Goal: Task Accomplishment & Management: Use online tool/utility

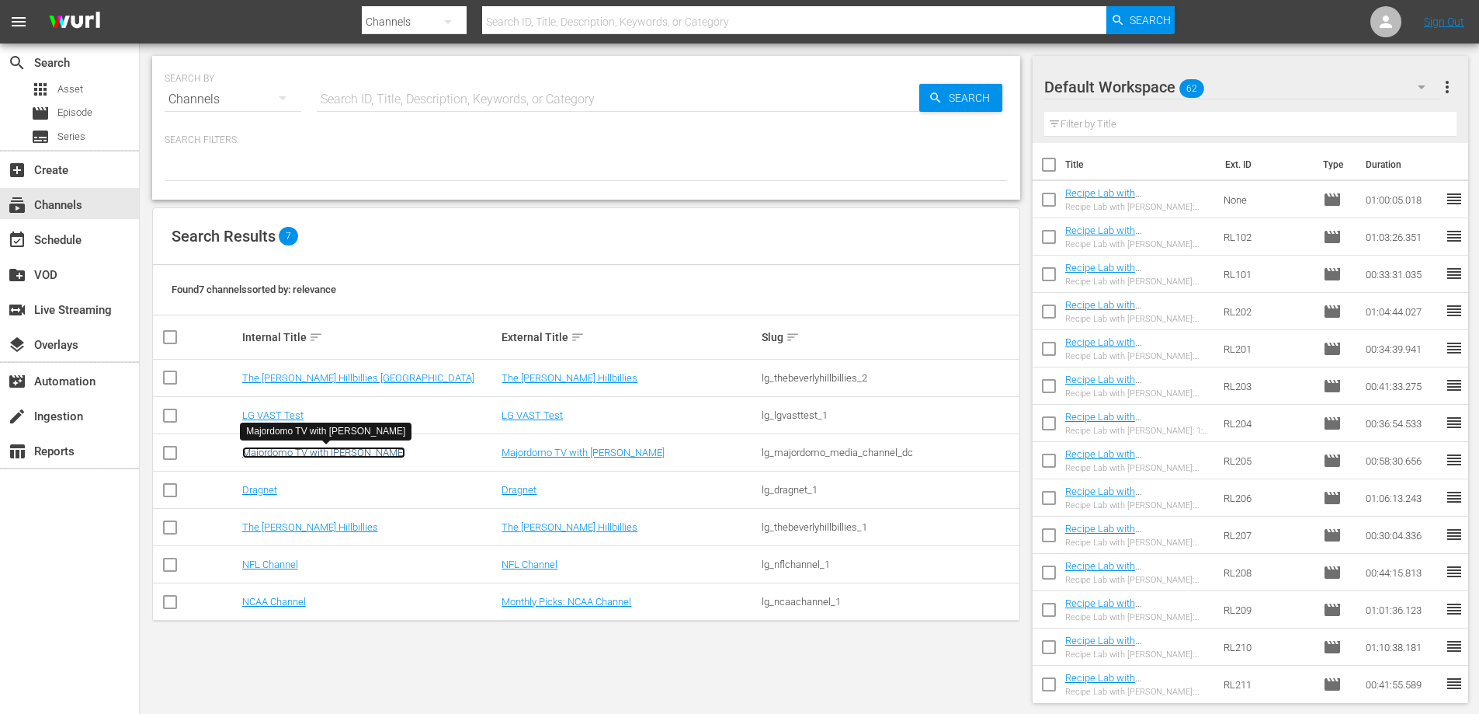
click at [335, 450] on link "Majordomo TV with [PERSON_NAME]" at bounding box center [323, 453] width 163 height 12
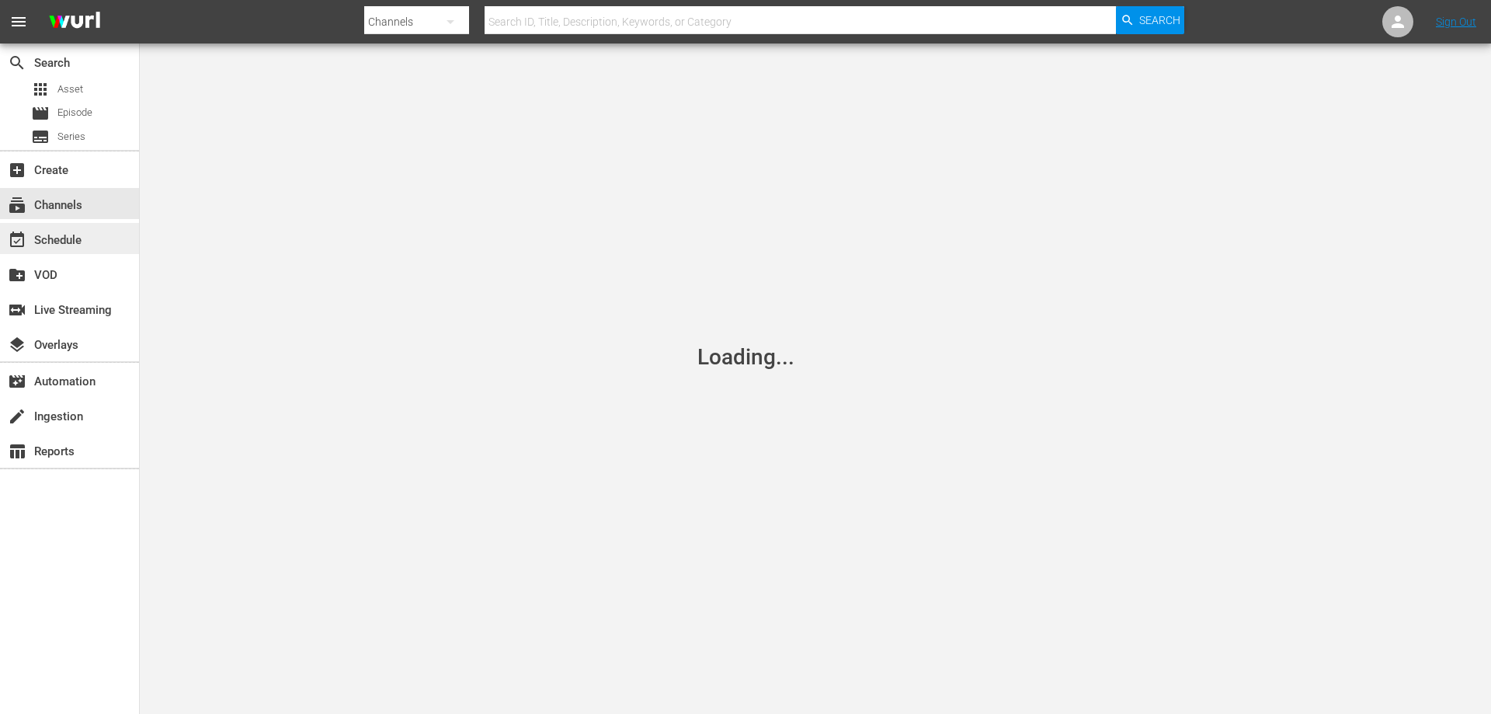
click at [86, 249] on div "event_available Schedule" at bounding box center [69, 238] width 139 height 31
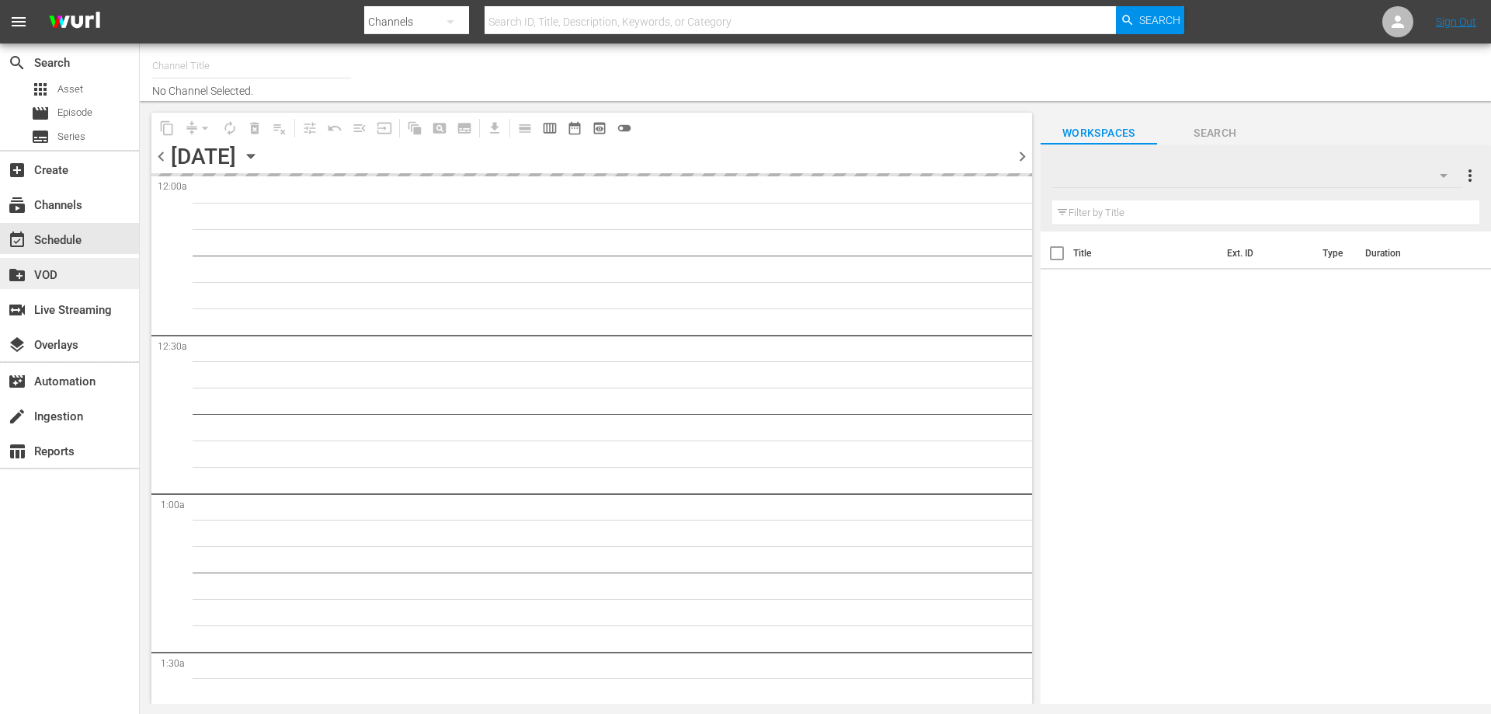
type input "Majordomo TV with [PERSON_NAME] (1369)"
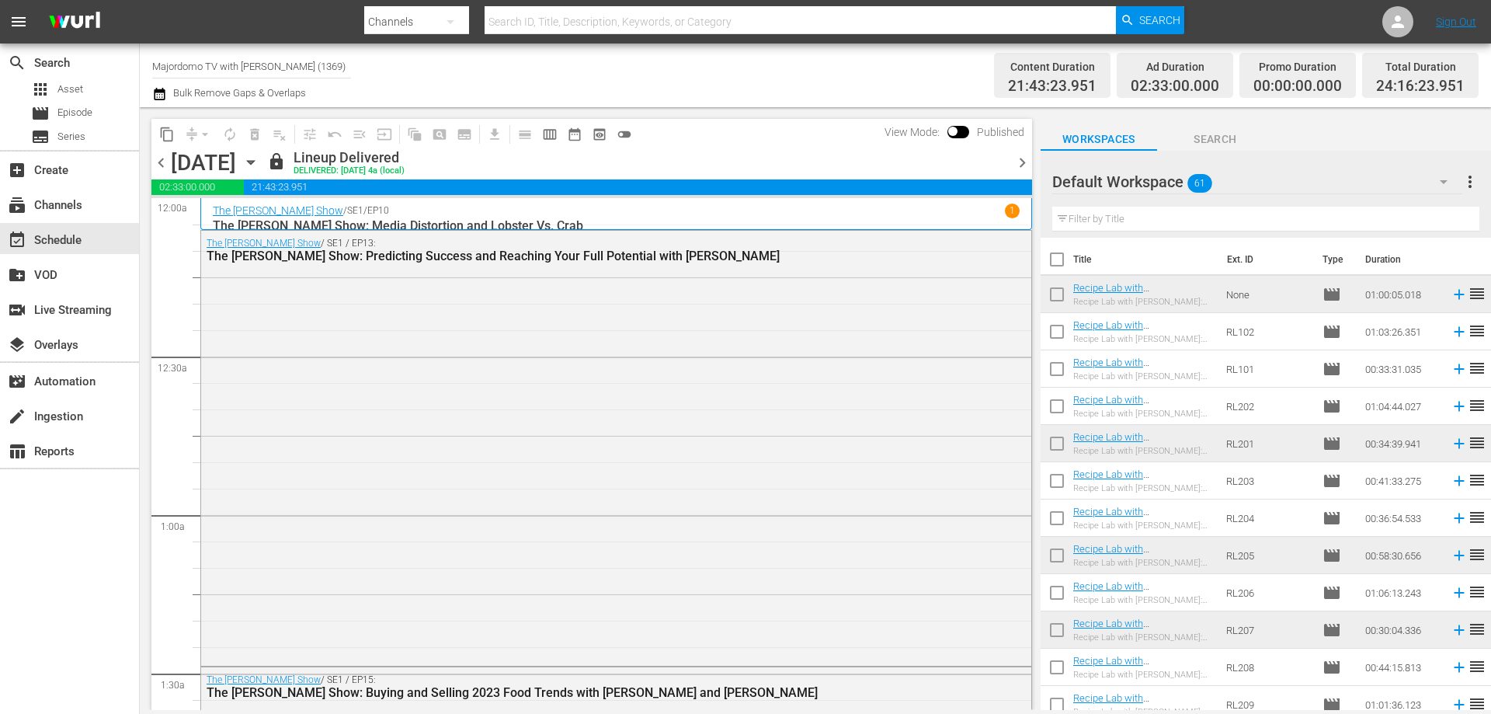
click at [1238, 185] on div "Default Workspace 61" at bounding box center [1257, 181] width 410 height 43
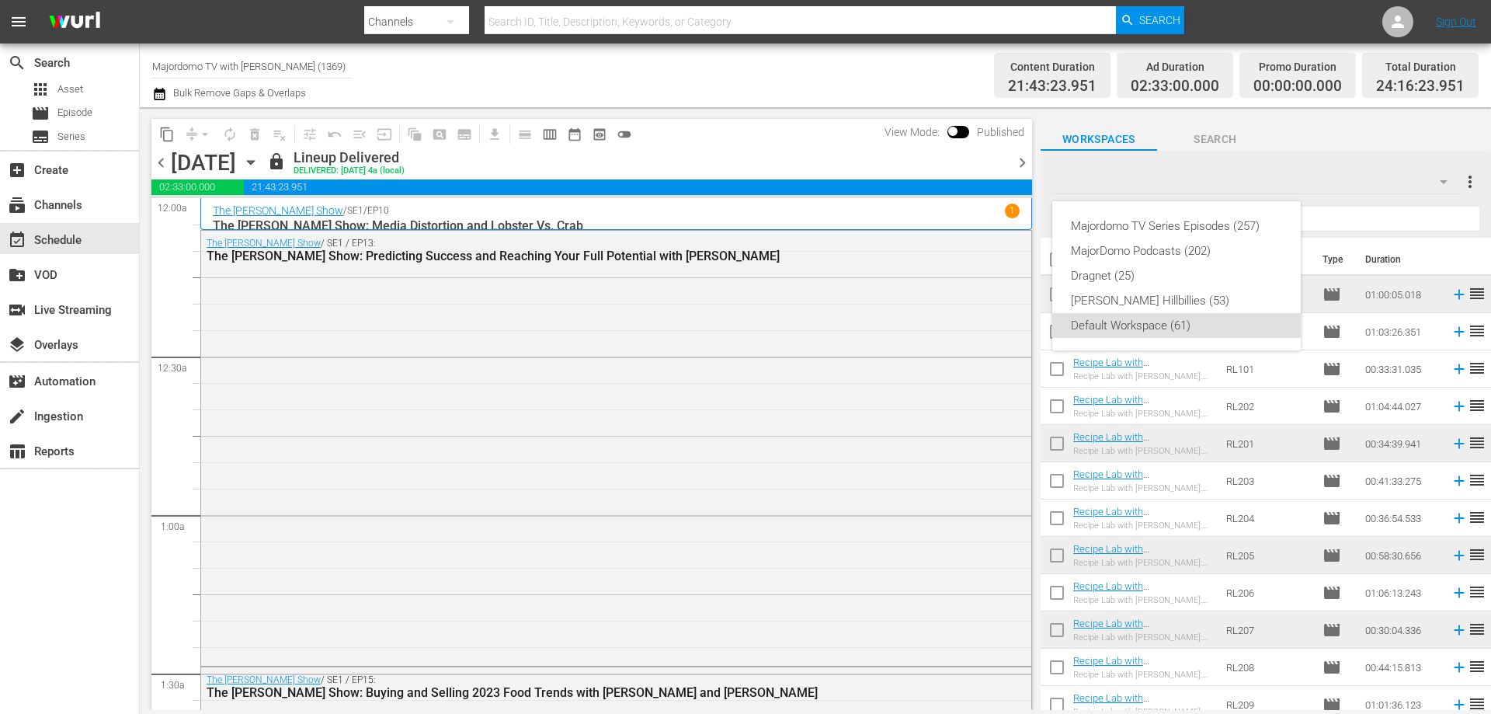
click at [1304, 187] on div "Majordomo TV Series Episodes (257) MajorDomo Podcasts (202) Dragnet (25) [PERSO…" at bounding box center [745, 357] width 1491 height 714
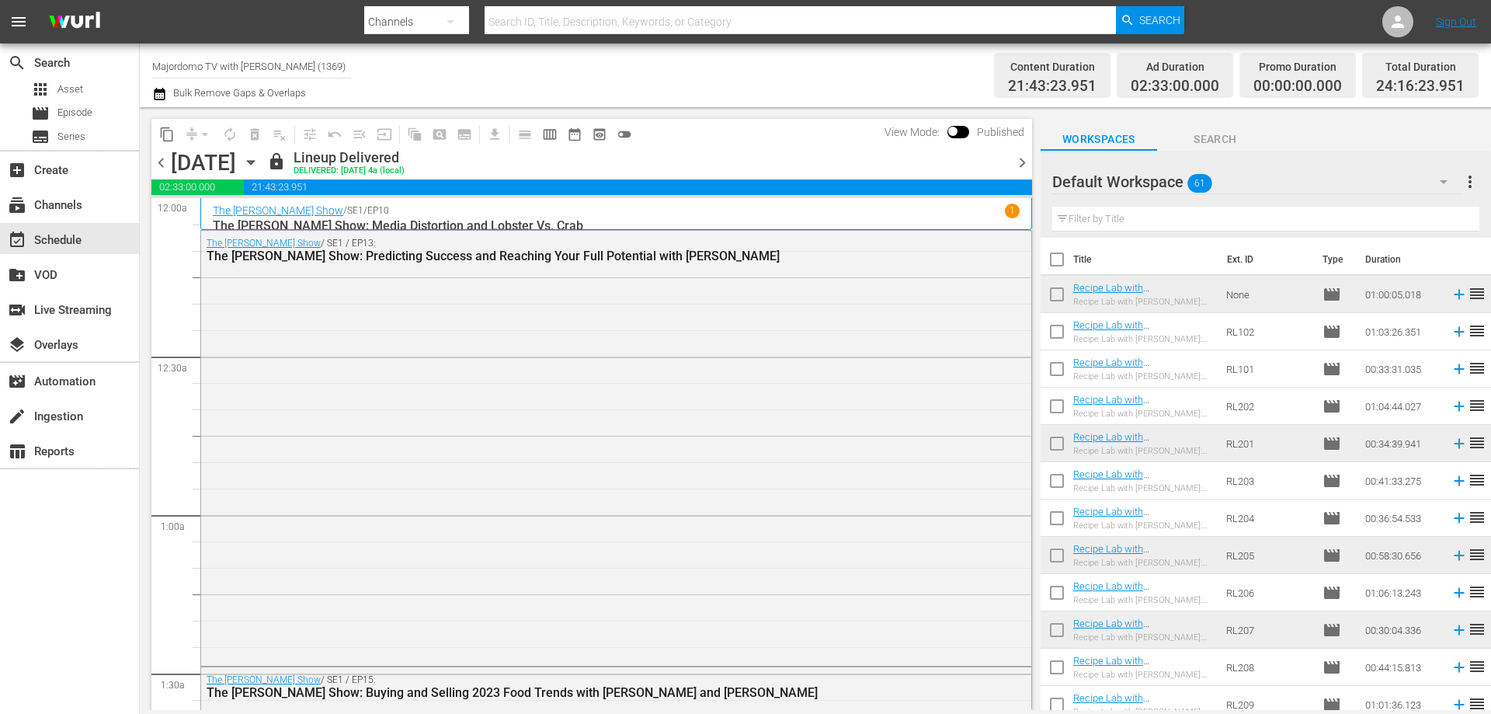
click at [1174, 177] on div "Default Workspace 61" at bounding box center [1257, 181] width 410 height 43
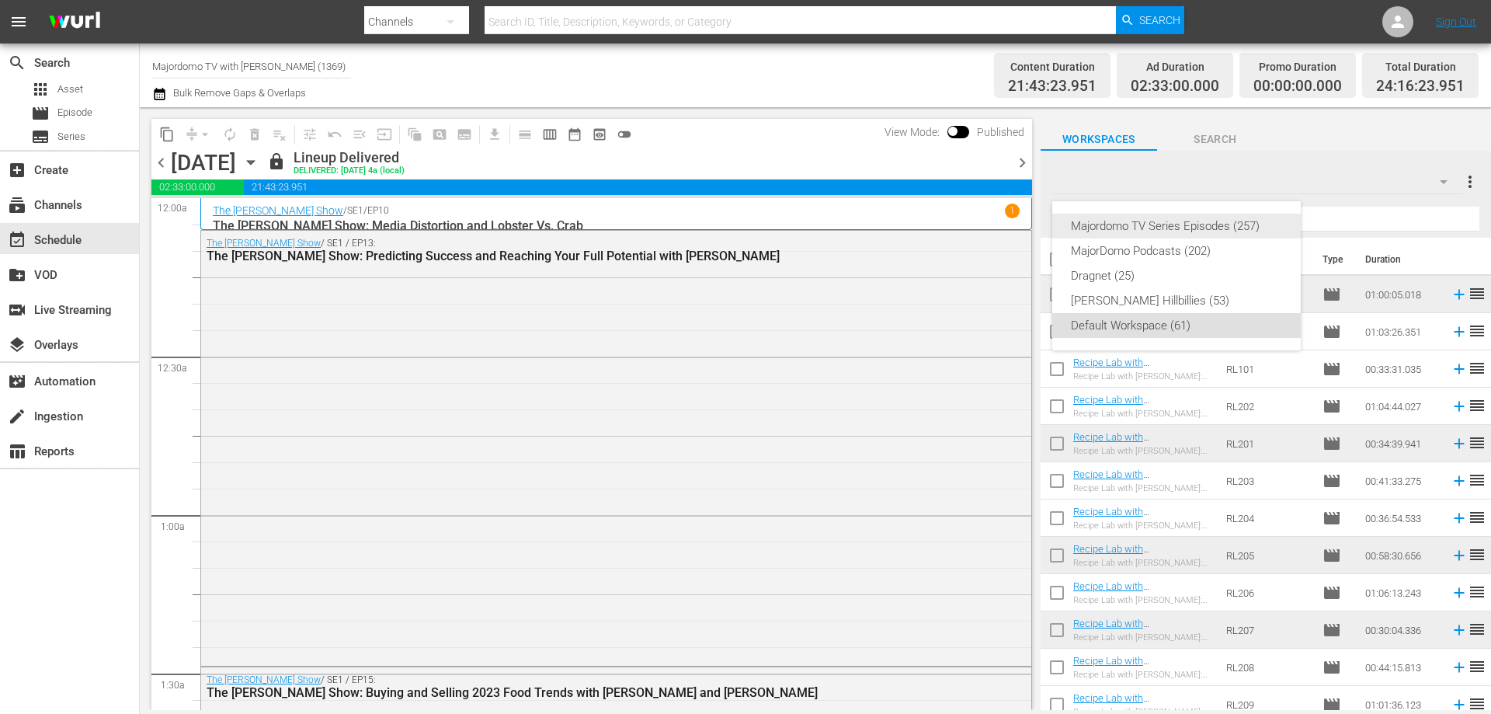
click at [1173, 230] on div "Majordomo TV Series Episodes (257)" at bounding box center [1176, 226] width 211 height 25
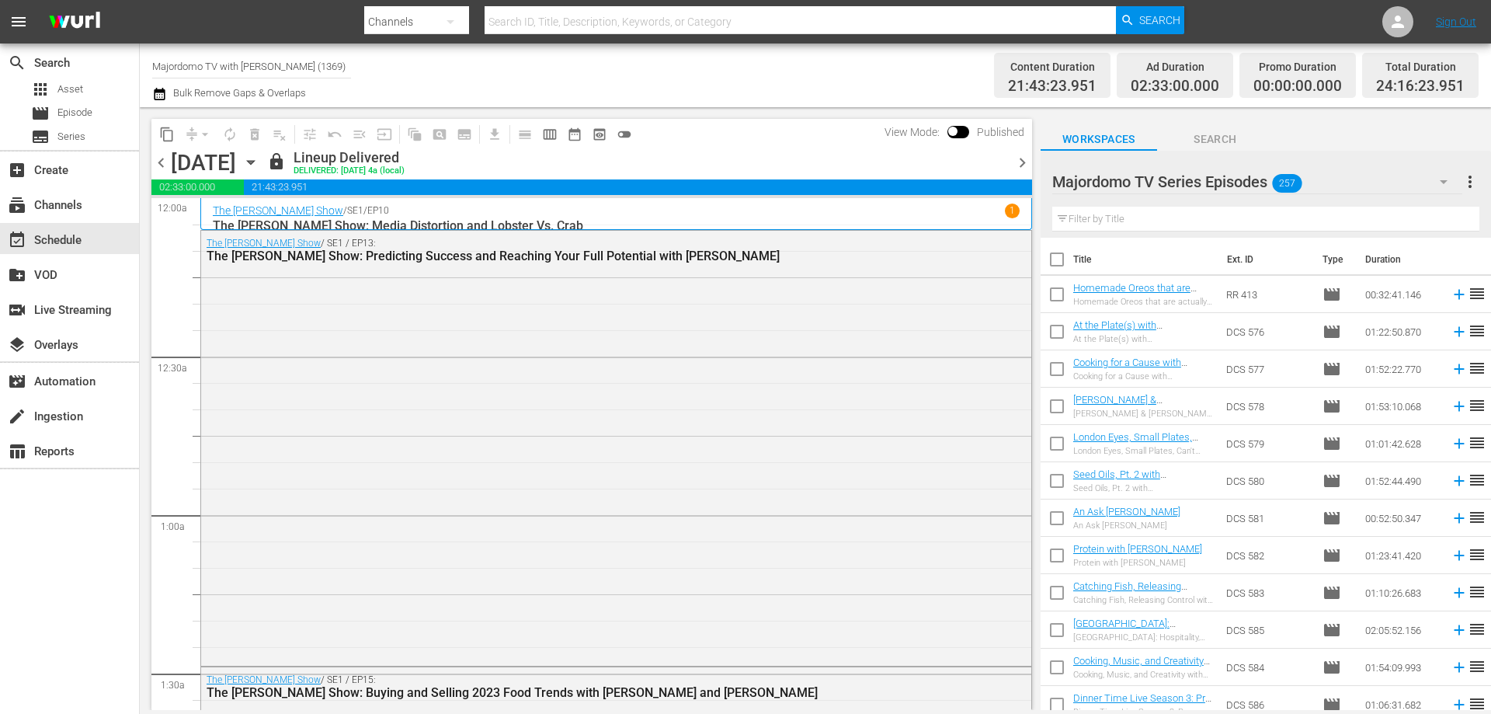
click at [1249, 217] on input "text" at bounding box center [1265, 219] width 427 height 25
type input "winning mealtime"
click at [1065, 305] on input "checkbox" at bounding box center [1057, 297] width 33 height 33
checkbox input "true"
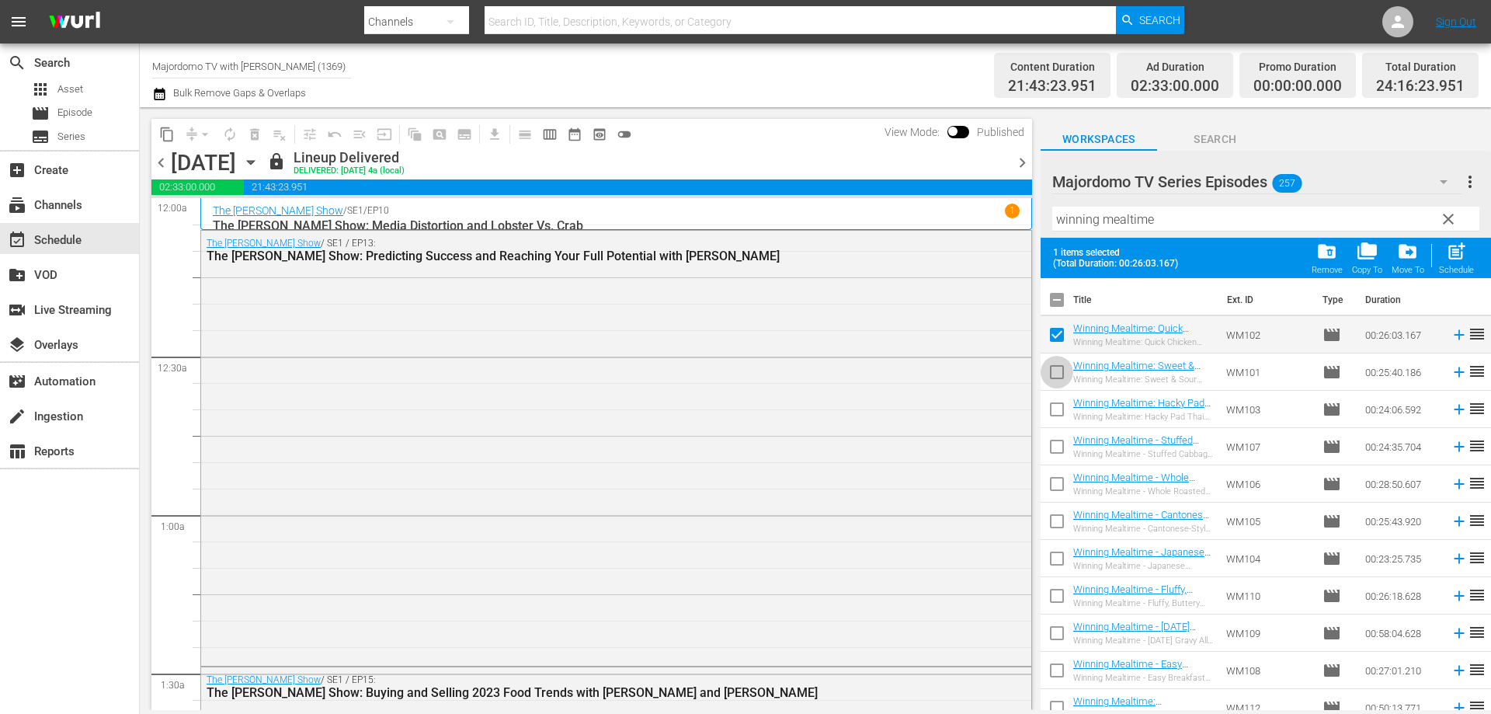
click at [1056, 367] on input "checkbox" at bounding box center [1057, 375] width 33 height 33
checkbox input "true"
click at [1056, 422] on input "checkbox" at bounding box center [1057, 412] width 33 height 33
checkbox input "true"
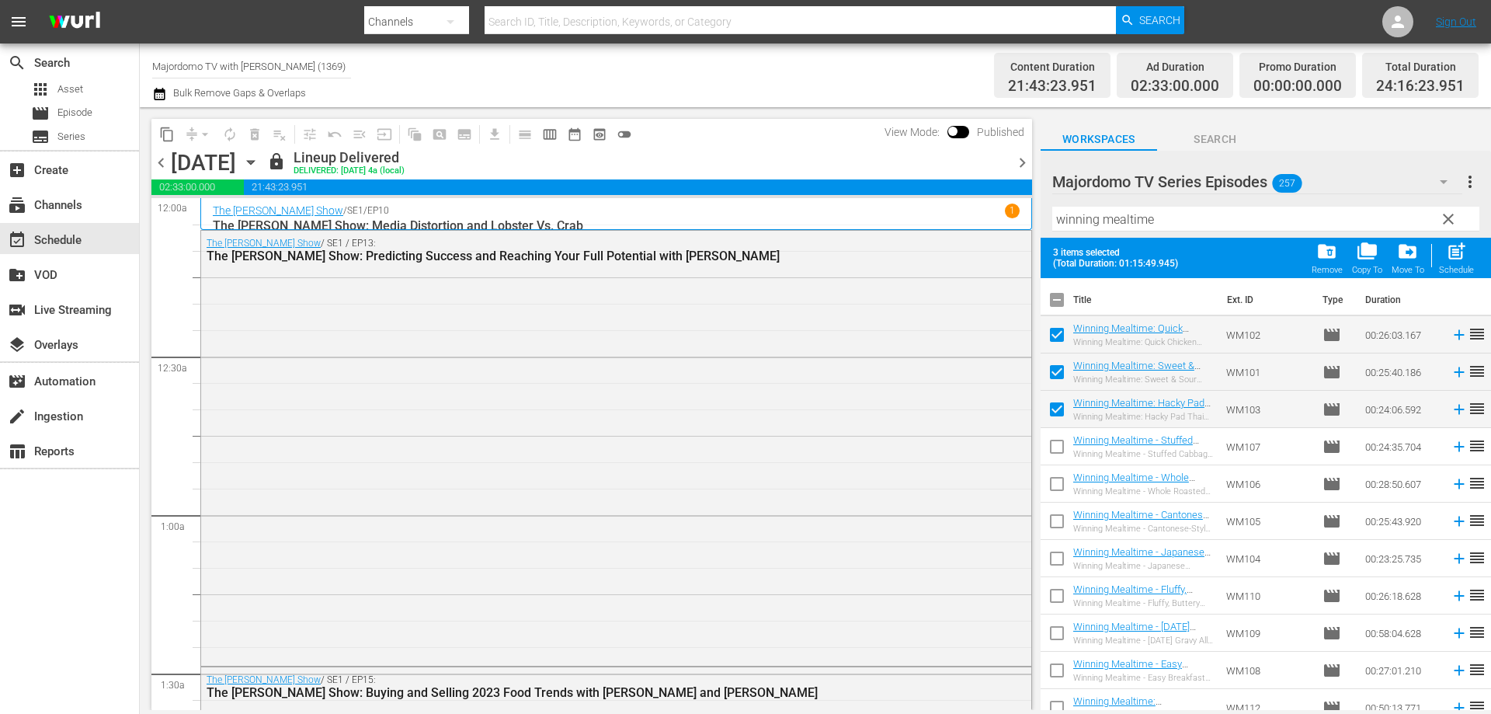
click at [1055, 452] on input "checkbox" at bounding box center [1057, 449] width 33 height 33
checkbox input "true"
click at [1051, 485] on input "checkbox" at bounding box center [1057, 487] width 33 height 33
checkbox input "true"
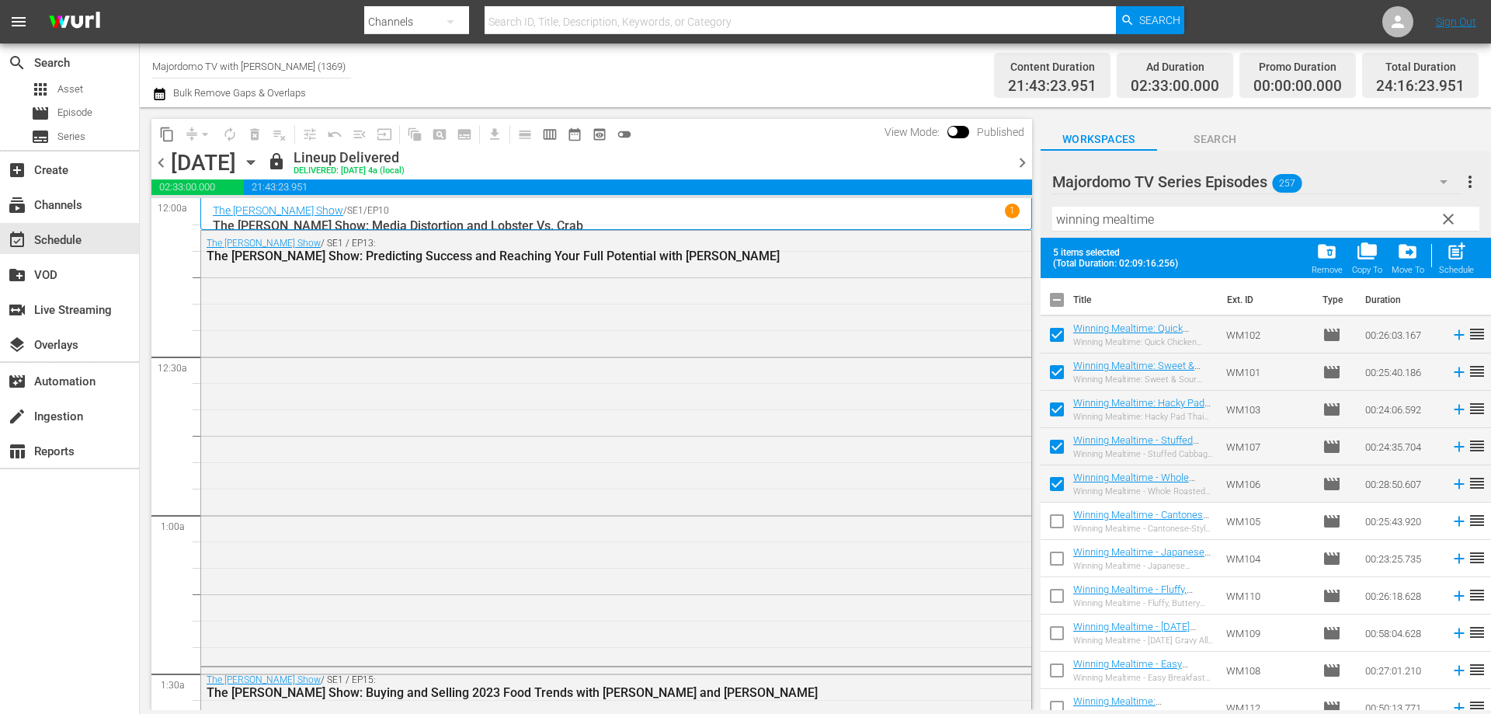
scroll to position [78, 0]
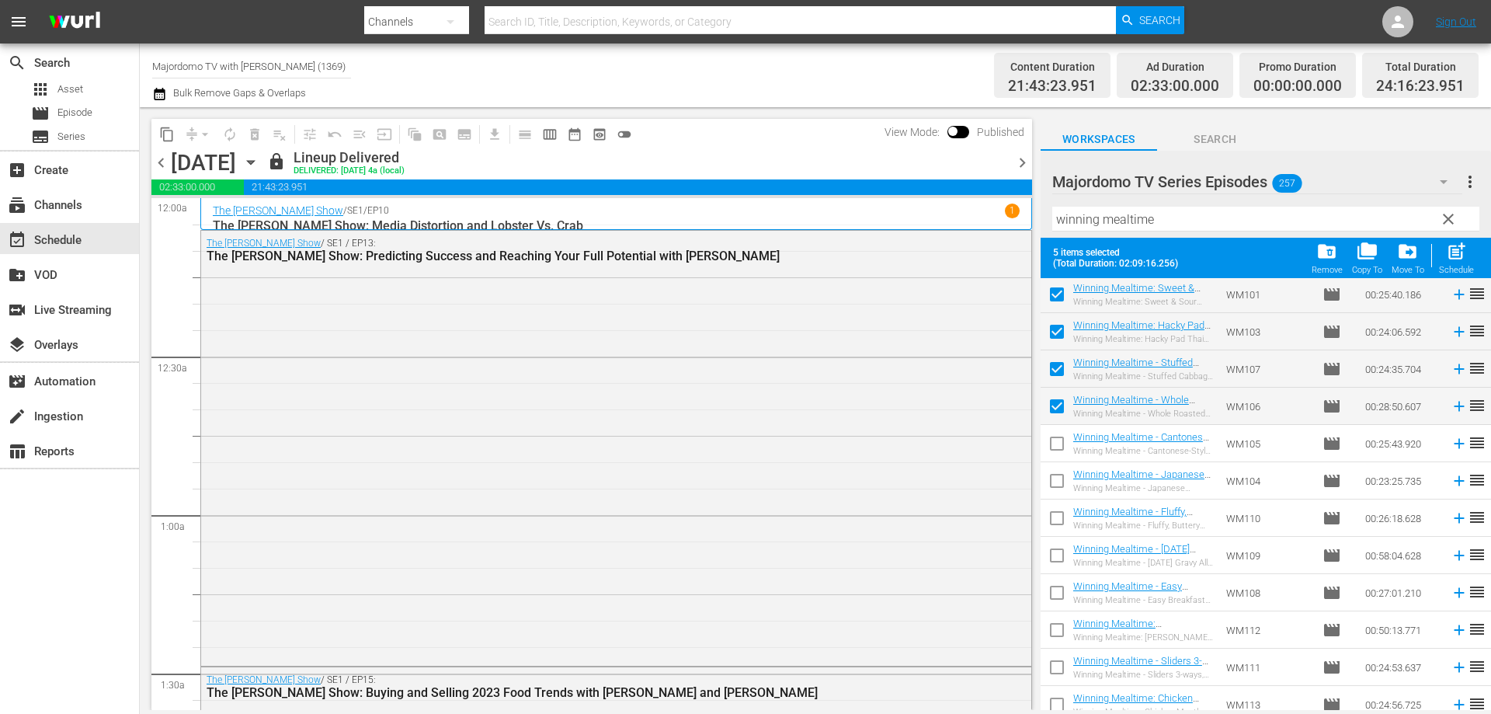
click at [1059, 443] on input "checkbox" at bounding box center [1057, 446] width 33 height 33
checkbox input "true"
click at [1056, 480] on input "checkbox" at bounding box center [1057, 484] width 33 height 33
checkbox input "true"
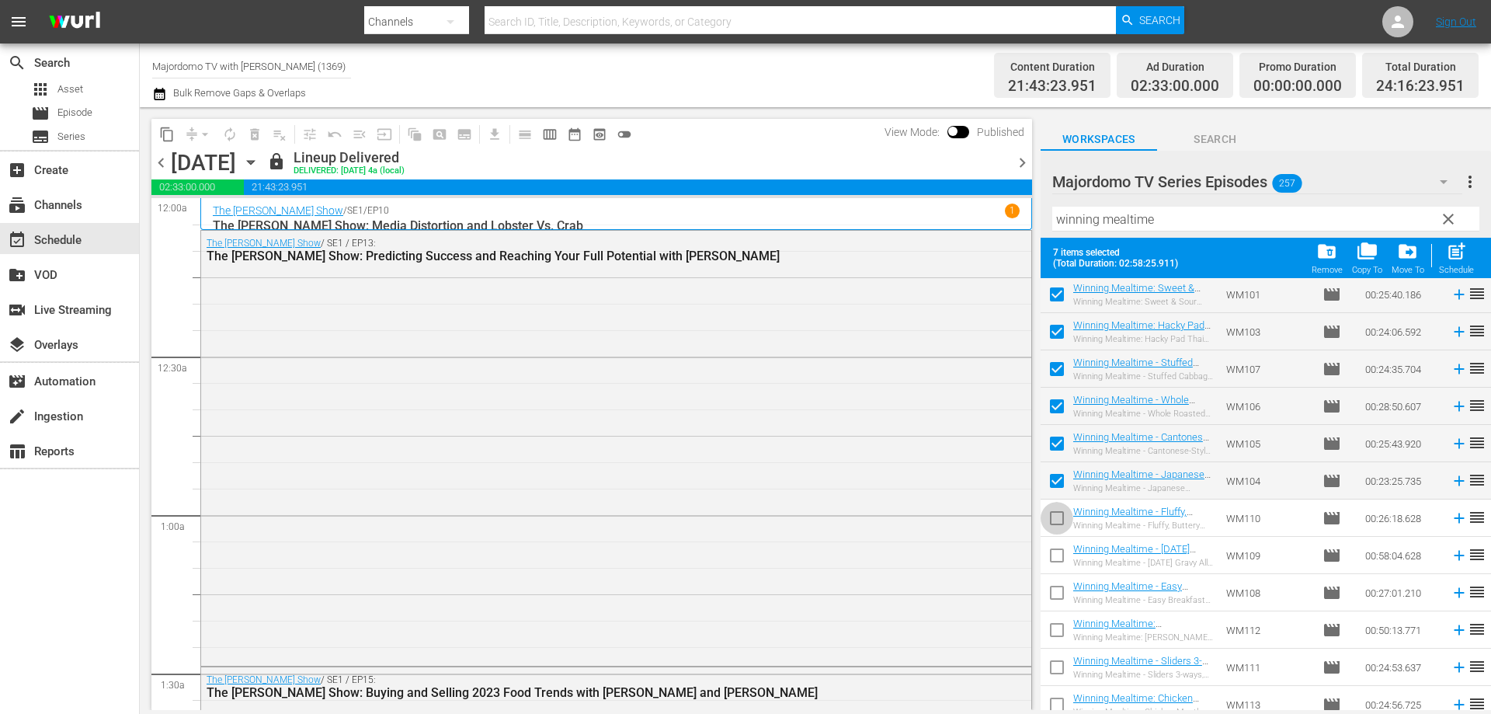
click at [1055, 507] on input "checkbox" at bounding box center [1057, 521] width 33 height 33
checkbox input "true"
click at [1051, 550] on input "checkbox" at bounding box center [1057, 558] width 33 height 33
checkbox input "true"
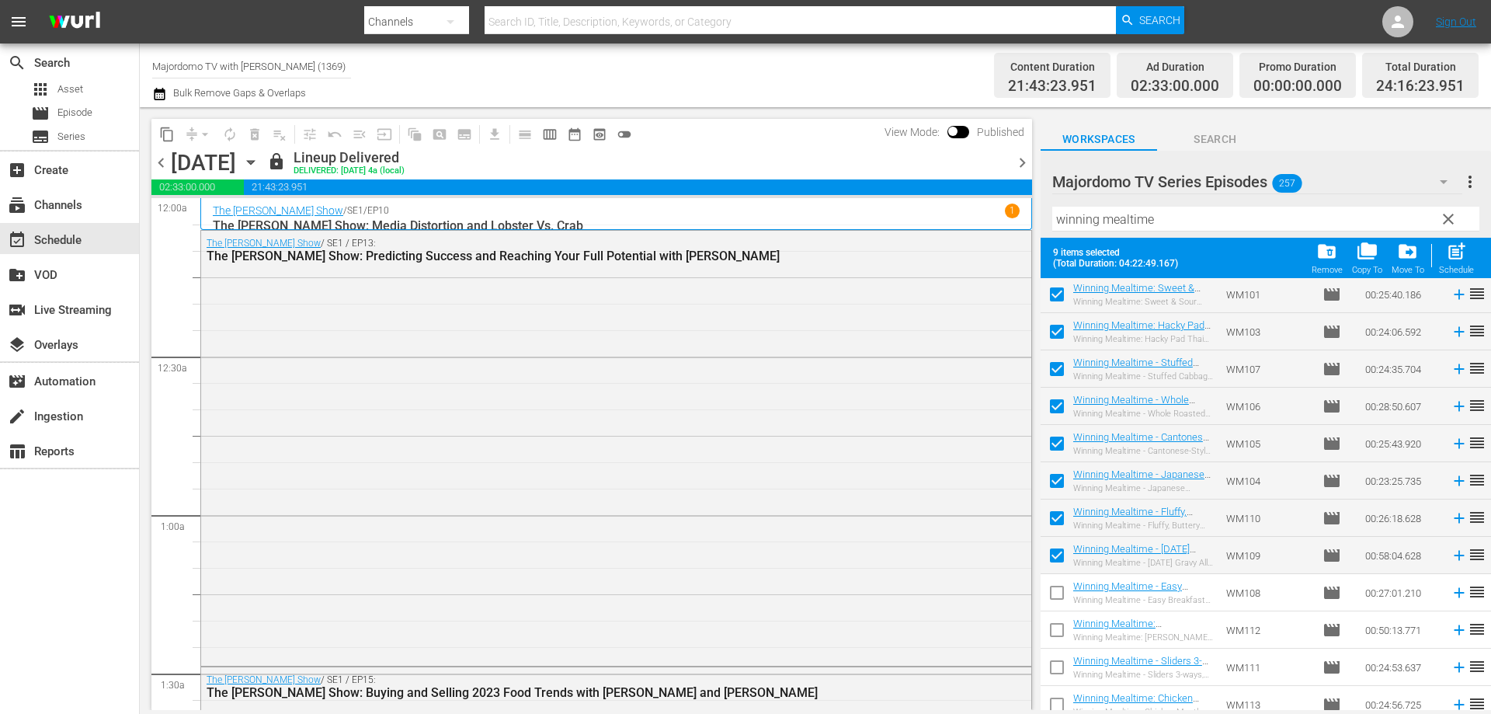
click at [1057, 591] on input "checkbox" at bounding box center [1057, 595] width 33 height 33
checkbox input "true"
click at [1055, 628] on input "checkbox" at bounding box center [1057, 633] width 33 height 33
checkbox input "true"
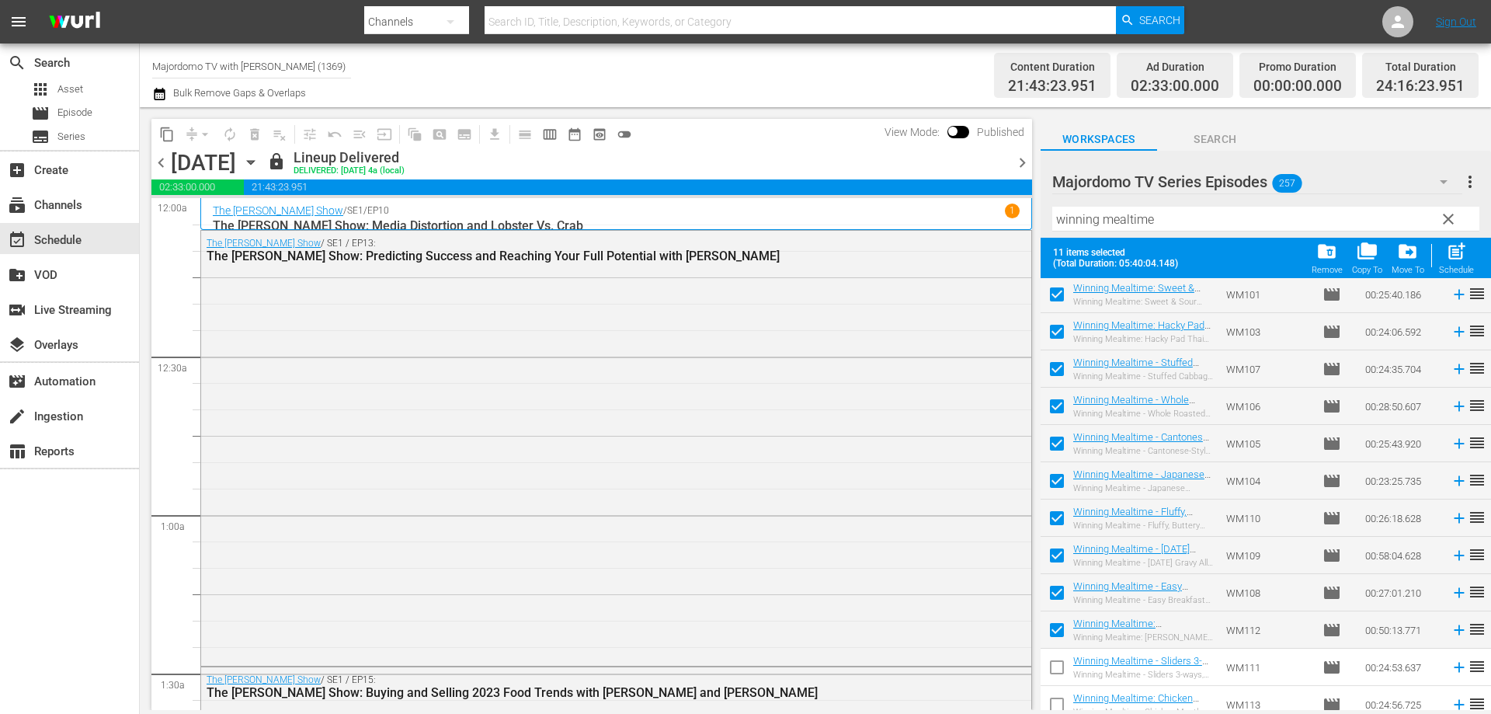
scroll to position [89, 0]
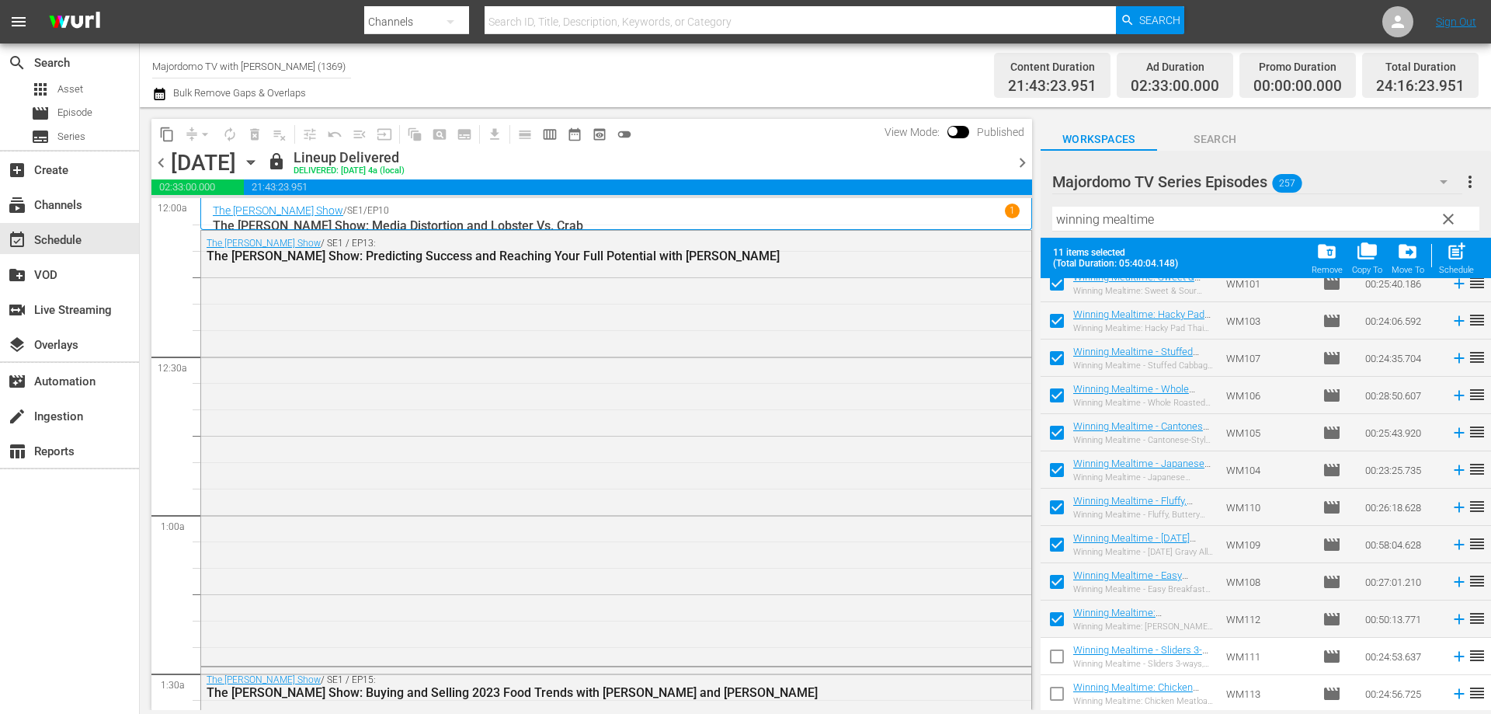
click at [1055, 654] on input "checkbox" at bounding box center [1057, 659] width 33 height 33
checkbox input "true"
click at [1055, 697] on input "checkbox" at bounding box center [1057, 696] width 33 height 33
checkbox input "true"
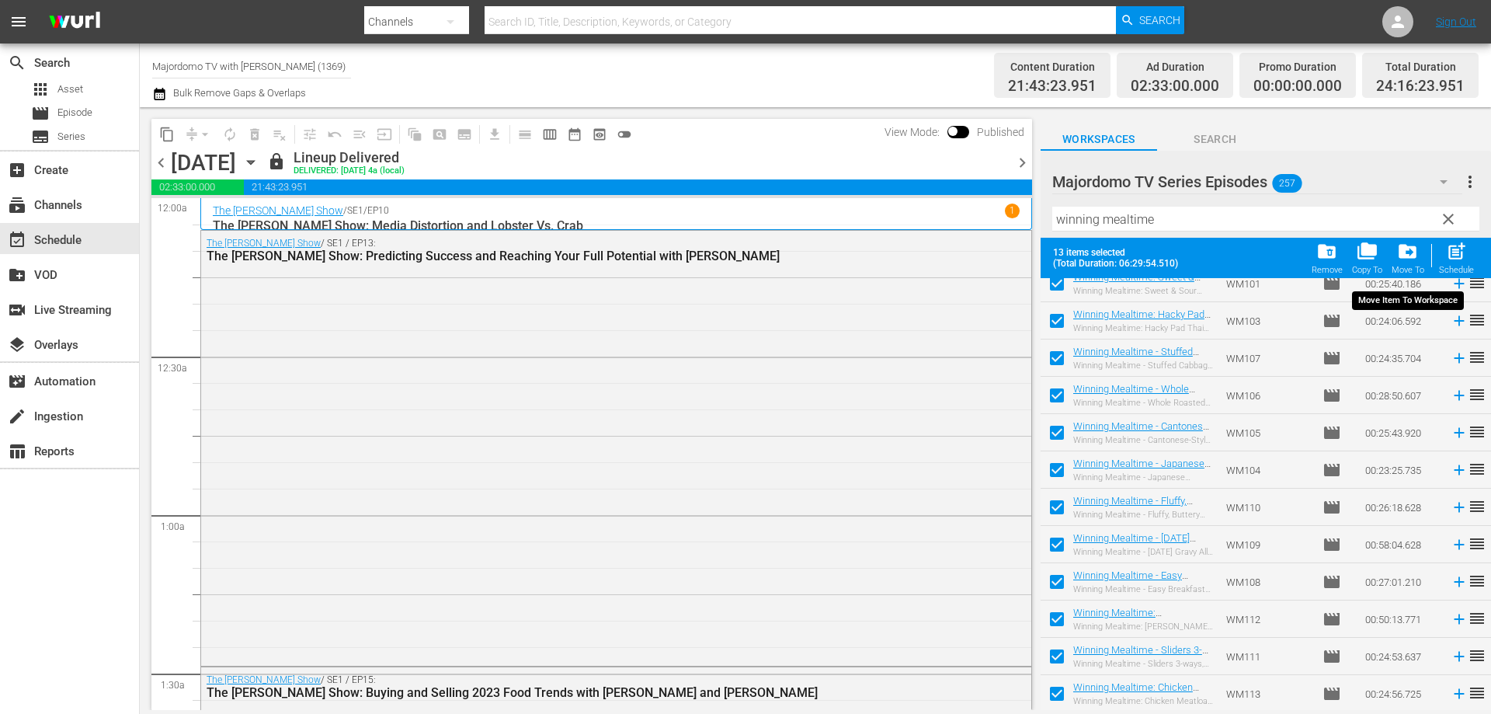
click at [1413, 251] on span "drive_file_move" at bounding box center [1407, 251] width 21 height 21
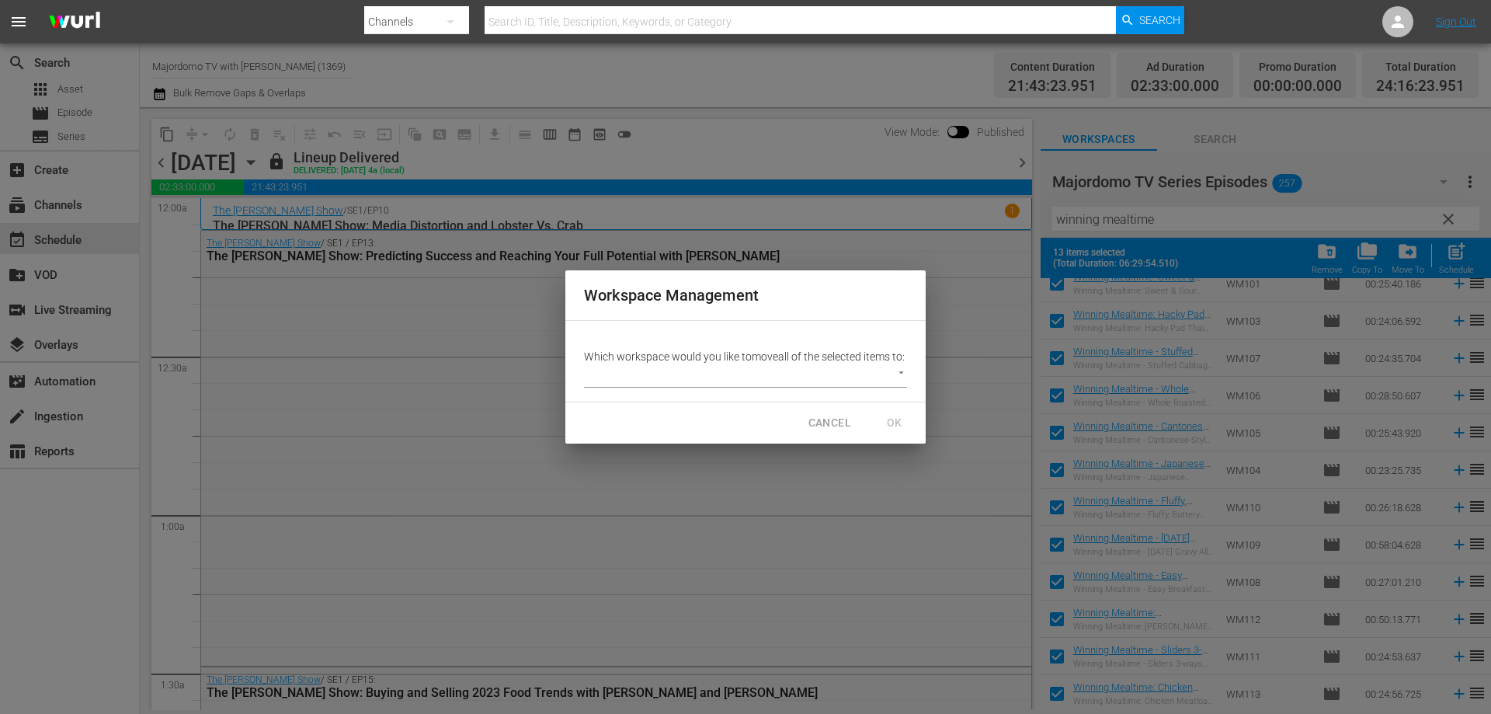
click at [744, 362] on p "Which workspace would you like to move all of the selected items to:" at bounding box center [745, 357] width 323 height 16
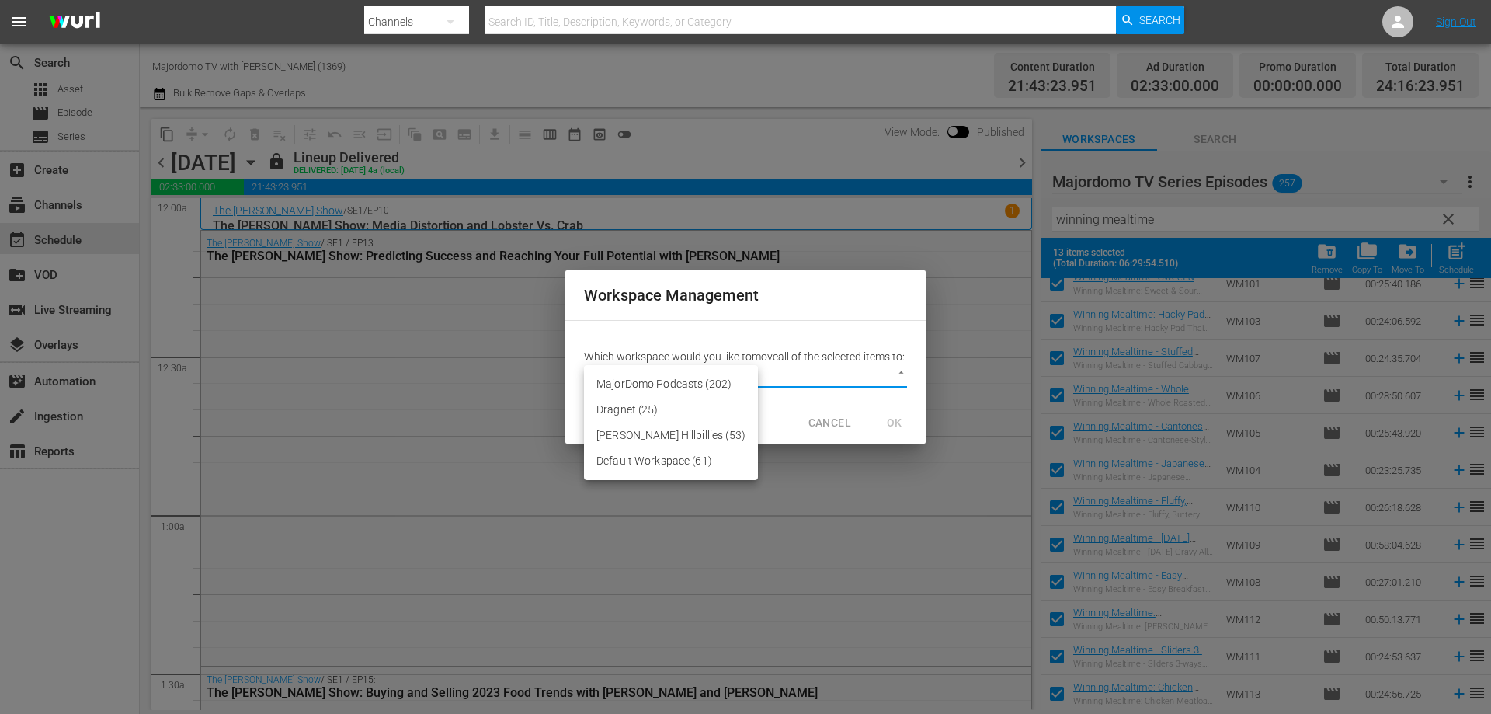
click at [728, 388] on body "menu Search By Channels Search ID, Title, Description, Keywords, or Category Se…" at bounding box center [745, 357] width 1491 height 714
click at [667, 464] on li "Default Workspace (61)" at bounding box center [671, 461] width 174 height 26
type input "1960"
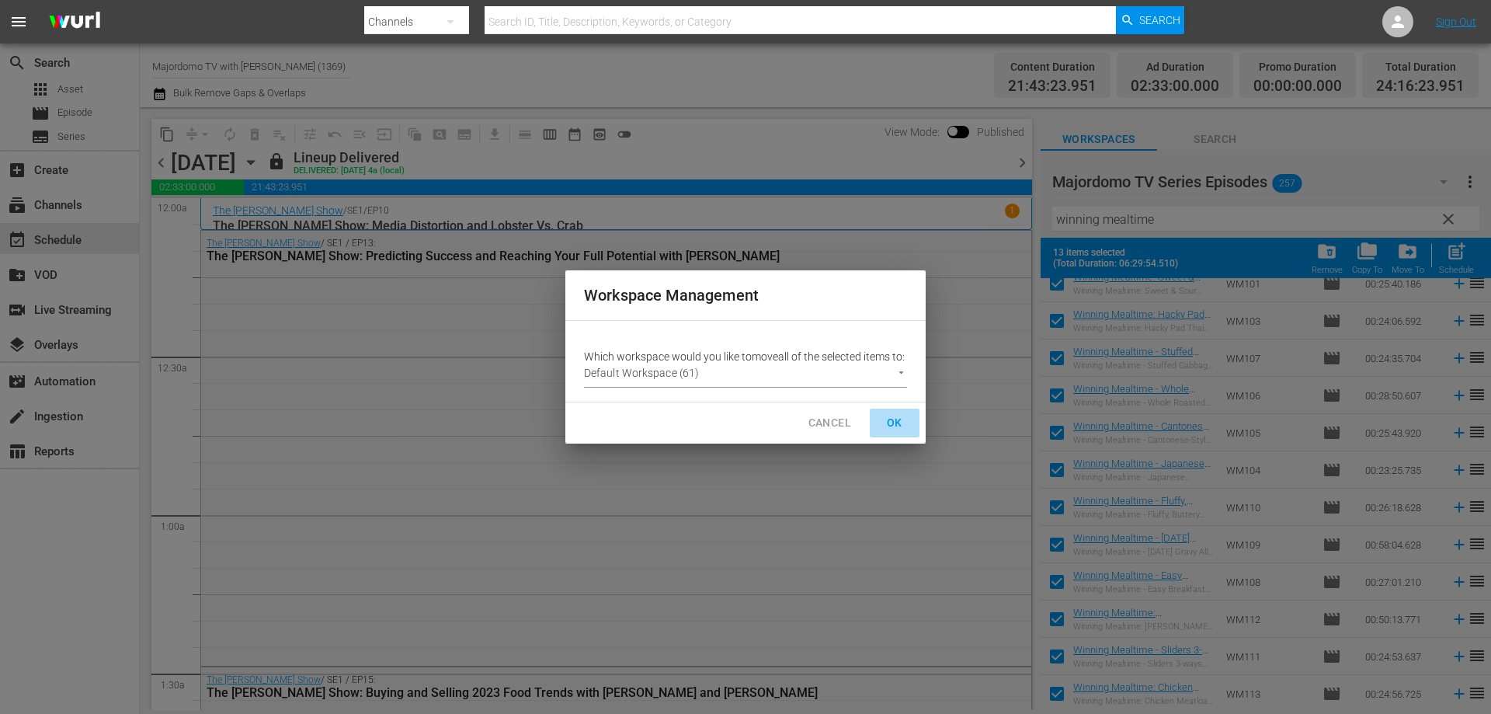
click at [892, 426] on span "OK" at bounding box center [894, 422] width 25 height 19
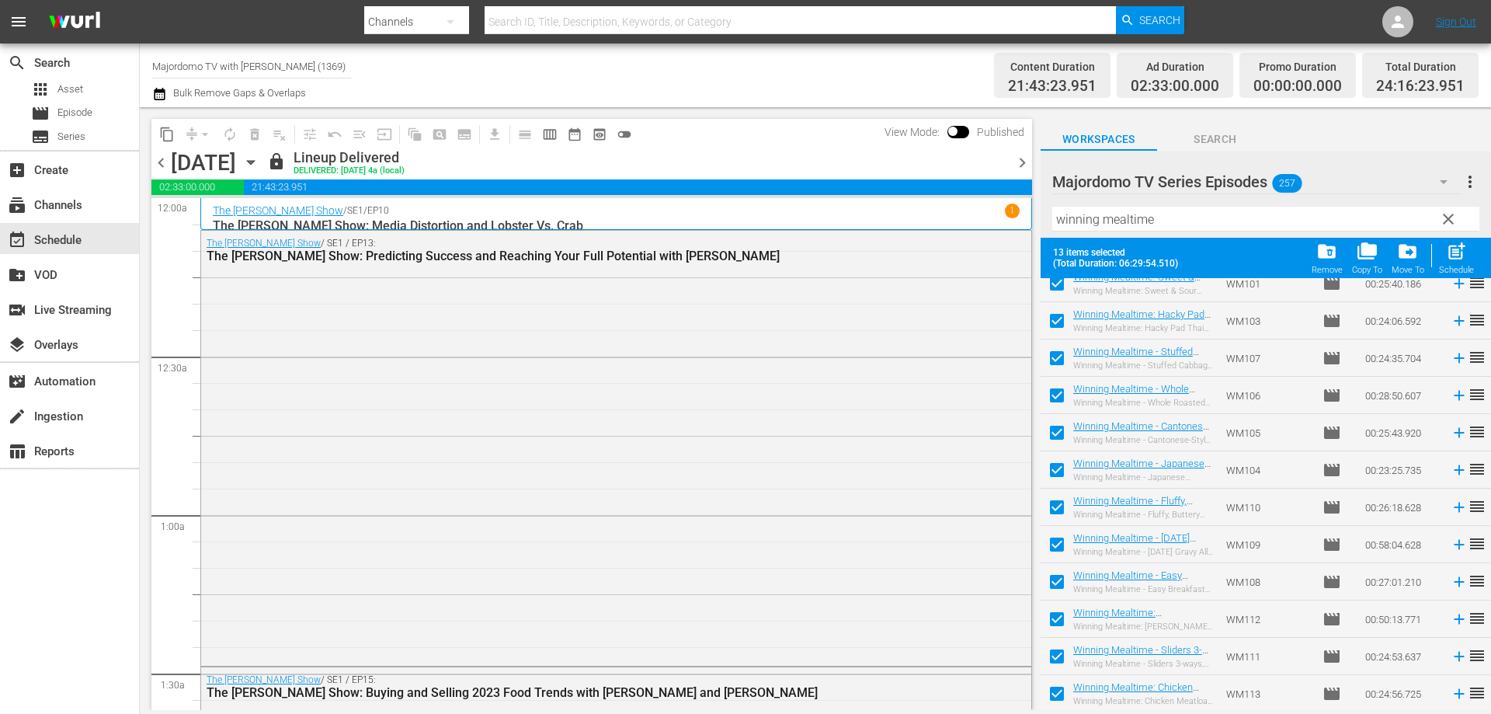
checkbox input "false"
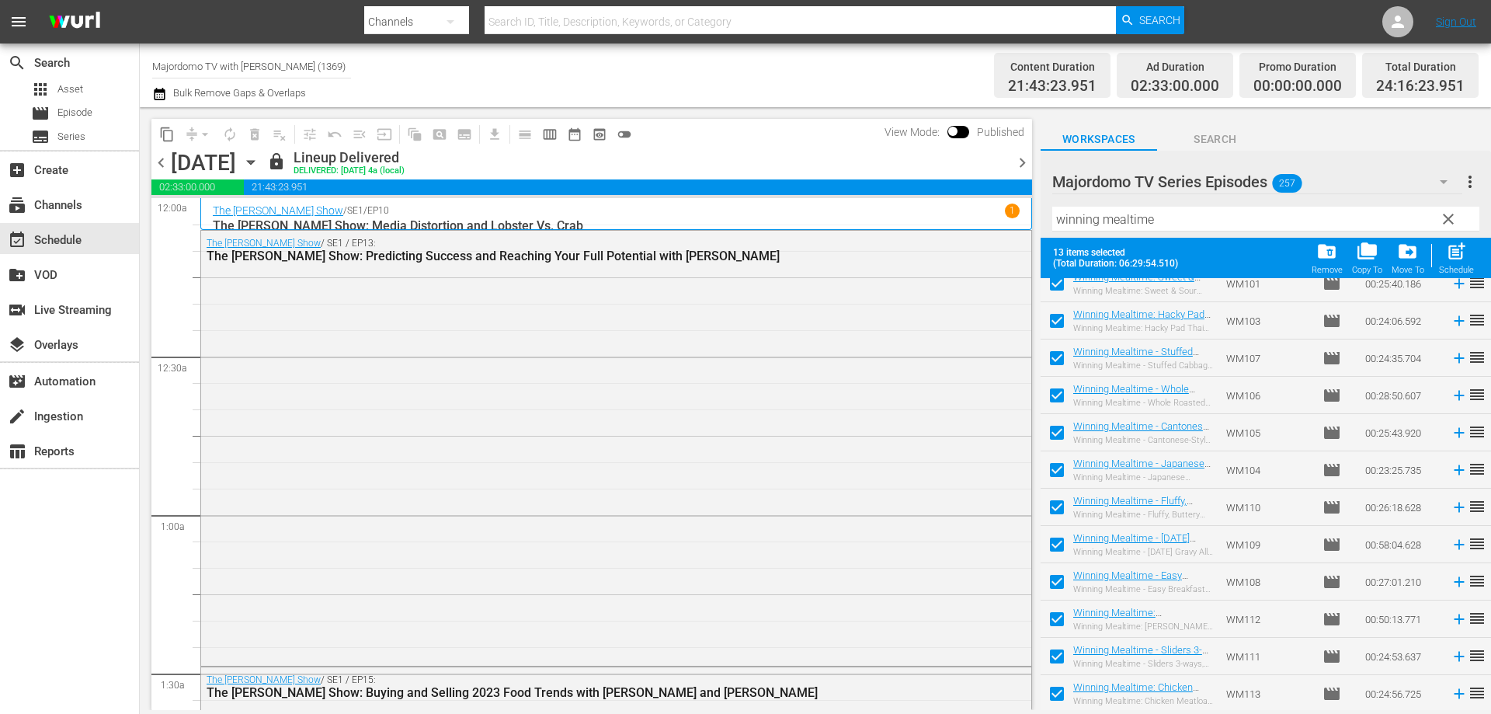
checkbox input "false"
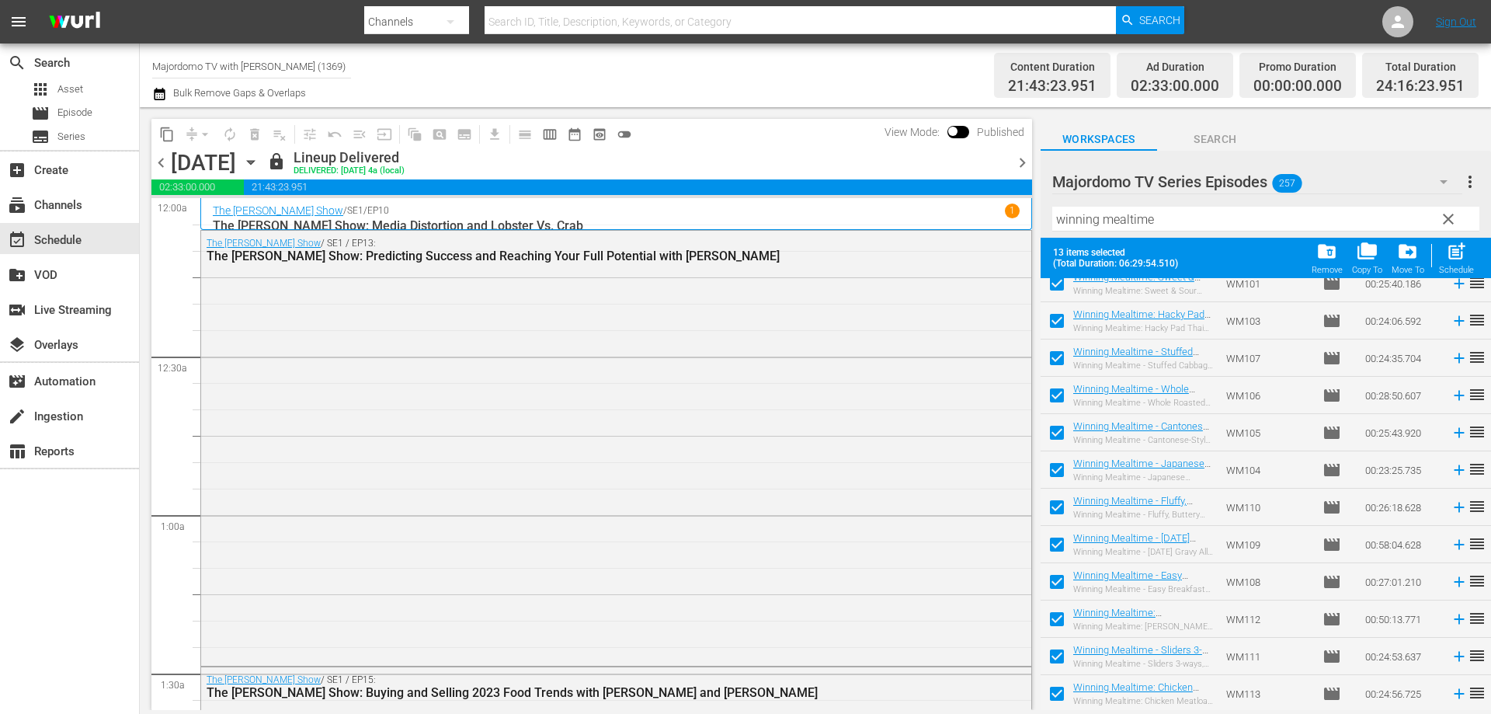
checkbox input "false"
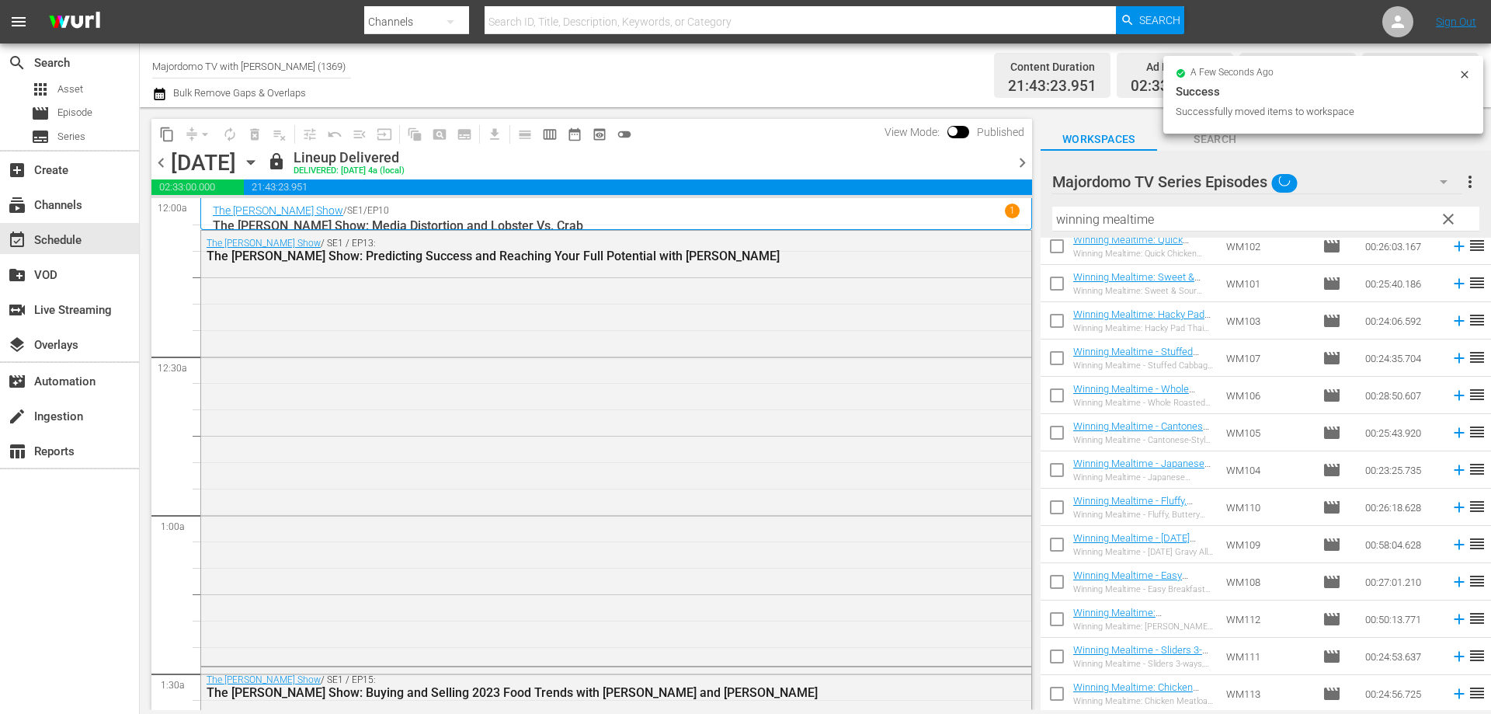
scroll to position [48, 0]
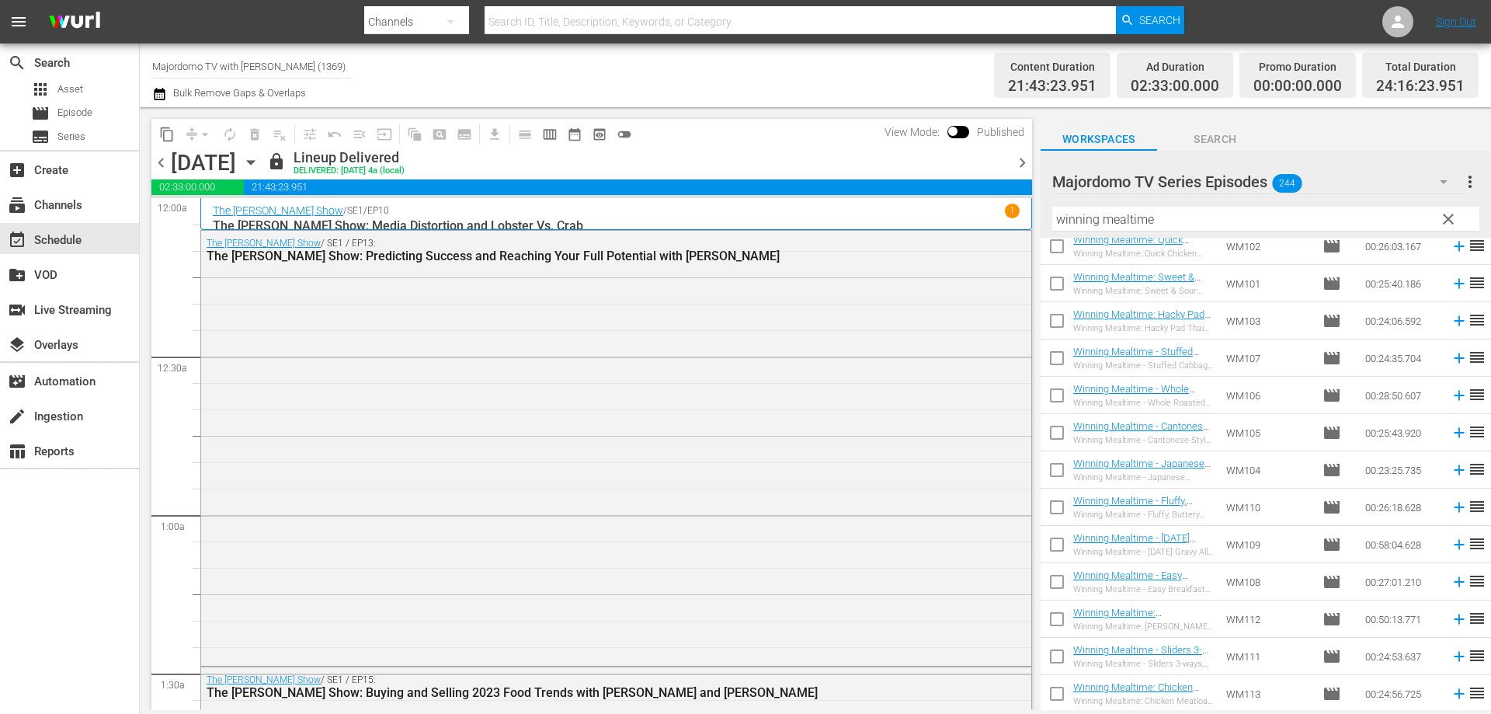
click at [1448, 220] on span "clear" at bounding box center [1448, 219] width 19 height 19
click at [1387, 221] on input "winning mealtime" at bounding box center [1265, 219] width 427 height 25
click at [1416, 219] on input "text" at bounding box center [1265, 219] width 427 height 25
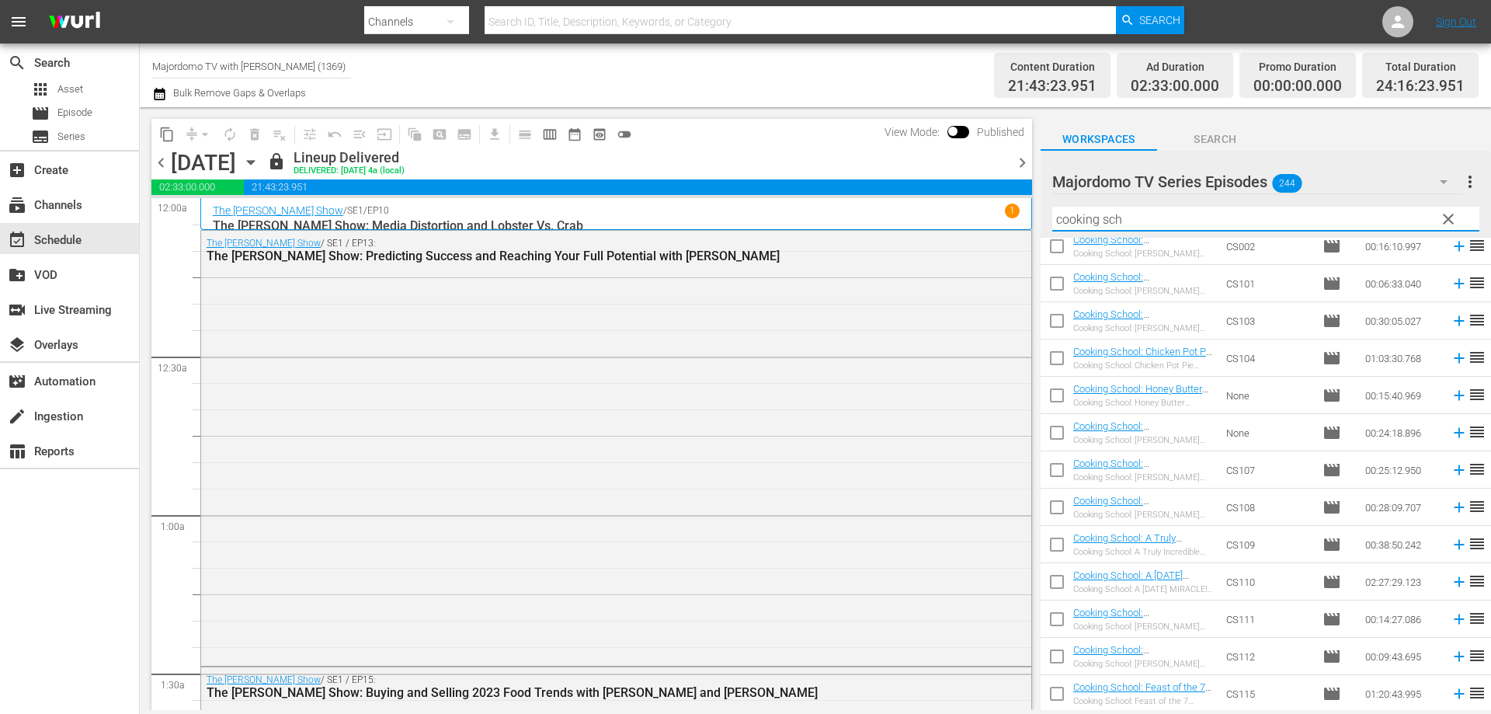
scroll to position [0, 0]
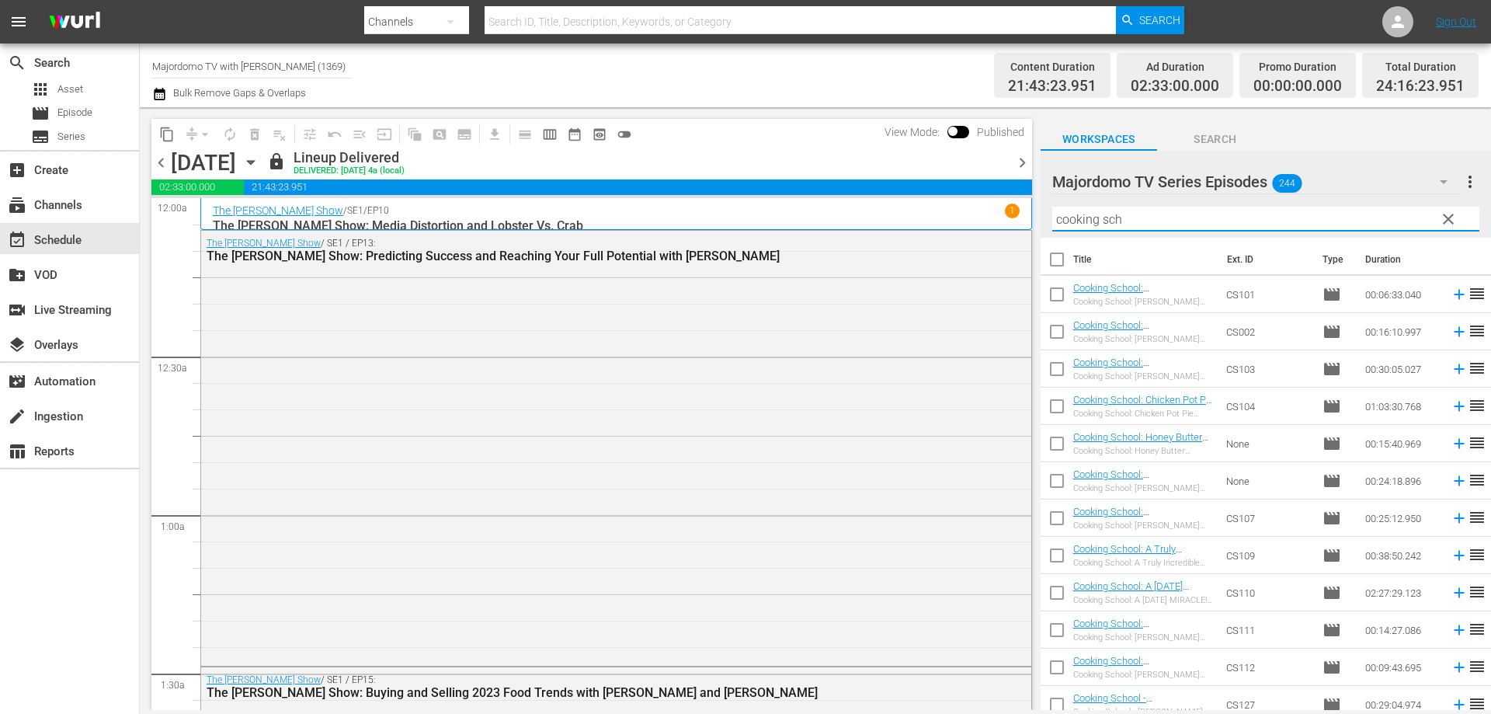
type input "cooking sch"
click at [1055, 290] on input "checkbox" at bounding box center [1057, 297] width 33 height 33
checkbox input "true"
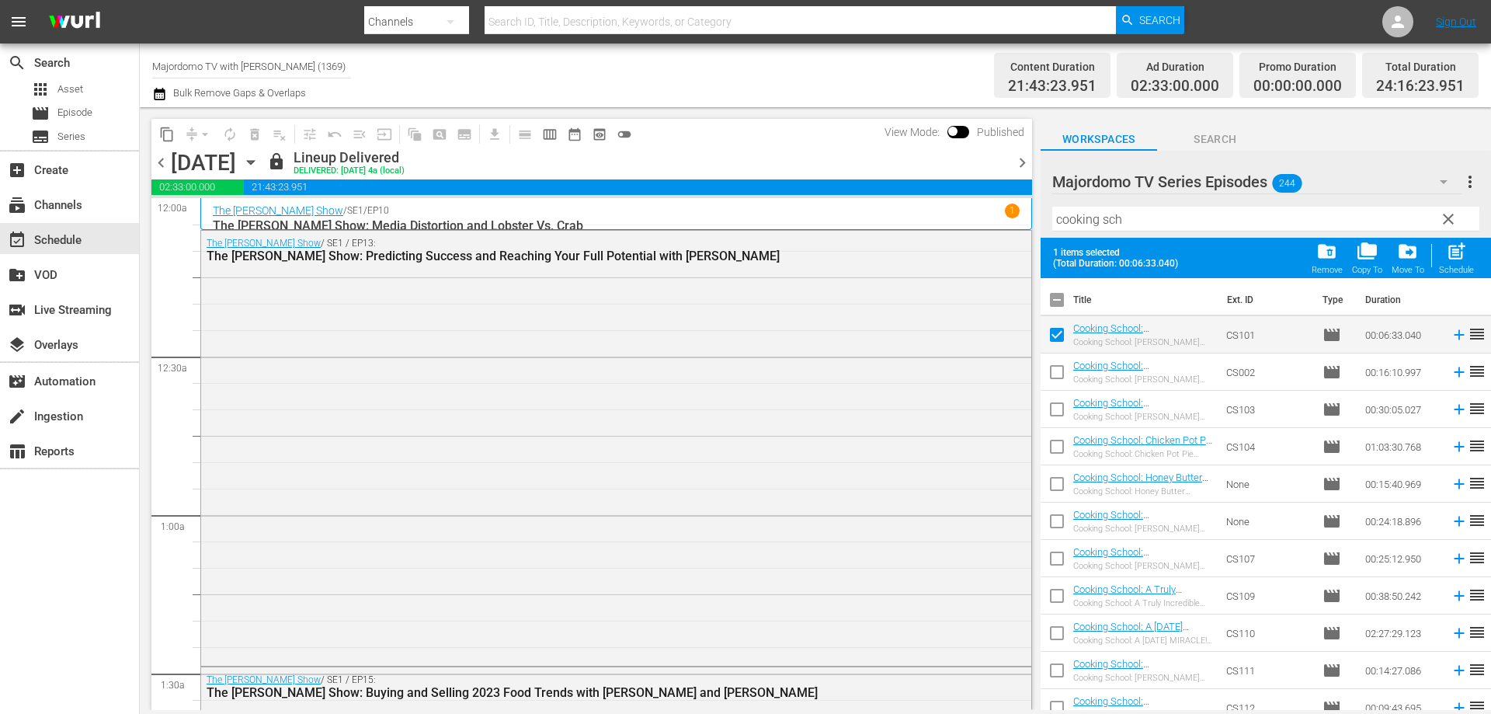
click at [1058, 374] on input "checkbox" at bounding box center [1057, 375] width 33 height 33
checkbox input "true"
click at [1060, 423] on input "checkbox" at bounding box center [1057, 412] width 33 height 33
checkbox input "true"
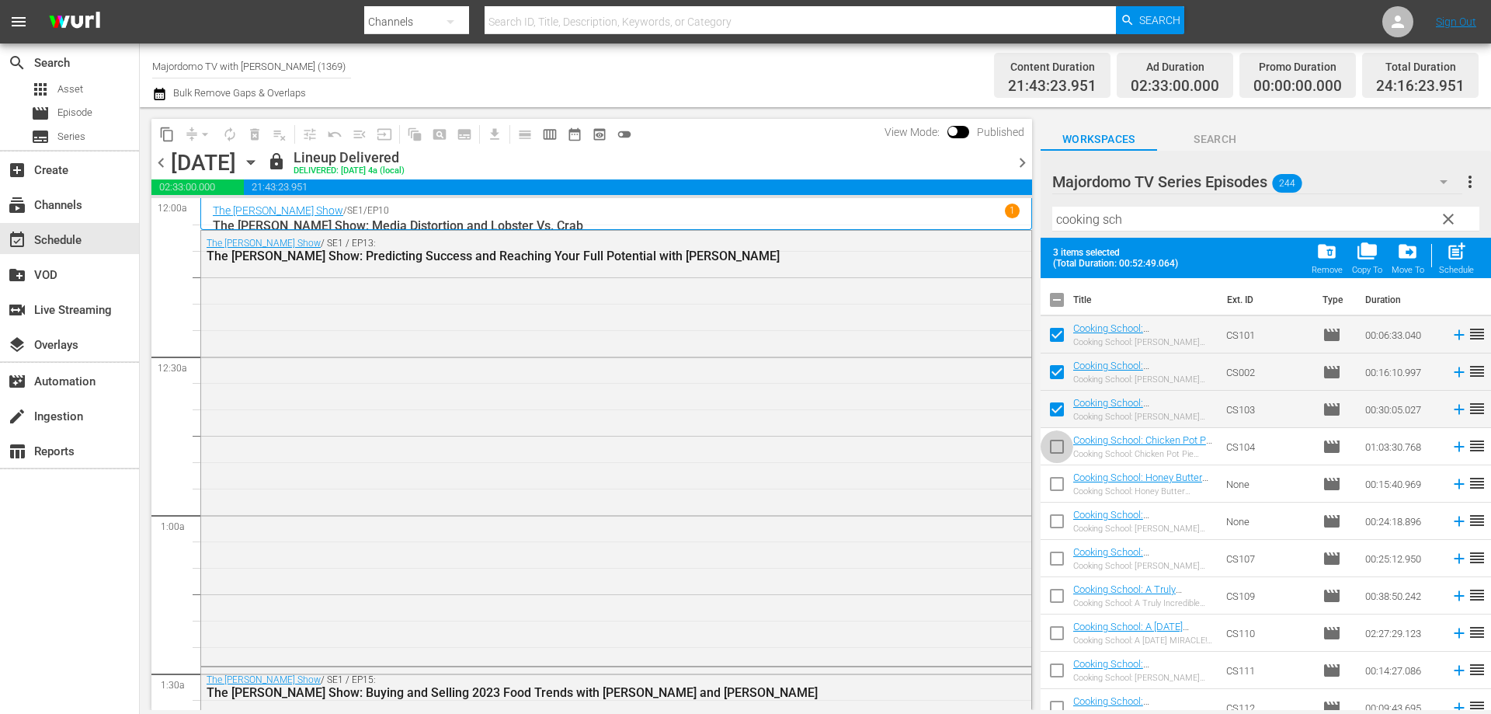
click at [1059, 463] on input "checkbox" at bounding box center [1057, 449] width 33 height 33
checkbox input "true"
click at [1065, 488] on input "checkbox" at bounding box center [1057, 487] width 33 height 33
checkbox input "true"
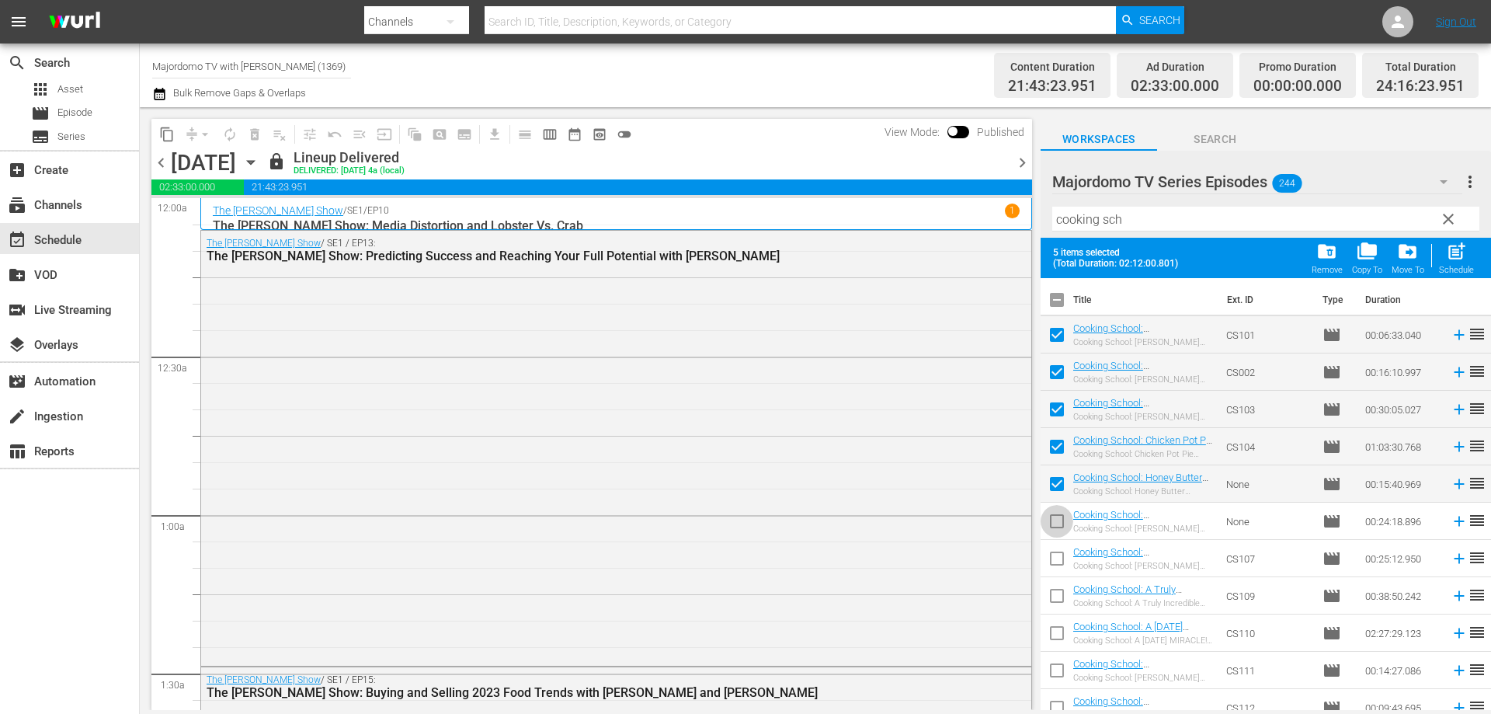
click at [1062, 522] on input "checkbox" at bounding box center [1057, 524] width 33 height 33
checkbox input "true"
click at [1053, 556] on input "checkbox" at bounding box center [1057, 561] width 33 height 33
checkbox input "true"
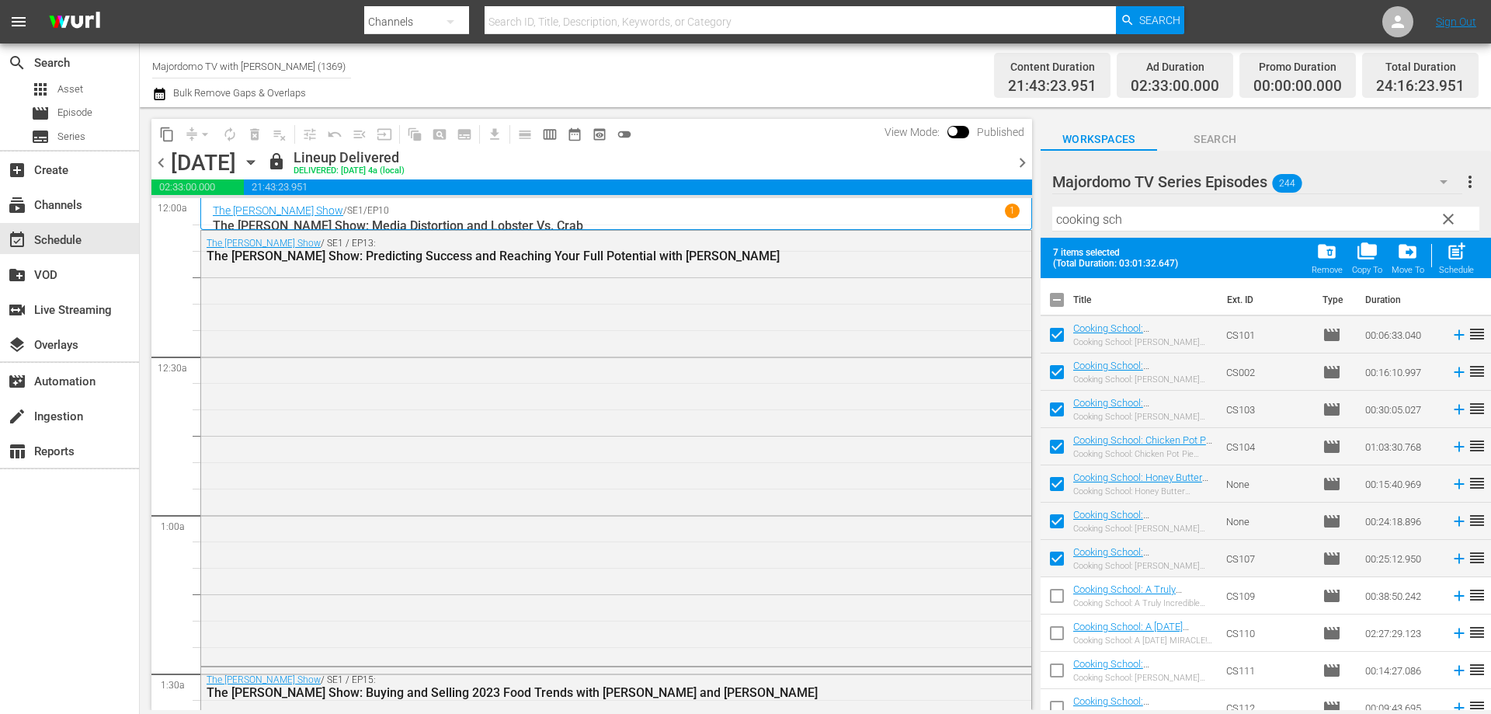
click at [1055, 607] on input "checkbox" at bounding box center [1057, 598] width 33 height 33
checkbox input "true"
click at [1062, 649] on input "checkbox" at bounding box center [1057, 636] width 33 height 33
checkbox input "true"
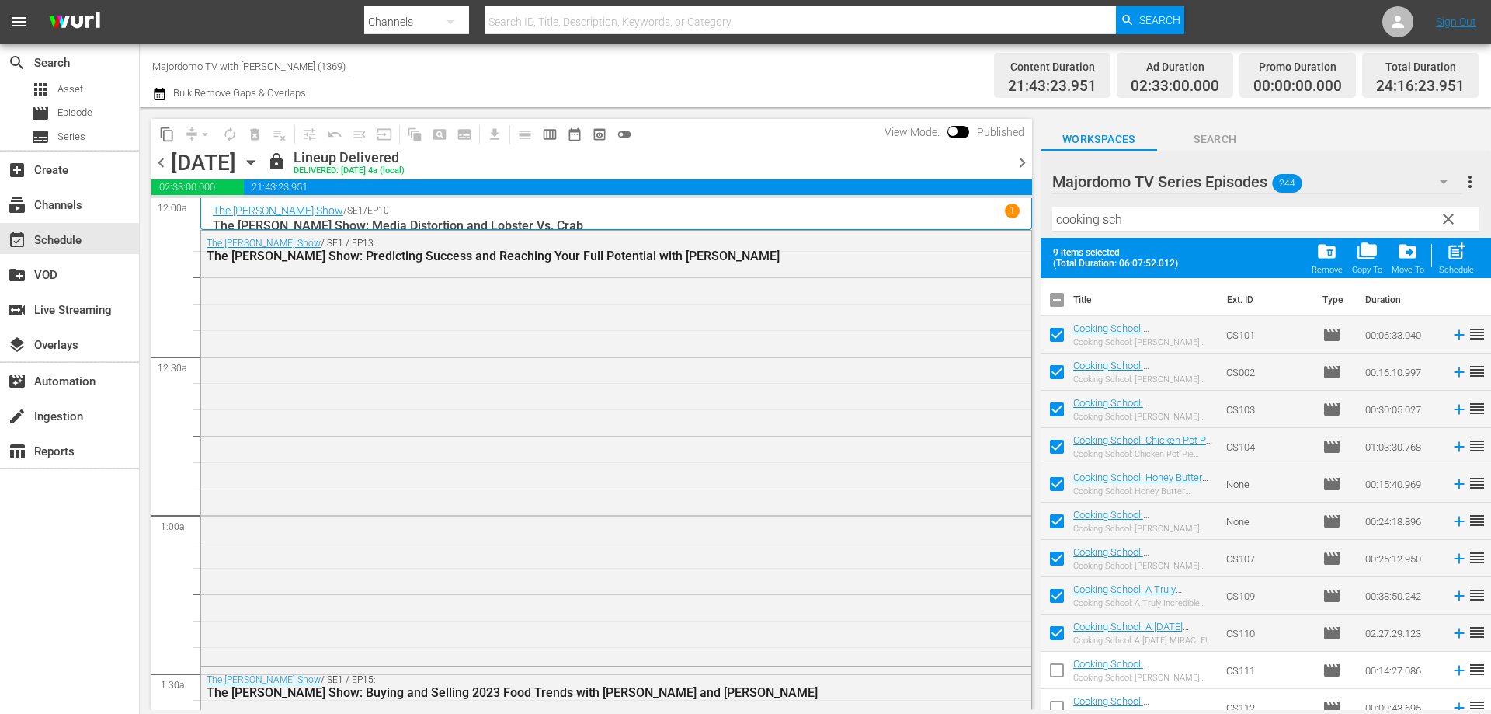
click at [1055, 667] on input "checkbox" at bounding box center [1057, 673] width 33 height 33
checkbox input "true"
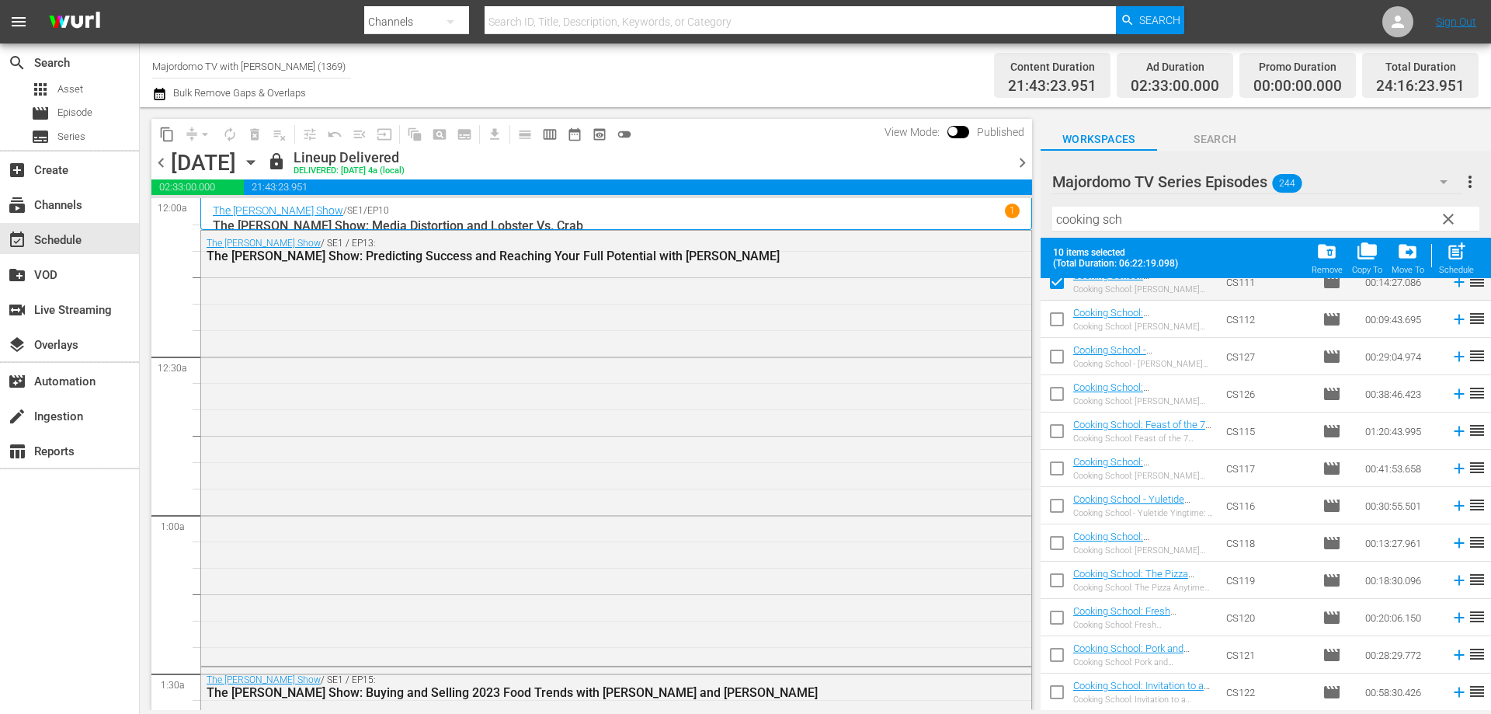
click at [1065, 326] on input "checkbox" at bounding box center [1057, 322] width 33 height 33
checkbox input "true"
click at [1063, 347] on input "checkbox" at bounding box center [1057, 359] width 33 height 33
checkbox input "true"
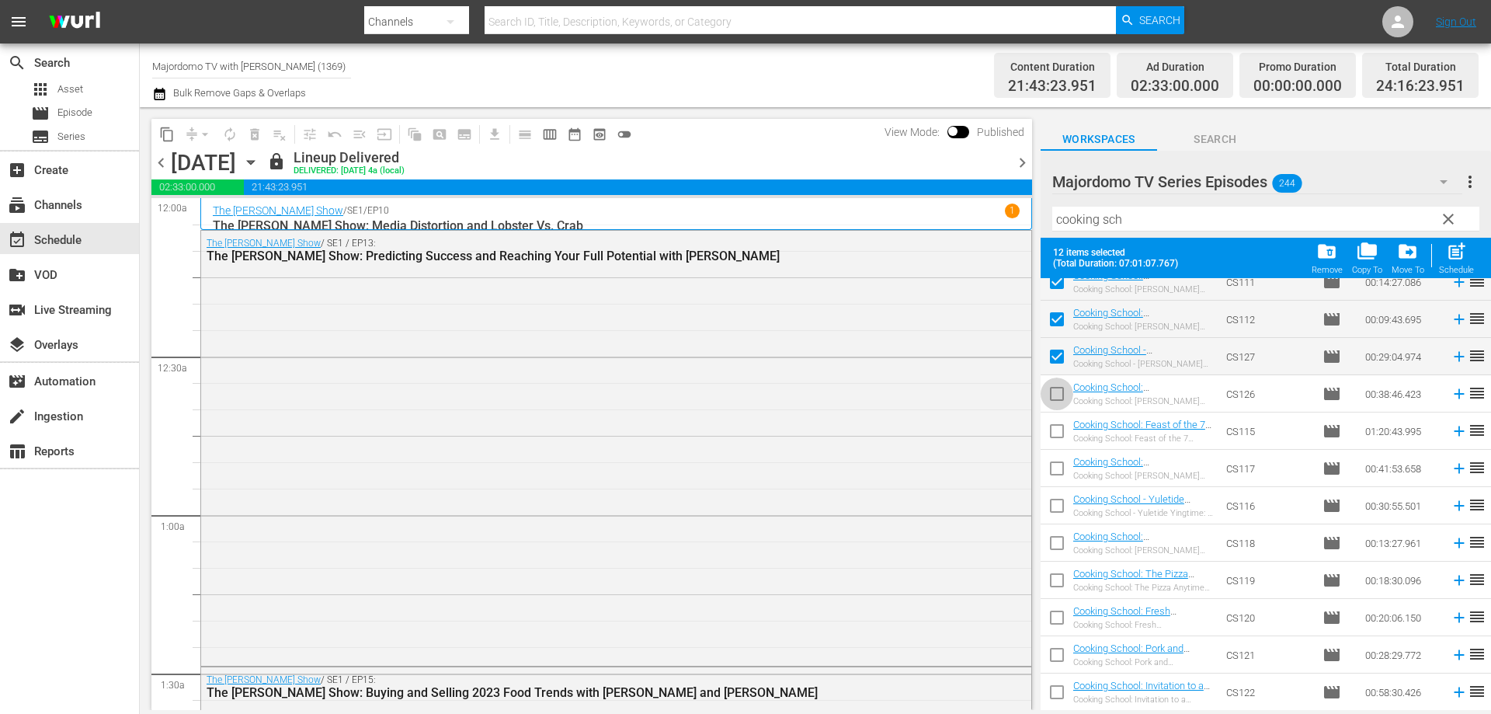
click at [1058, 393] on input "checkbox" at bounding box center [1057, 397] width 33 height 33
checkbox input "true"
click at [1052, 449] on input "checkbox" at bounding box center [1057, 434] width 33 height 33
checkbox input "true"
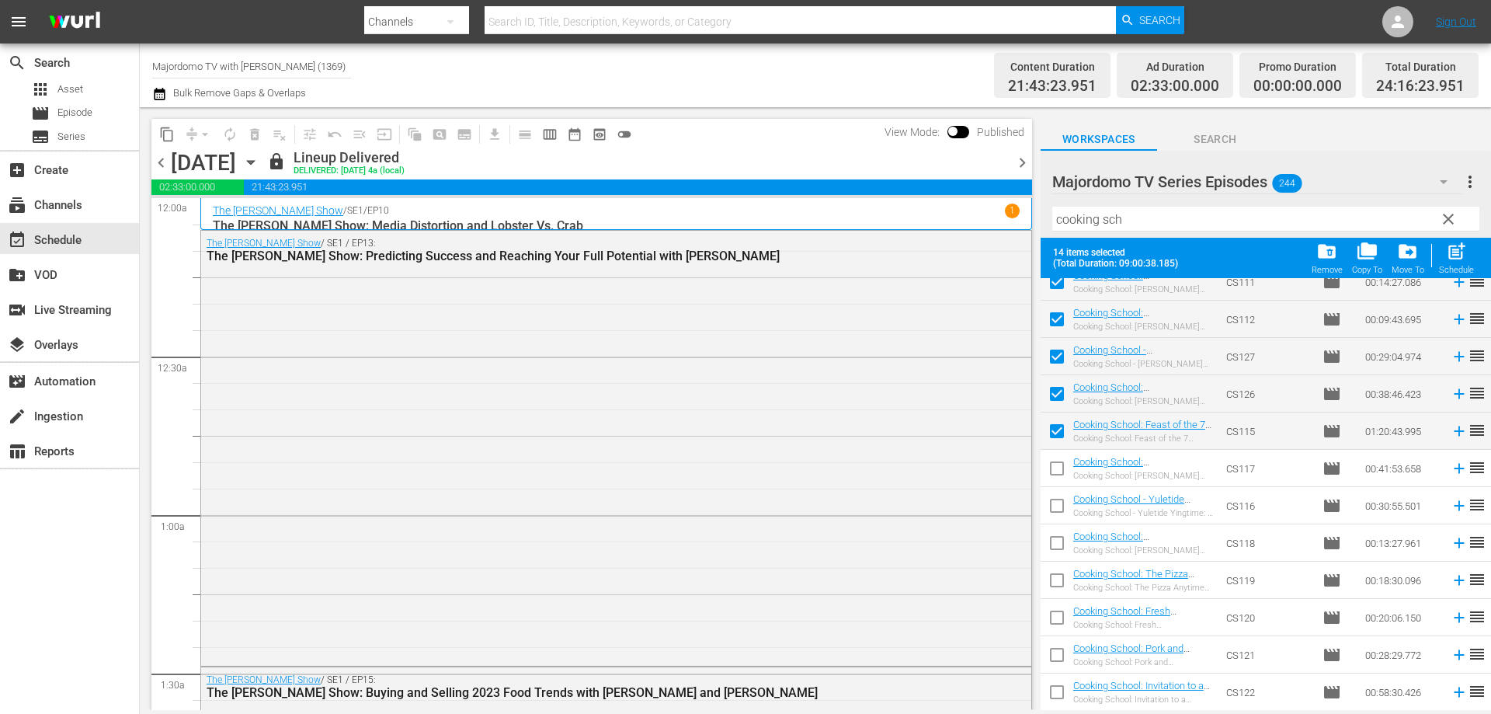
click at [1058, 488] on td at bounding box center [1057, 505] width 33 height 37
click at [1060, 471] on input "checkbox" at bounding box center [1057, 471] width 33 height 33
checkbox input "true"
click at [1063, 508] on input "checkbox" at bounding box center [1057, 508] width 33 height 33
checkbox input "true"
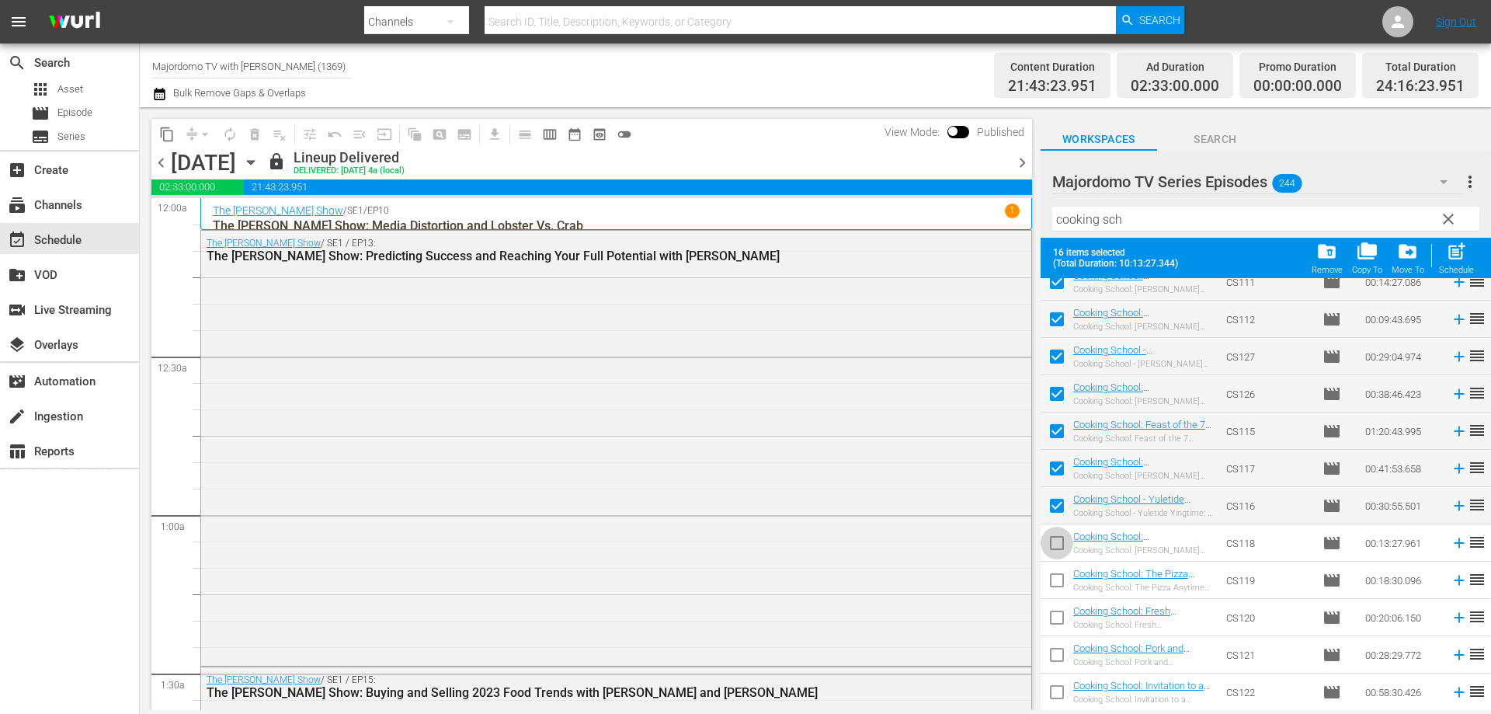
click at [1061, 547] on input "checkbox" at bounding box center [1057, 546] width 33 height 33
checkbox input "true"
click at [1058, 583] on input "checkbox" at bounding box center [1057, 583] width 33 height 33
checkbox input "true"
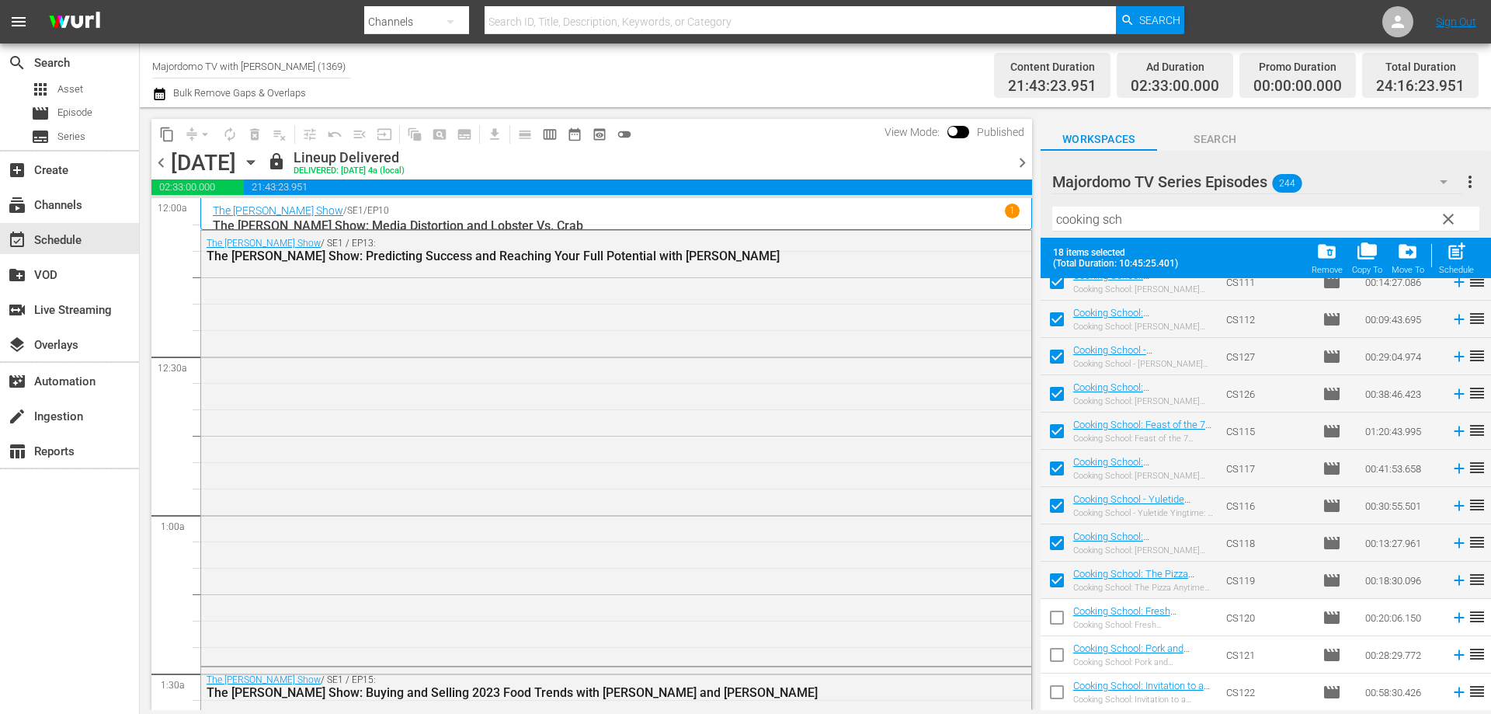
click at [1058, 618] on input "checkbox" at bounding box center [1057, 620] width 33 height 33
checkbox input "true"
click at [1057, 649] on input "checkbox" at bounding box center [1057, 657] width 33 height 33
checkbox input "true"
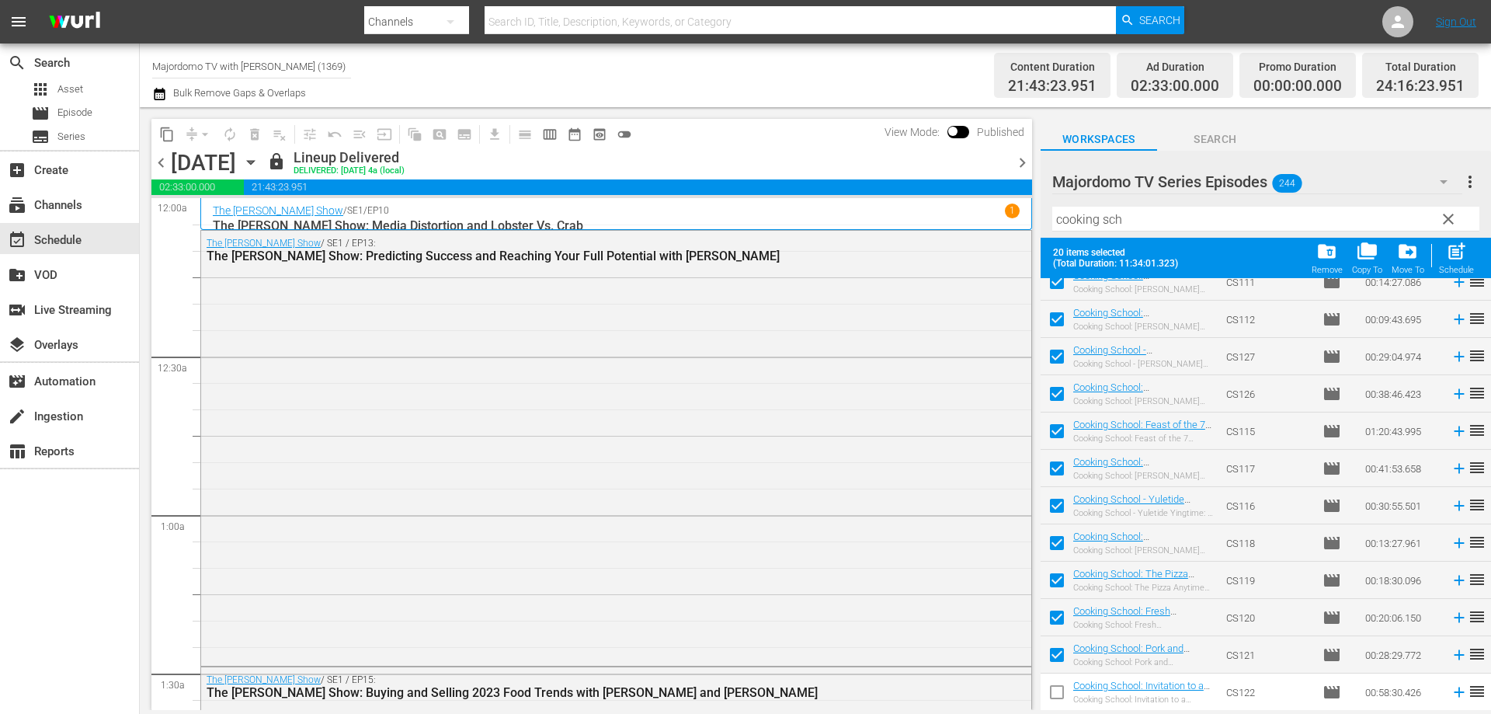
click at [1058, 688] on input "checkbox" at bounding box center [1057, 695] width 33 height 33
checkbox input "true"
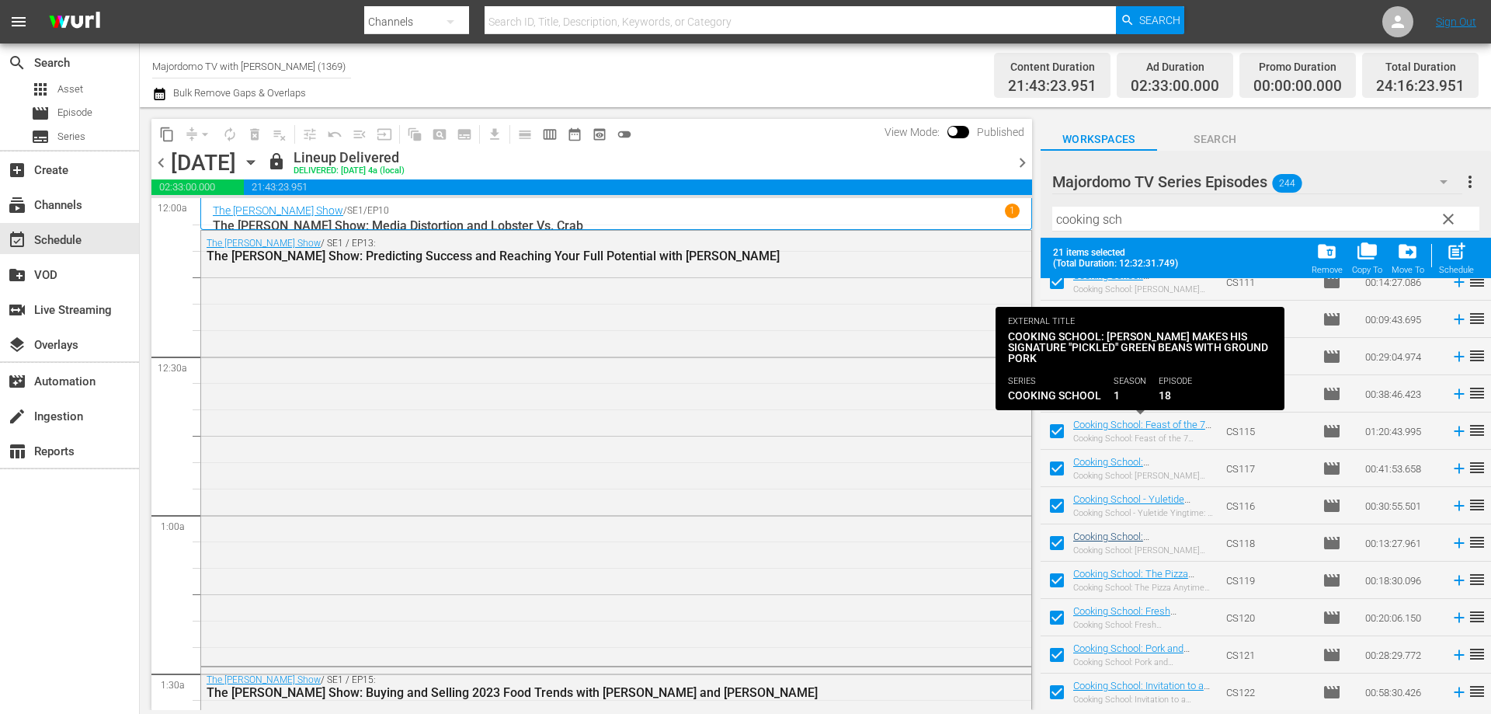
scroll to position [499, 0]
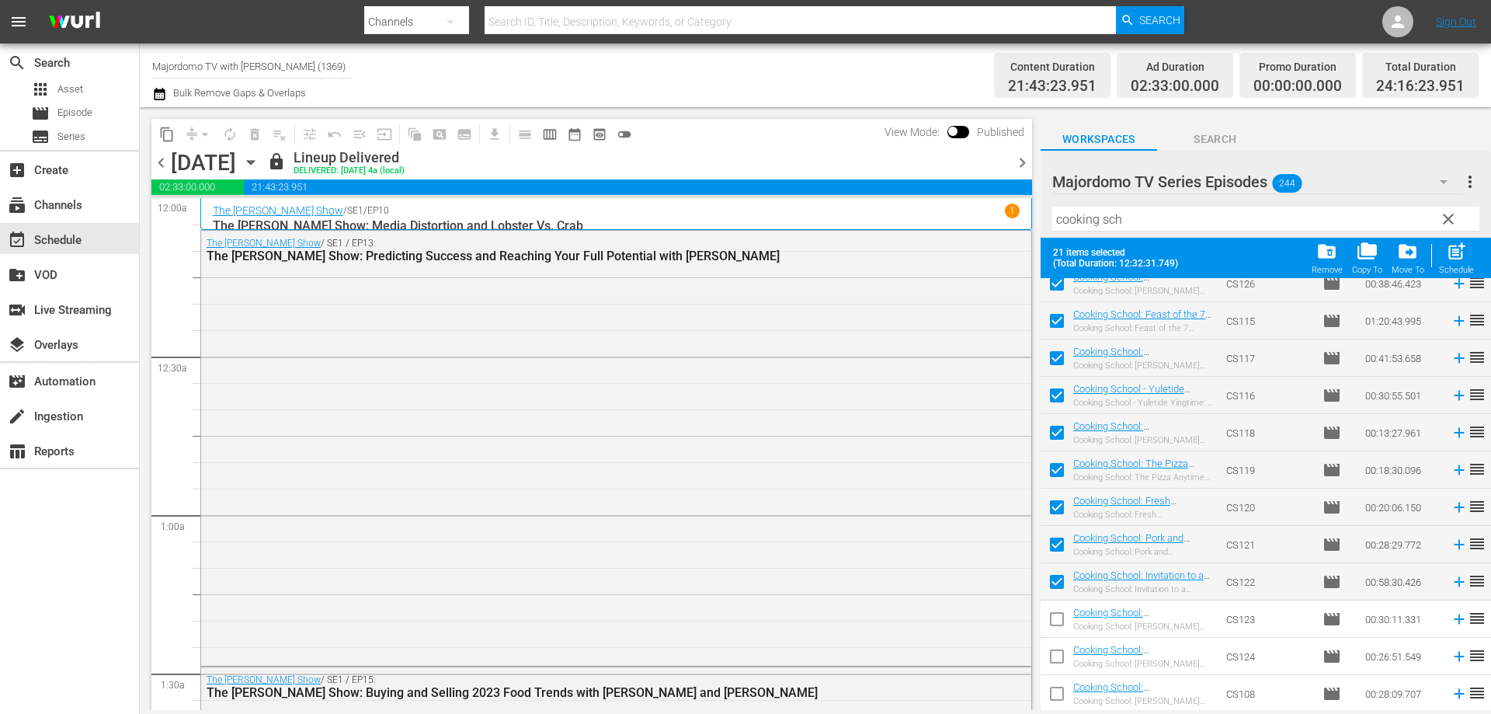
click at [1058, 616] on input "checkbox" at bounding box center [1057, 622] width 33 height 33
checkbox input "true"
click at [1057, 659] on input "checkbox" at bounding box center [1057, 659] width 33 height 33
checkbox input "true"
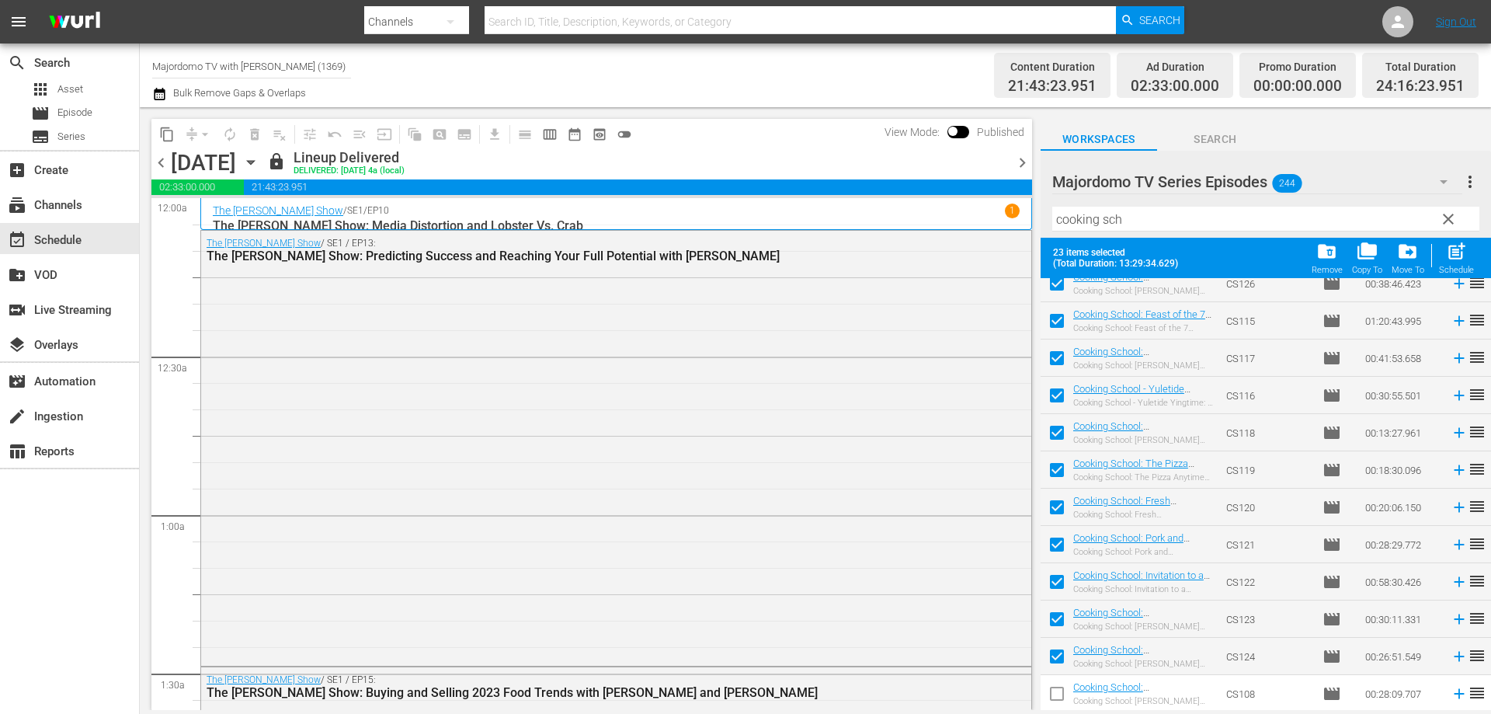
click at [1058, 700] on input "checkbox" at bounding box center [1057, 696] width 33 height 33
checkbox input "true"
click at [1414, 260] on span "drive_file_move" at bounding box center [1407, 251] width 21 height 21
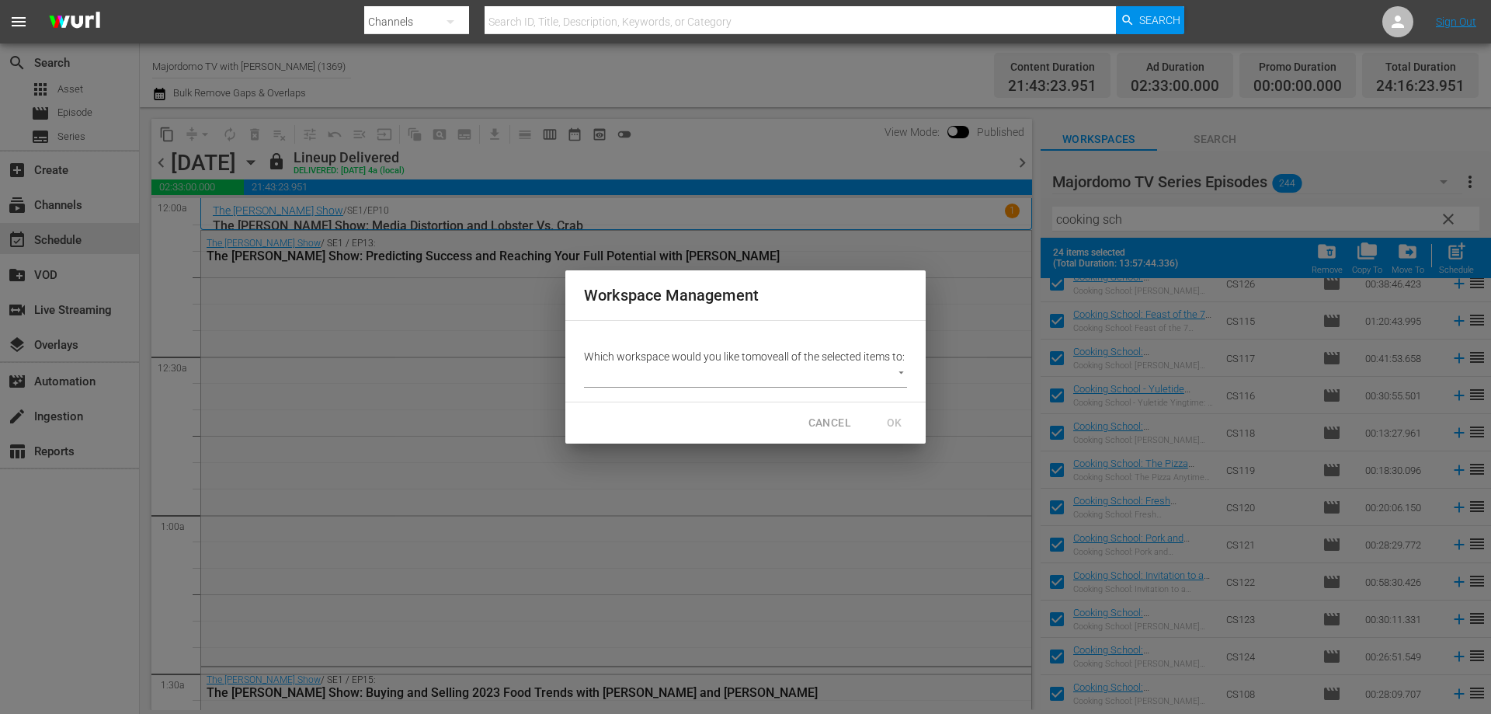
click at [711, 376] on body "menu Search By Channels Search ID, Title, Description, Keywords, or Category Se…" at bounding box center [745, 357] width 1491 height 714
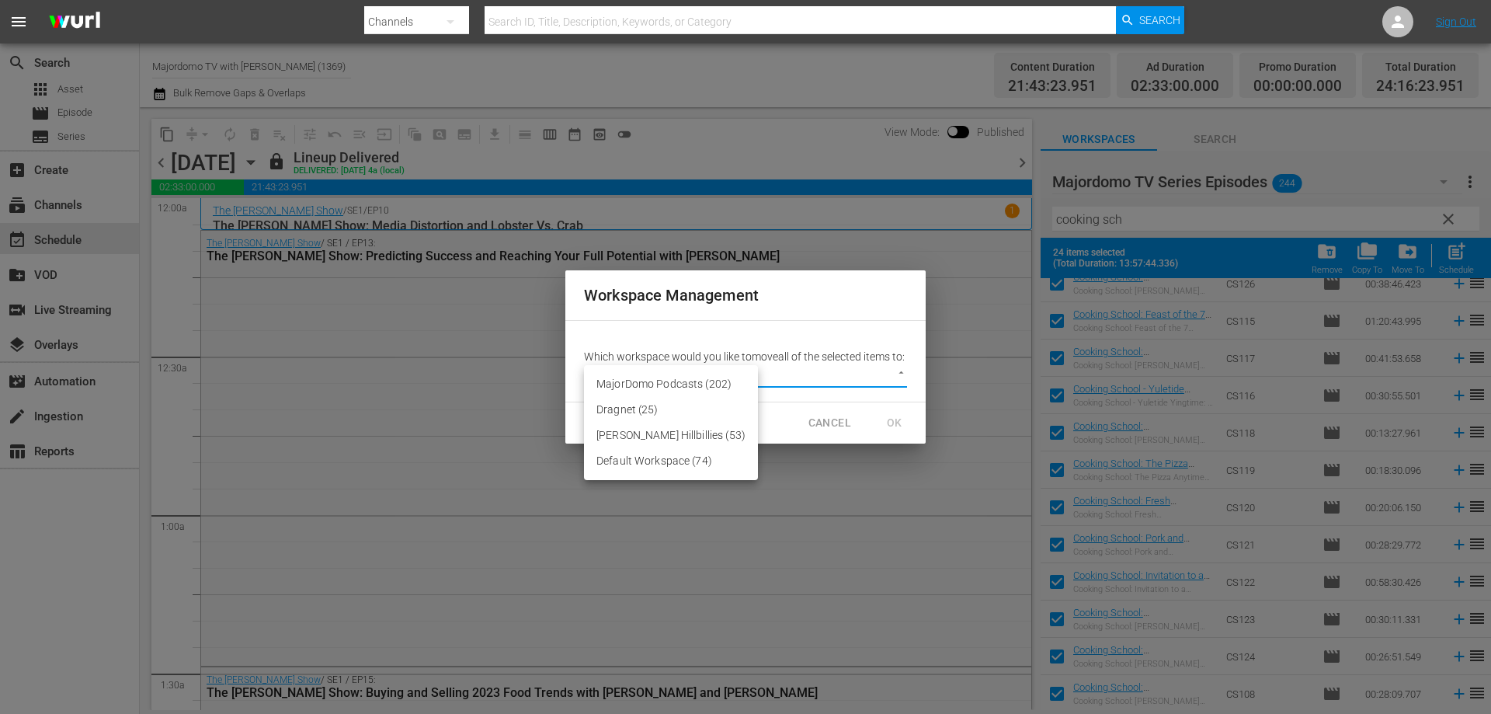
click at [711, 461] on li "Default Workspace (74)" at bounding box center [671, 461] width 174 height 26
type input "1960"
click at [888, 428] on span "OK" at bounding box center [894, 422] width 25 height 19
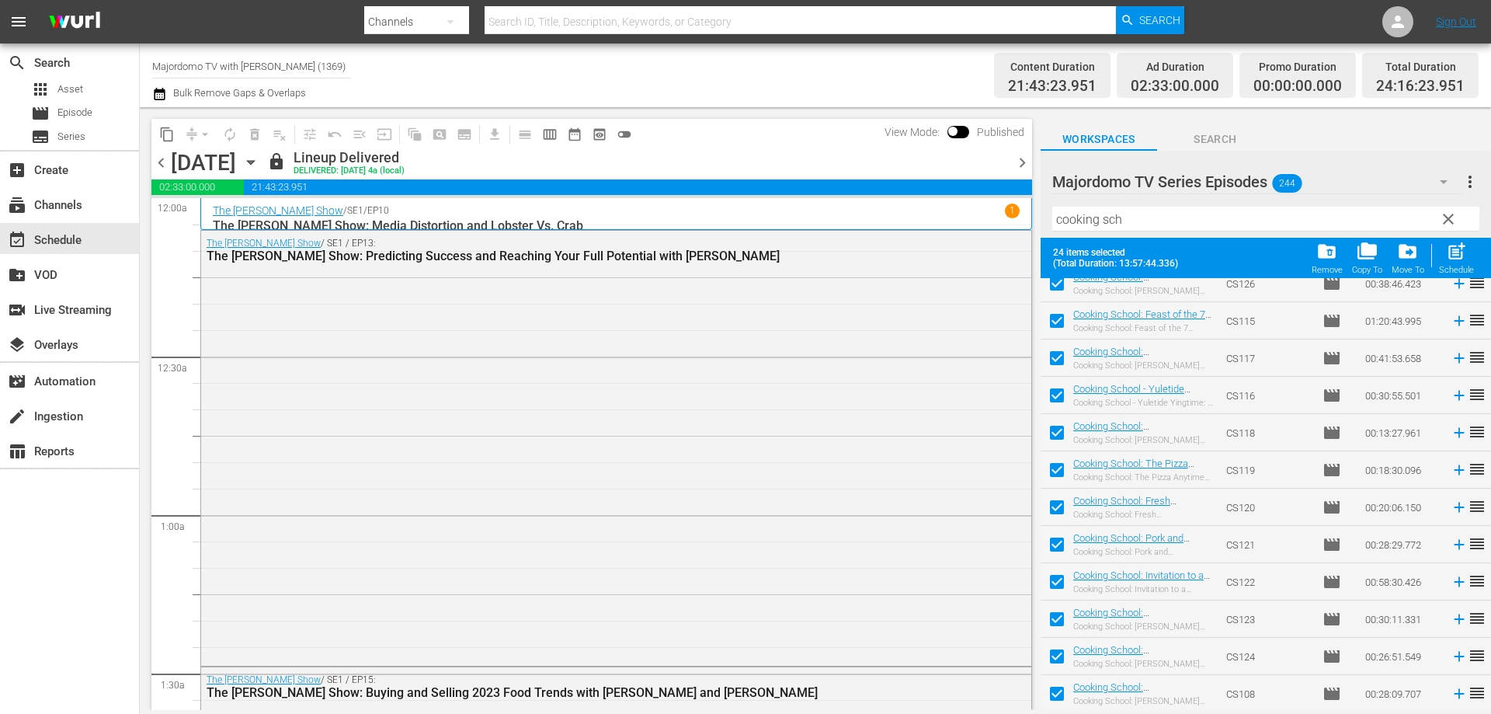
checkbox input "false"
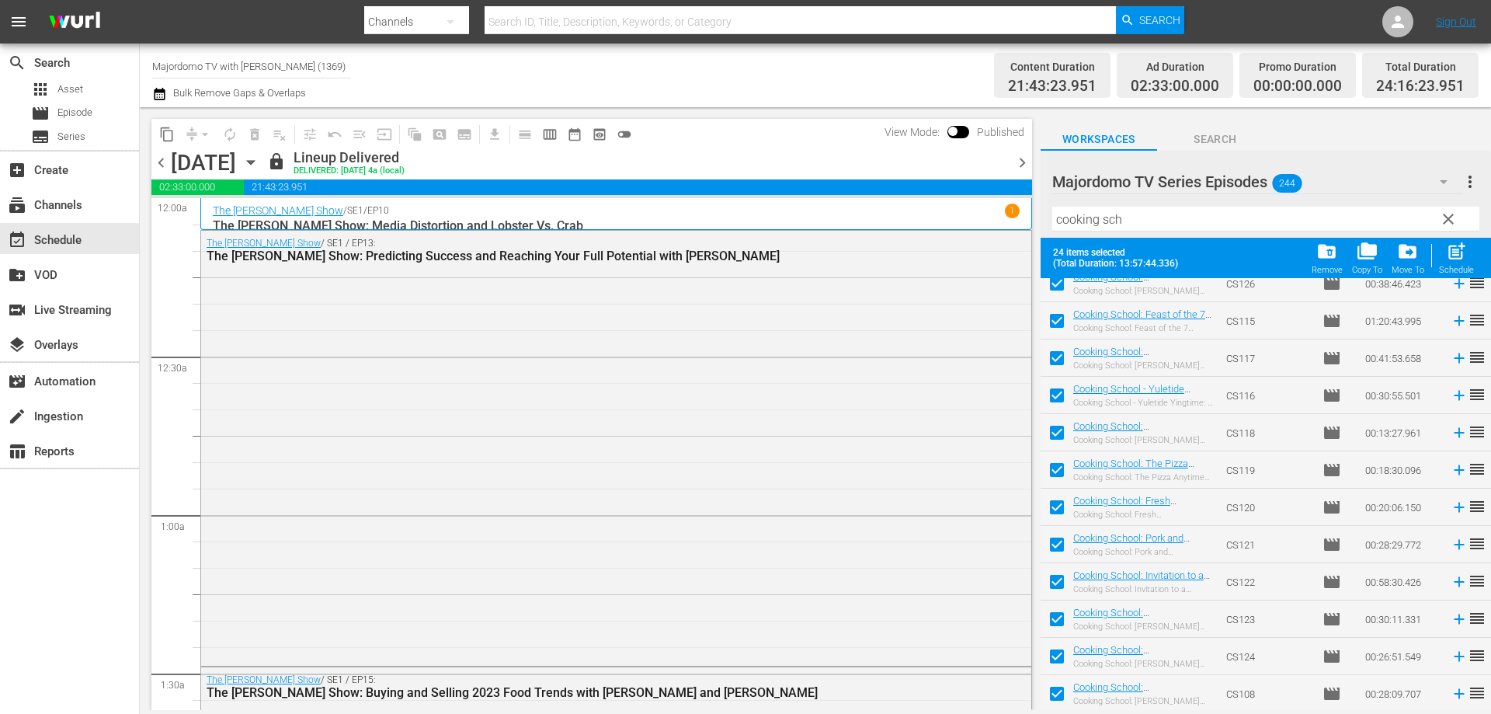
checkbox input "false"
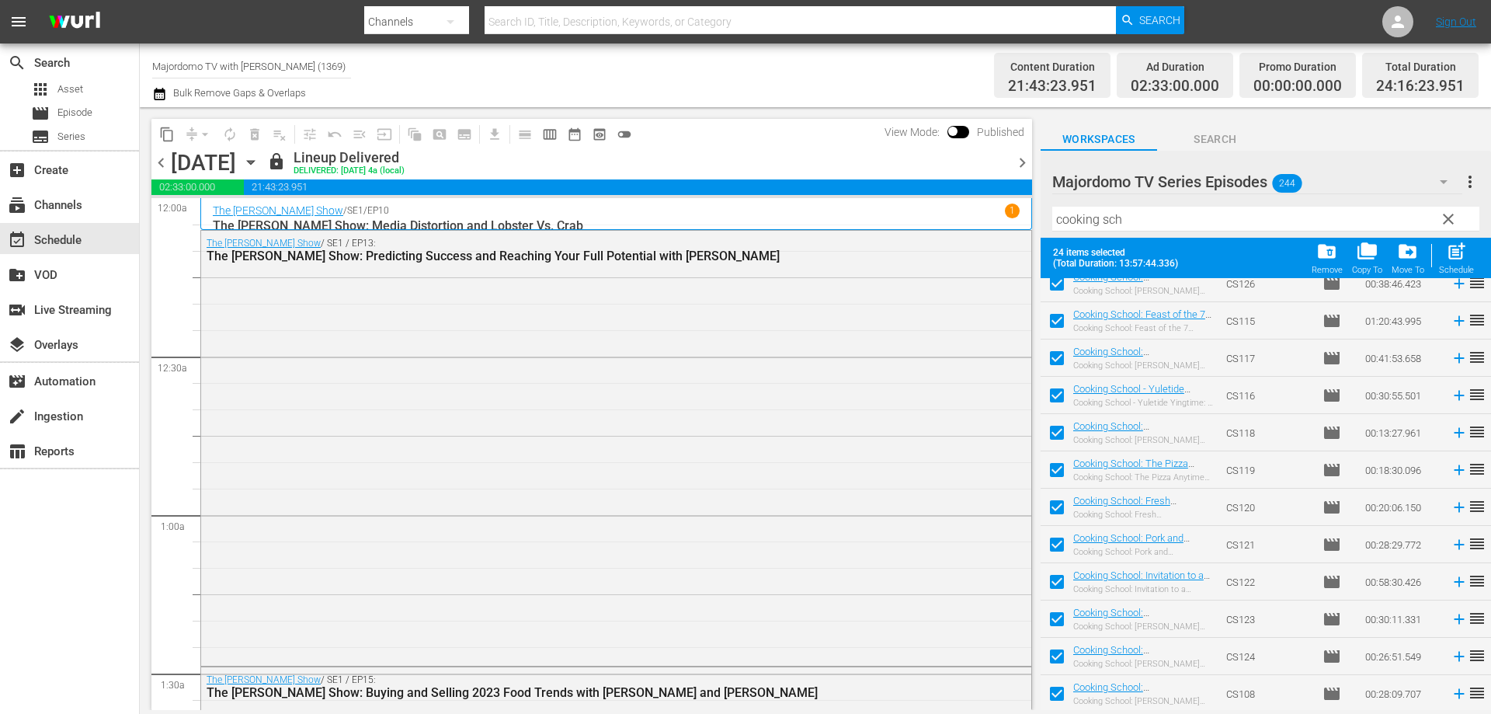
checkbox input "false"
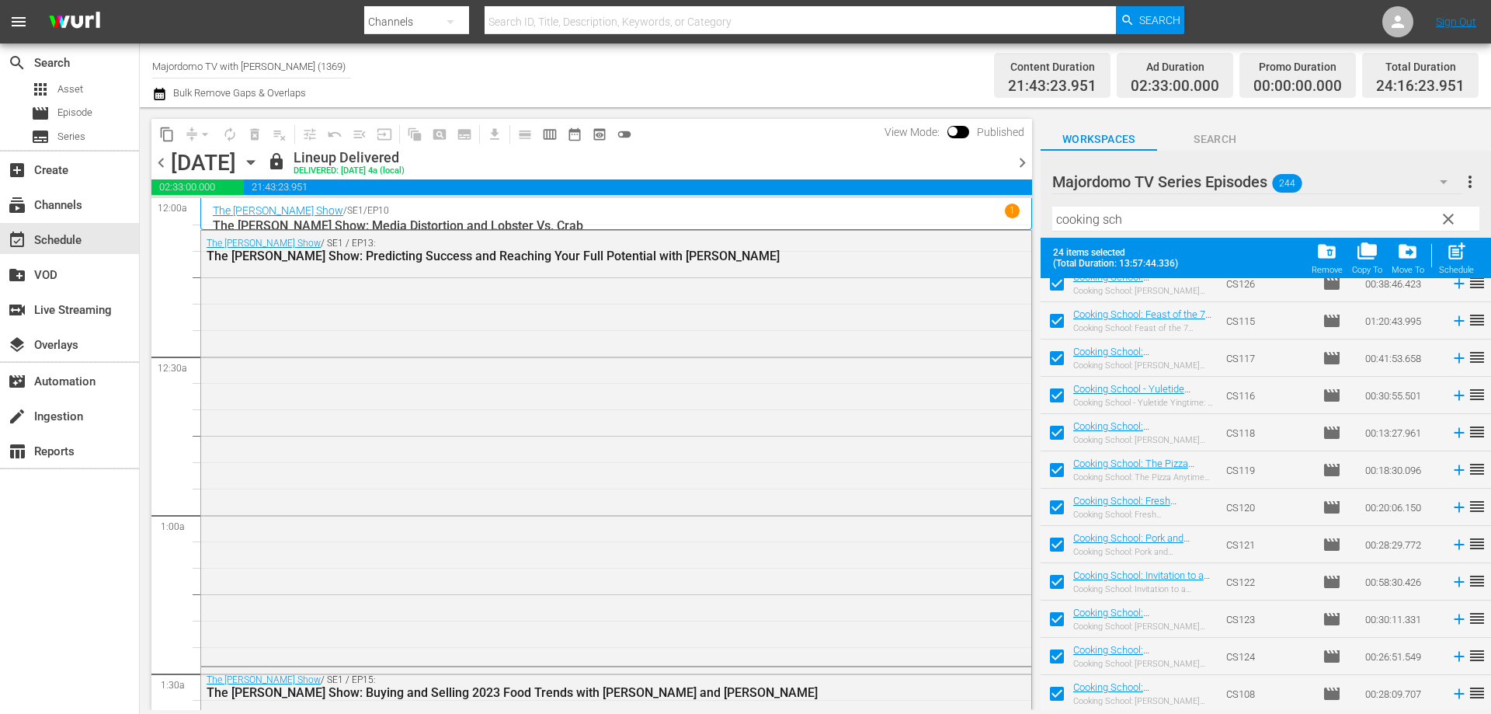
checkbox input "false"
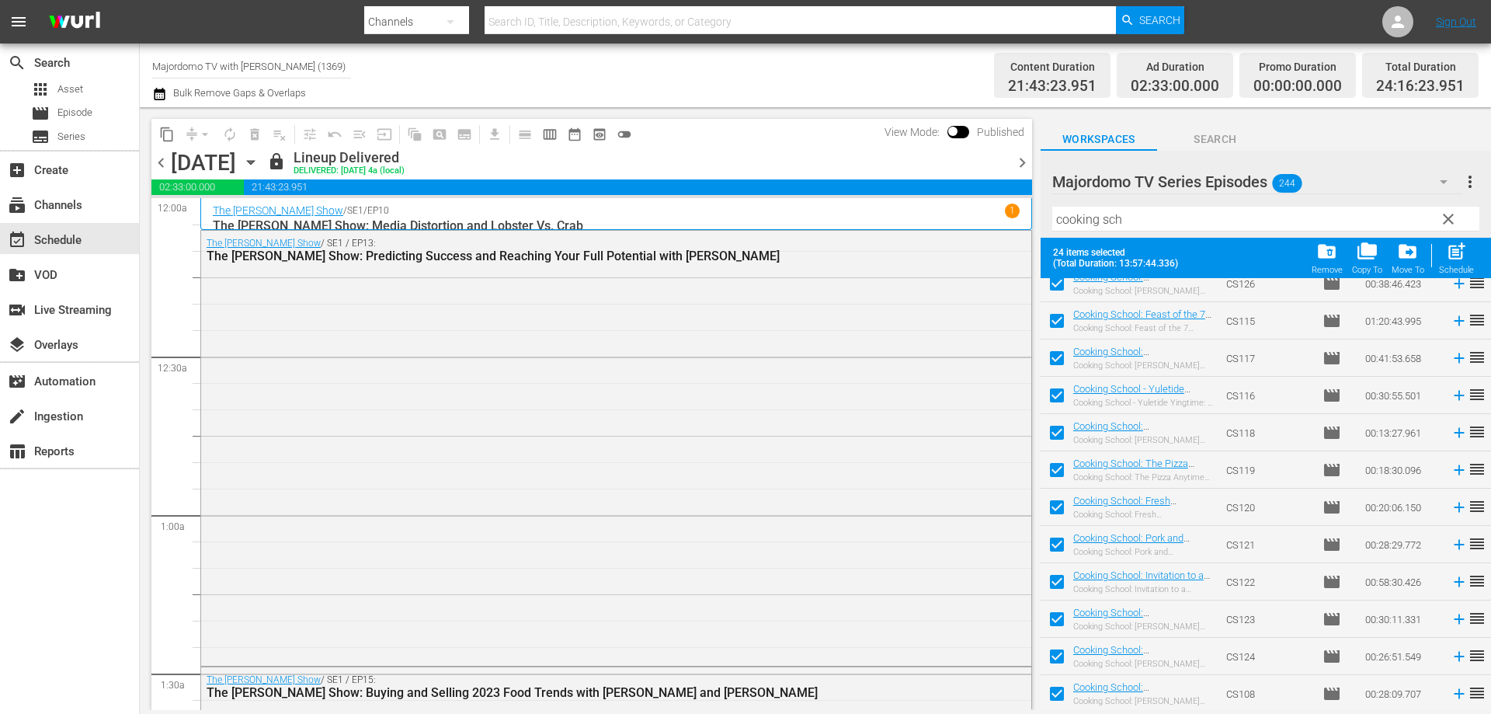
checkbox input "false"
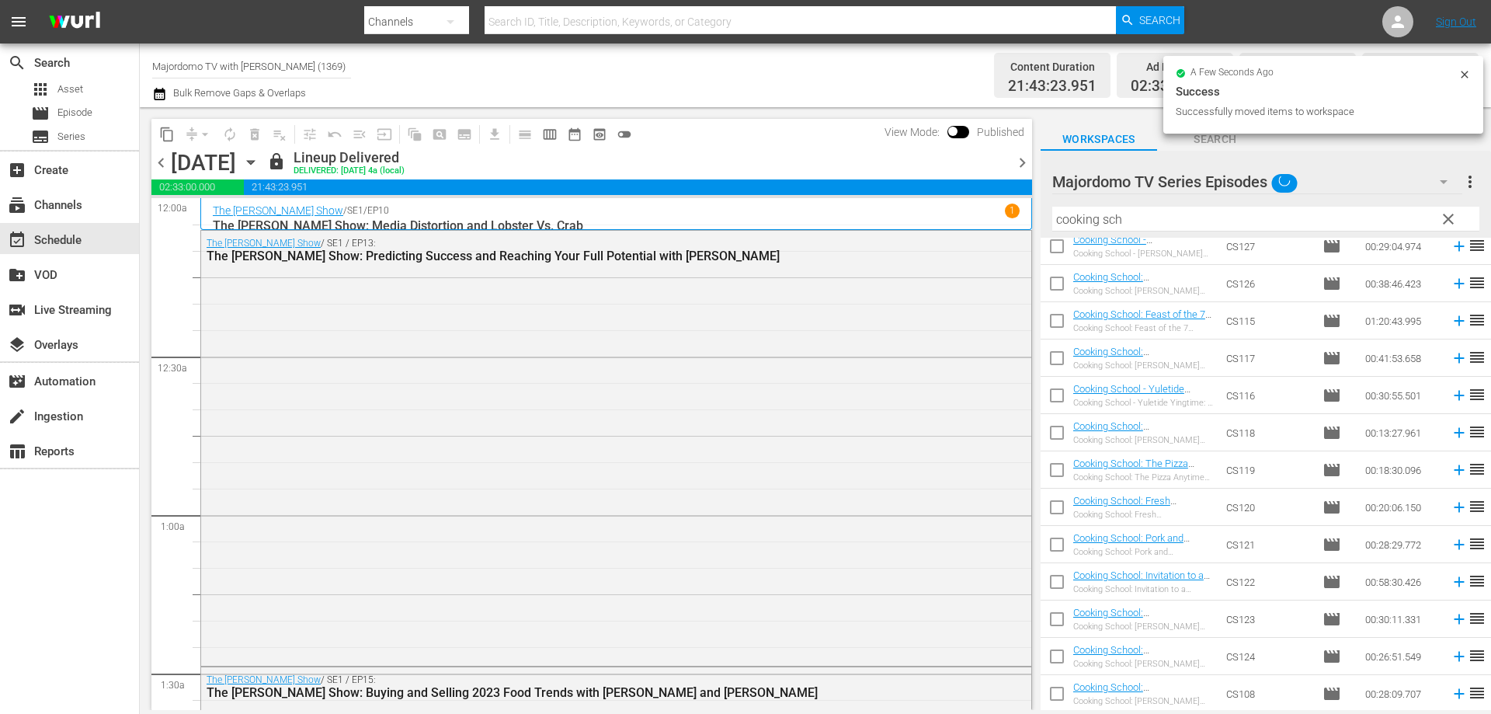
scroll to position [458, 0]
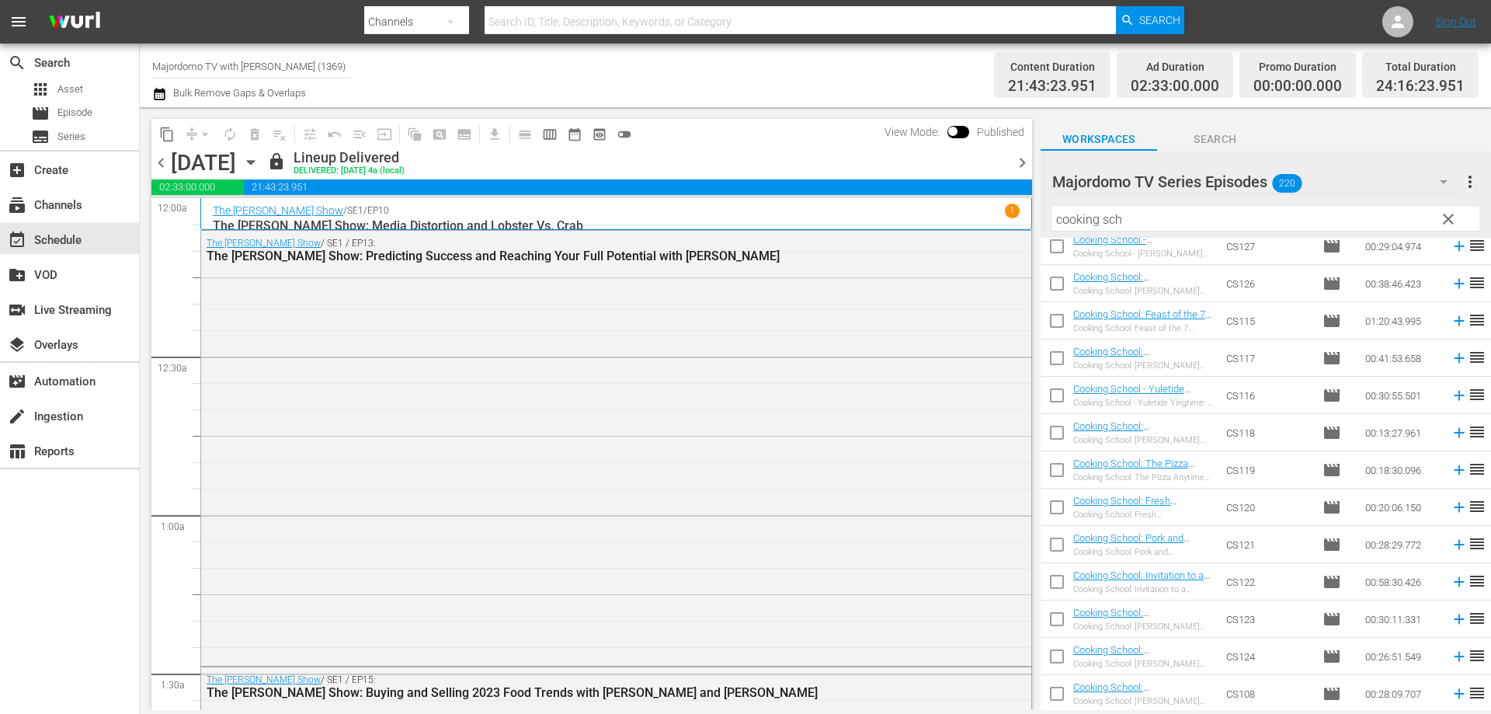
click at [1333, 187] on div "Majordomo TV Series Episodes 220" at bounding box center [1257, 181] width 410 height 43
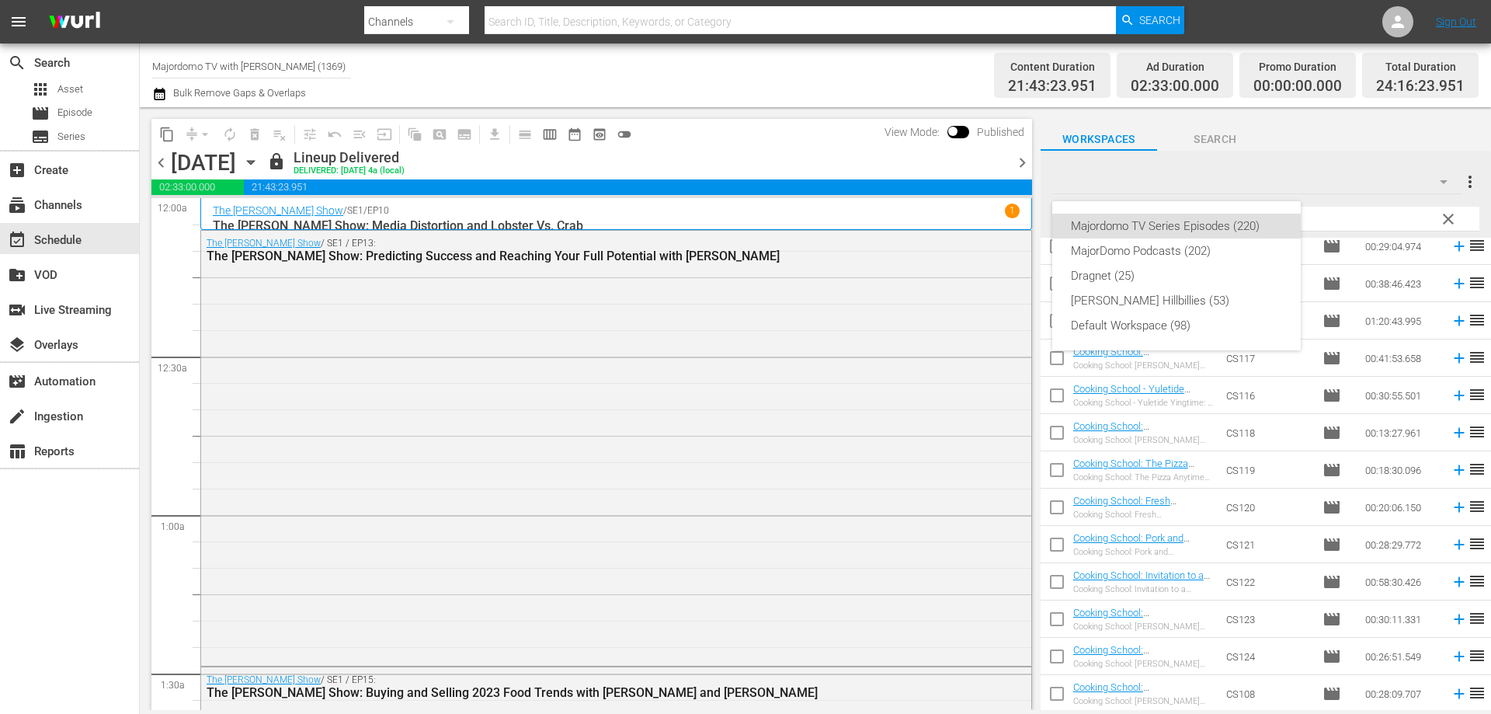
click at [1301, 175] on div "Majordomo TV Series Episodes (220) MajorDomo Podcasts (202) Dragnet (25) [PERSO…" at bounding box center [745, 357] width 1491 height 714
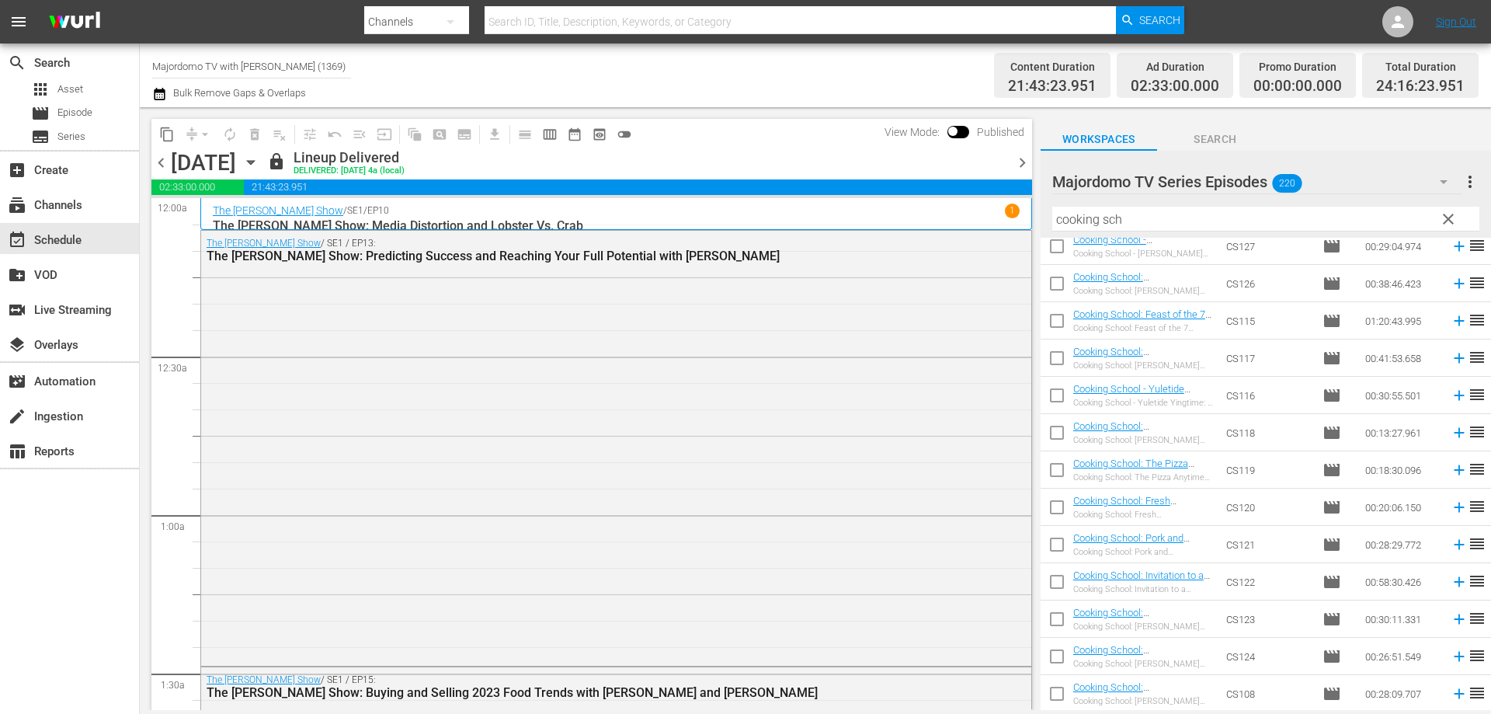
drag, startPoint x: 1452, startPoint y: 224, endPoint x: 1389, endPoint y: 217, distance: 63.4
click at [1451, 224] on span "clear" at bounding box center [1448, 219] width 19 height 19
click at [1375, 224] on input "cooking sch" at bounding box center [1265, 219] width 427 height 25
click at [1389, 219] on input "text" at bounding box center [1265, 219] width 427 height 25
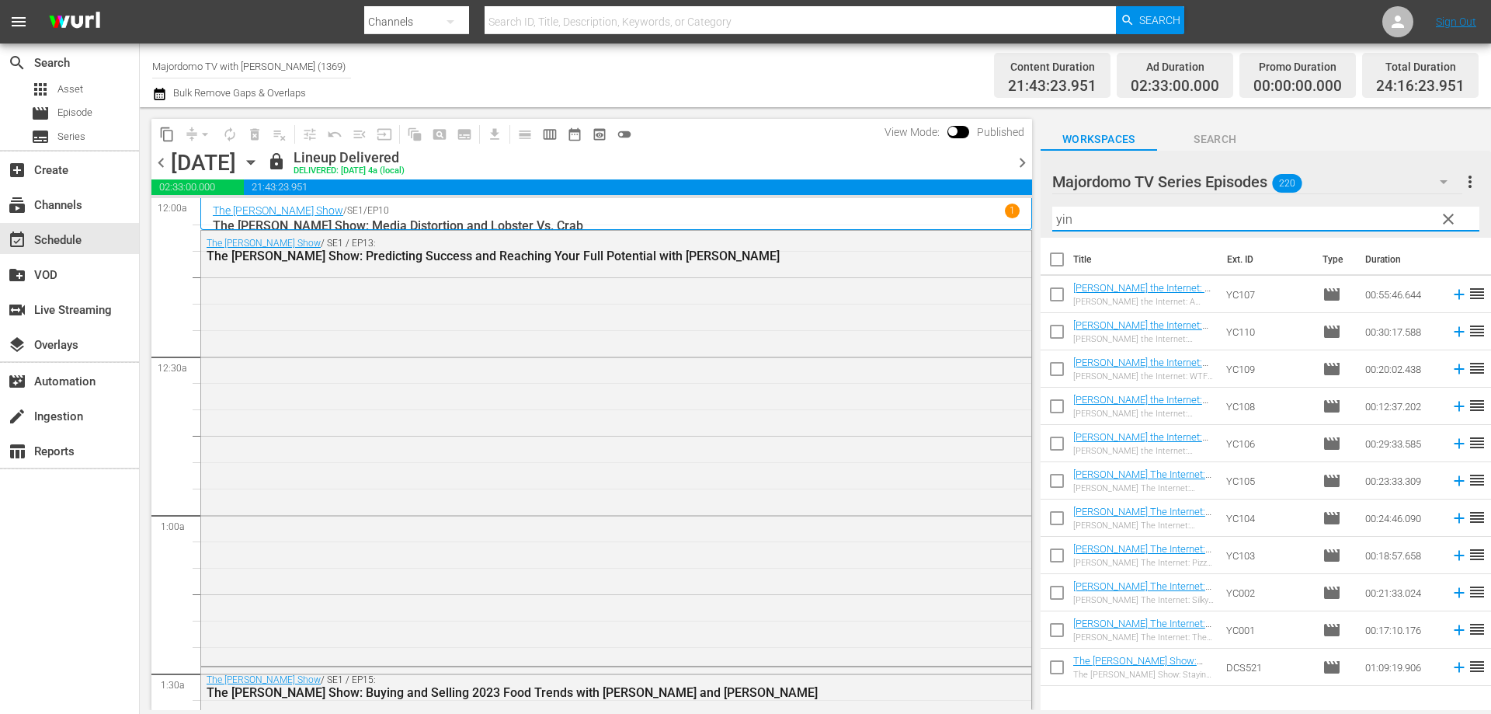
scroll to position [0, 0]
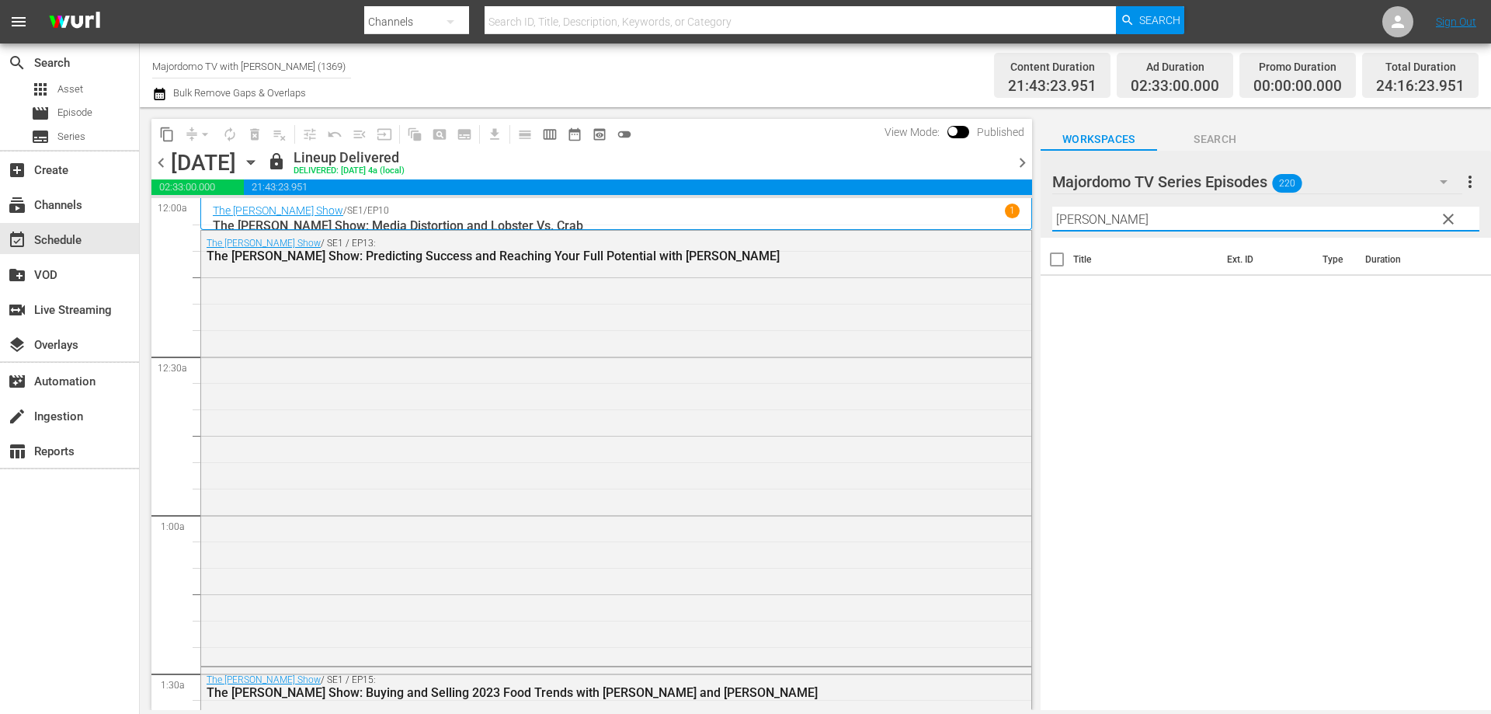
type input "[PERSON_NAME]"
drag, startPoint x: 1218, startPoint y: 223, endPoint x: 1043, endPoint y: 219, distance: 174.8
click at [1043, 219] on div "Majordomo TV Series Episodes 220 Majordomo TV Series Episodes more_vert clear F…" at bounding box center [1266, 194] width 450 height 87
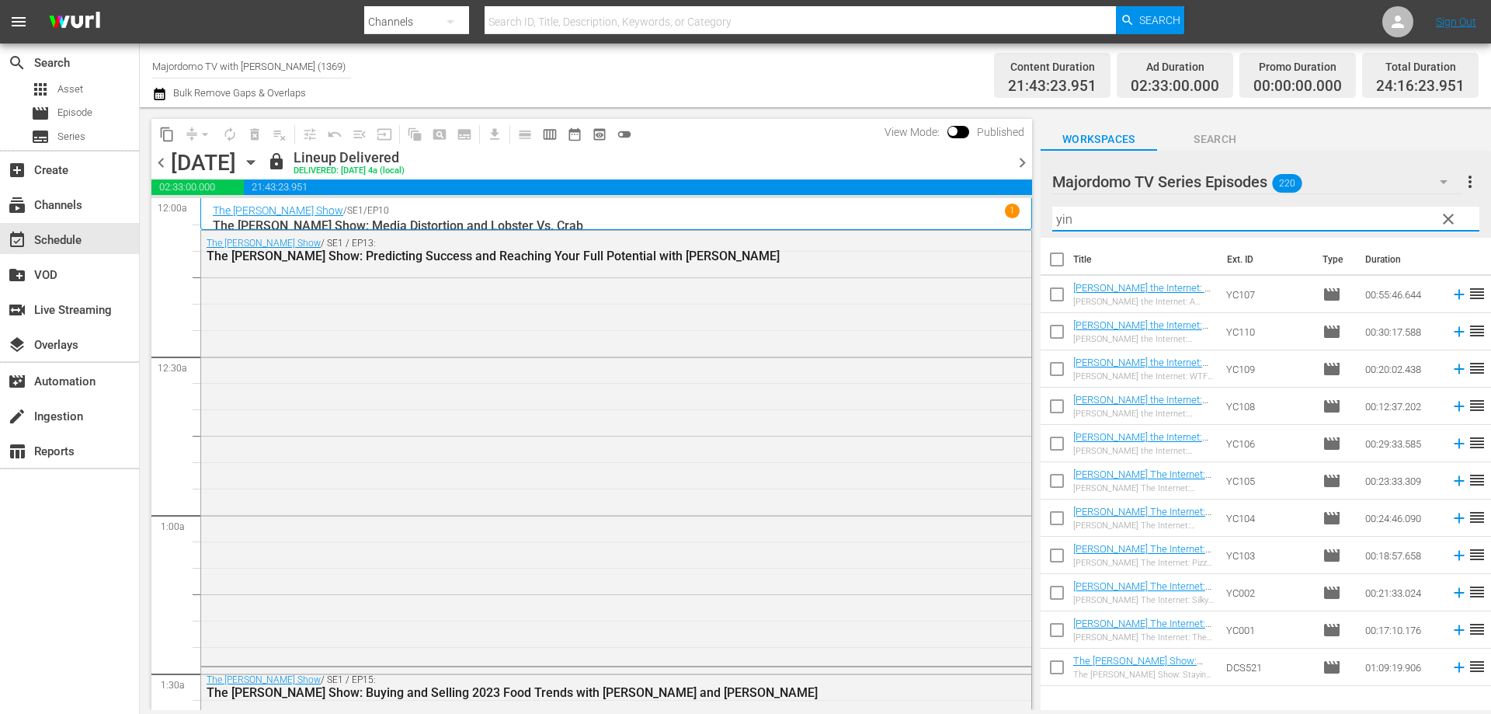
type input "yin"
click at [1059, 340] on input "checkbox" at bounding box center [1057, 334] width 33 height 33
checkbox input "true"
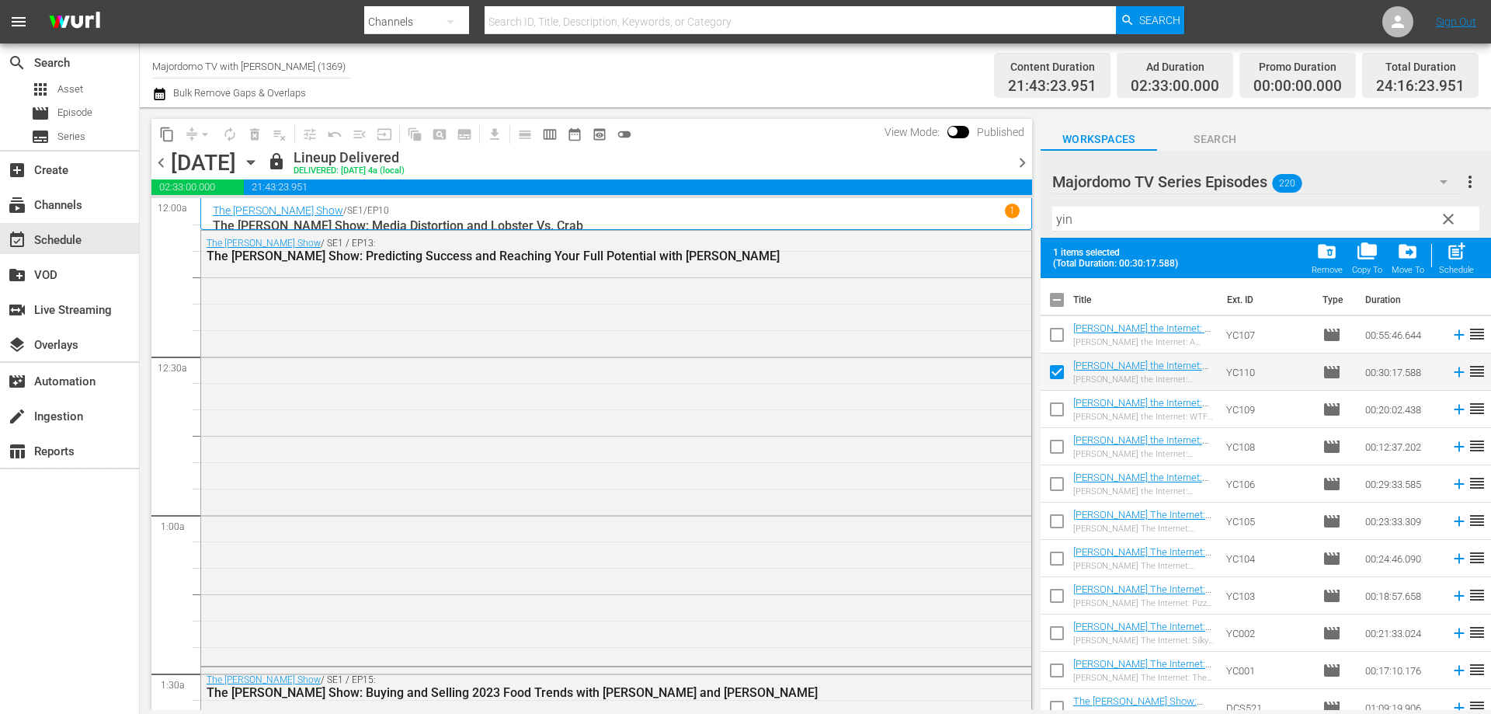
click at [1054, 331] on input "checkbox" at bounding box center [1057, 338] width 33 height 33
checkbox input "true"
click at [1058, 418] on input "checkbox" at bounding box center [1057, 412] width 33 height 33
checkbox input "true"
click at [1055, 462] on input "checkbox" at bounding box center [1057, 449] width 33 height 33
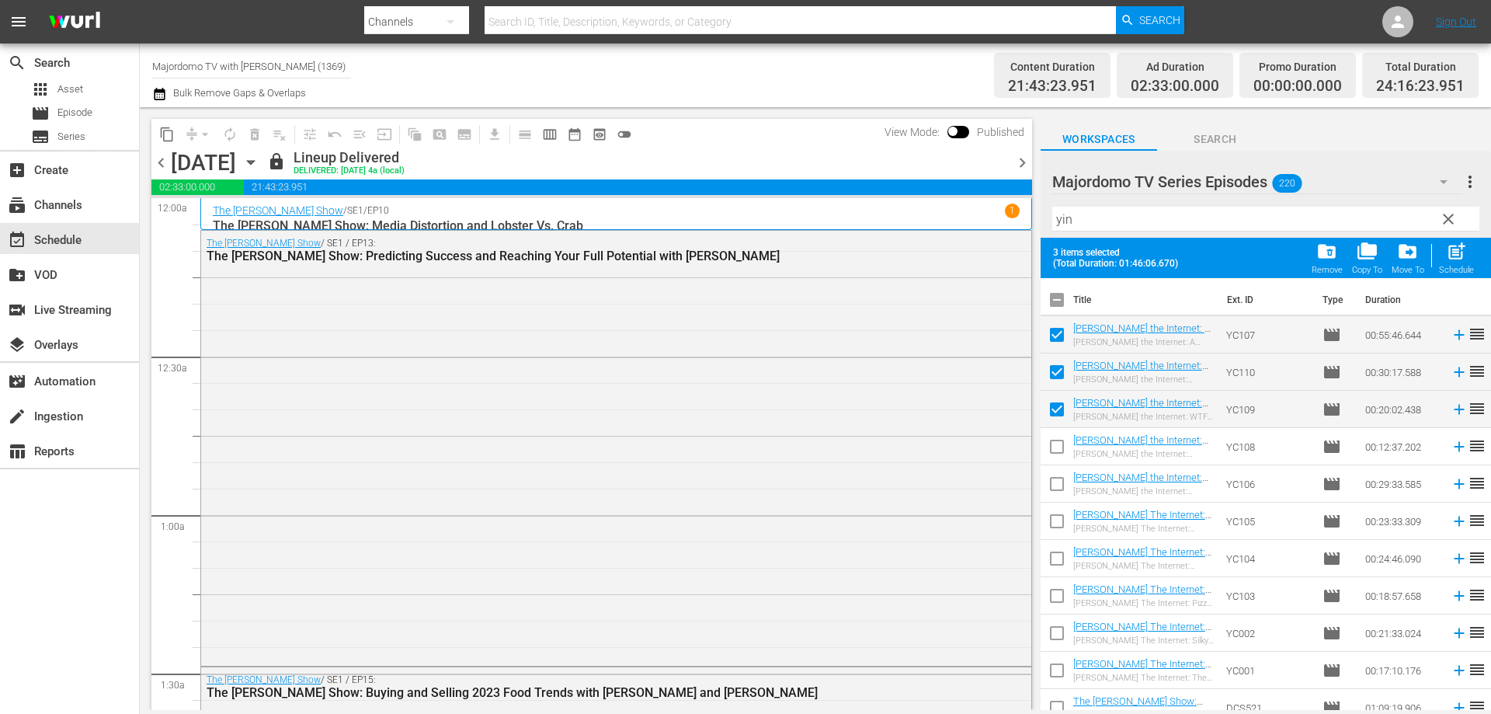
checkbox input "true"
click at [1055, 486] on input "checkbox" at bounding box center [1057, 487] width 33 height 33
checkbox input "true"
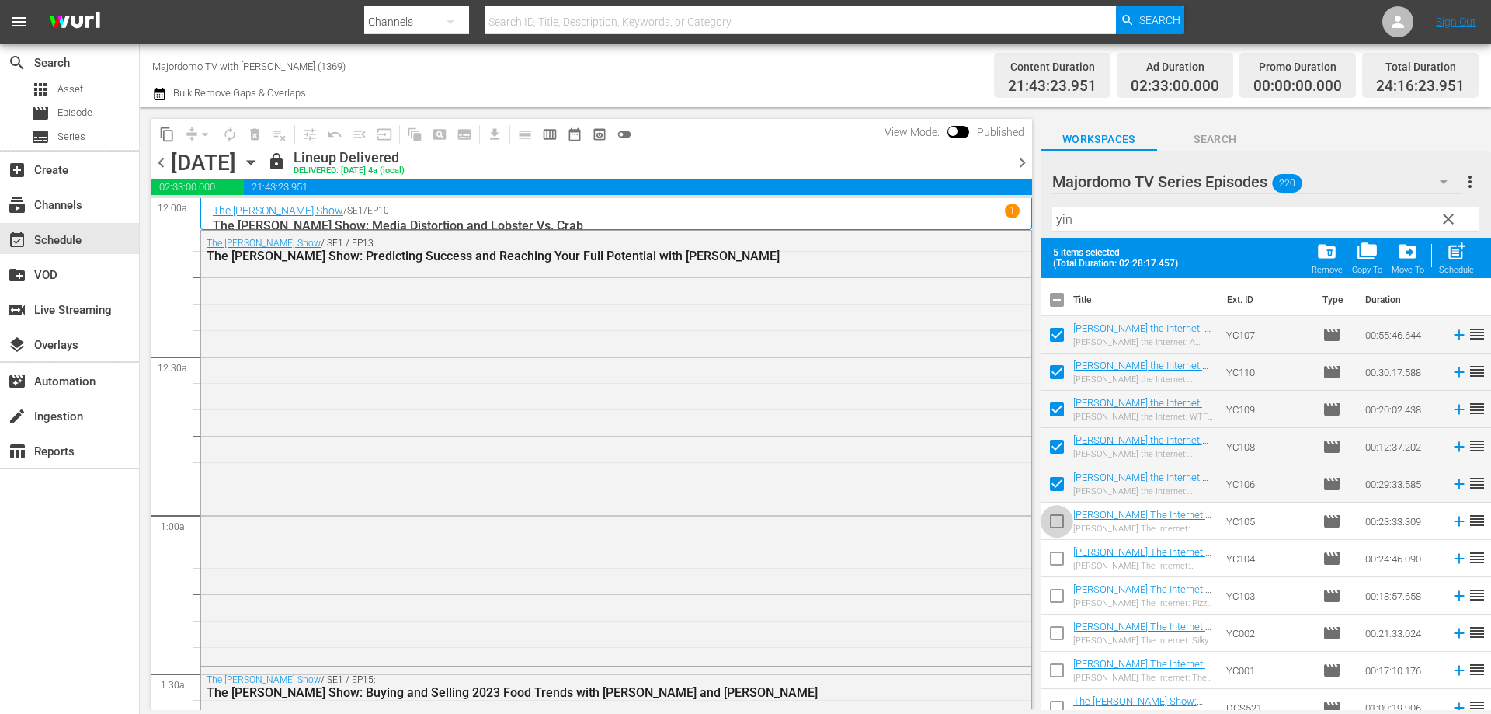
click at [1055, 525] on input "checkbox" at bounding box center [1057, 524] width 33 height 33
checkbox input "true"
click at [1057, 568] on input "checkbox" at bounding box center [1057, 561] width 33 height 33
checkbox input "true"
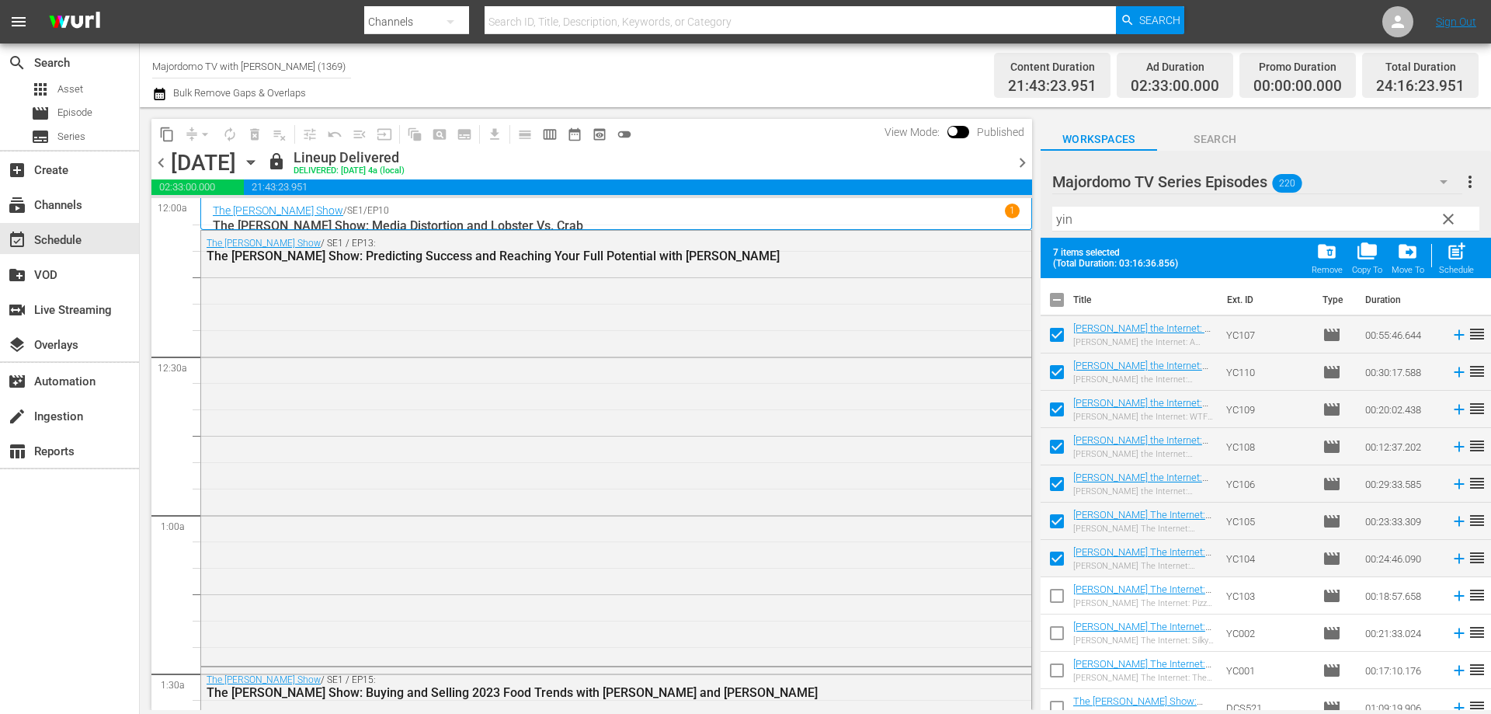
click at [1056, 595] on input "checkbox" at bounding box center [1057, 598] width 33 height 33
checkbox input "true"
click at [1056, 620] on input "checkbox" at bounding box center [1057, 636] width 33 height 33
checkbox input "true"
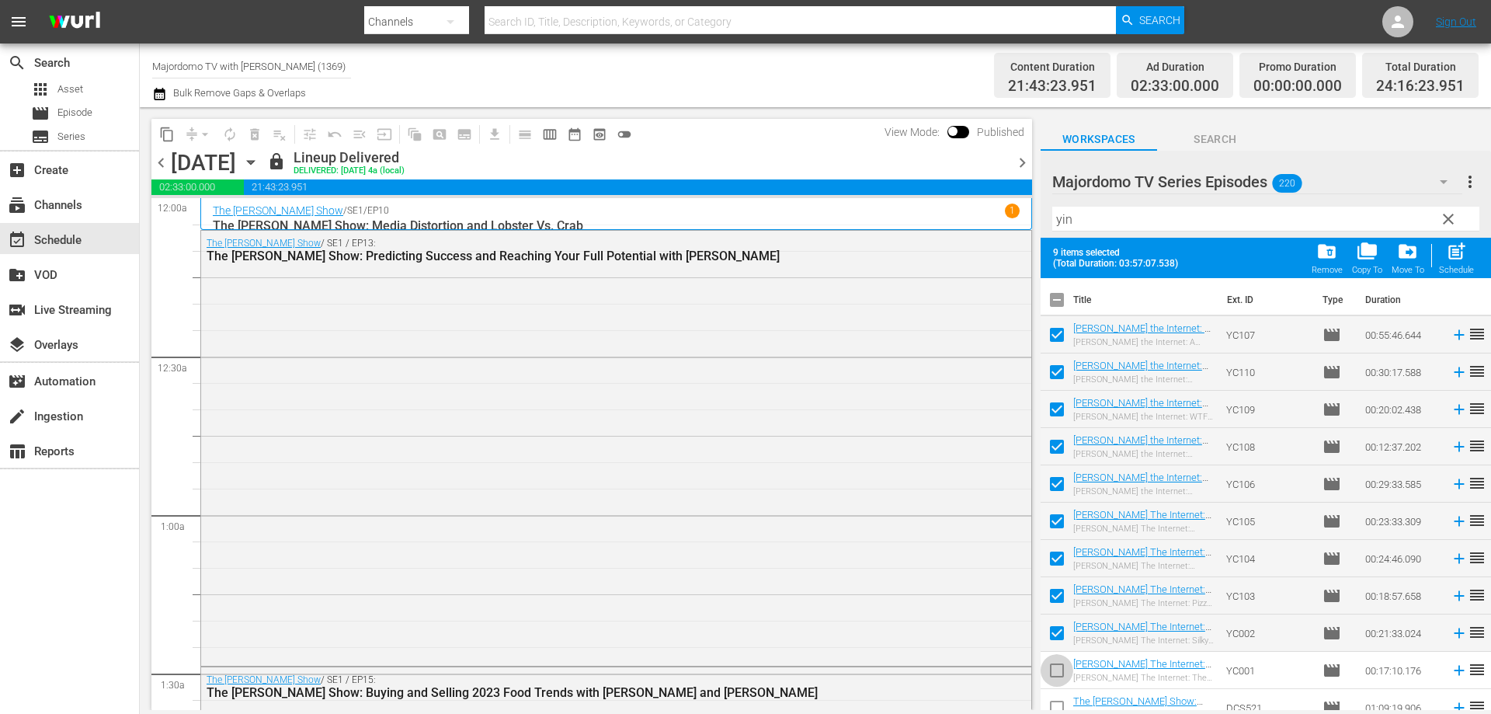
click at [1056, 661] on input "checkbox" at bounding box center [1057, 673] width 33 height 33
checkbox input "true"
click at [1065, 704] on input "checkbox" at bounding box center [1057, 710] width 33 height 33
checkbox input "true"
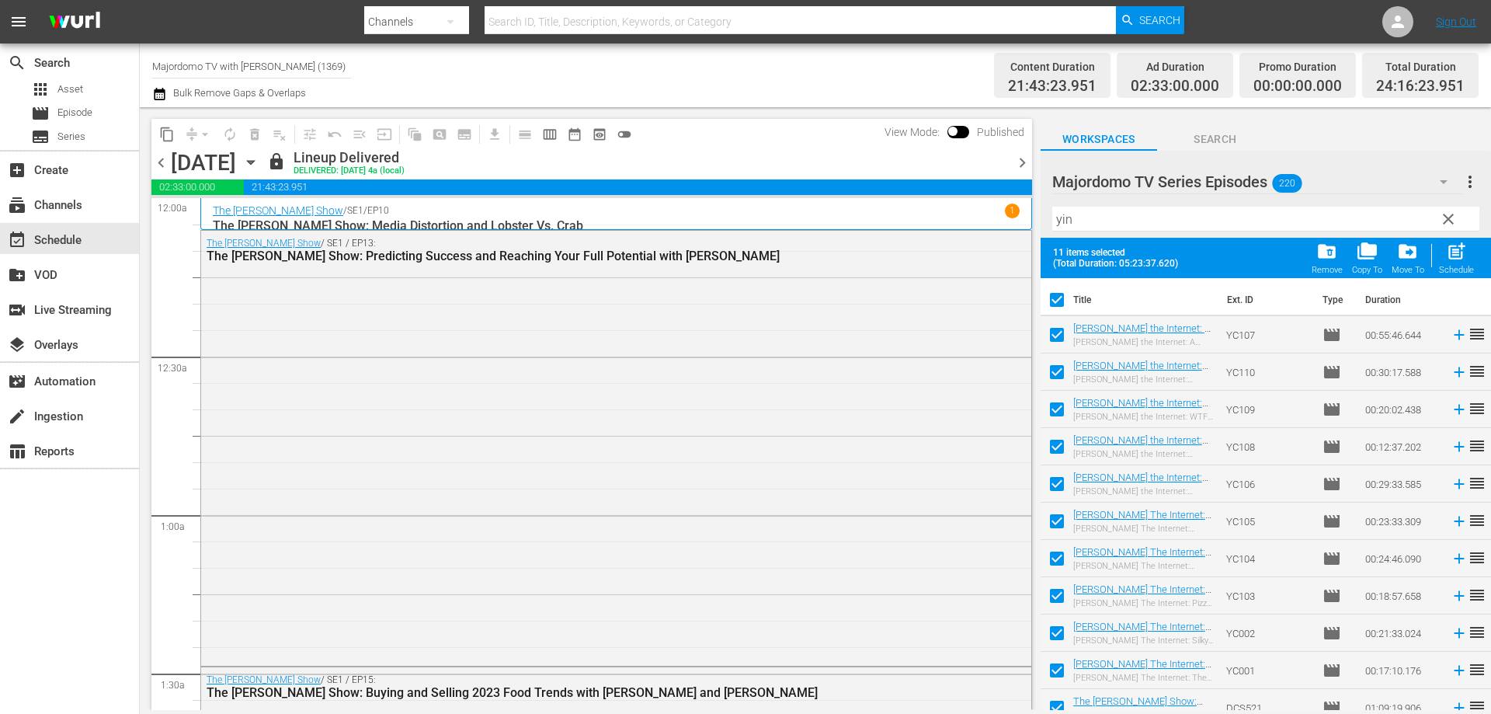
scroll to position [14, 0]
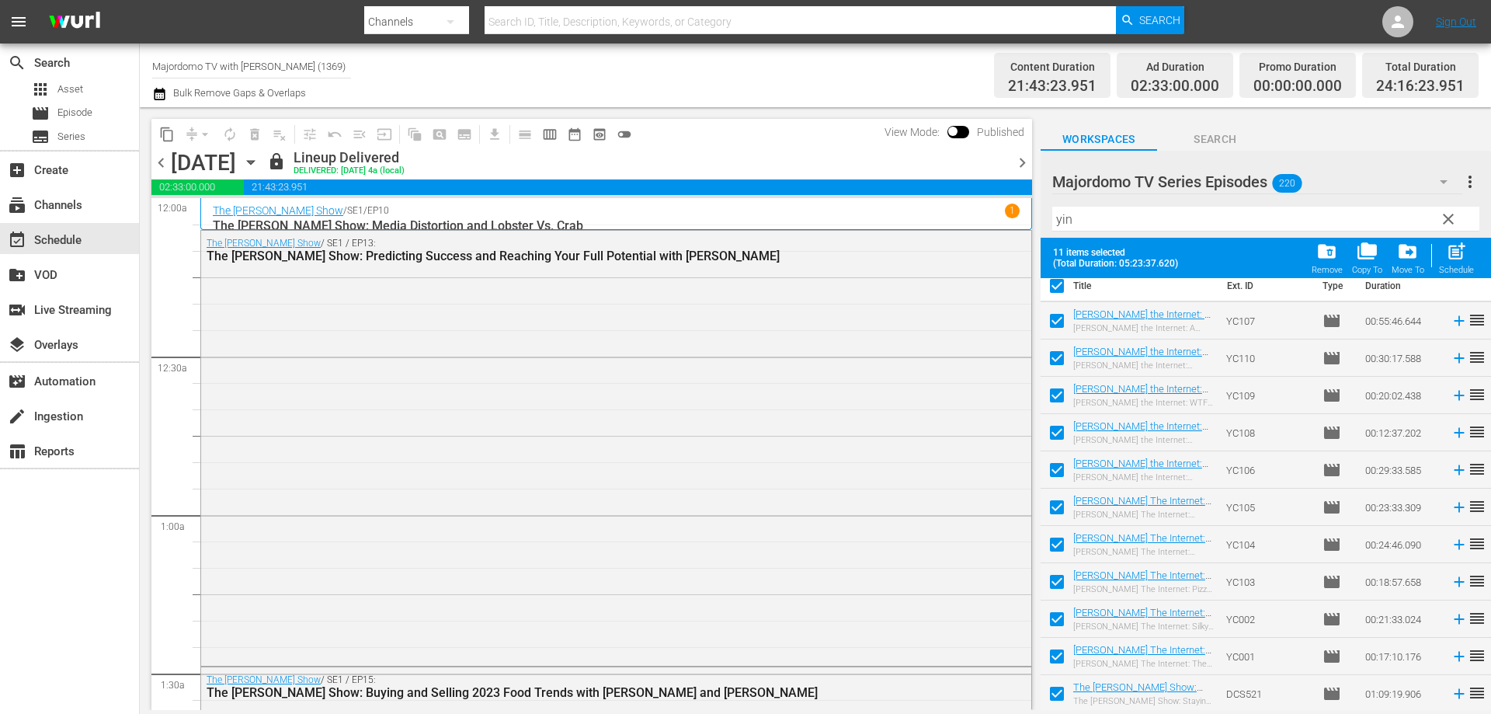
click at [1060, 698] on input "checkbox" at bounding box center [1057, 696] width 33 height 33
checkbox input "false"
click at [1414, 262] on div "drive_file_move Move To" at bounding box center [1408, 258] width 33 height 34
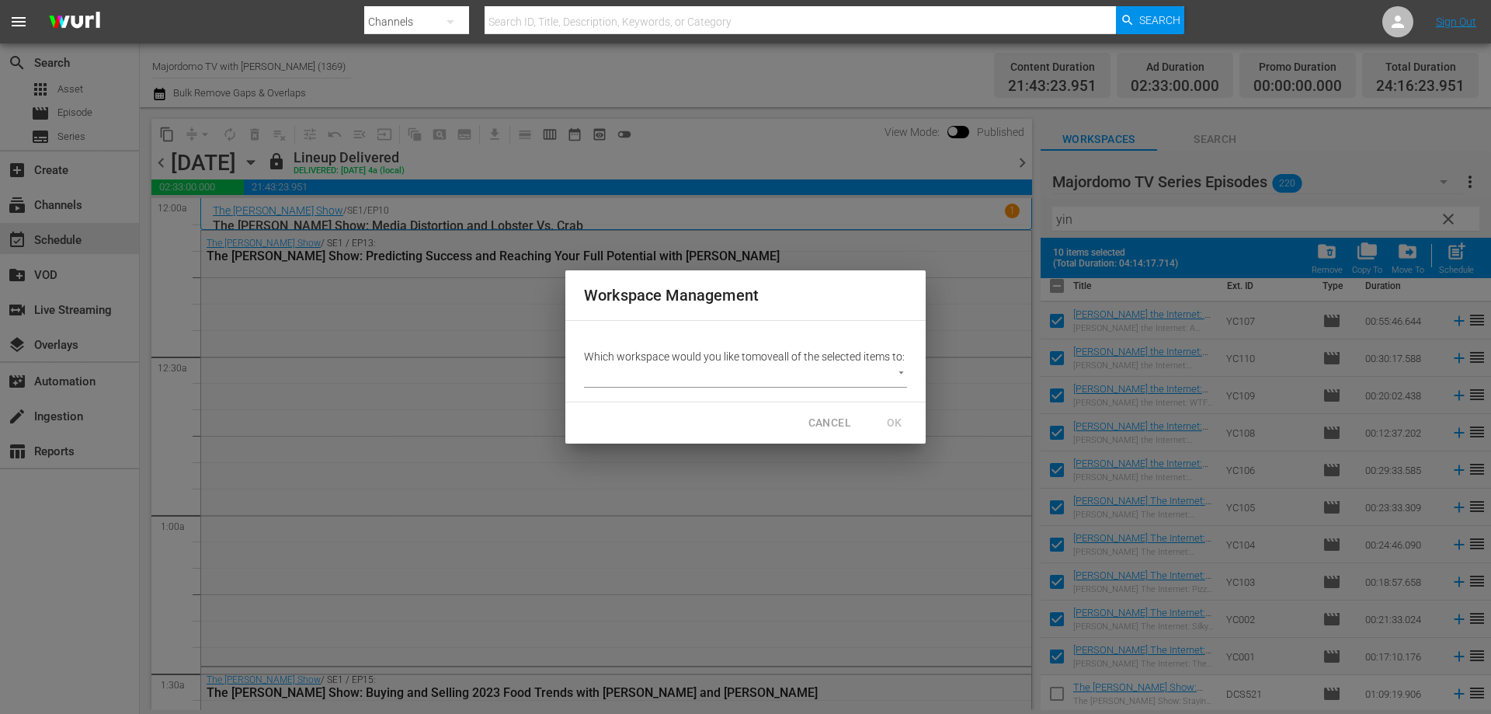
click at [815, 381] on body "menu Search By Channels Search ID, Title, Description, Keywords, or Category Se…" at bounding box center [745, 357] width 1491 height 714
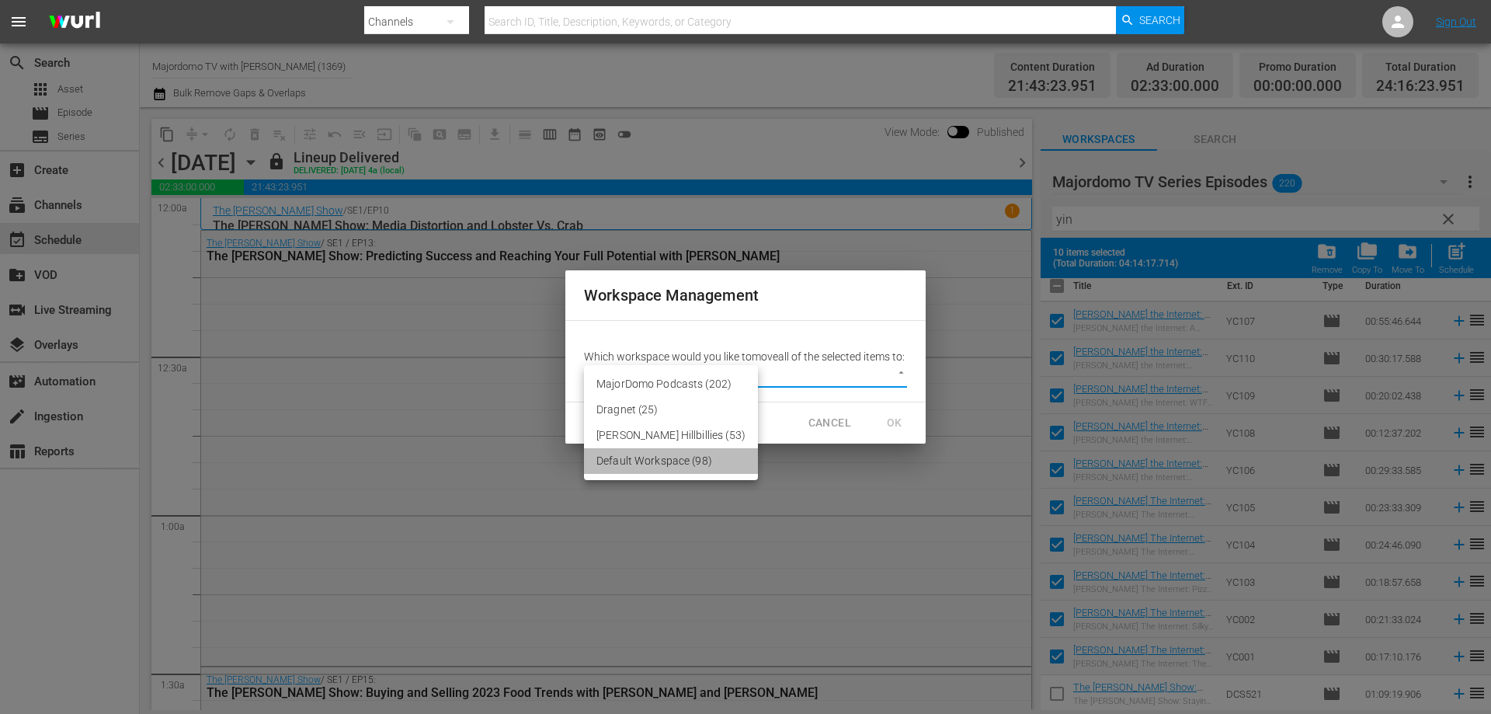
click at [690, 468] on li "Default Workspace (98)" at bounding box center [671, 461] width 174 height 26
type input "1960"
click at [897, 429] on span "OK" at bounding box center [894, 422] width 25 height 19
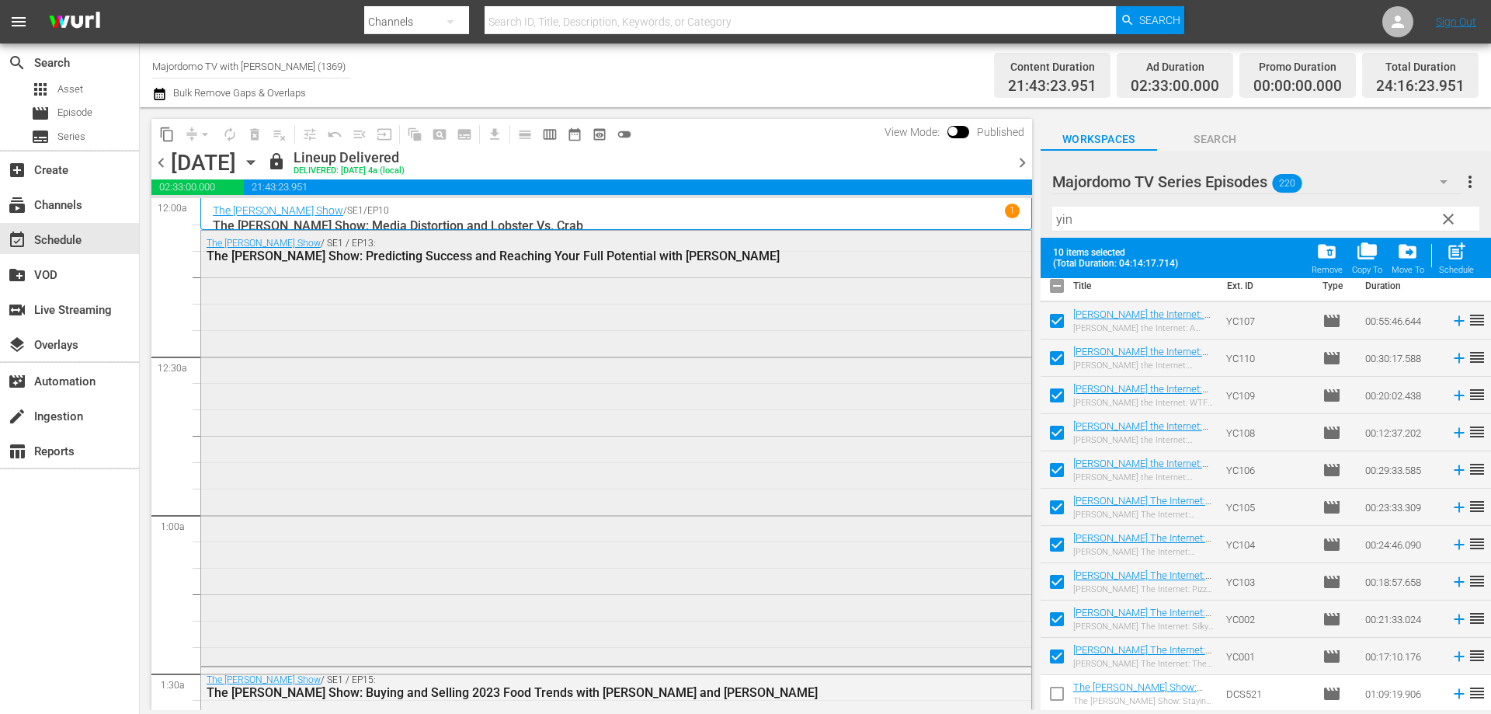
checkbox input "false"
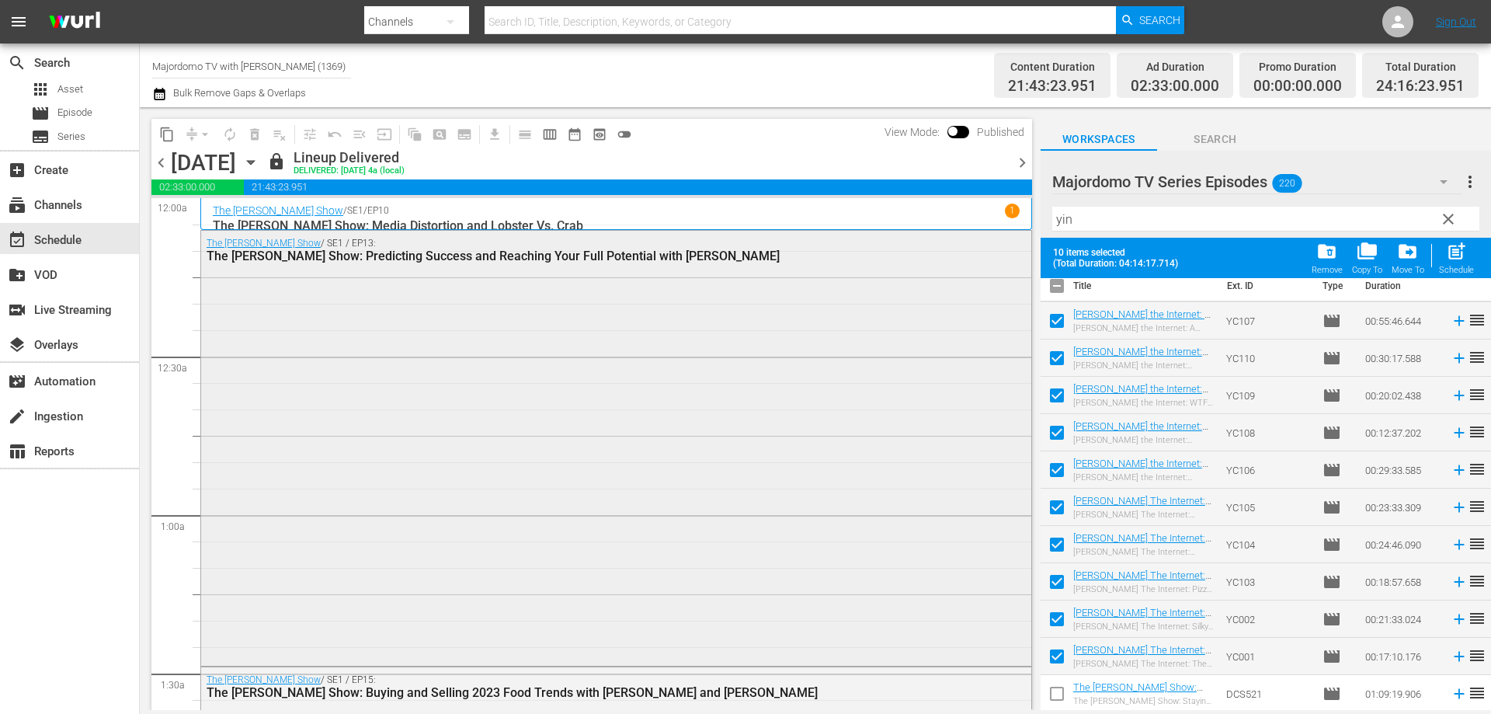
checkbox input "false"
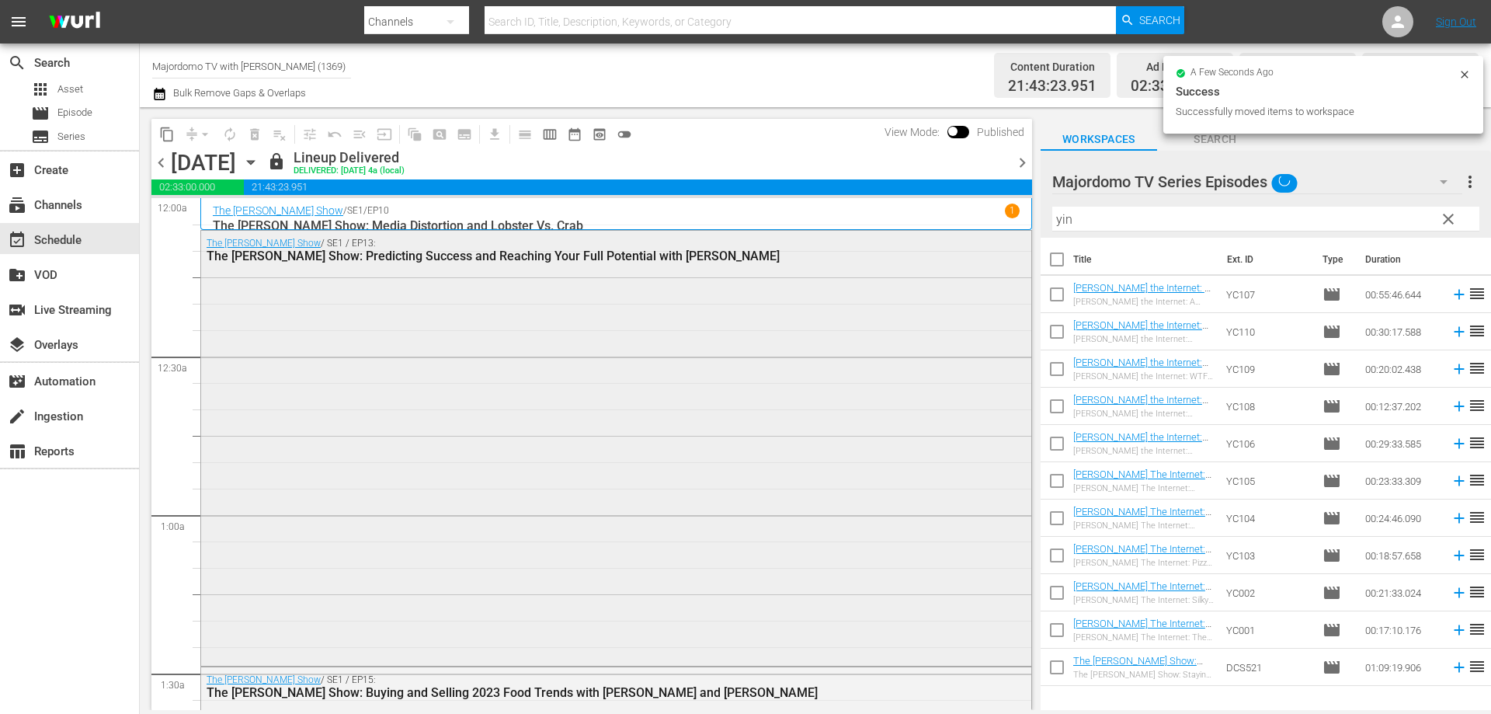
scroll to position [0, 0]
click at [1449, 220] on span "clear" at bounding box center [1448, 219] width 19 height 19
click at [1390, 232] on div "Filter by Title yin" at bounding box center [1265, 218] width 427 height 37
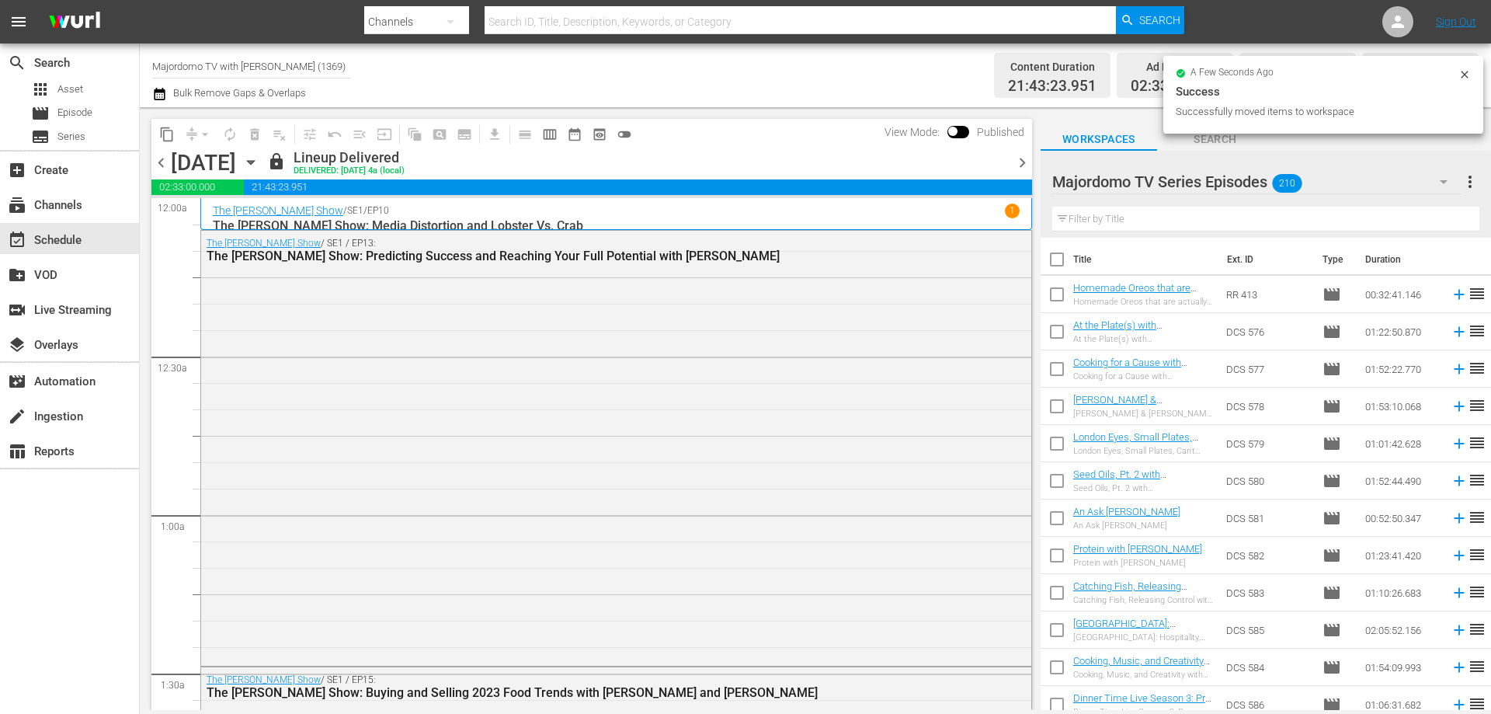
click at [1336, 217] on input "text" at bounding box center [1265, 219] width 427 height 25
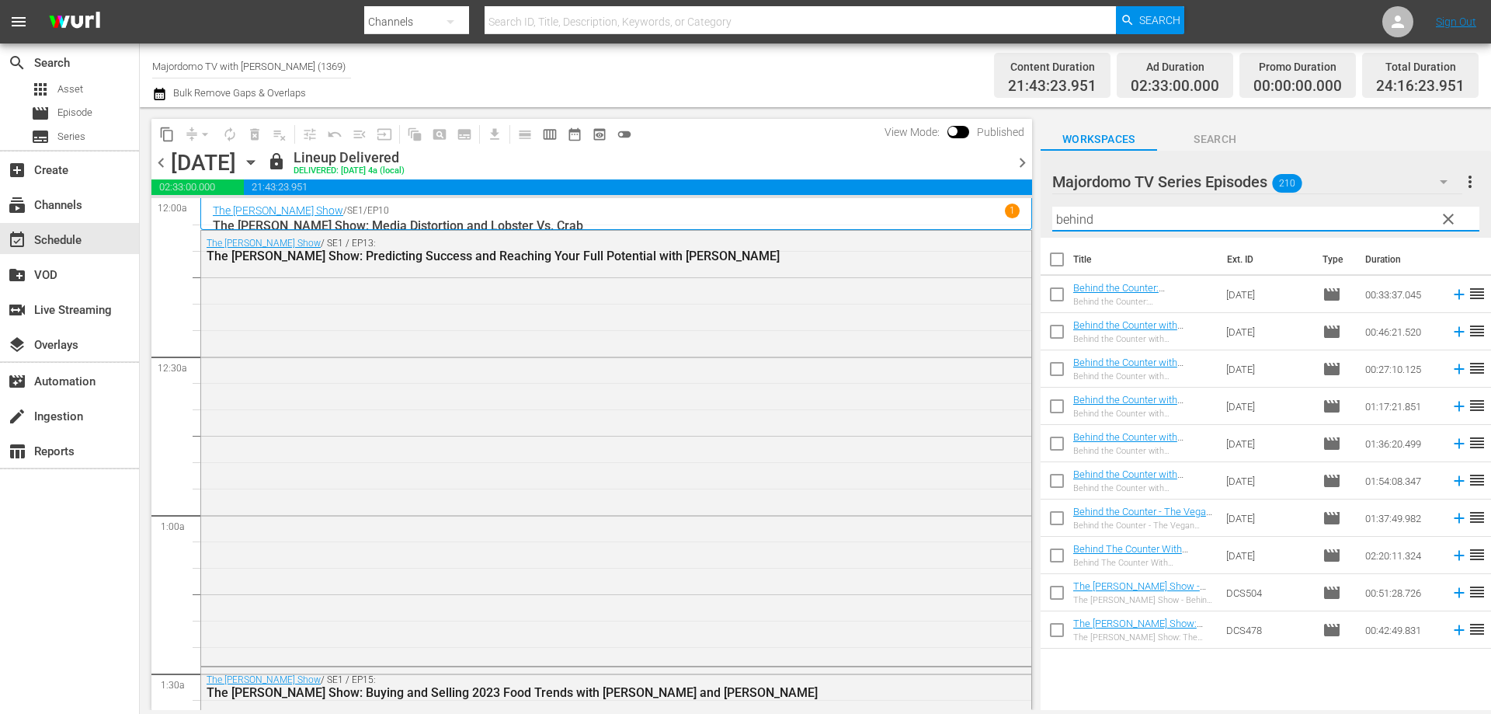
type input "behind"
click at [1061, 292] on input "checkbox" at bounding box center [1057, 297] width 33 height 33
checkbox input "true"
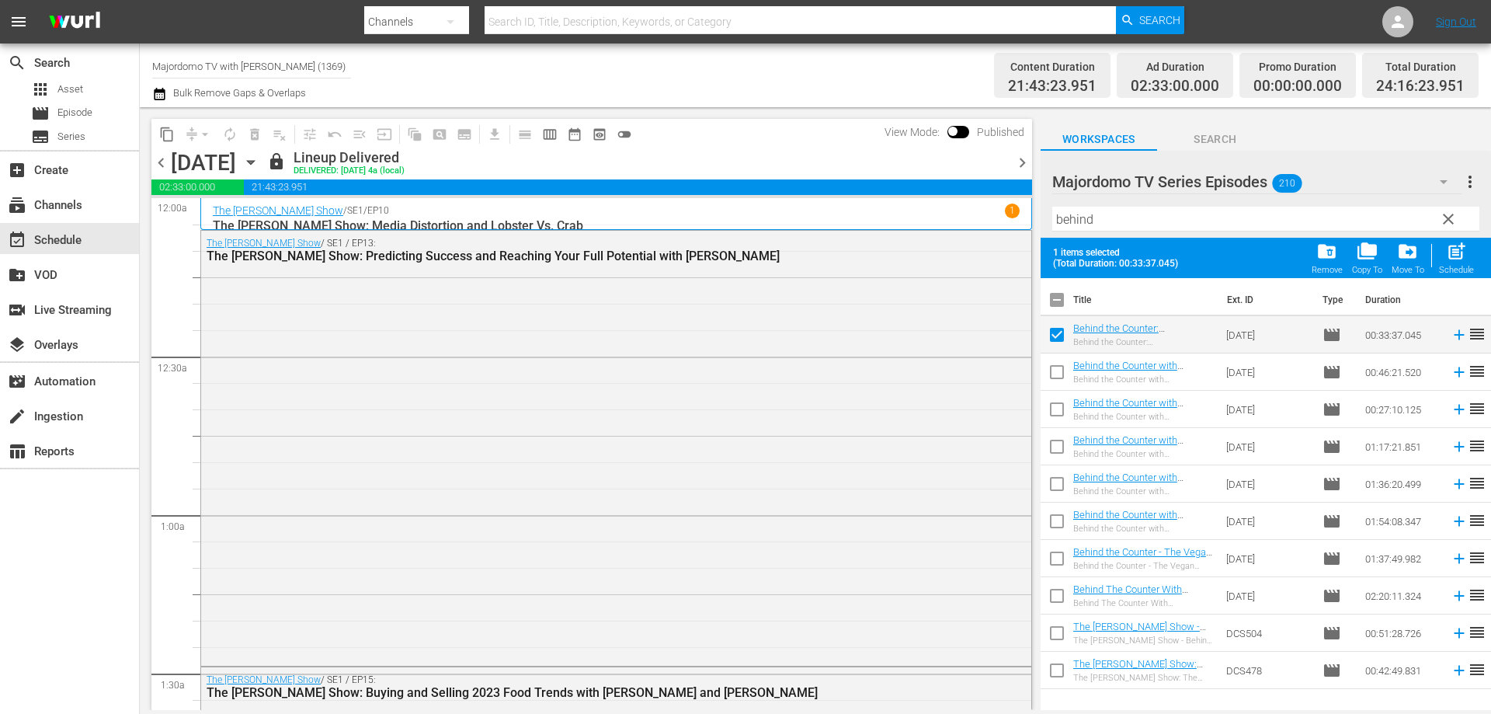
click at [1060, 366] on input "checkbox" at bounding box center [1057, 375] width 33 height 33
checkbox input "true"
click at [1057, 405] on input "checkbox" at bounding box center [1057, 412] width 33 height 33
checkbox input "true"
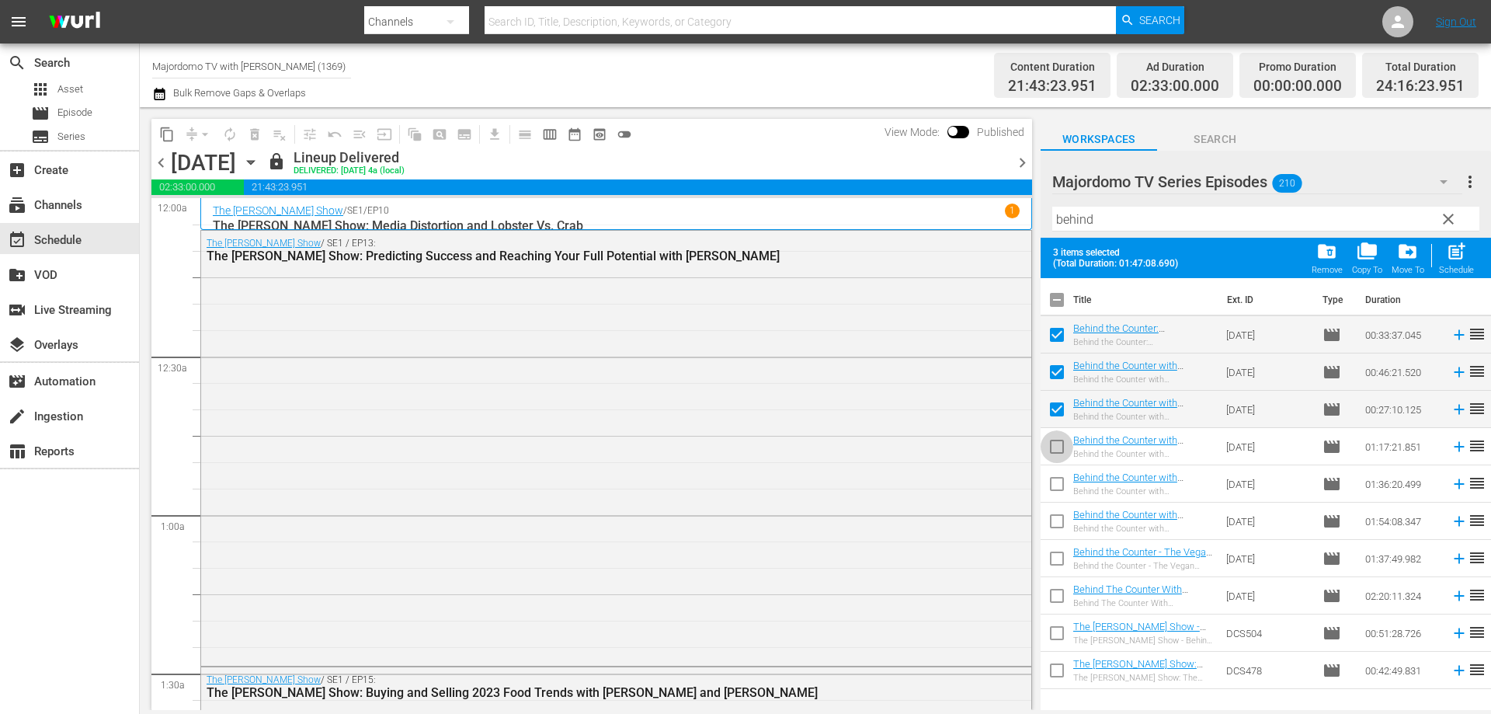
click at [1052, 441] on input "checkbox" at bounding box center [1057, 449] width 33 height 33
checkbox input "true"
click at [1051, 481] on input "checkbox" at bounding box center [1057, 487] width 33 height 33
checkbox input "true"
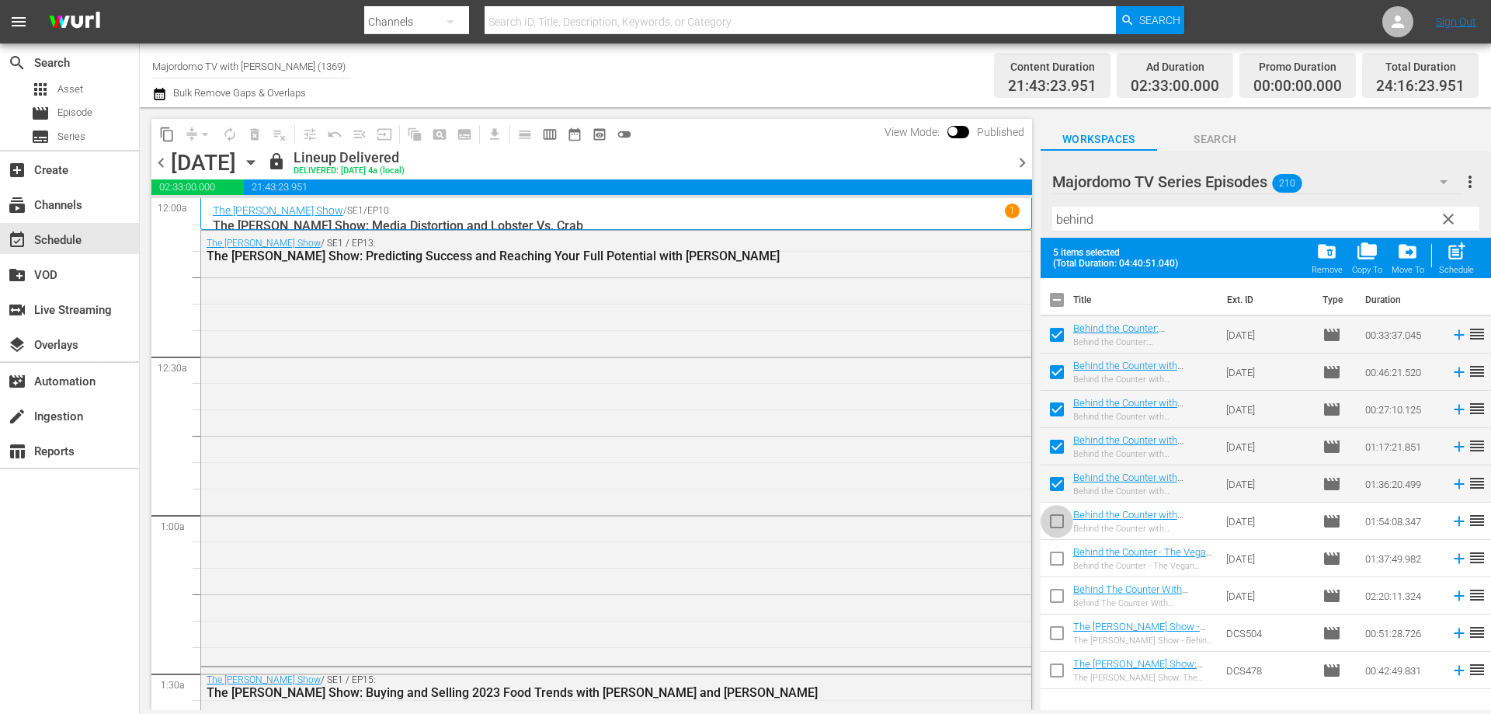
click at [1053, 520] on input "checkbox" at bounding box center [1057, 524] width 33 height 33
checkbox input "true"
click at [1058, 561] on input "checkbox" at bounding box center [1057, 561] width 33 height 33
checkbox input "true"
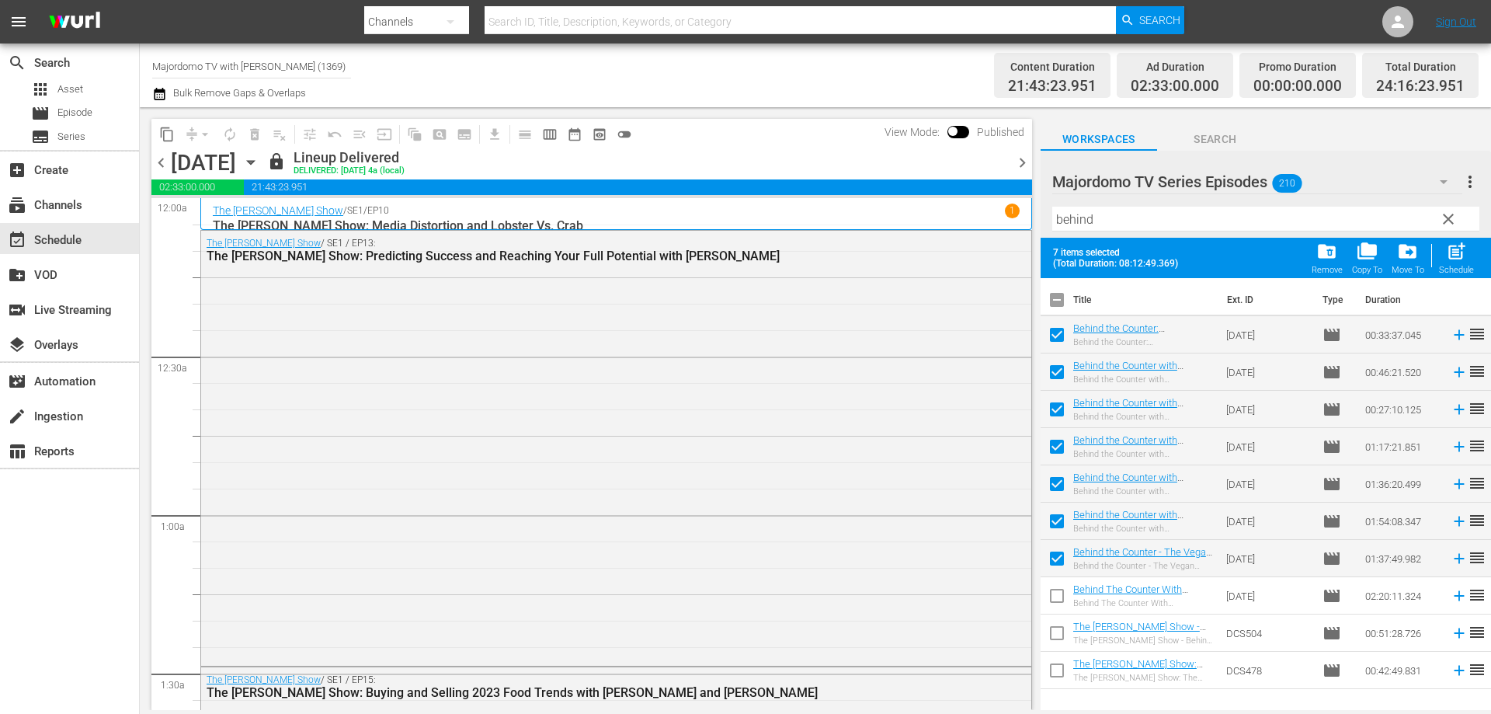
click at [1054, 593] on input "checkbox" at bounding box center [1057, 598] width 33 height 33
checkbox input "true"
click at [1416, 250] on span "drive_file_move" at bounding box center [1407, 251] width 21 height 21
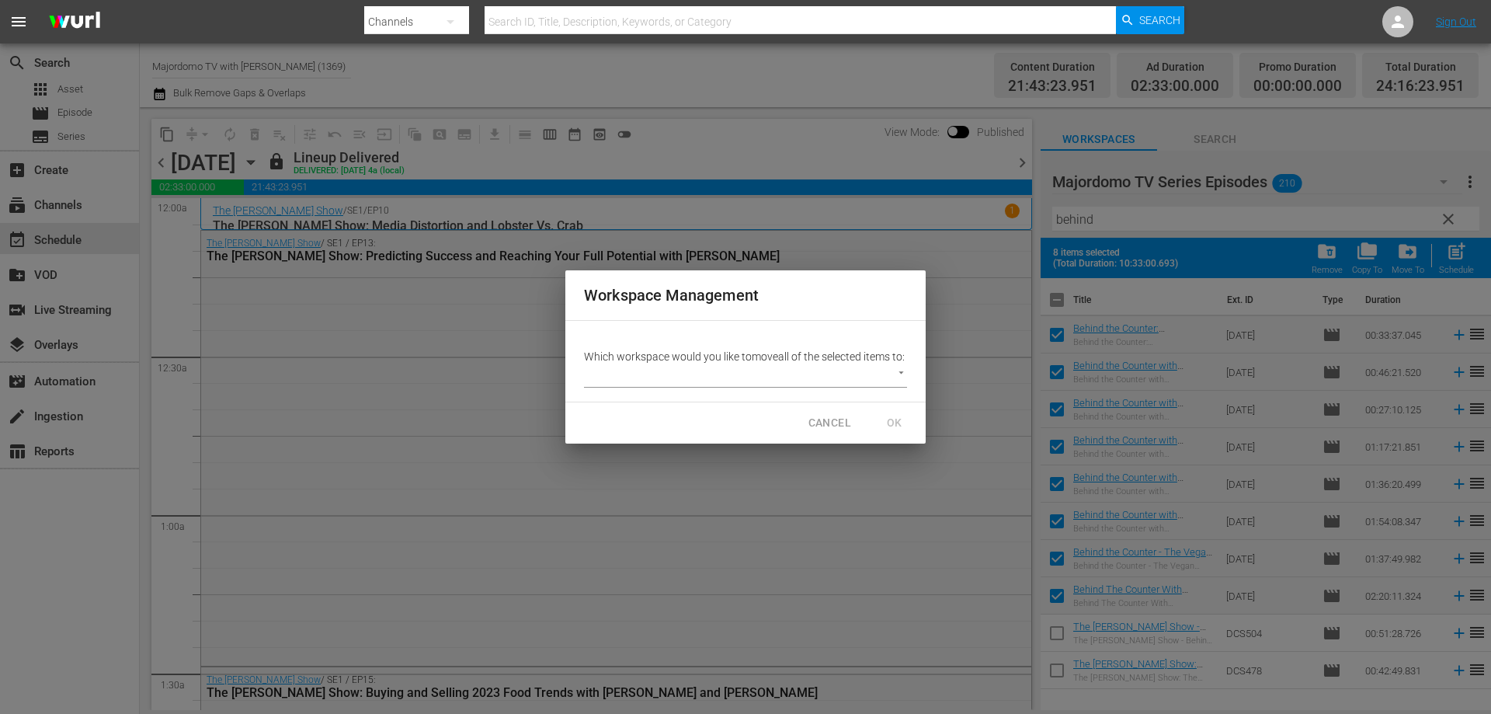
click at [784, 396] on div "Which workspace would you like to move all of the selected items to: ​" at bounding box center [745, 361] width 360 height 81
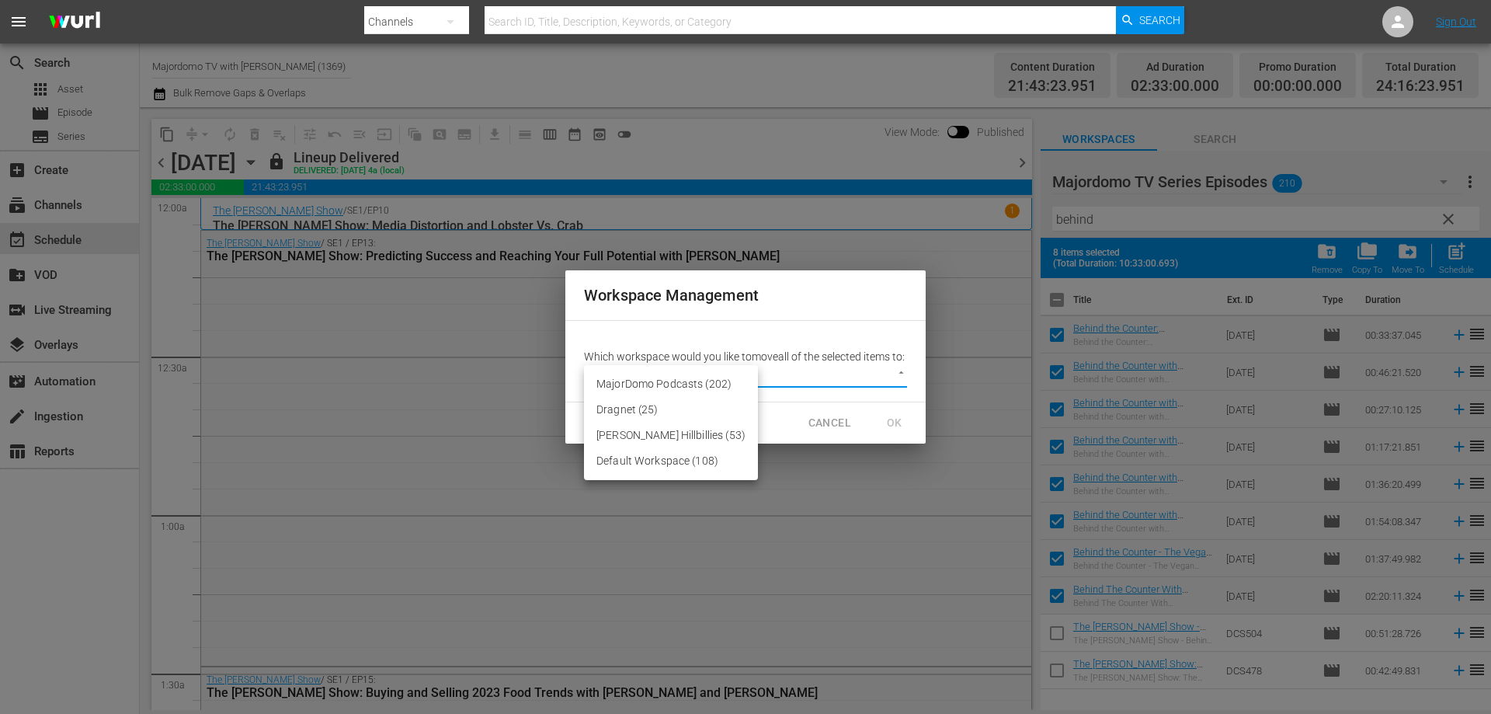
click at [784, 388] on body "menu Search By Channels Search ID, Title, Description, Keywords, or Category Se…" at bounding box center [745, 357] width 1491 height 714
click at [684, 462] on li "Default Workspace (108)" at bounding box center [671, 461] width 174 height 26
type input "1960"
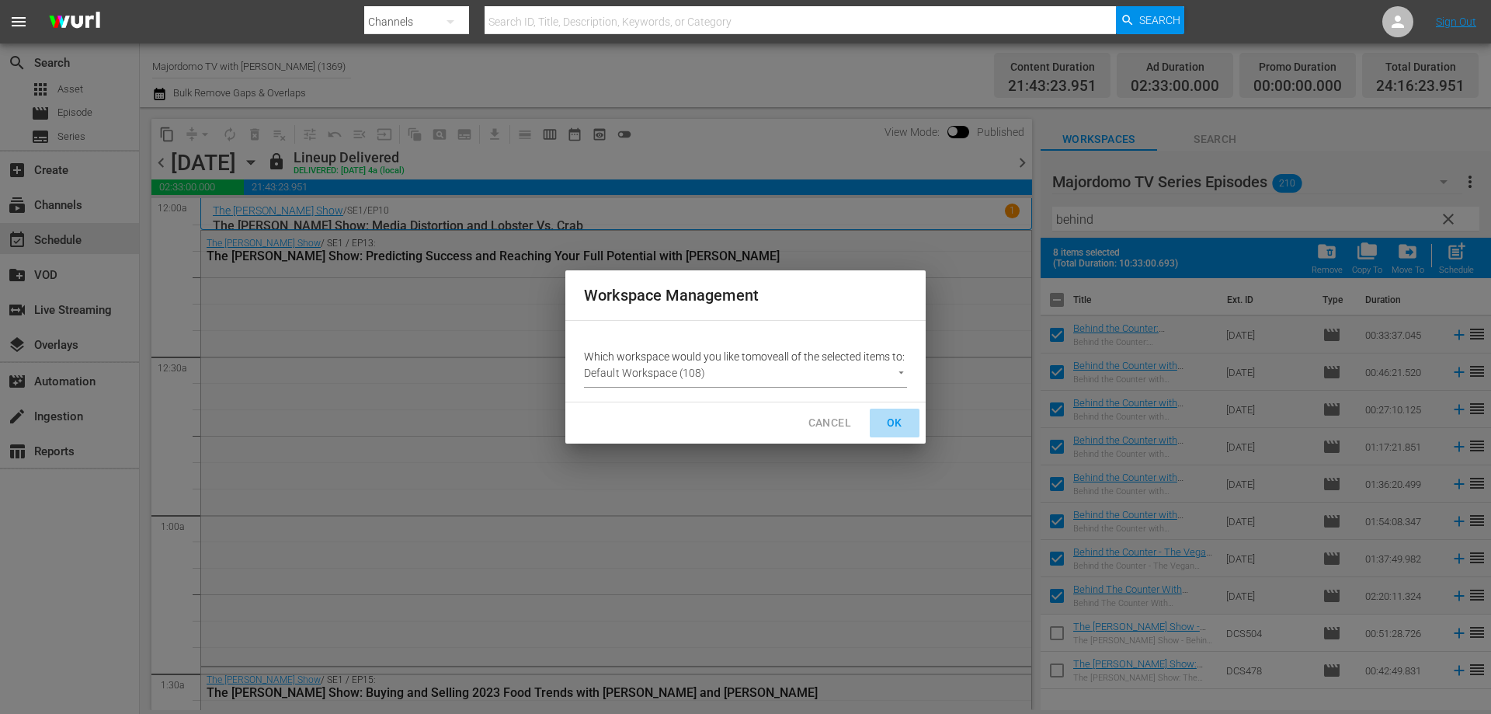
click at [891, 426] on span "OK" at bounding box center [894, 422] width 25 height 19
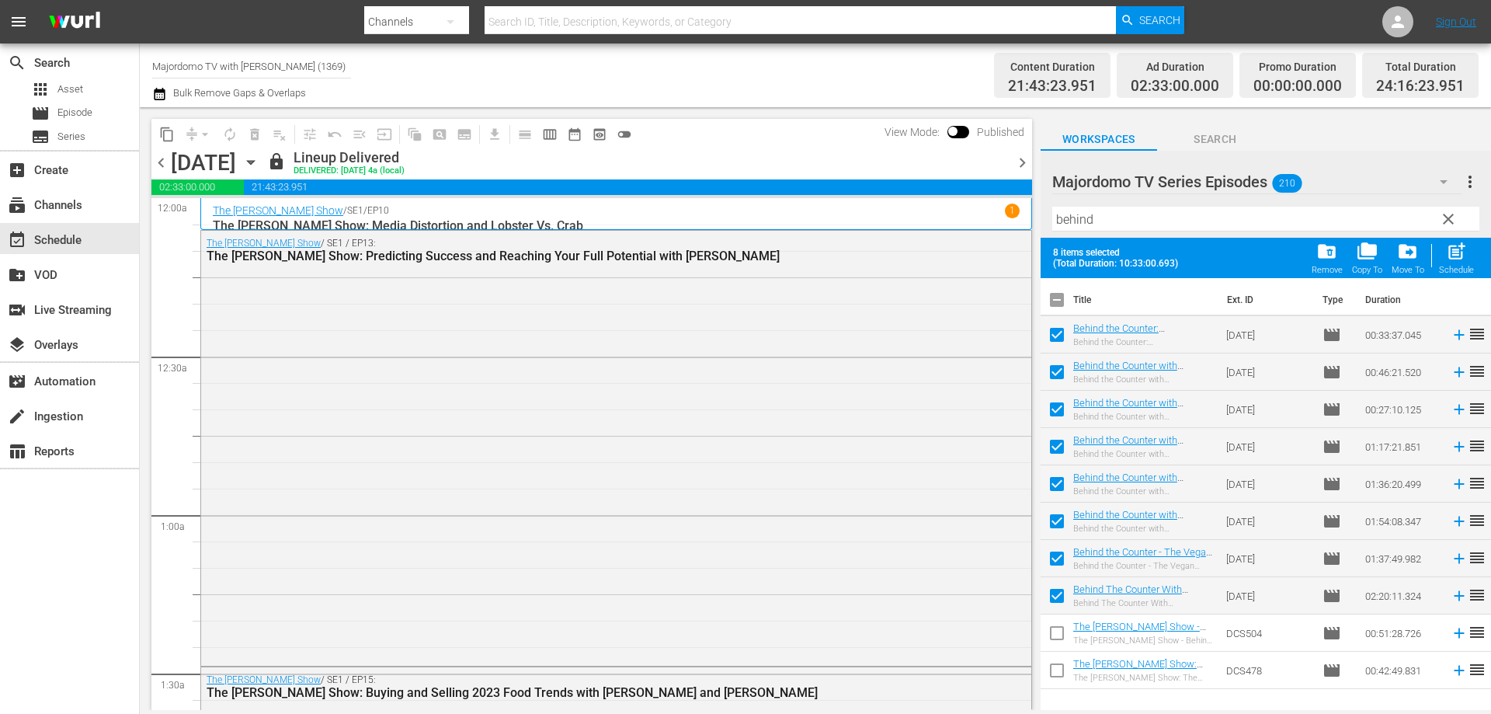
checkbox input "false"
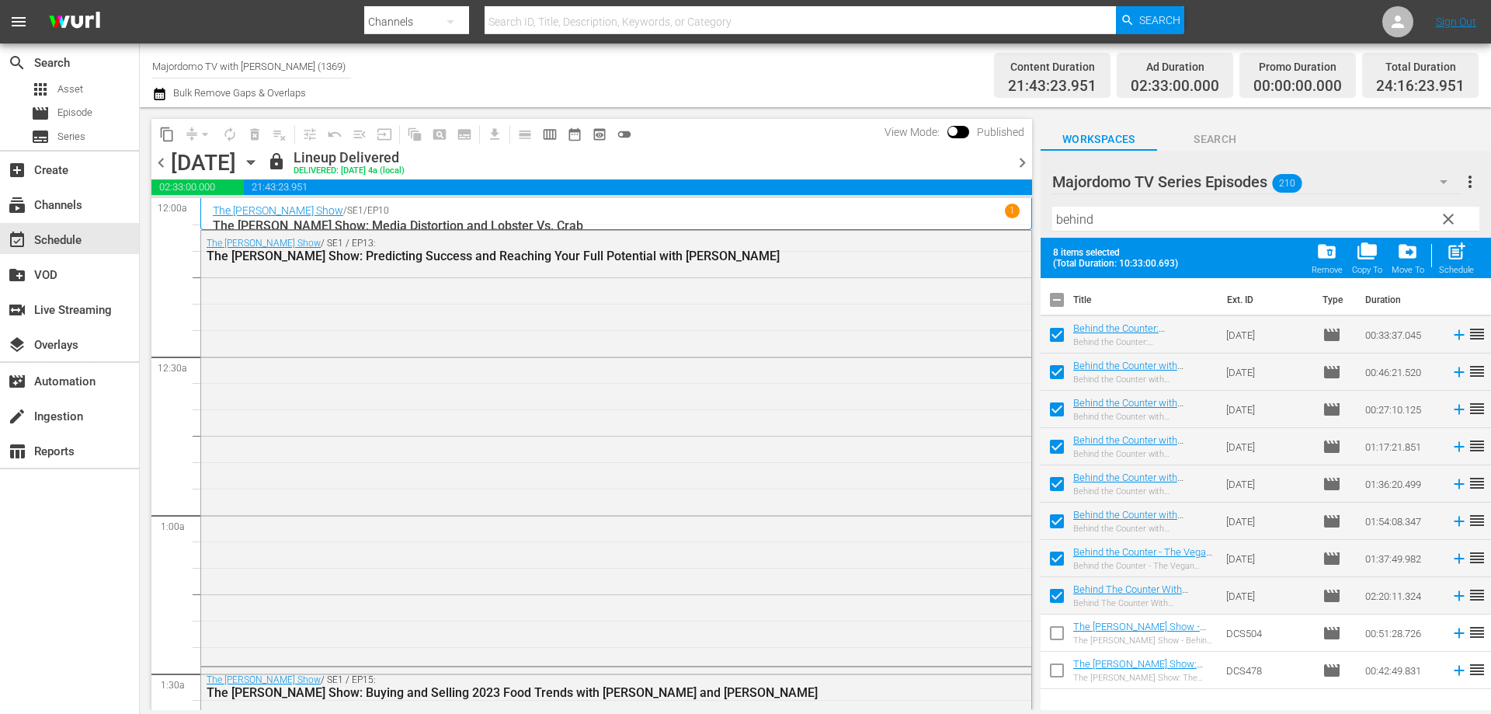
checkbox input "false"
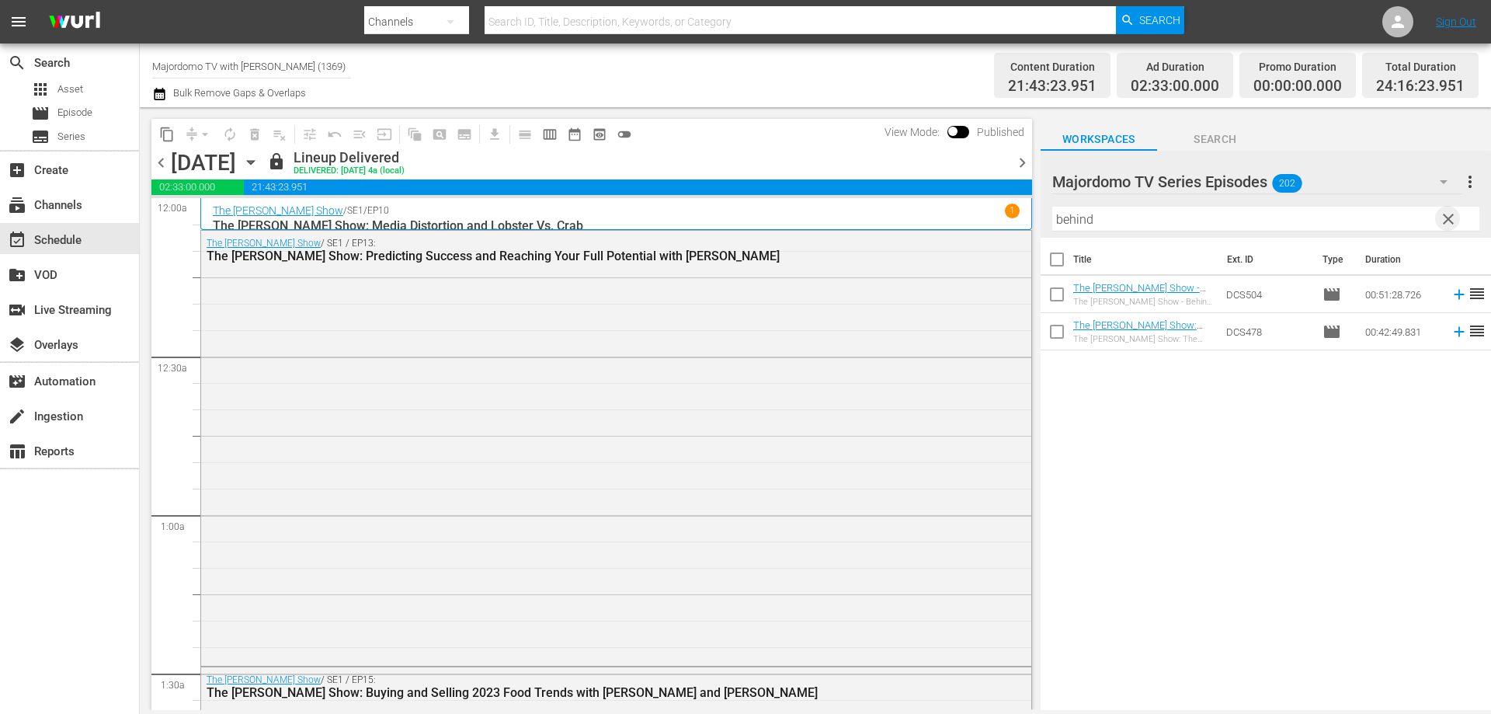
click at [1448, 223] on span "clear" at bounding box center [1448, 219] width 19 height 19
click at [1315, 222] on input "behind" at bounding box center [1265, 219] width 427 height 25
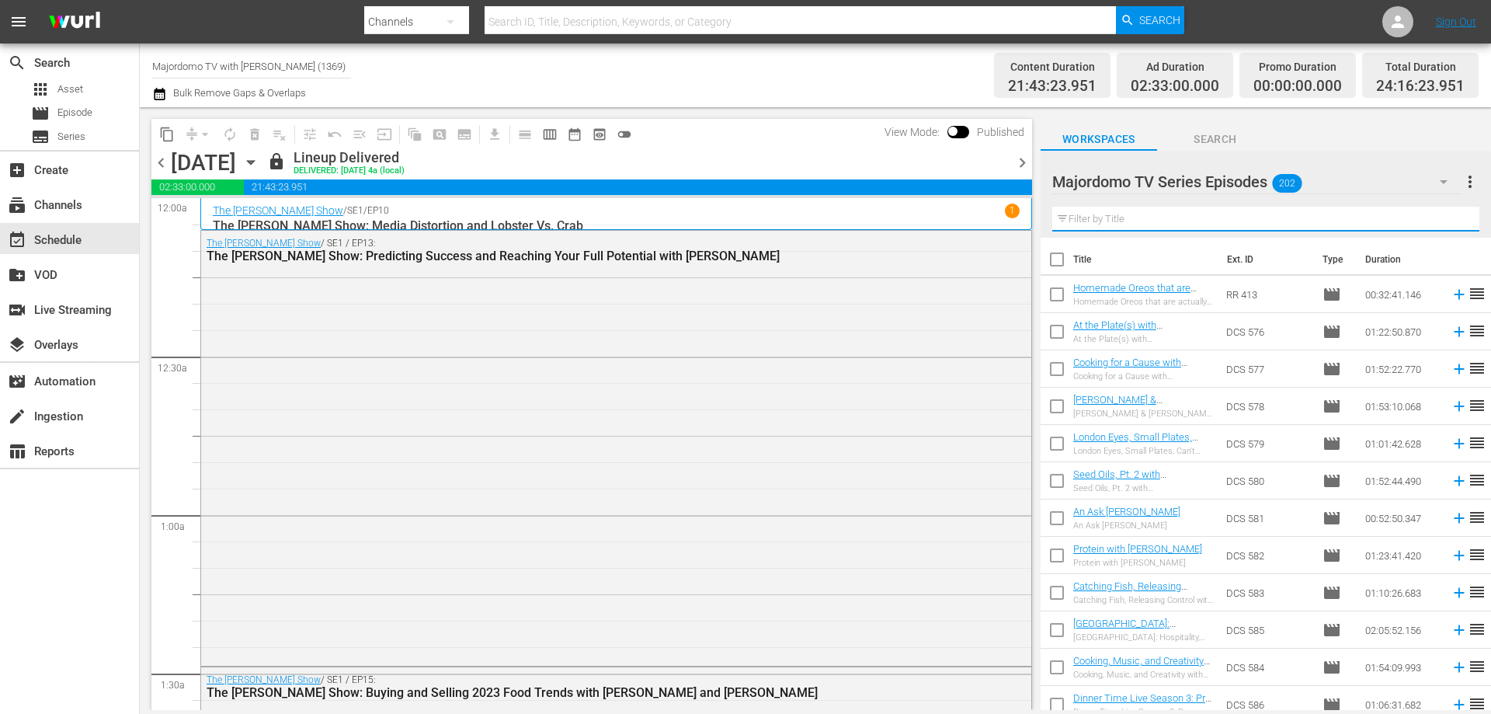
click at [1333, 222] on input "text" at bounding box center [1265, 219] width 427 height 25
click at [1333, 222] on input "dinner" at bounding box center [1265, 219] width 427 height 25
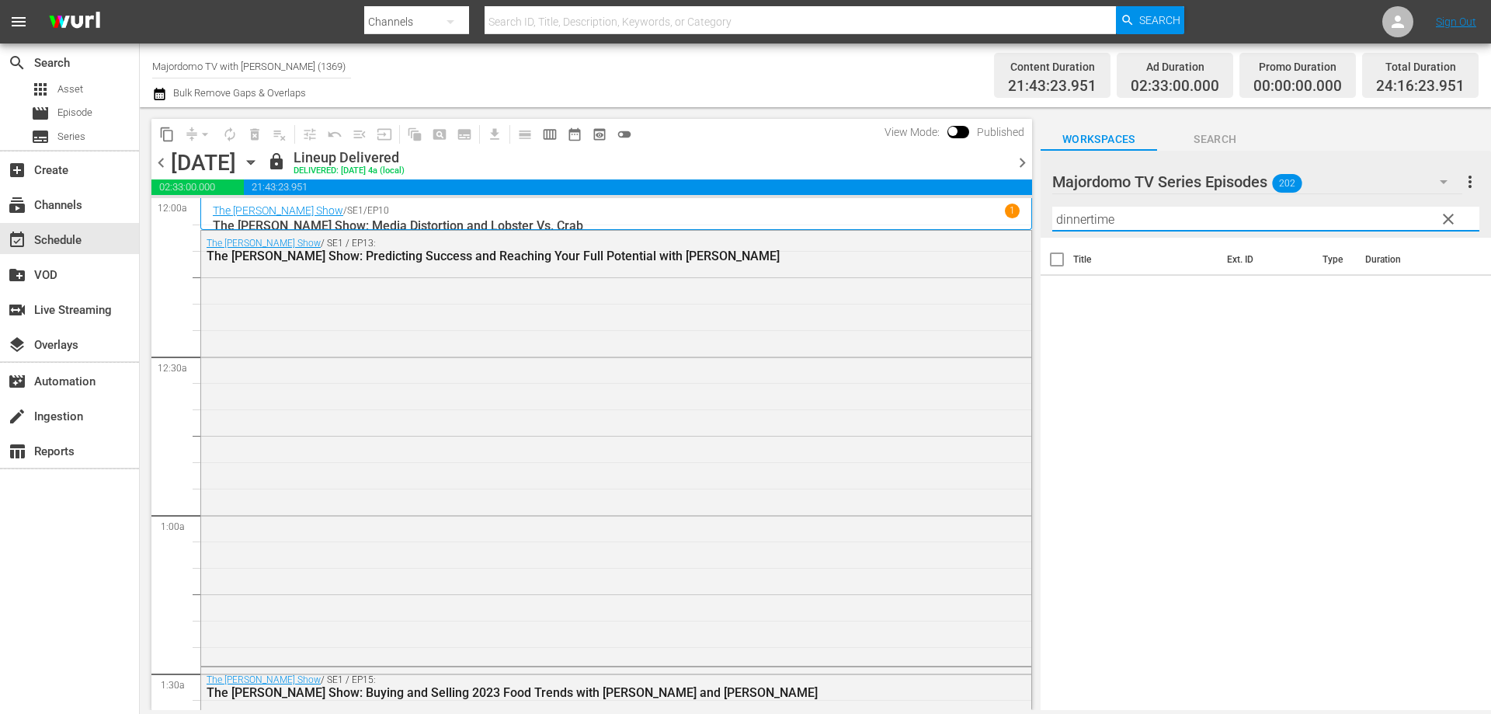
click at [1284, 225] on input "dinnertime" at bounding box center [1265, 219] width 427 height 25
drag, startPoint x: 1281, startPoint y: 225, endPoint x: 1035, endPoint y: 220, distance: 245.5
click at [1035, 220] on div "content_copy compress arrow_drop_down autorenew_outlined delete_forever_outline…" at bounding box center [815, 408] width 1351 height 603
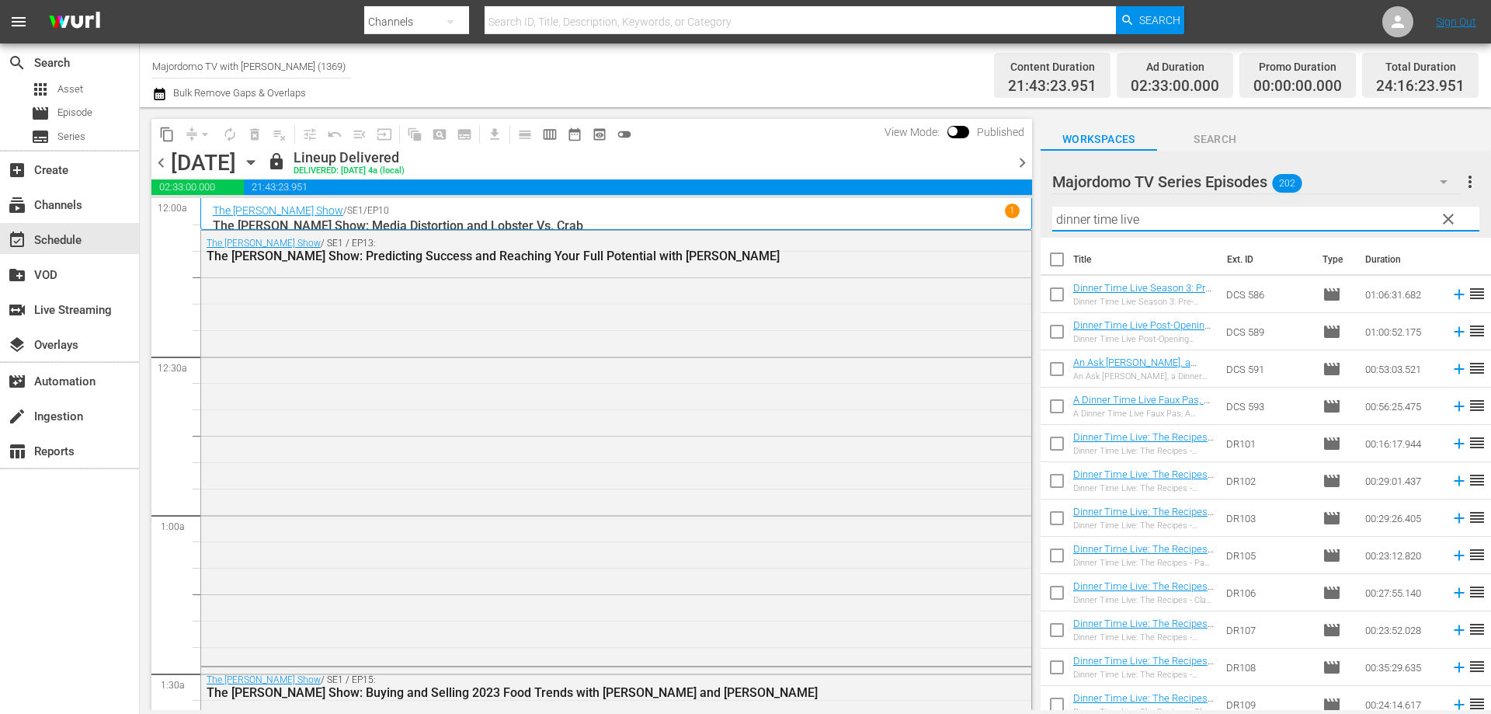
type input "dinner time live"
click at [1052, 443] on input "checkbox" at bounding box center [1057, 446] width 33 height 33
checkbox input "true"
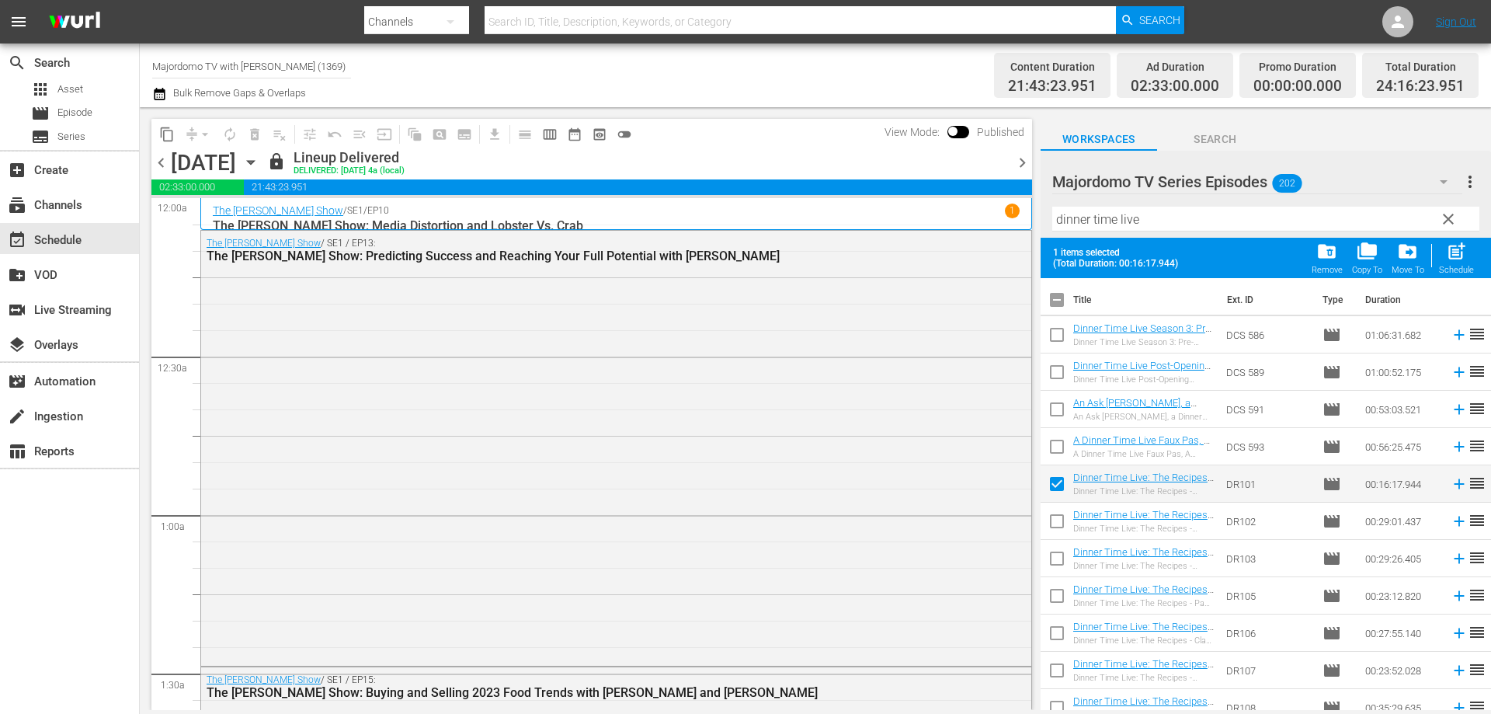
click at [1053, 515] on input "checkbox" at bounding box center [1057, 524] width 33 height 33
checkbox input "true"
click at [1055, 570] on input "checkbox" at bounding box center [1057, 561] width 33 height 33
checkbox input "true"
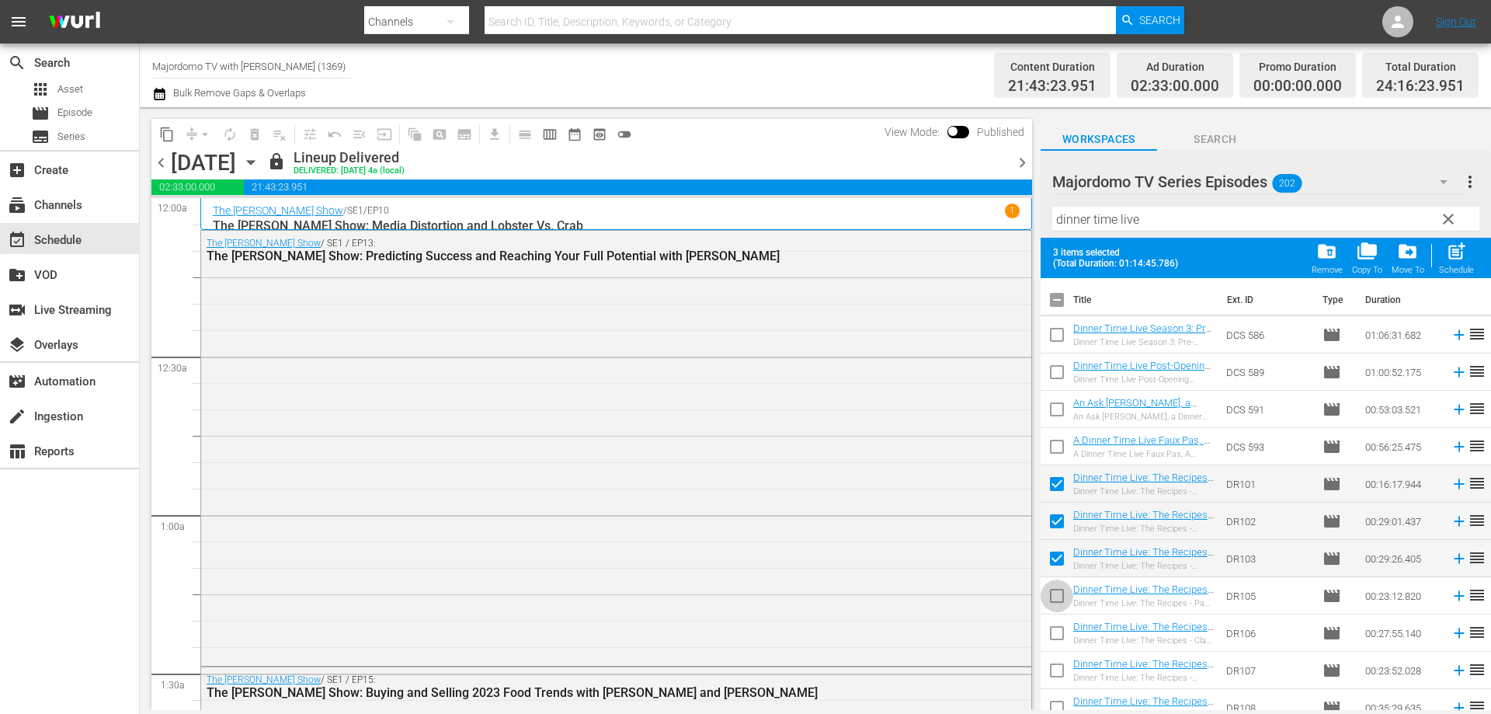
click at [1055, 596] on input "checkbox" at bounding box center [1057, 598] width 33 height 33
checkbox input "true"
click at [1060, 638] on input "checkbox" at bounding box center [1057, 636] width 33 height 33
checkbox input "true"
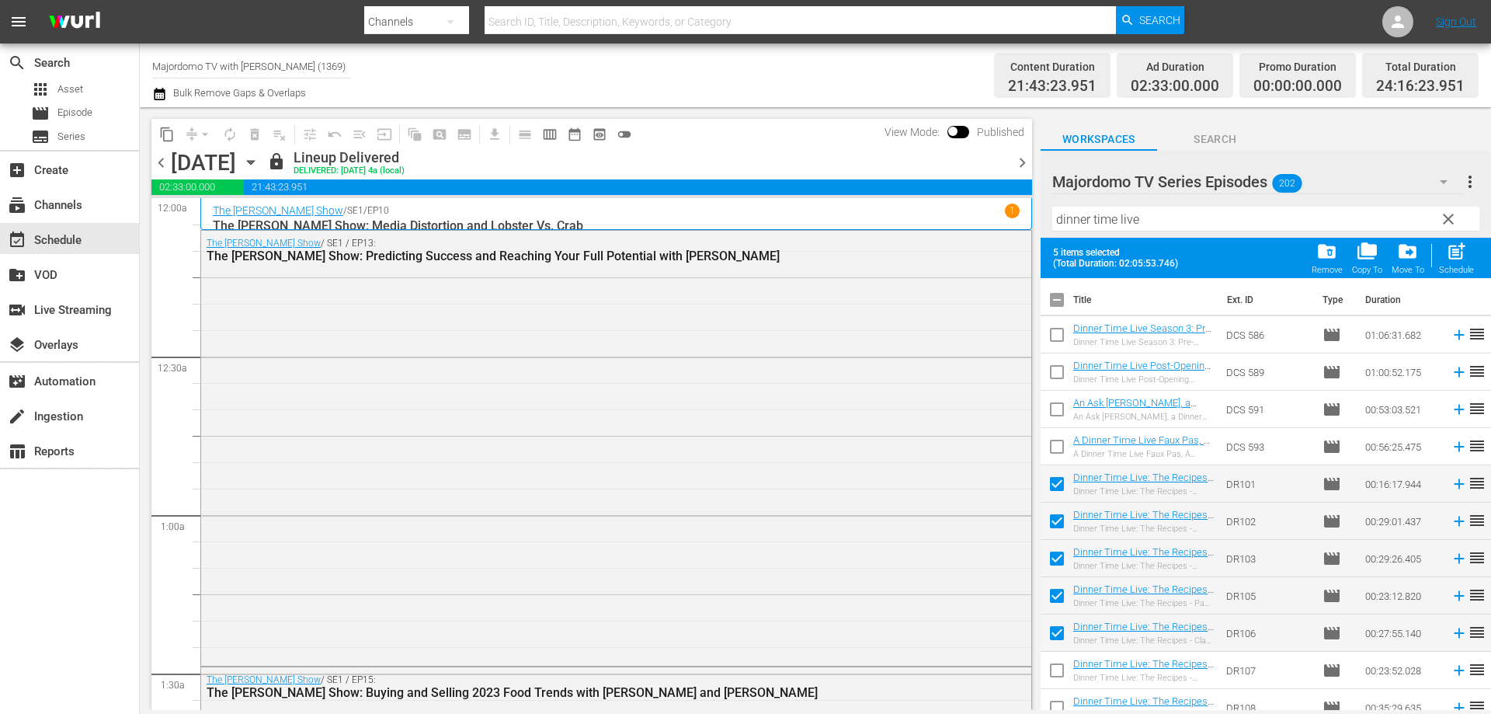
click at [1062, 667] on input "checkbox" at bounding box center [1057, 673] width 33 height 33
checkbox input "true"
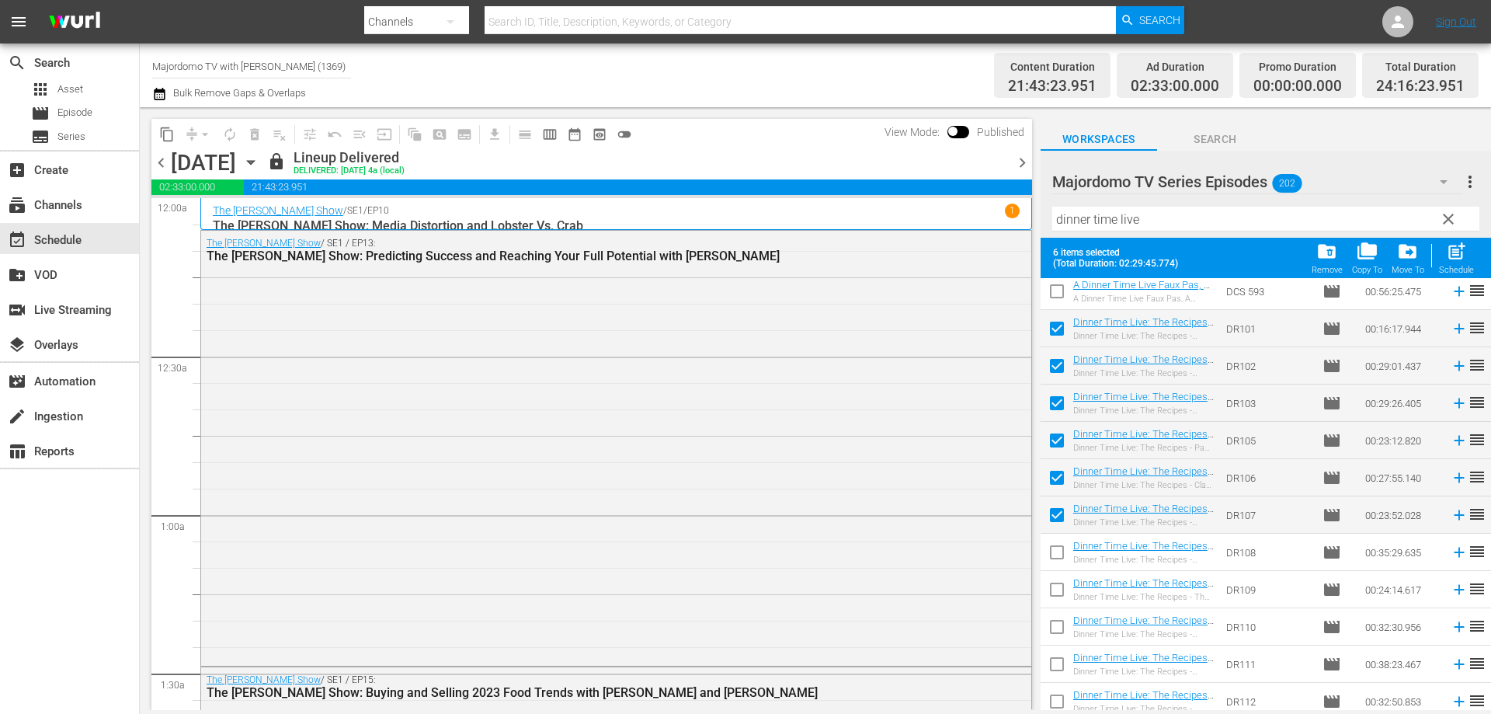
click at [1057, 545] on input "checkbox" at bounding box center [1057, 555] width 33 height 33
checkbox input "true"
click at [1064, 607] on input "checkbox" at bounding box center [1057, 592] width 33 height 33
checkbox input "true"
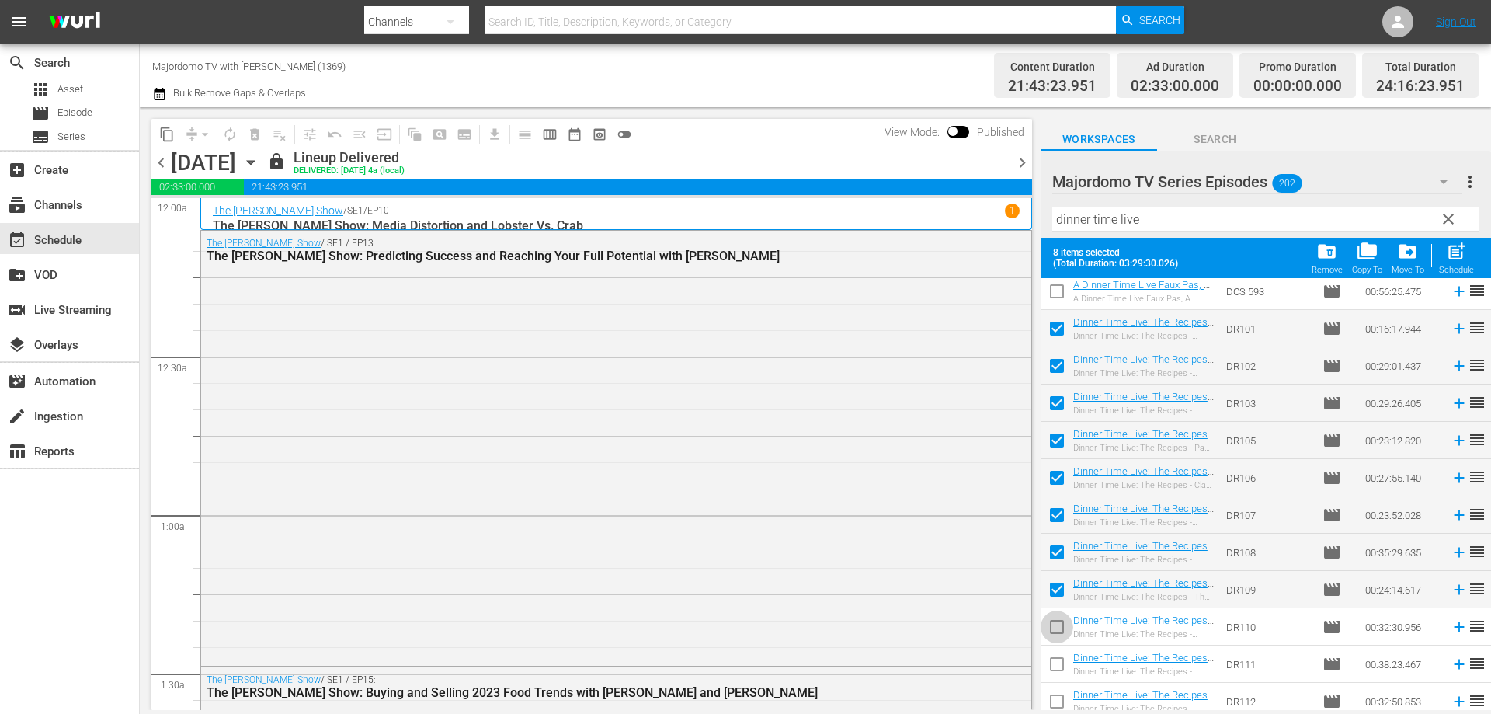
click at [1063, 628] on input "checkbox" at bounding box center [1057, 630] width 33 height 33
checkbox input "true"
click at [1064, 664] on input "checkbox" at bounding box center [1057, 667] width 33 height 33
checkbox input "true"
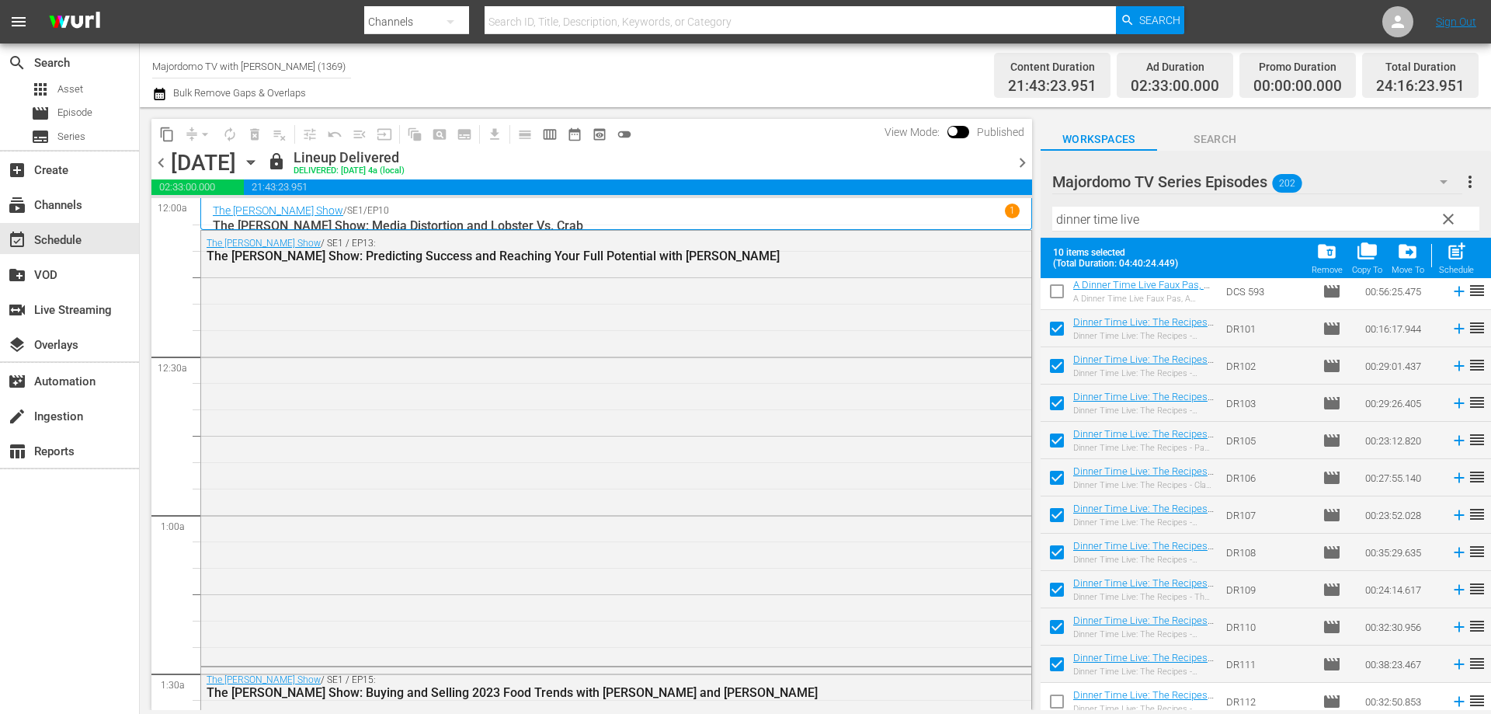
click at [1061, 692] on input "checkbox" at bounding box center [1057, 704] width 33 height 33
checkbox input "true"
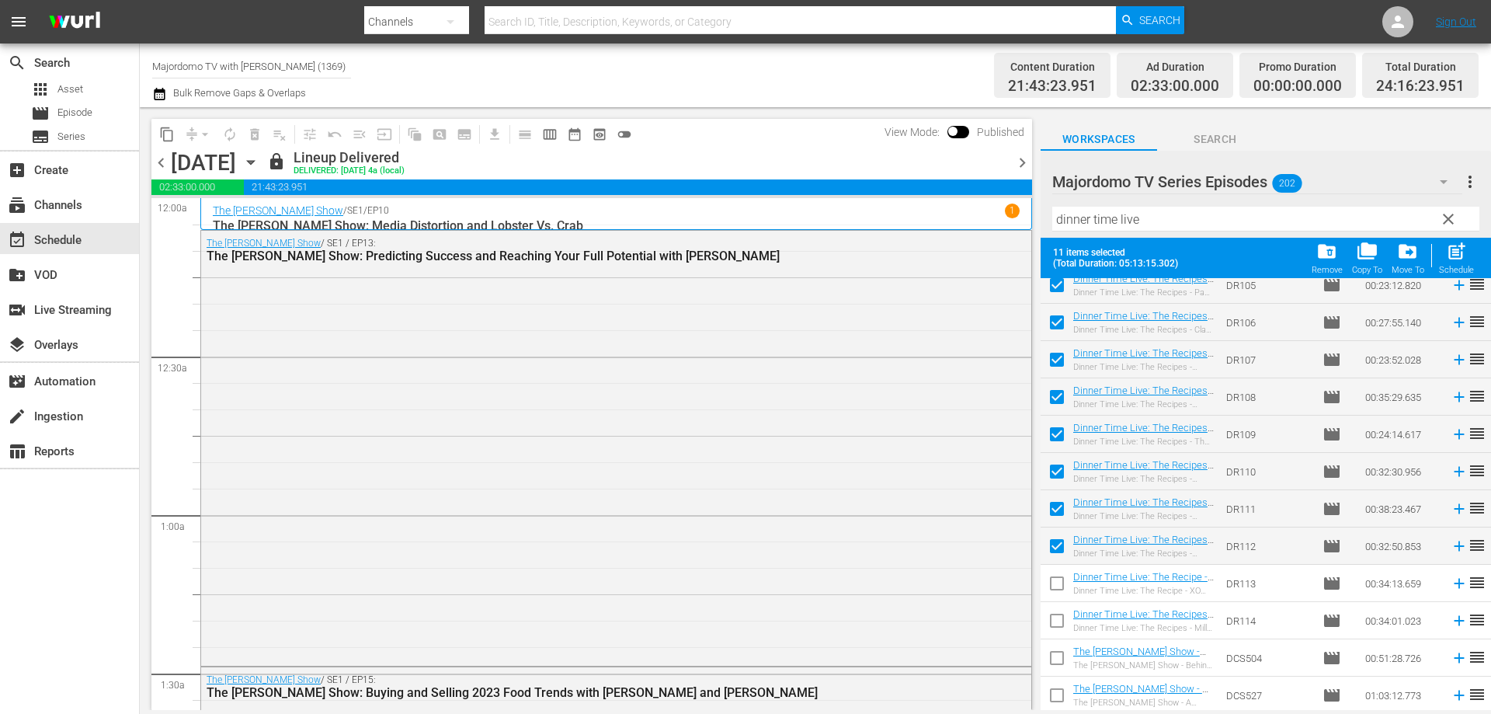
click at [1057, 581] on input "checkbox" at bounding box center [1057, 586] width 33 height 33
checkbox input "true"
click at [1055, 616] on input "checkbox" at bounding box center [1057, 623] width 33 height 33
checkbox input "true"
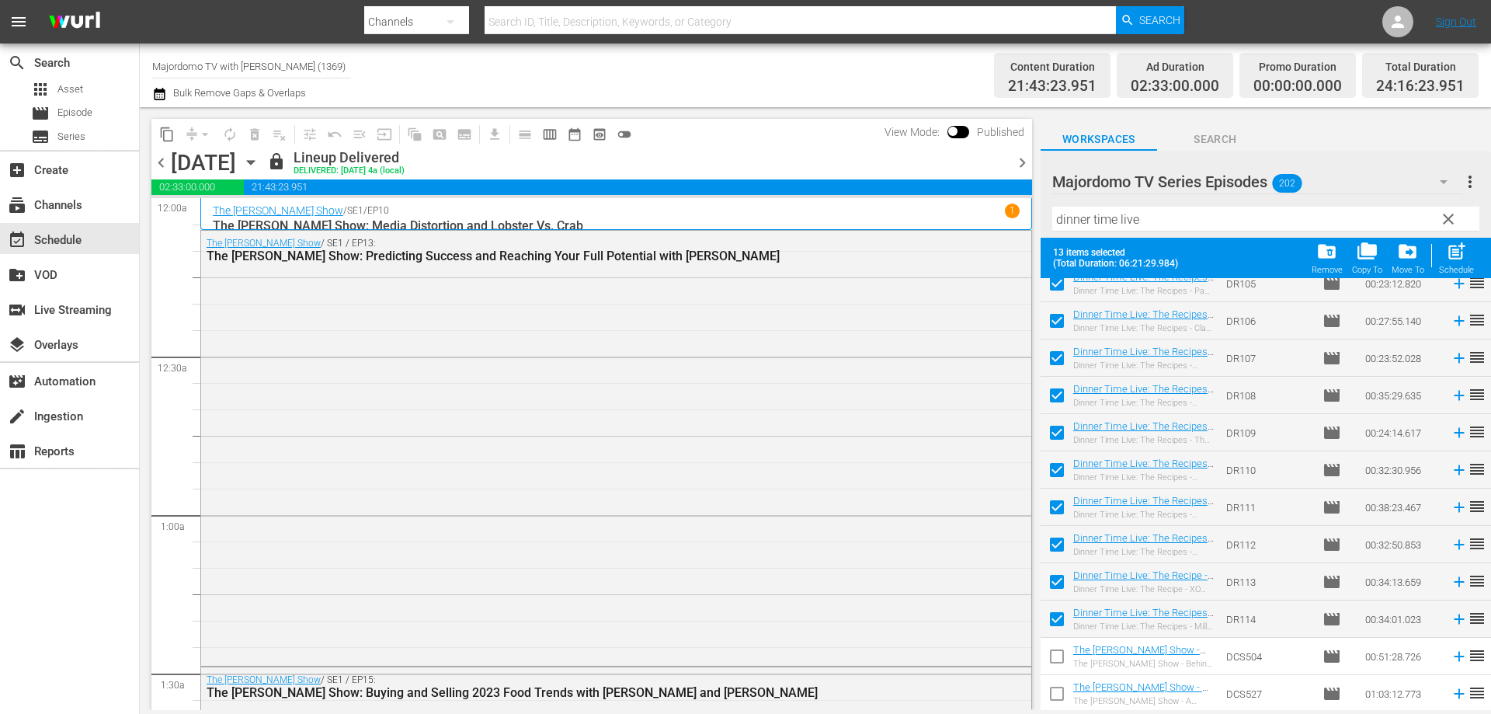
scroll to position [0, 0]
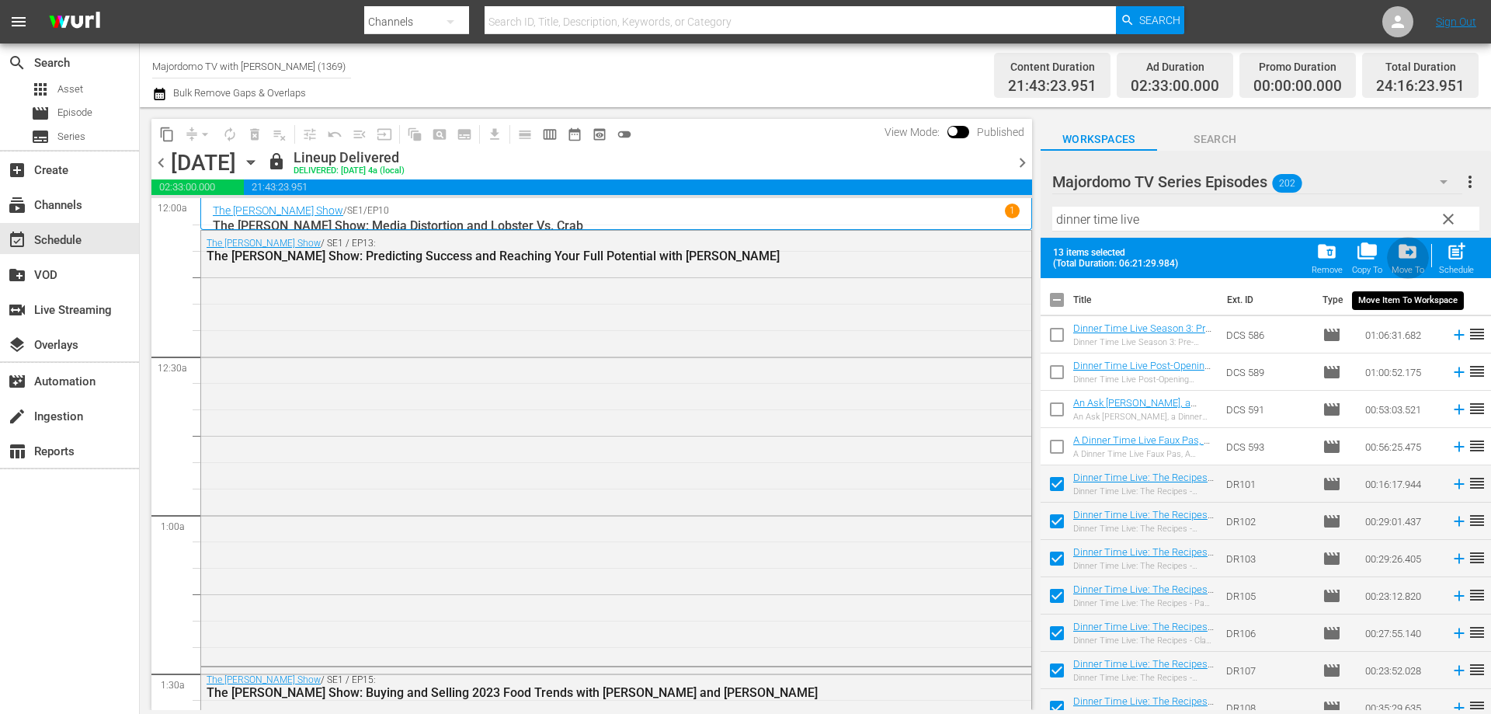
click at [1413, 255] on span "drive_file_move" at bounding box center [1407, 251] width 21 height 21
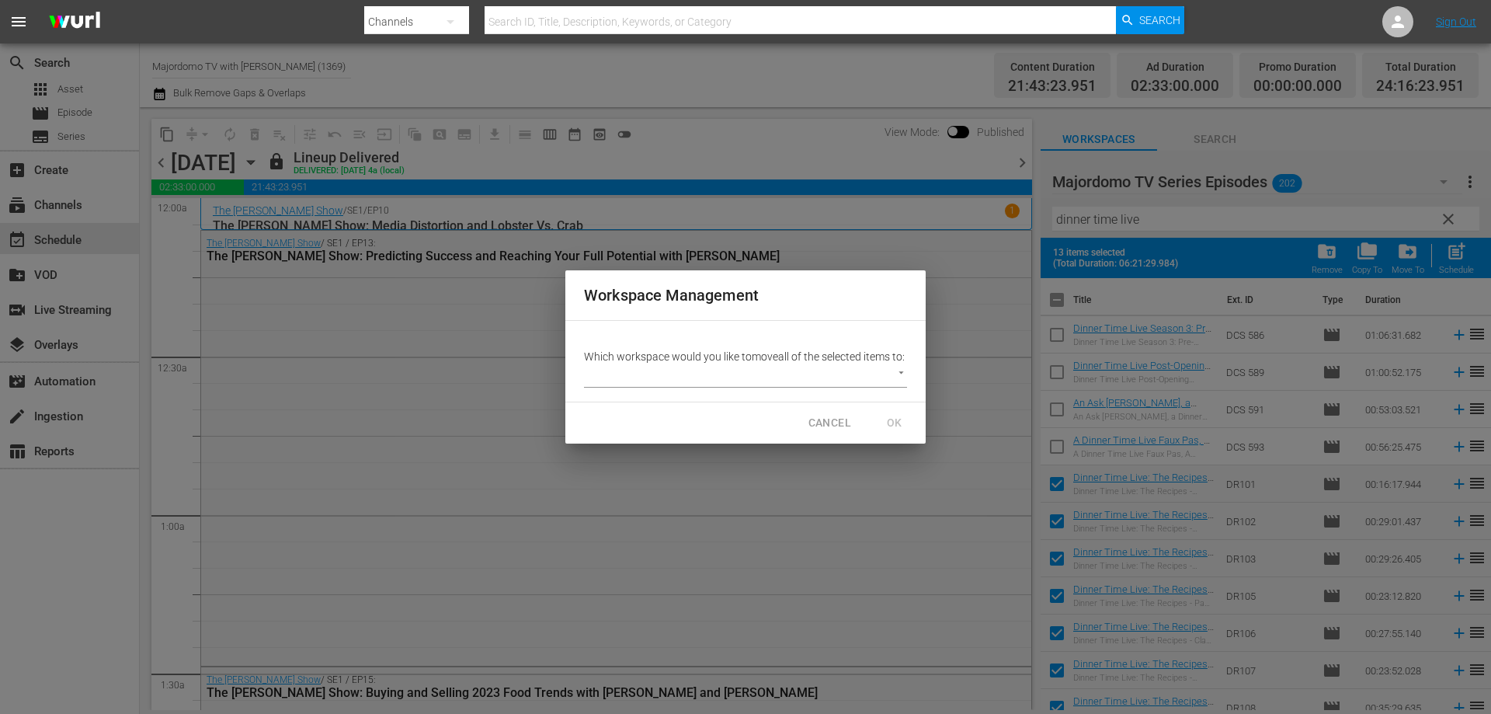
click at [714, 377] on body "menu Search By Channels Search ID, Title, Description, Keywords, or Category Se…" at bounding box center [745, 357] width 1491 height 714
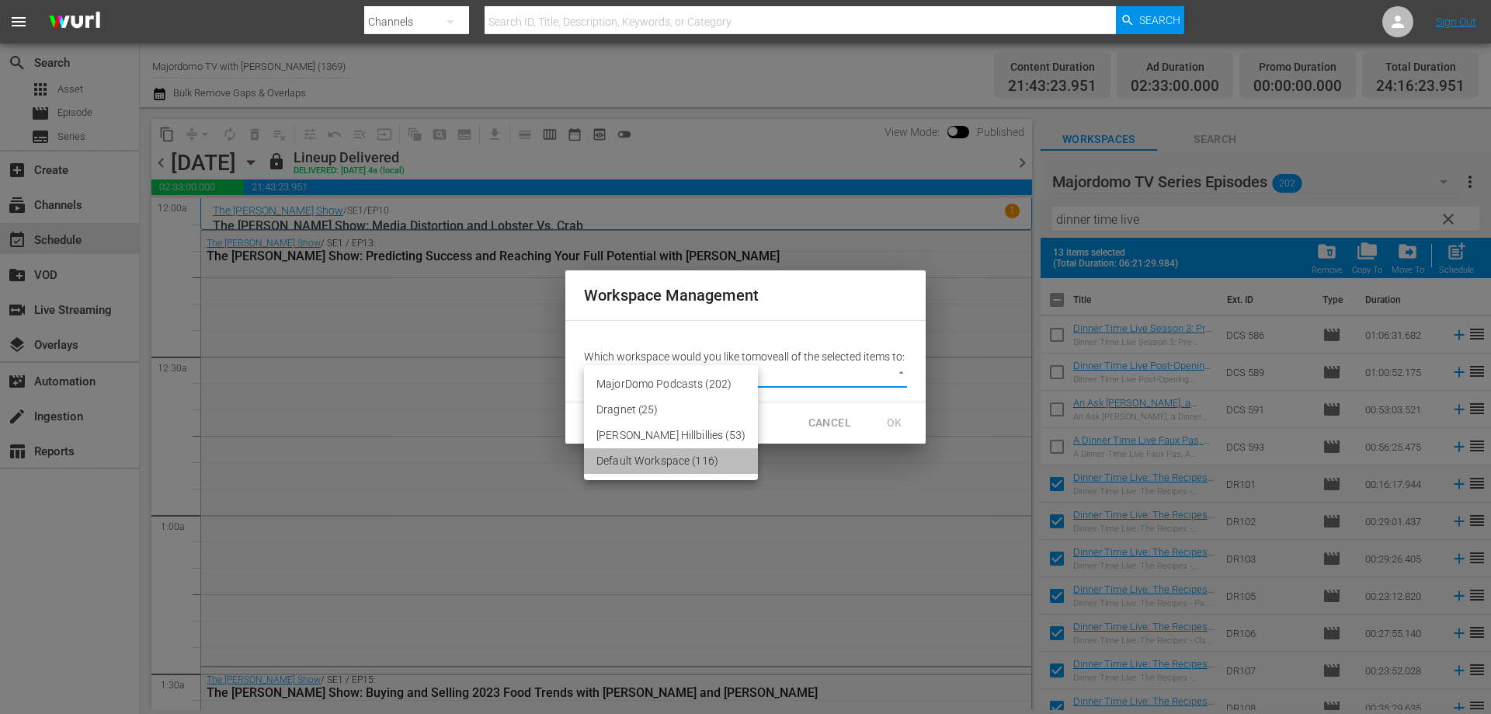
click at [707, 467] on li "Default Workspace (116)" at bounding box center [671, 461] width 174 height 26
type input "1960"
click at [896, 428] on span "OK" at bounding box center [894, 422] width 25 height 19
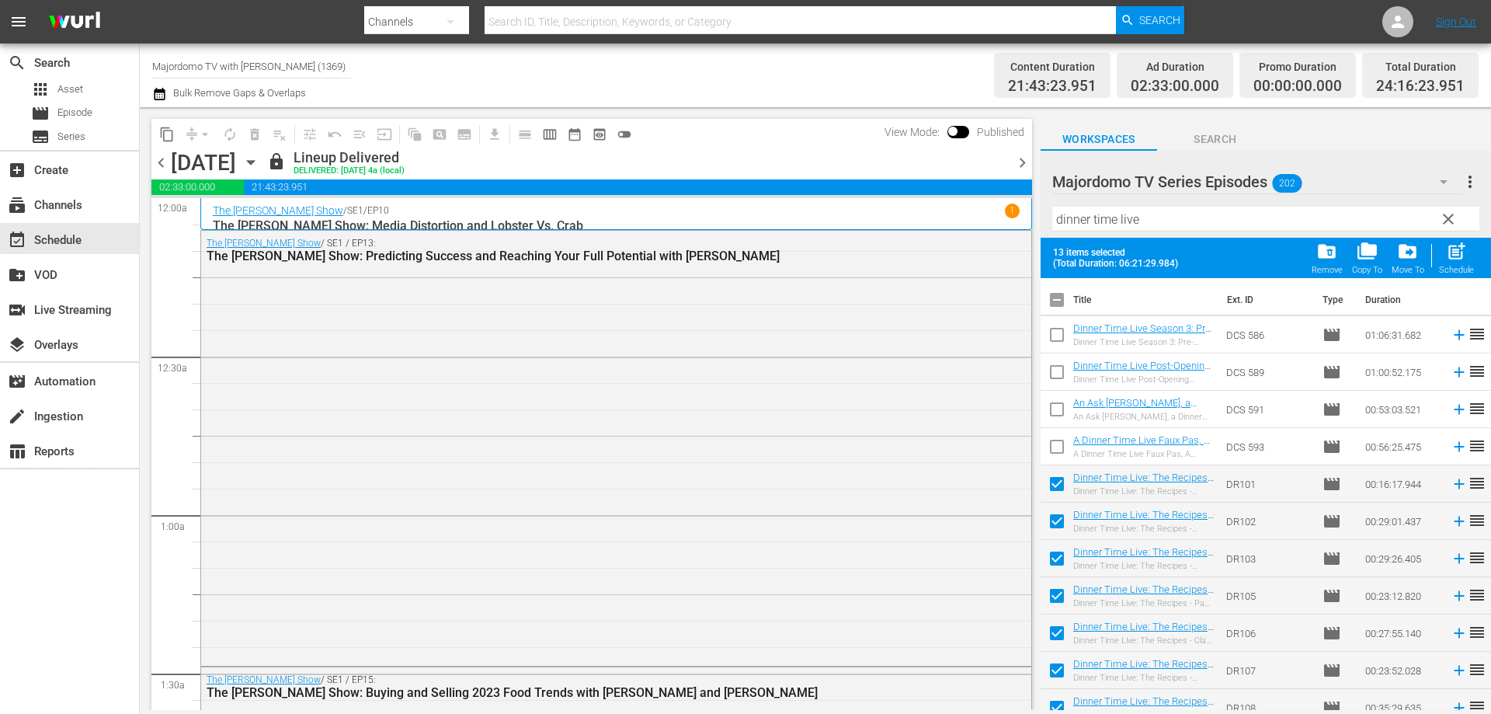
checkbox input "false"
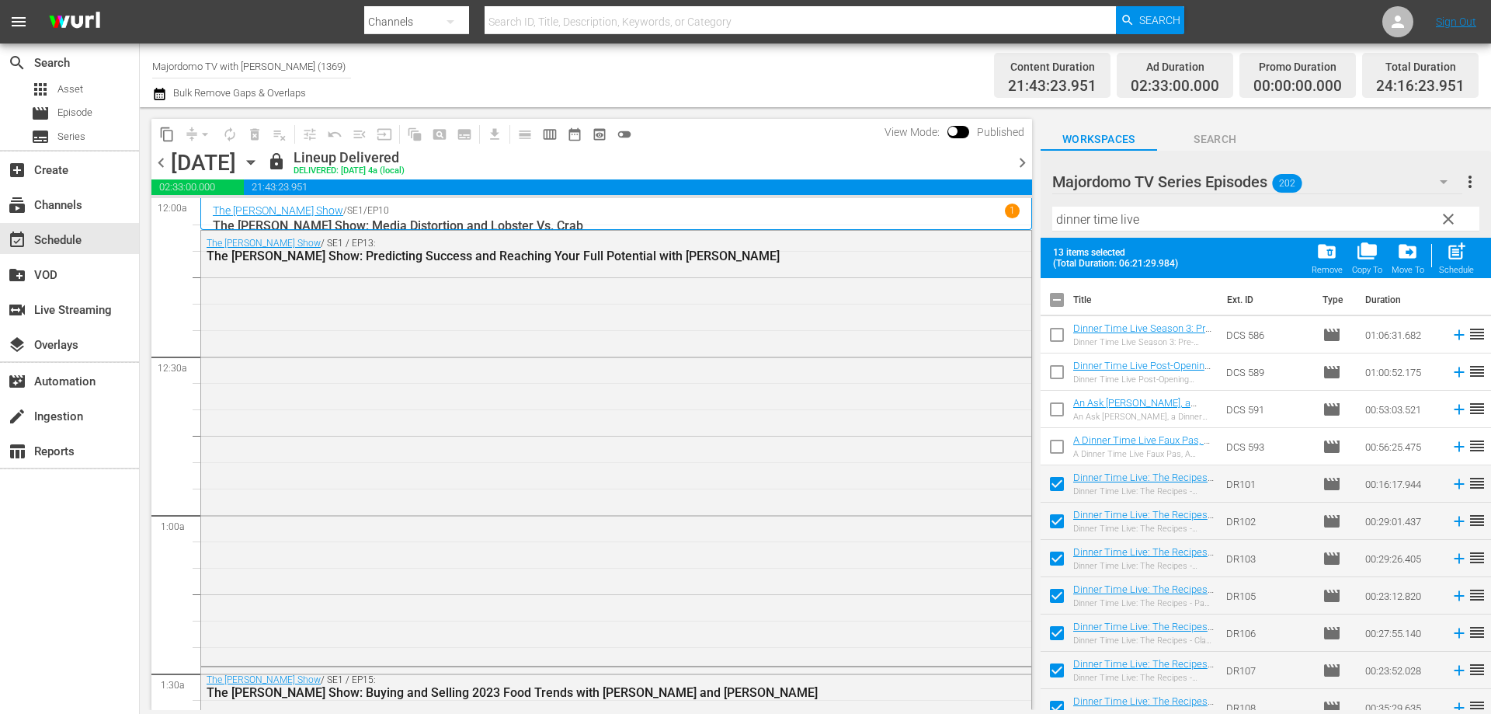
checkbox input "false"
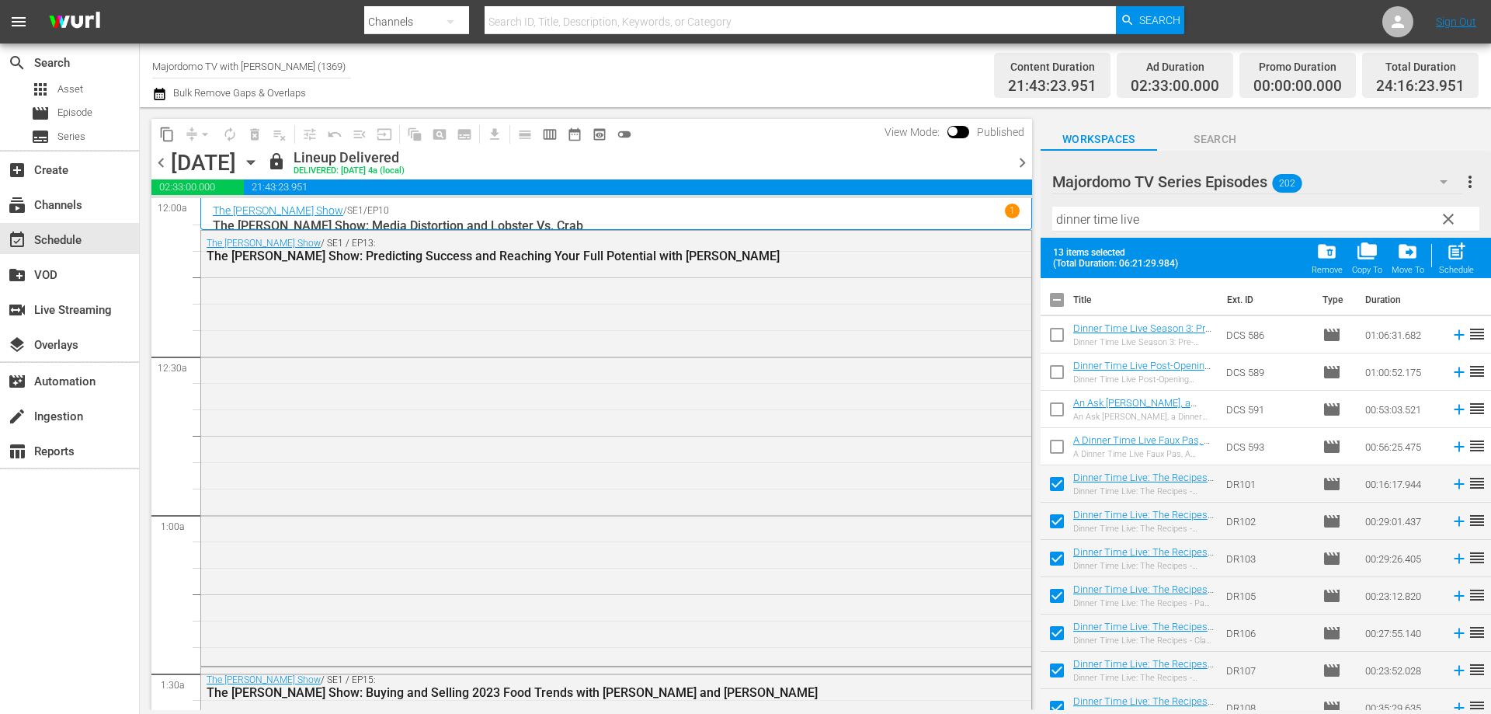
checkbox input "false"
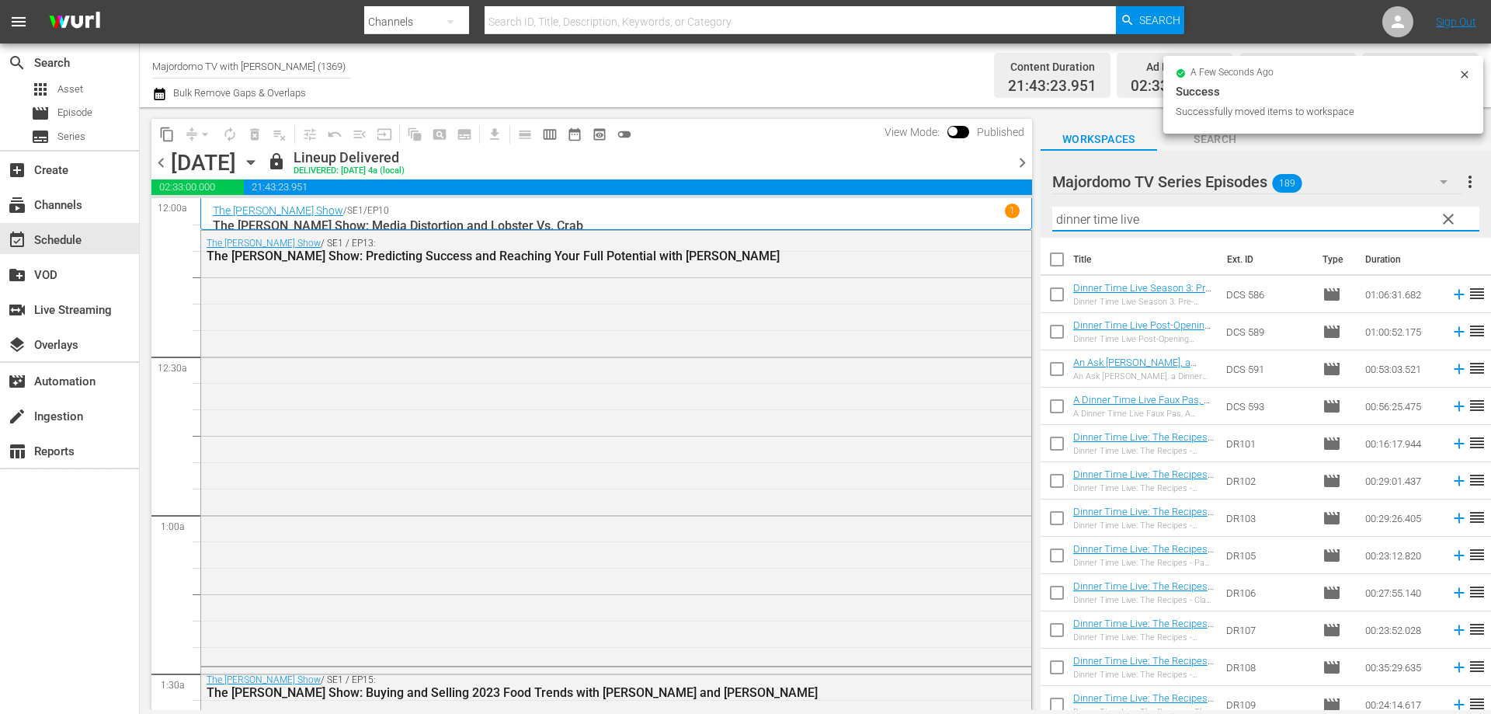
drag, startPoint x: 1175, startPoint y: 220, endPoint x: 868, endPoint y: 201, distance: 307.3
click at [868, 201] on div "content_copy compress arrow_drop_down autorenew_outlined delete_forever_outline…" at bounding box center [815, 408] width 1351 height 603
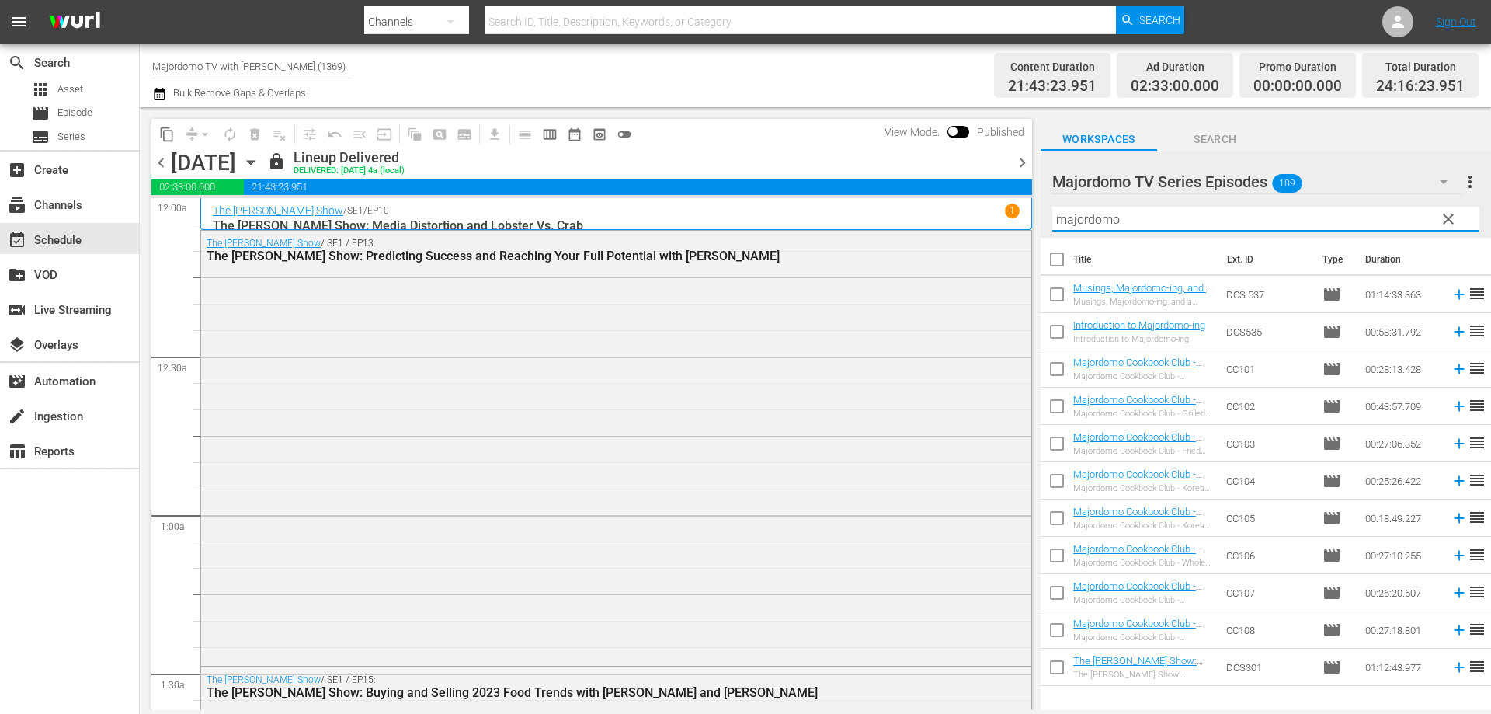
type input "majordomo"
click at [1059, 366] on input "checkbox" at bounding box center [1057, 372] width 33 height 33
checkbox input "true"
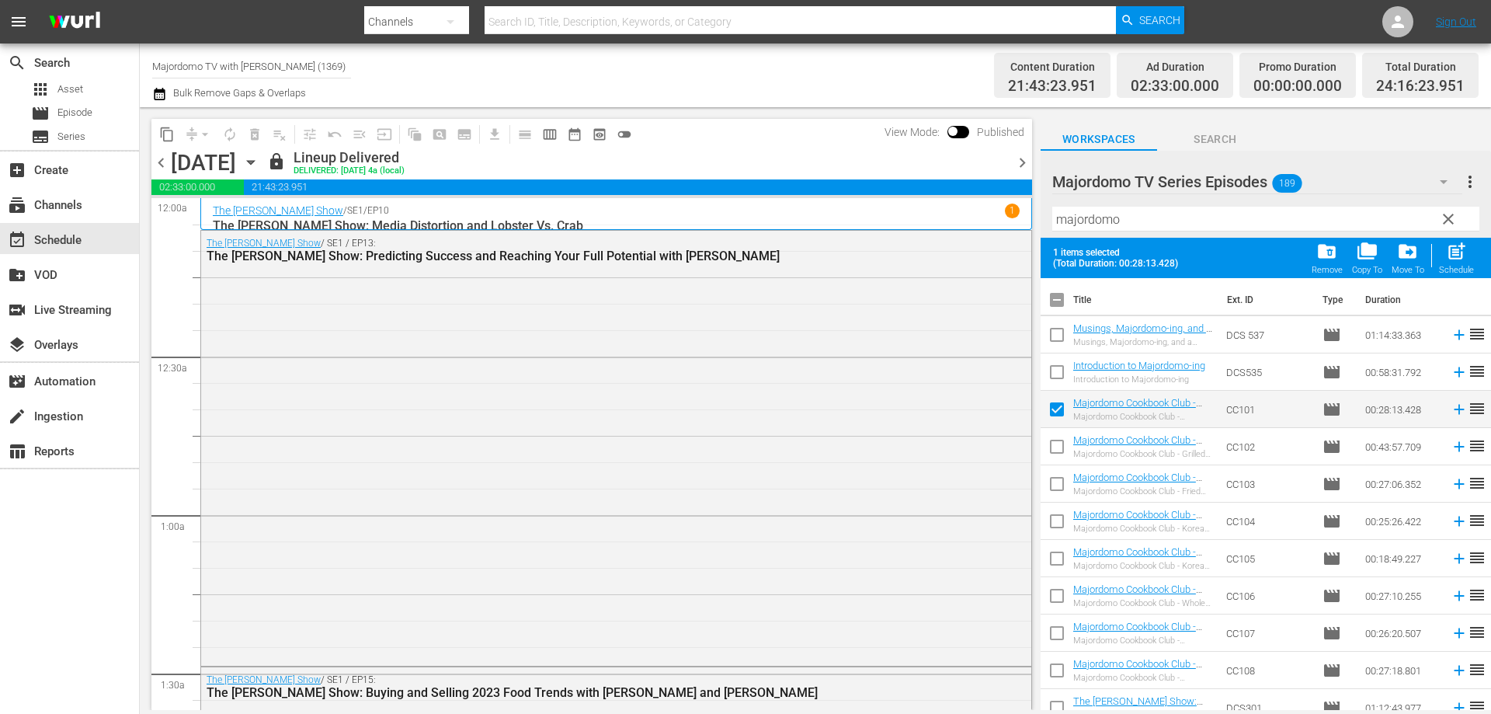
click at [1064, 445] on input "checkbox" at bounding box center [1057, 449] width 33 height 33
checkbox input "true"
click at [1063, 491] on input "checkbox" at bounding box center [1057, 487] width 33 height 33
checkbox input "true"
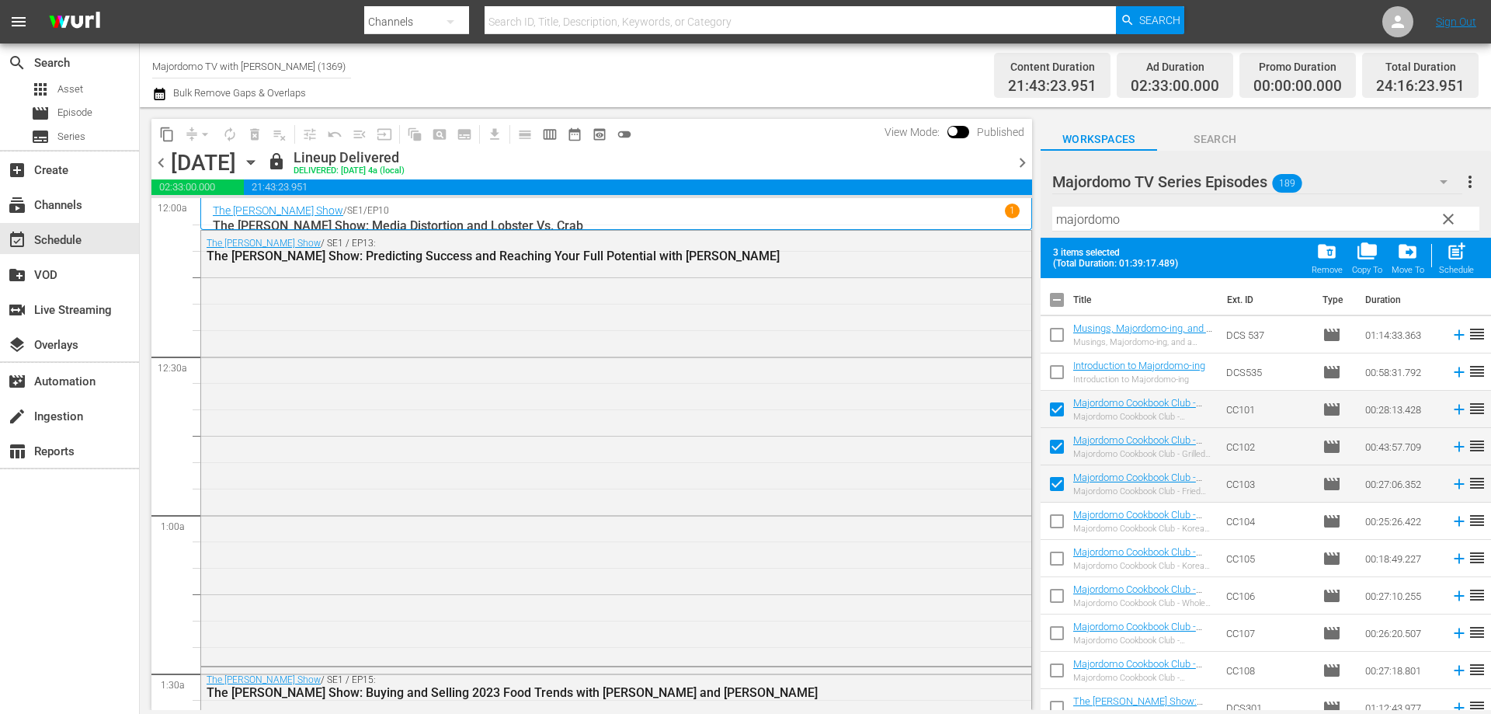
click at [1062, 516] on input "checkbox" at bounding box center [1057, 524] width 33 height 33
checkbox input "true"
click at [1057, 548] on input "checkbox" at bounding box center [1057, 561] width 33 height 33
checkbox input "true"
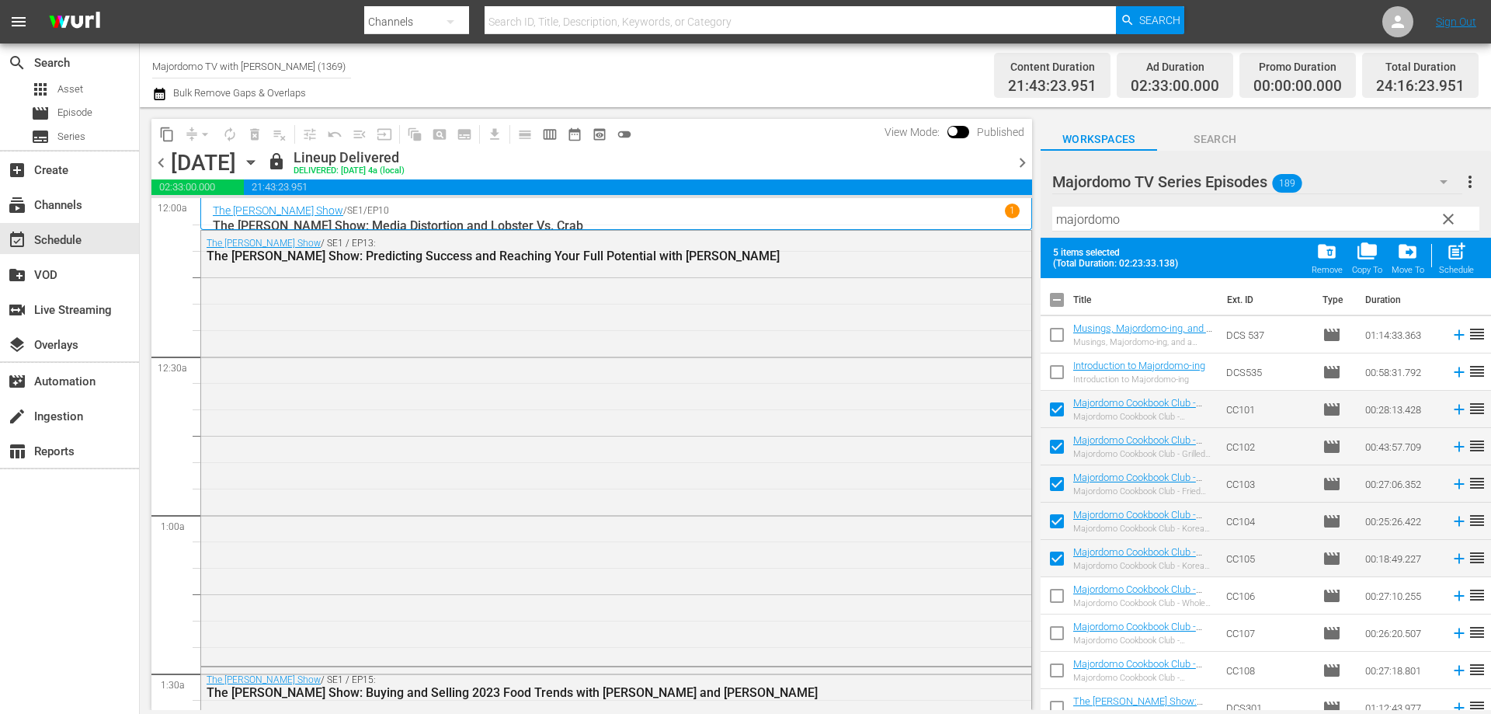
click at [1060, 594] on input "checkbox" at bounding box center [1057, 598] width 33 height 33
checkbox input "true"
click at [1058, 637] on input "checkbox" at bounding box center [1057, 636] width 33 height 33
checkbox input "true"
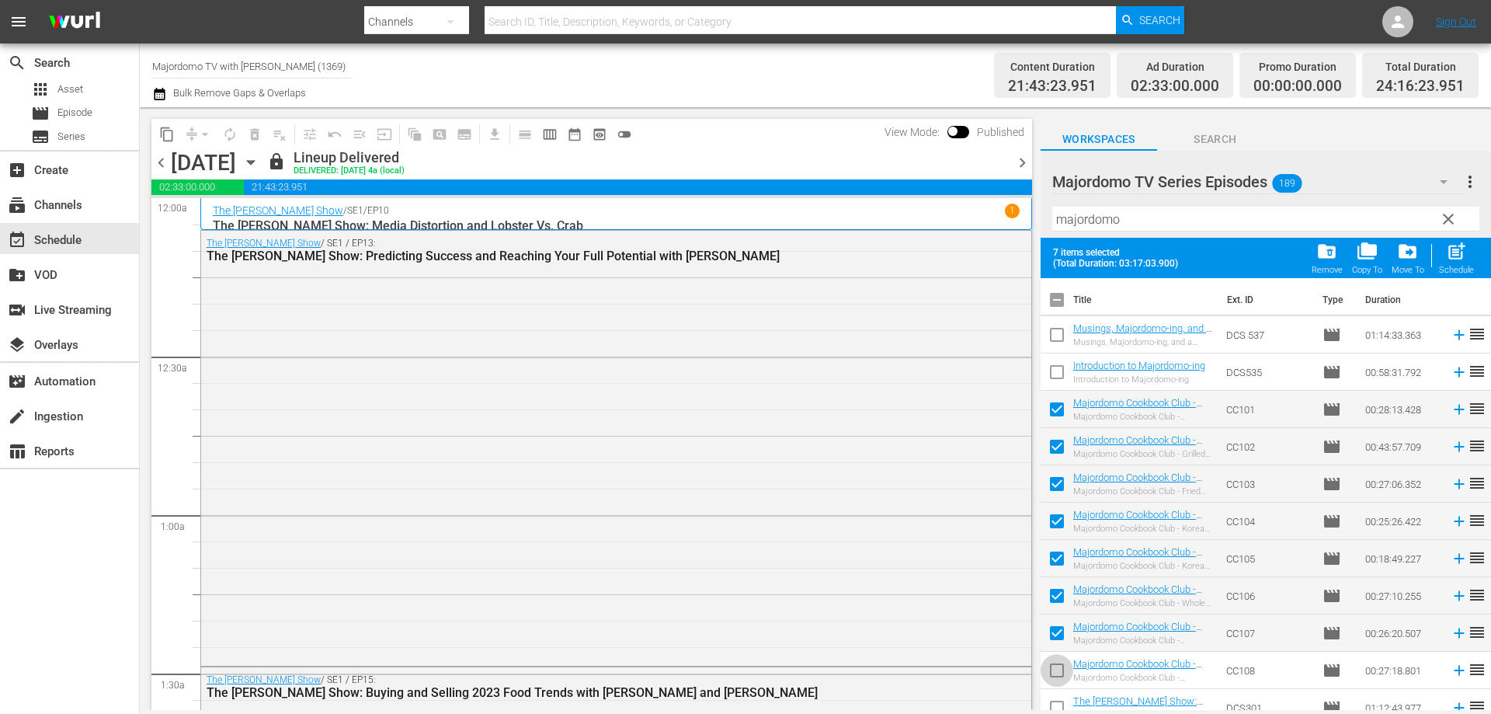
click at [1057, 677] on input "checkbox" at bounding box center [1057, 673] width 33 height 33
checkbox input "true"
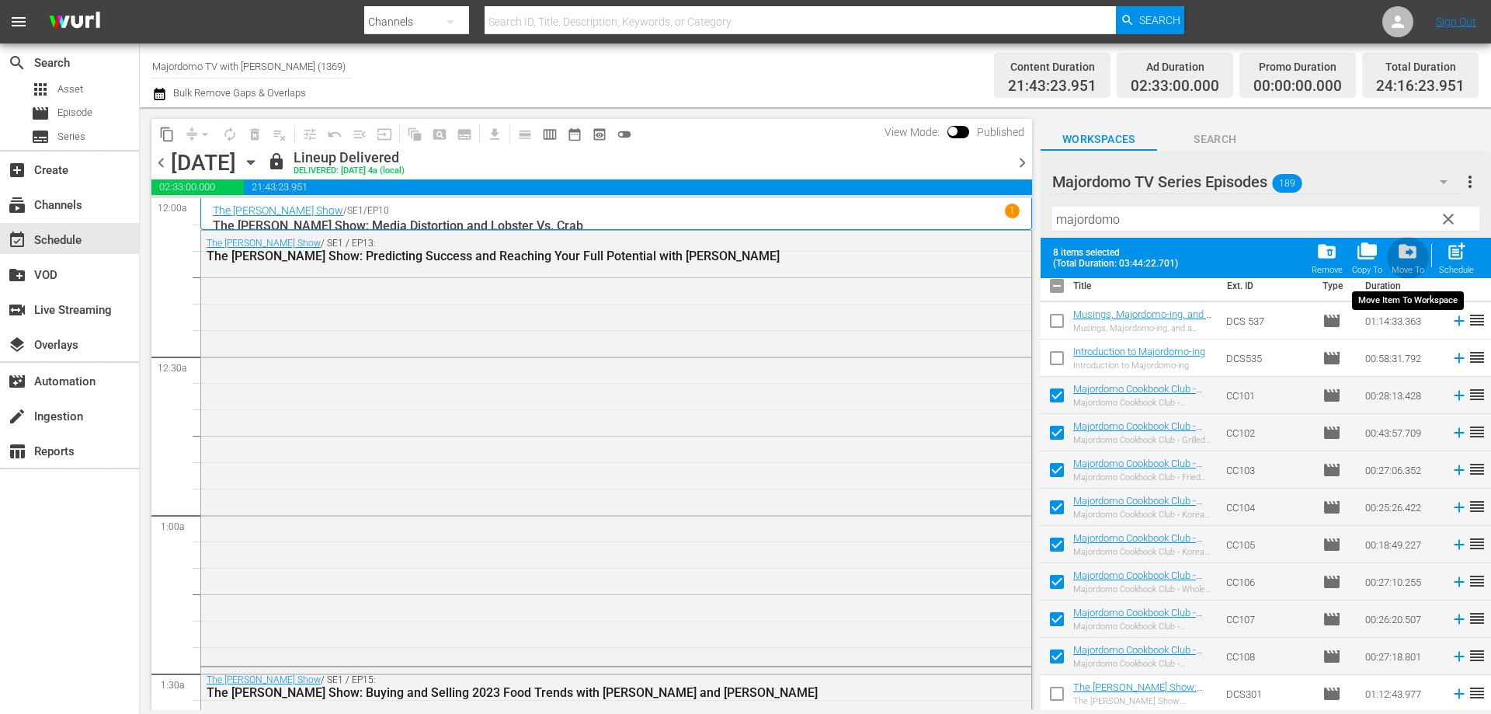
click at [1409, 243] on span "drive_file_move" at bounding box center [1407, 251] width 21 height 21
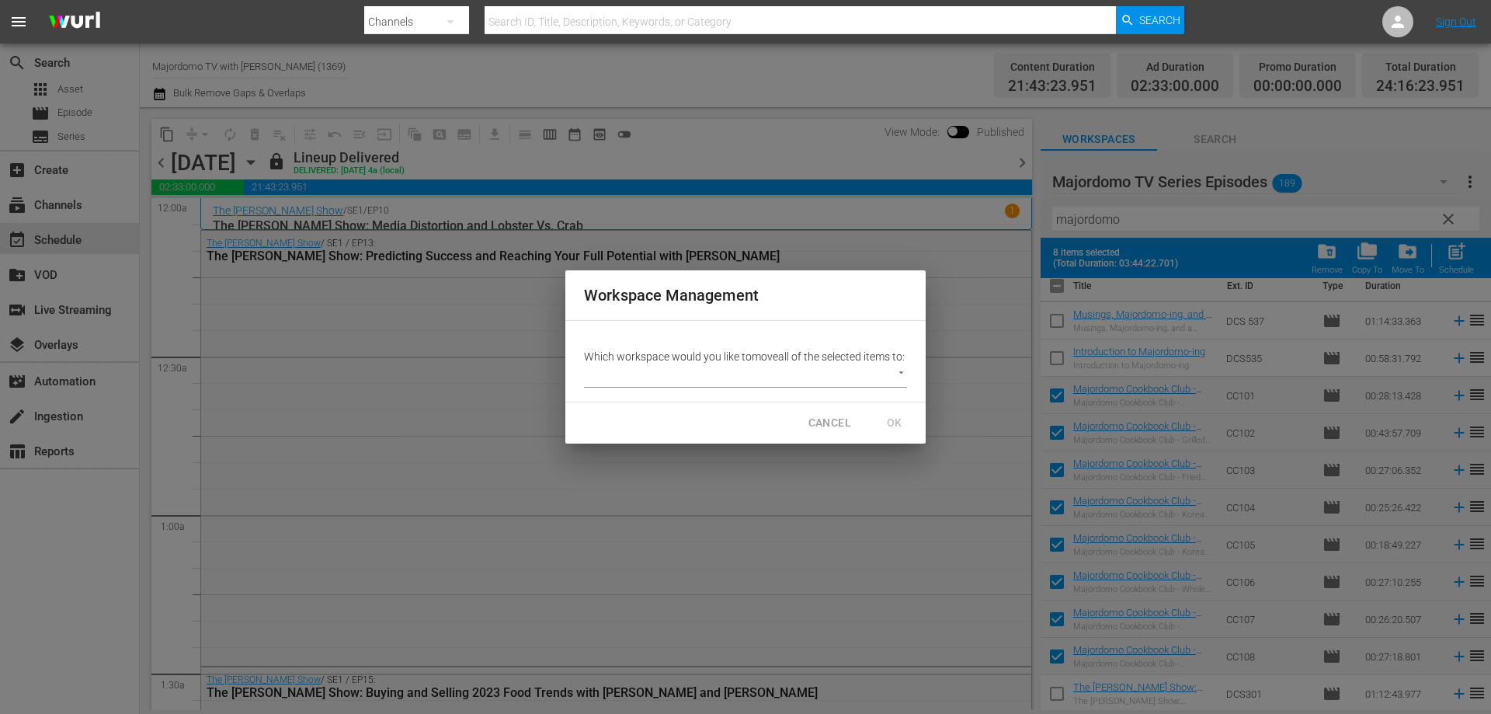
click at [646, 375] on body "menu Search By Channels Search ID, Title, Description, Keywords, or Category Se…" at bounding box center [745, 357] width 1491 height 714
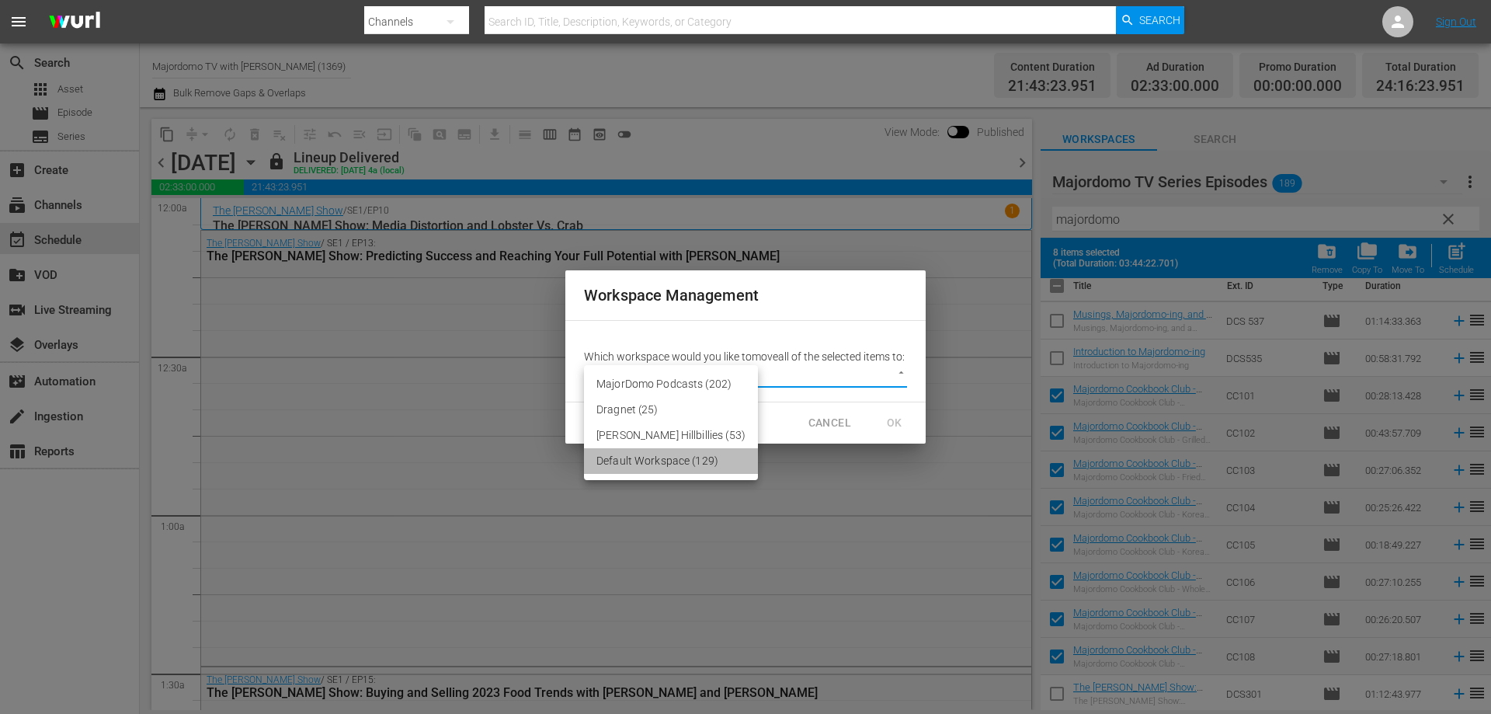
click at [677, 466] on li "Default Workspace (129)" at bounding box center [671, 461] width 174 height 26
type input "1960"
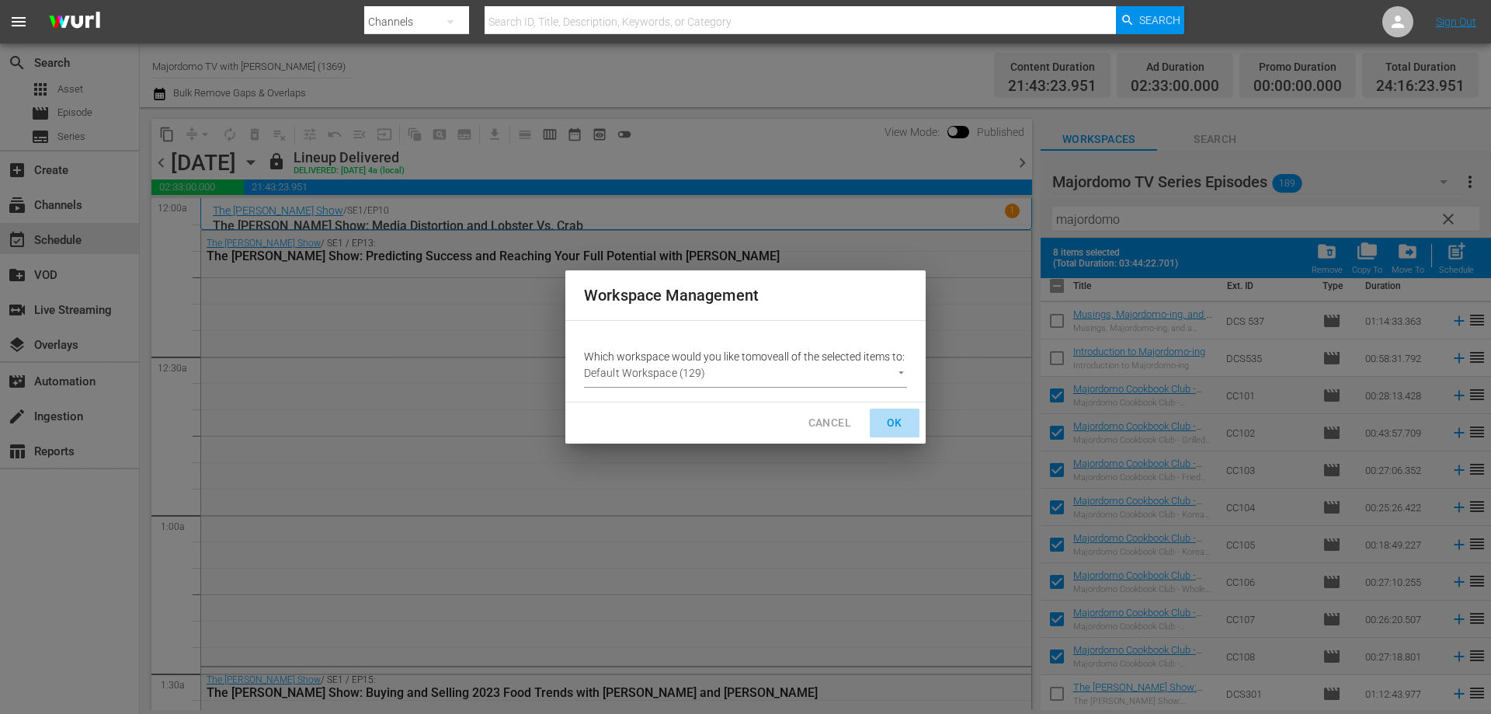
click at [882, 424] on span "OK" at bounding box center [894, 422] width 25 height 19
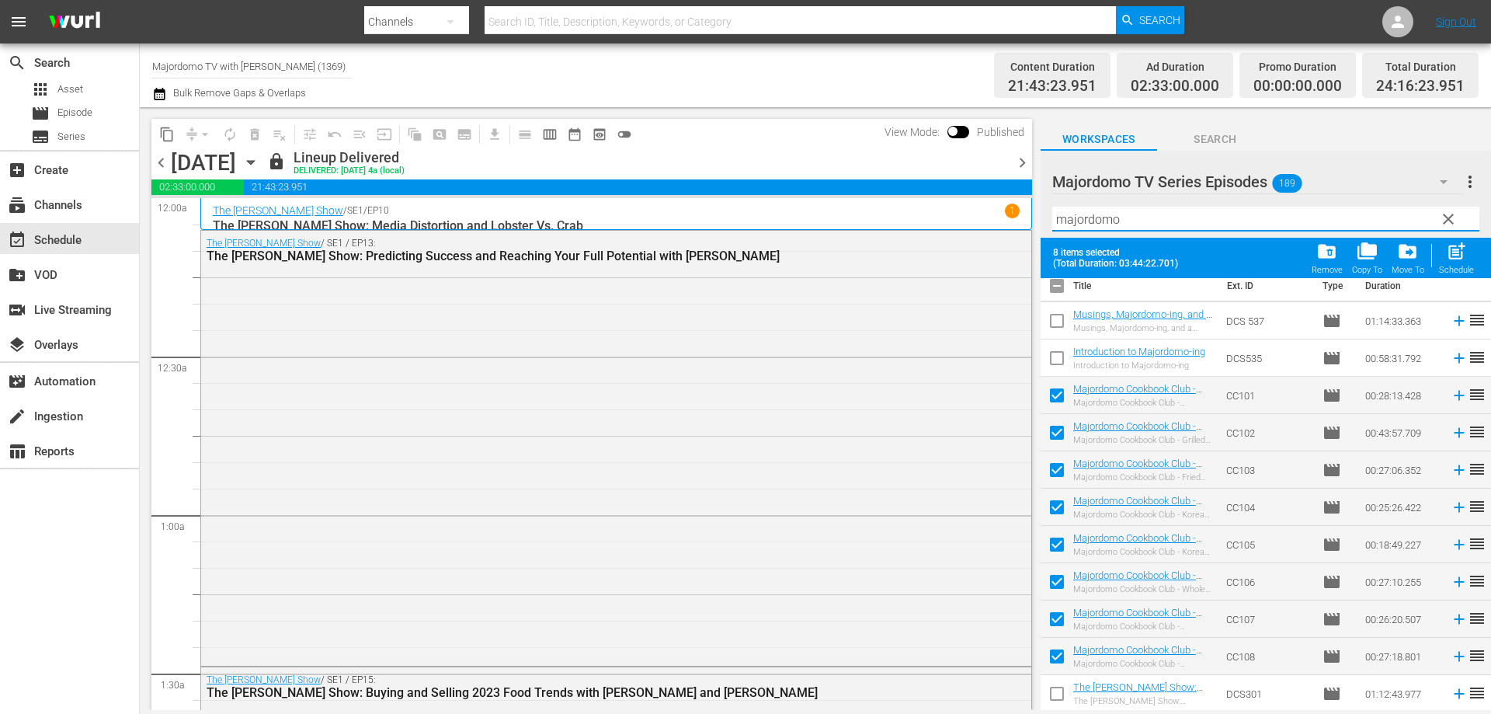
drag, startPoint x: 1141, startPoint y: 214, endPoint x: 1012, endPoint y: 214, distance: 128.9
click at [1012, 214] on div "content_copy compress arrow_drop_down autorenew_outlined delete_forever_outline…" at bounding box center [815, 408] width 1351 height 603
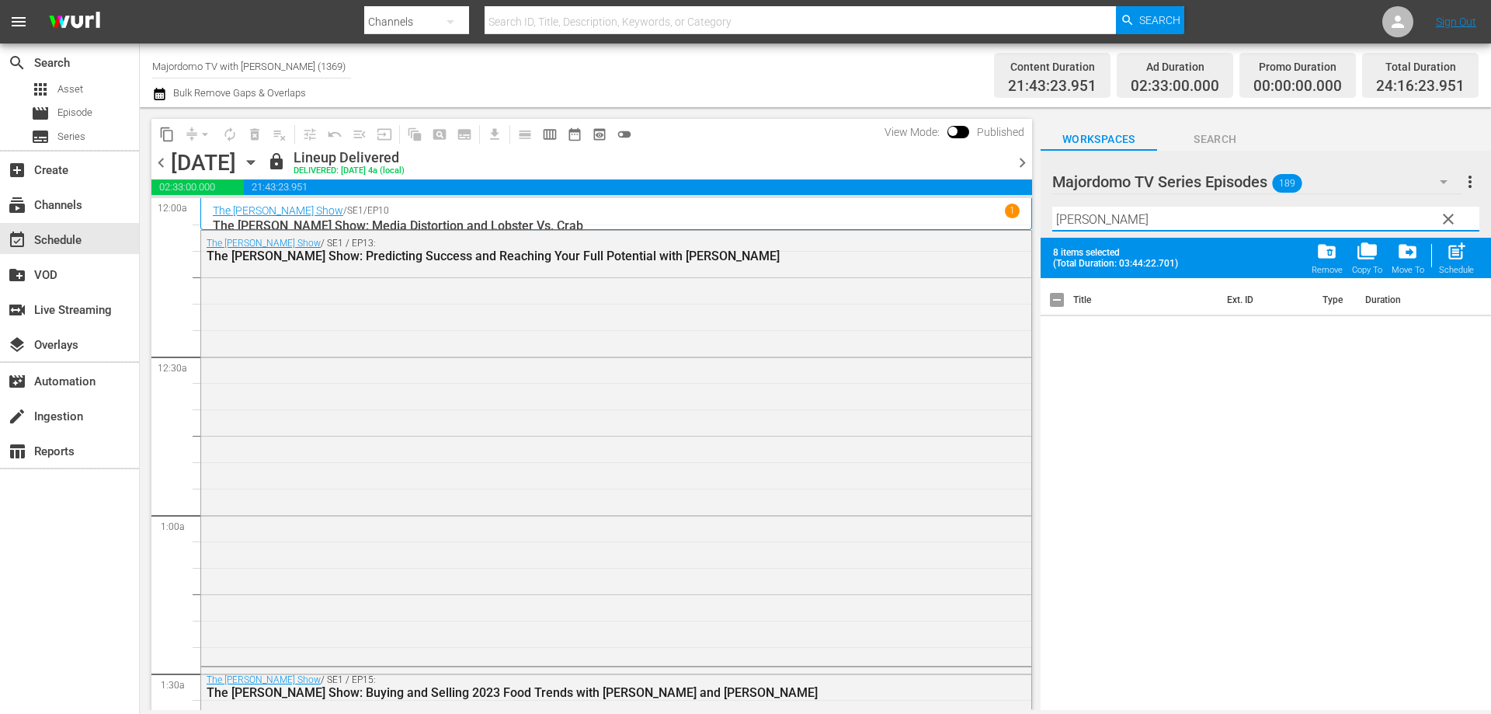
scroll to position [0, 0]
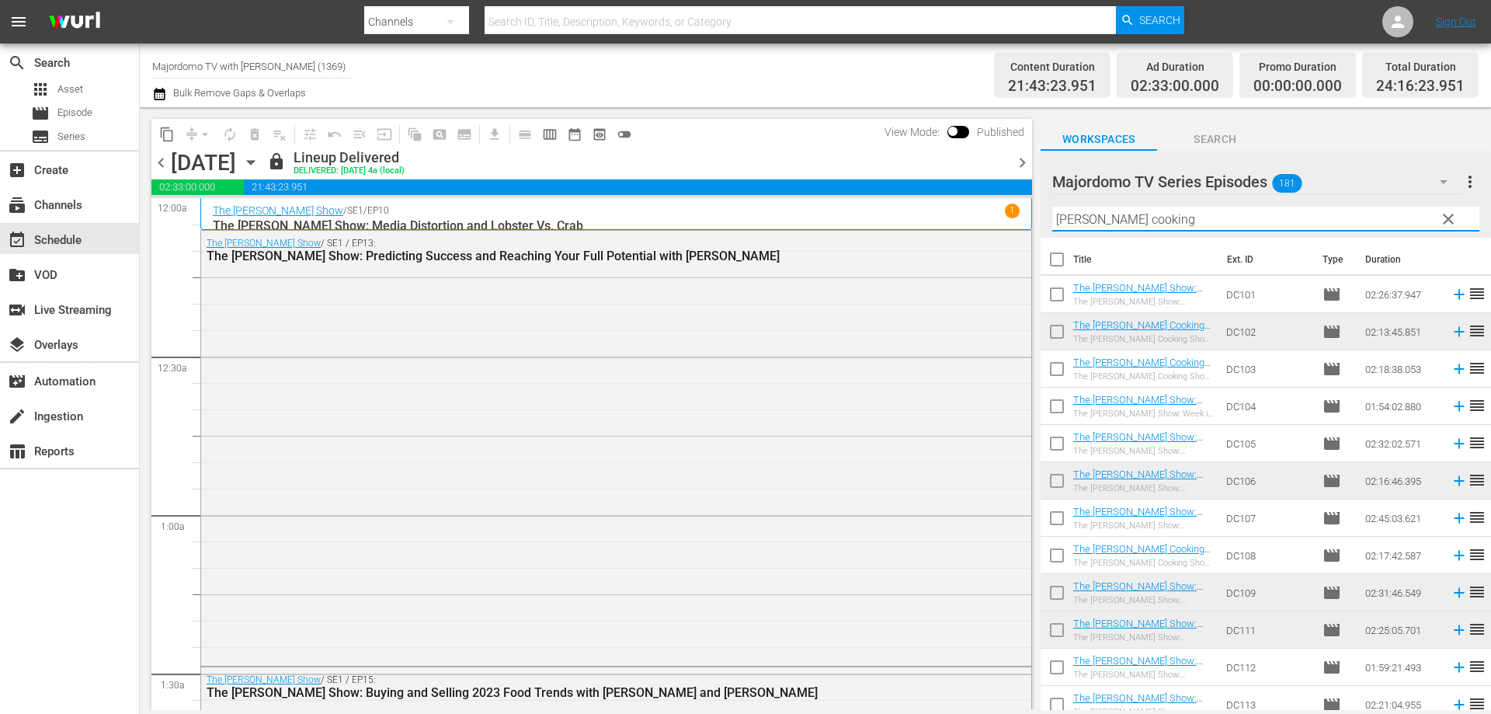
type input "[PERSON_NAME] cooking"
drag, startPoint x: 1108, startPoint y: 224, endPoint x: 1334, endPoint y: 204, distance: 226.9
click at [1334, 204] on div "Filter by Title [PERSON_NAME] cooking" at bounding box center [1265, 218] width 427 height 37
click at [1274, 226] on input "[PERSON_NAME] cooking" at bounding box center [1265, 219] width 427 height 25
click at [1055, 294] on input "checkbox" at bounding box center [1057, 297] width 33 height 33
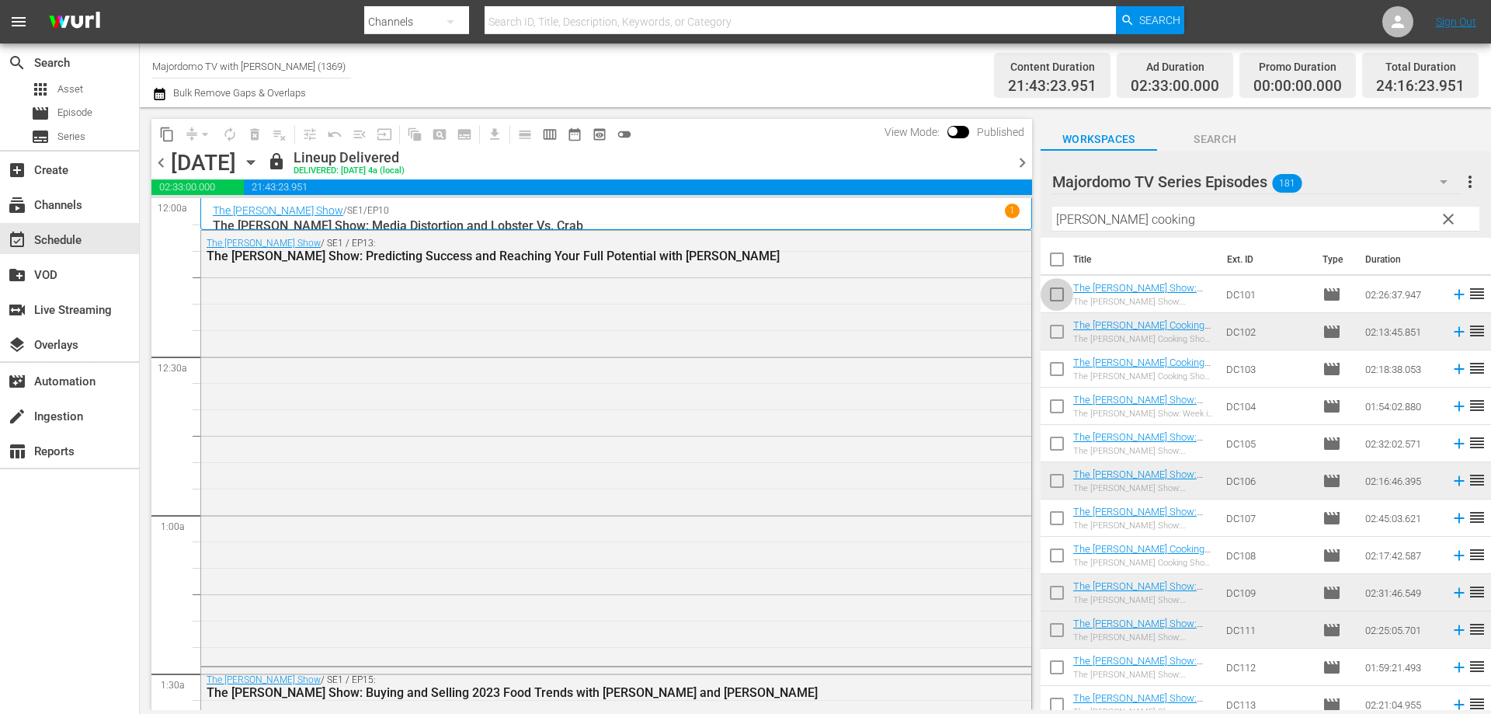
checkbox input "true"
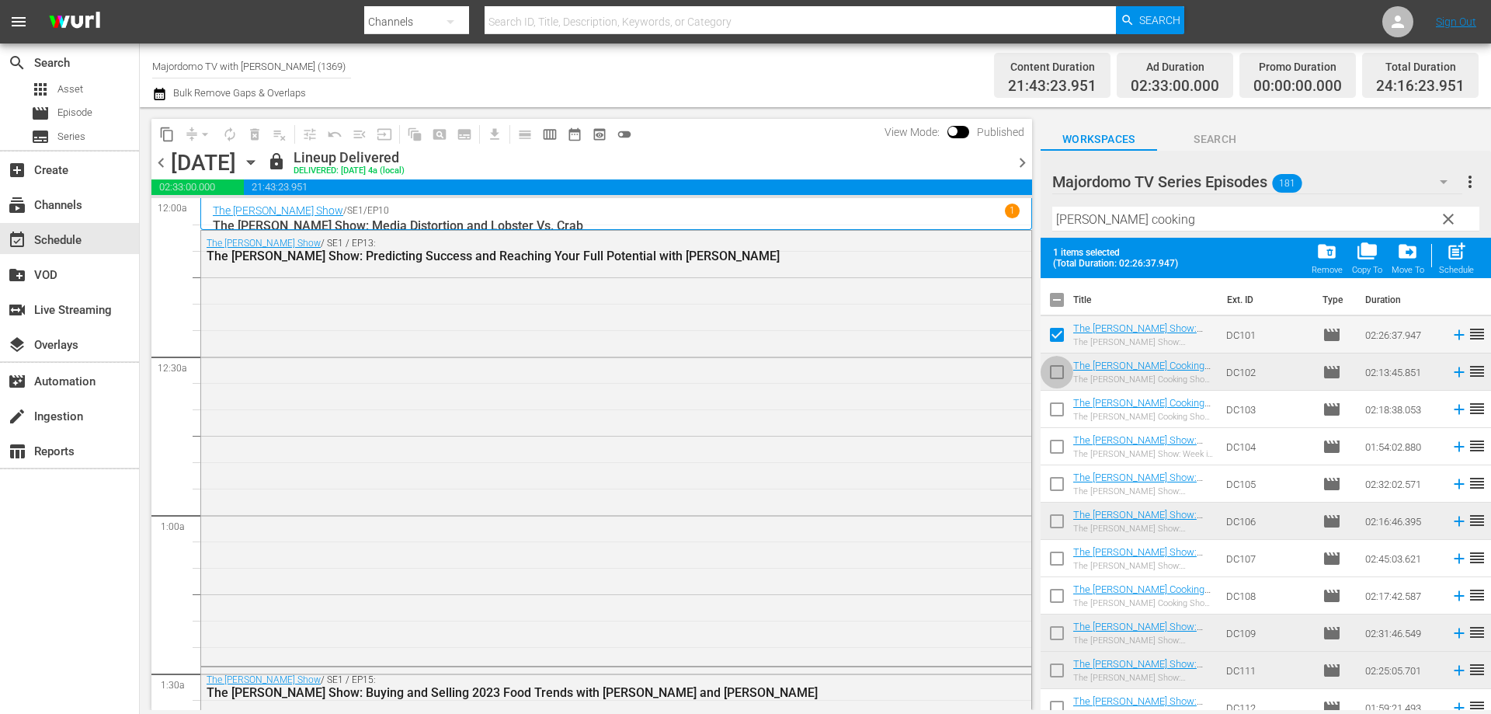
click at [1060, 374] on input "checkbox" at bounding box center [1057, 375] width 33 height 33
checkbox input "true"
click at [1060, 407] on input "checkbox" at bounding box center [1057, 412] width 33 height 33
checkbox input "true"
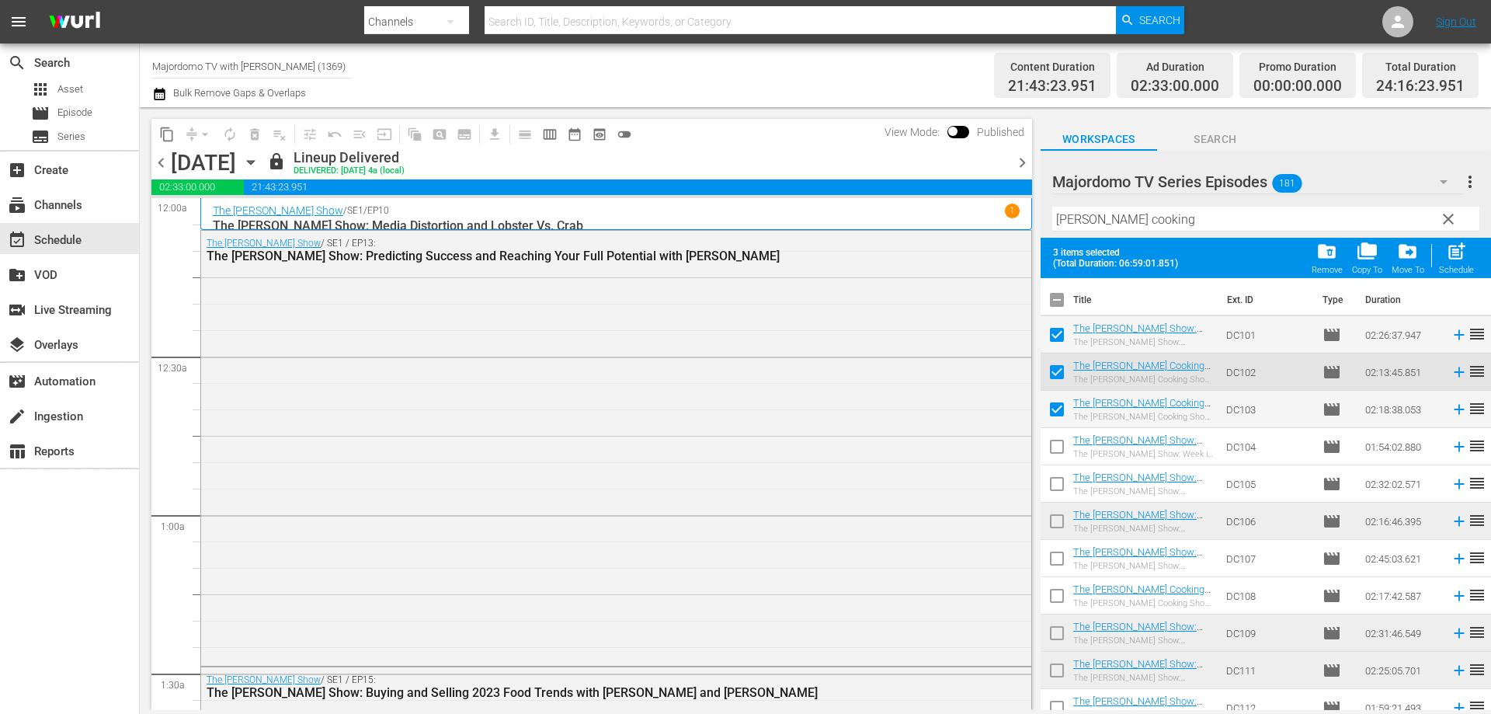
click at [1067, 451] on input "checkbox" at bounding box center [1057, 449] width 33 height 33
checkbox input "true"
click at [1060, 480] on input "checkbox" at bounding box center [1057, 487] width 33 height 33
checkbox input "true"
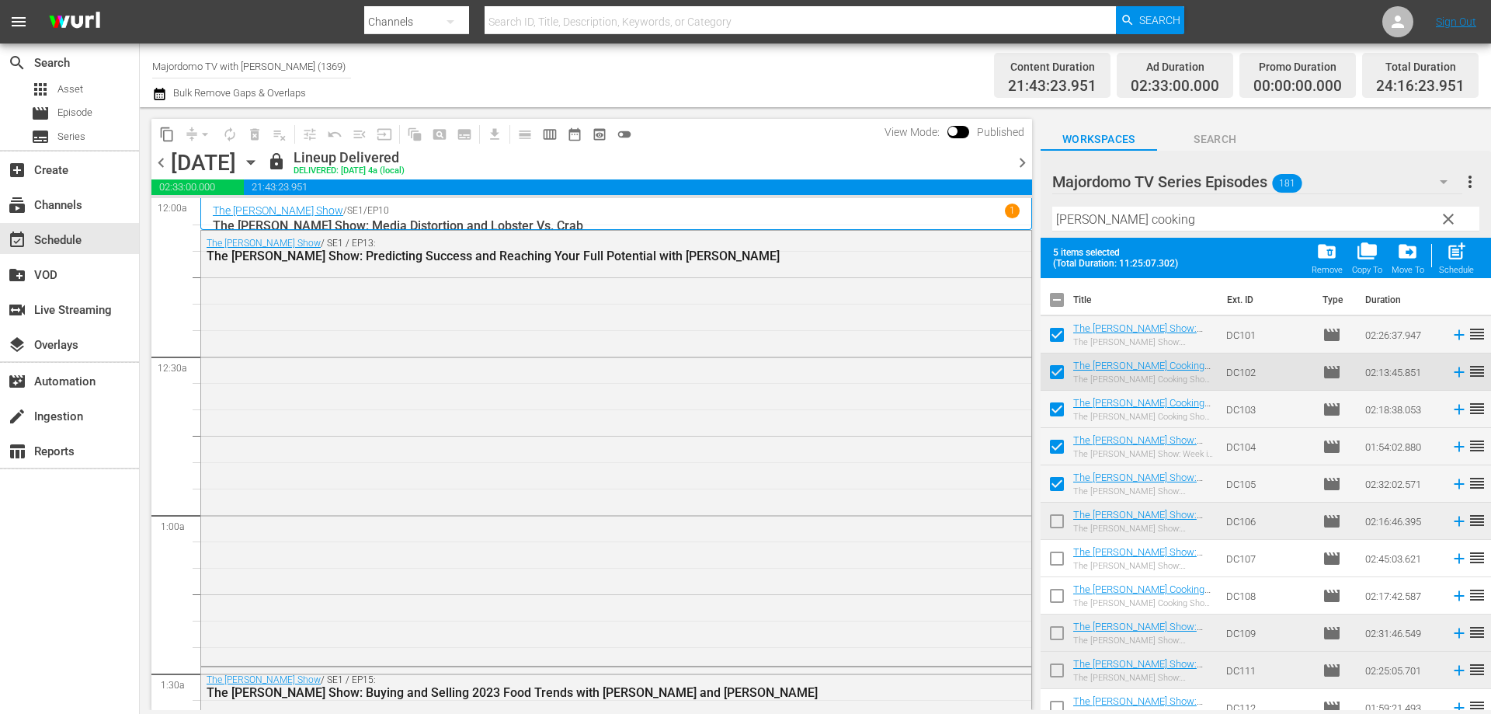
click at [1066, 530] on input "checkbox" at bounding box center [1057, 524] width 33 height 33
checkbox input "true"
click at [1051, 564] on input "checkbox" at bounding box center [1057, 561] width 33 height 33
checkbox input "true"
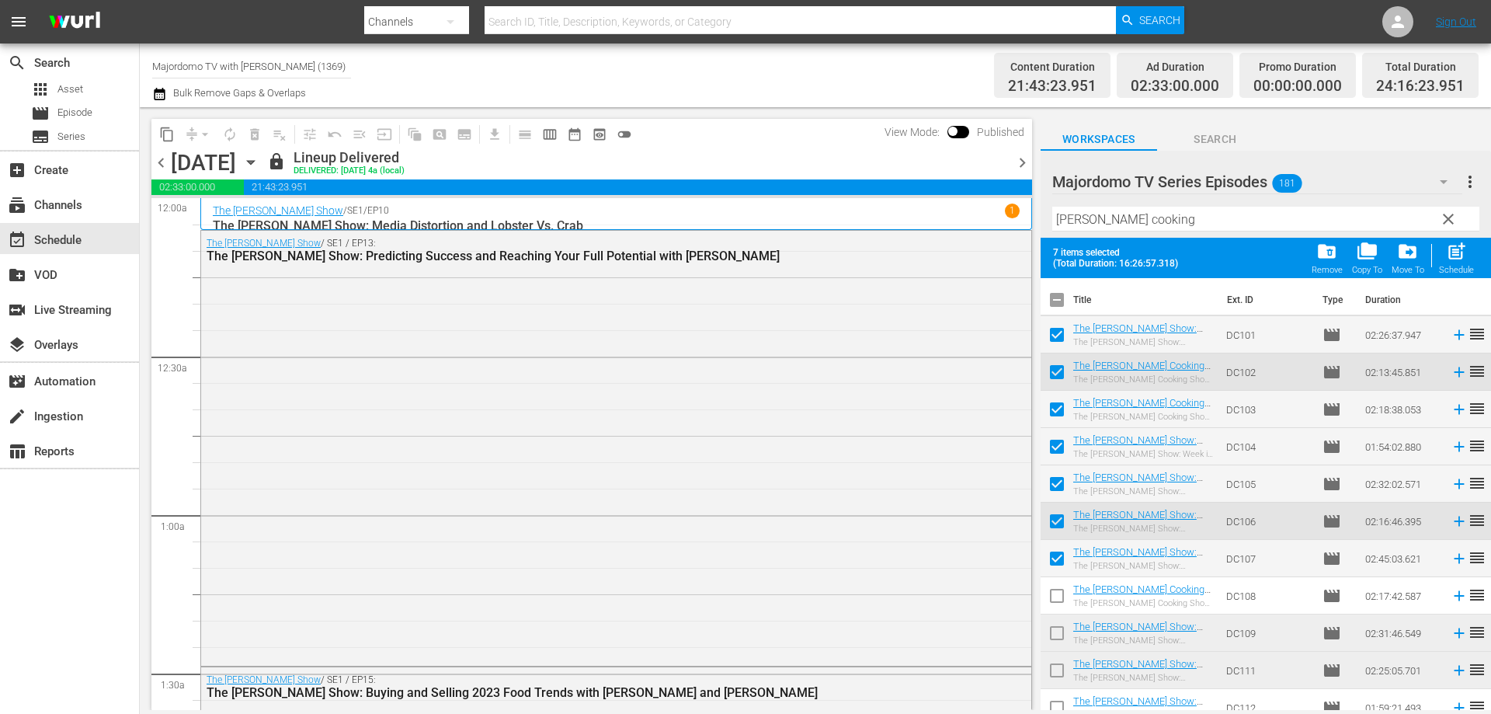
click at [1062, 589] on input "checkbox" at bounding box center [1057, 598] width 33 height 33
checkbox input "true"
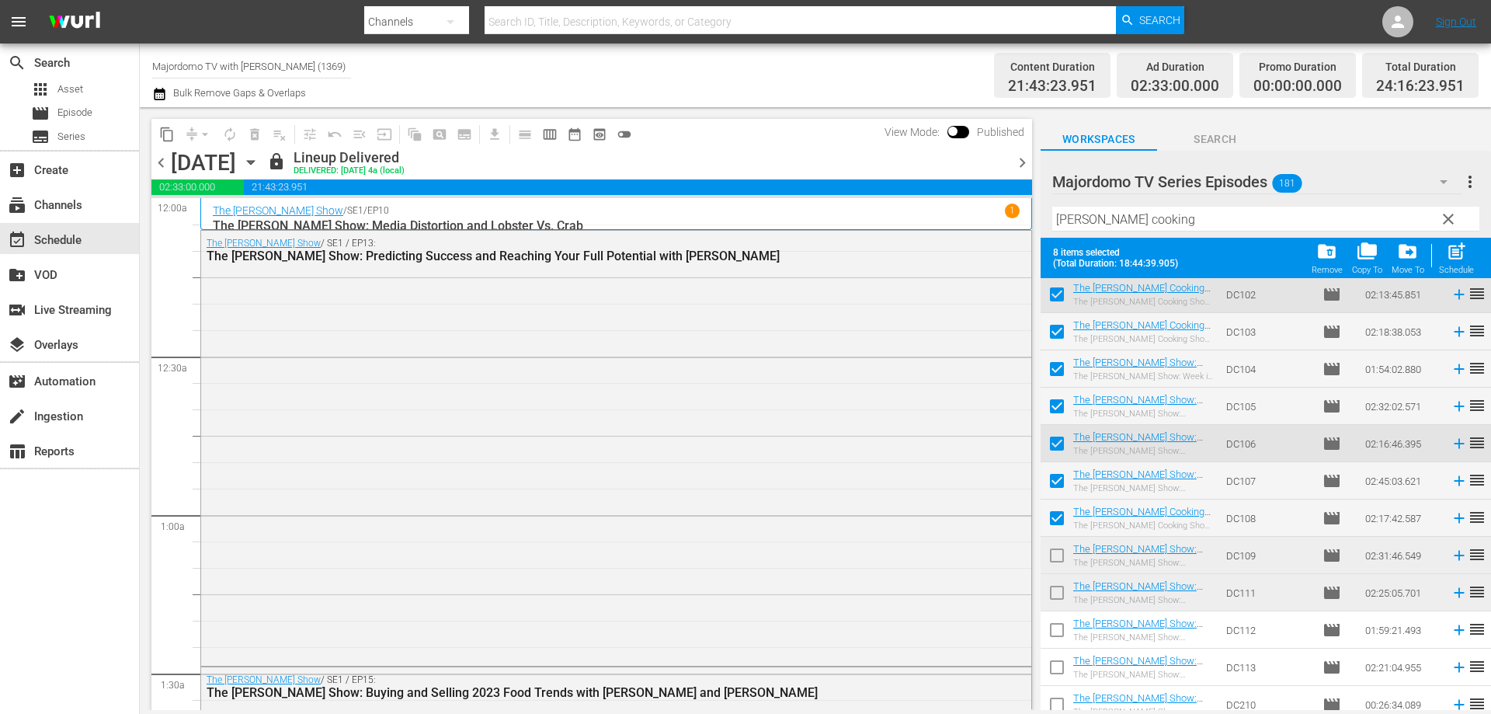
scroll to position [155, 0]
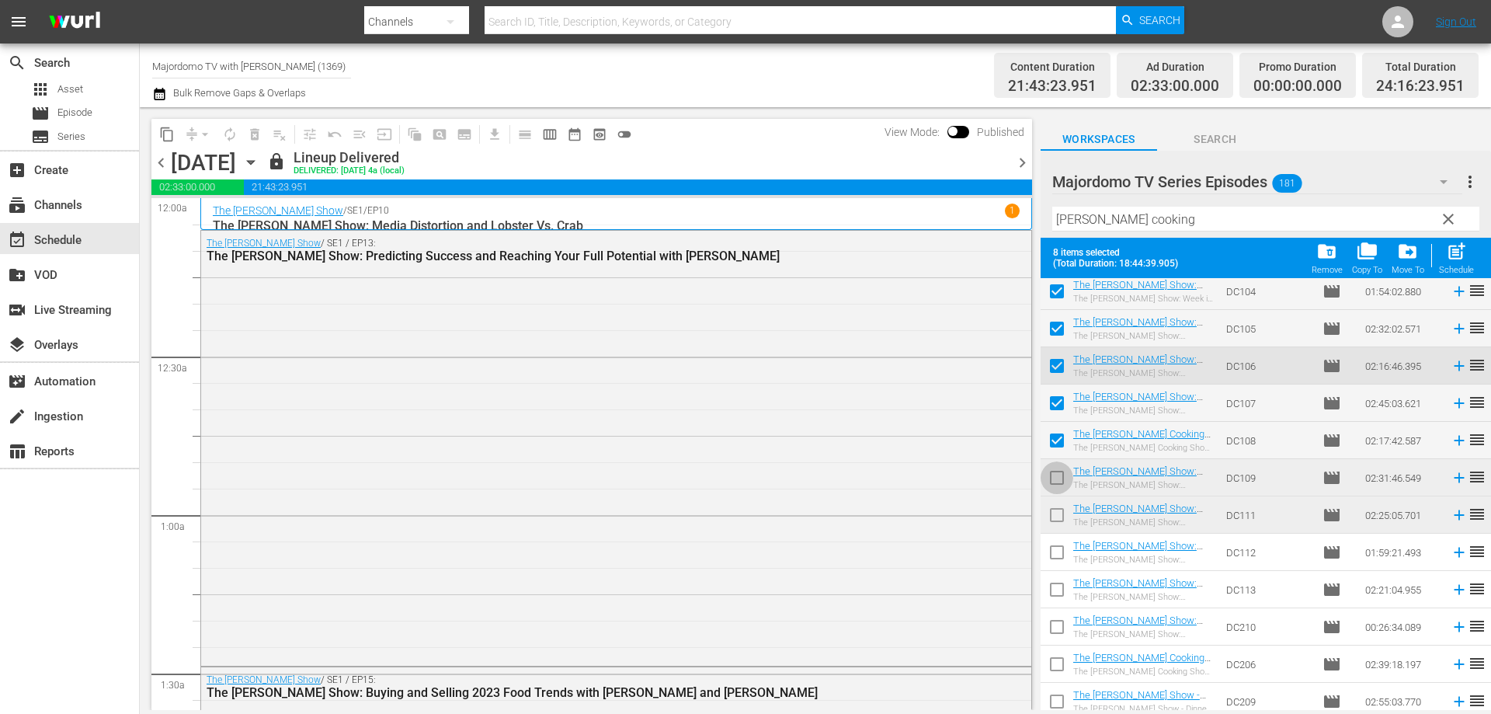
click at [1057, 479] on input "checkbox" at bounding box center [1057, 480] width 33 height 33
checkbox input "true"
click at [1058, 515] on input "checkbox" at bounding box center [1057, 518] width 33 height 33
checkbox input "true"
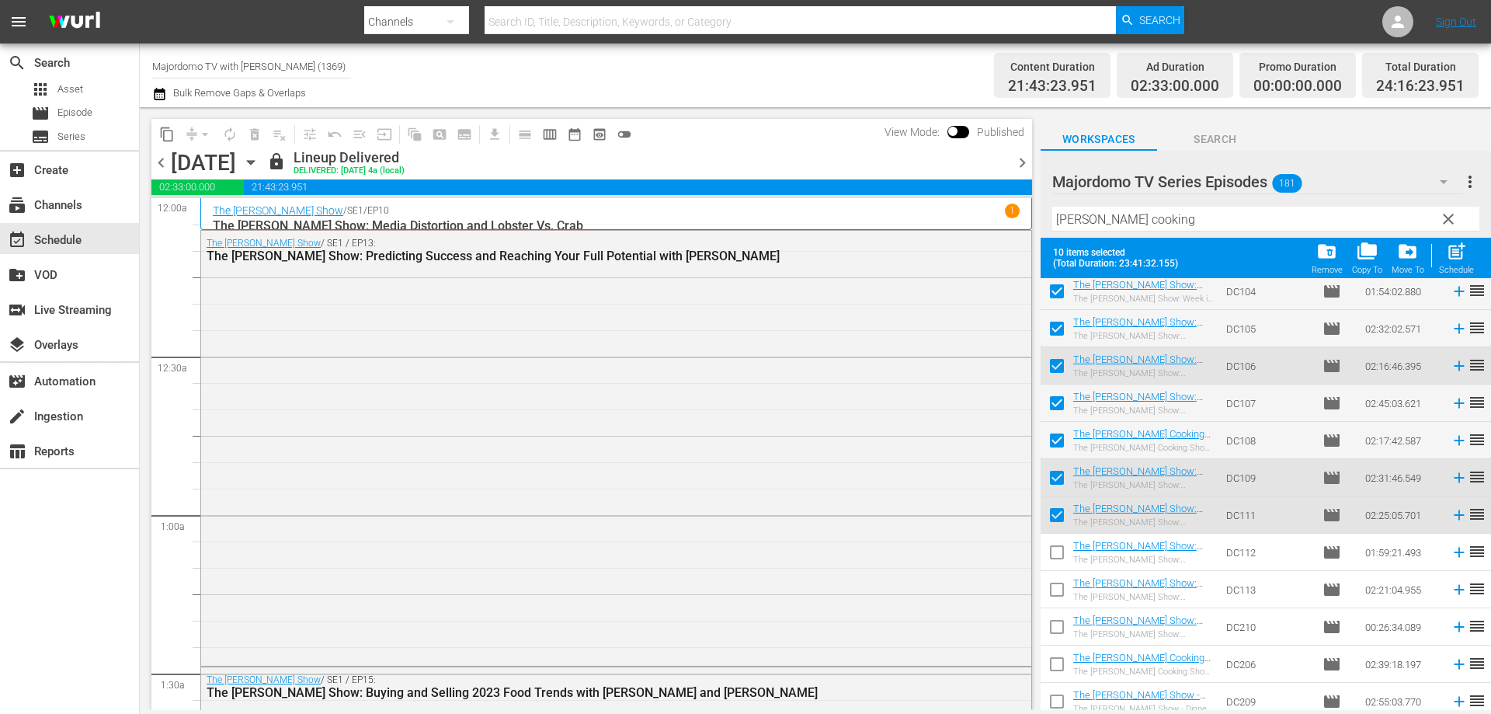
click at [1061, 561] on input "checkbox" at bounding box center [1057, 555] width 33 height 33
checkbox input "true"
click at [1054, 593] on input "checkbox" at bounding box center [1057, 592] width 33 height 33
checkbox input "true"
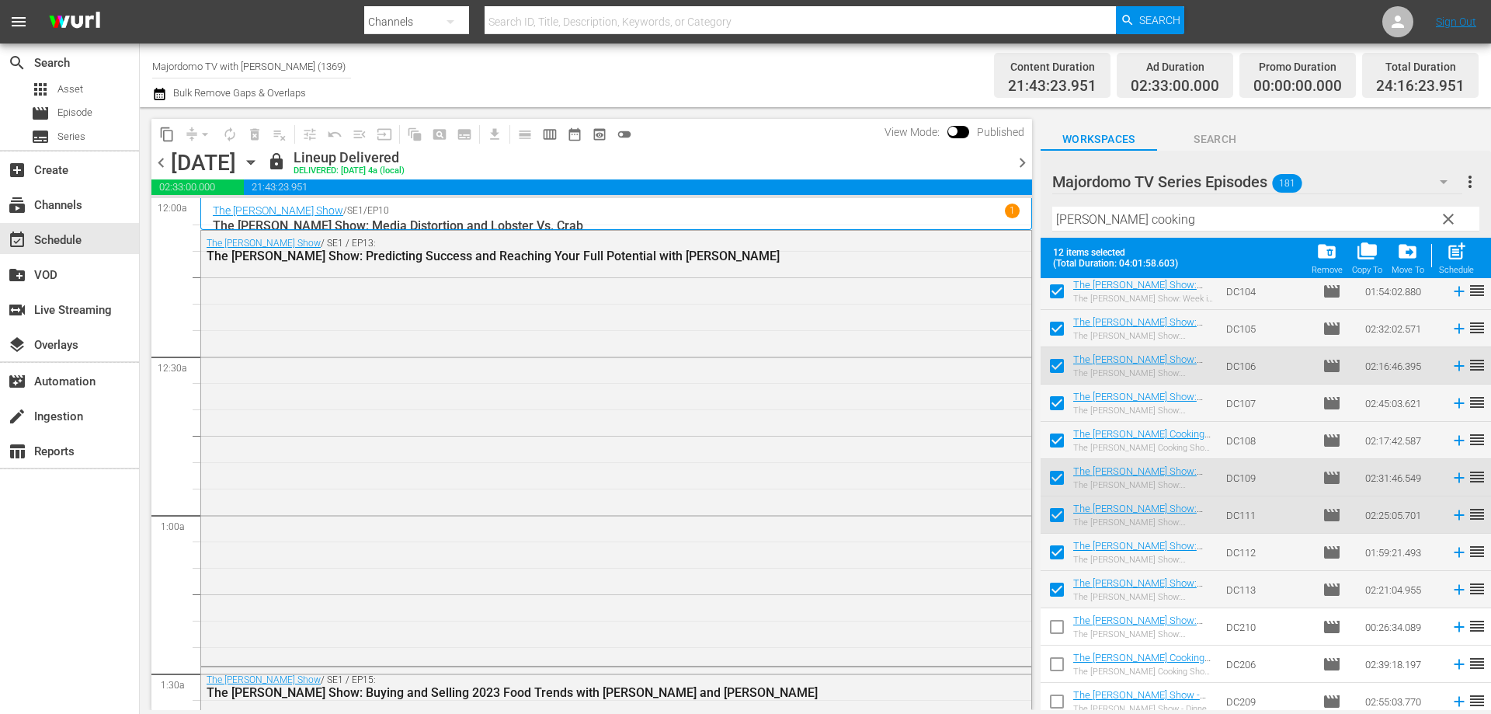
click at [1058, 627] on input "checkbox" at bounding box center [1057, 630] width 33 height 33
checkbox input "true"
drag, startPoint x: 1053, startPoint y: 652, endPoint x: 1063, endPoint y: 675, distance: 24.7
click at [1053, 653] on input "checkbox" at bounding box center [1057, 667] width 33 height 33
checkbox input "true"
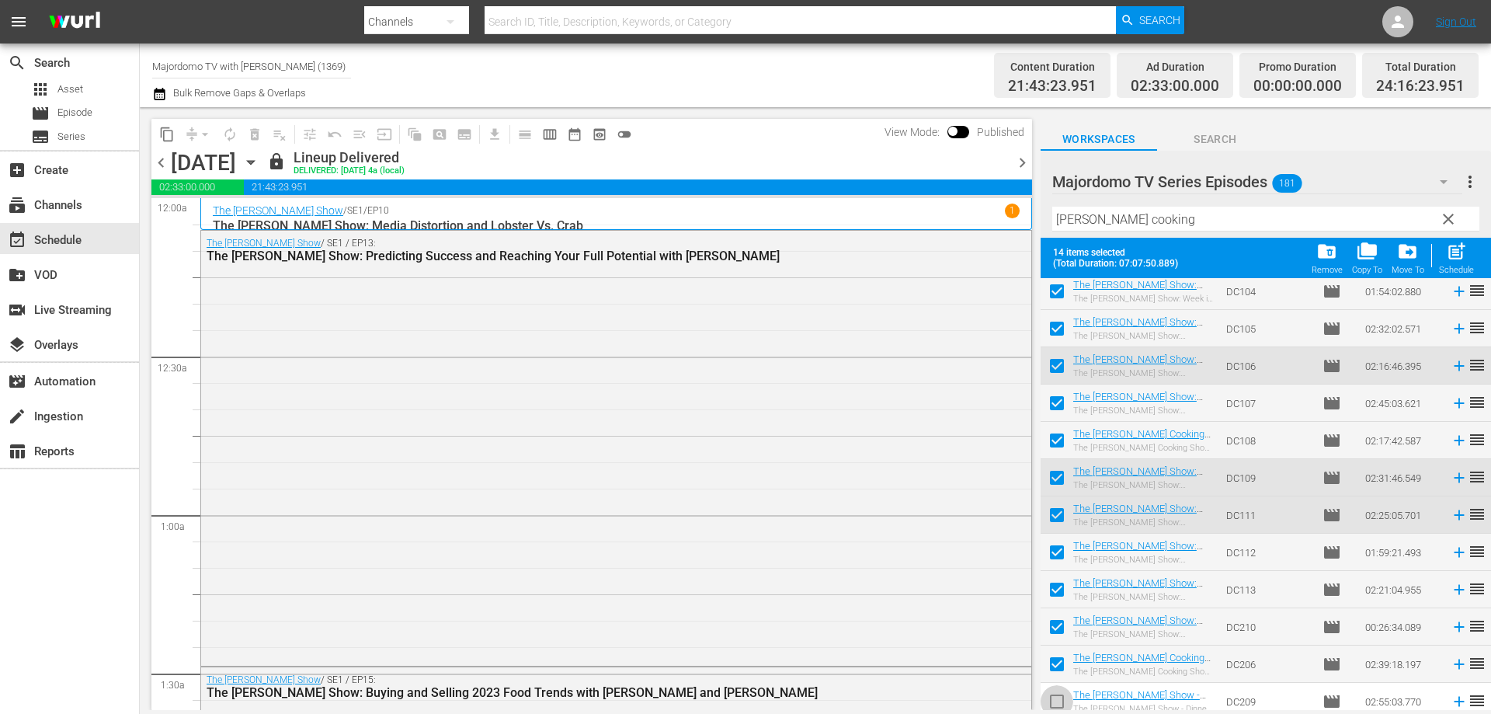
click at [1055, 691] on input "checkbox" at bounding box center [1057, 704] width 33 height 33
checkbox input "true"
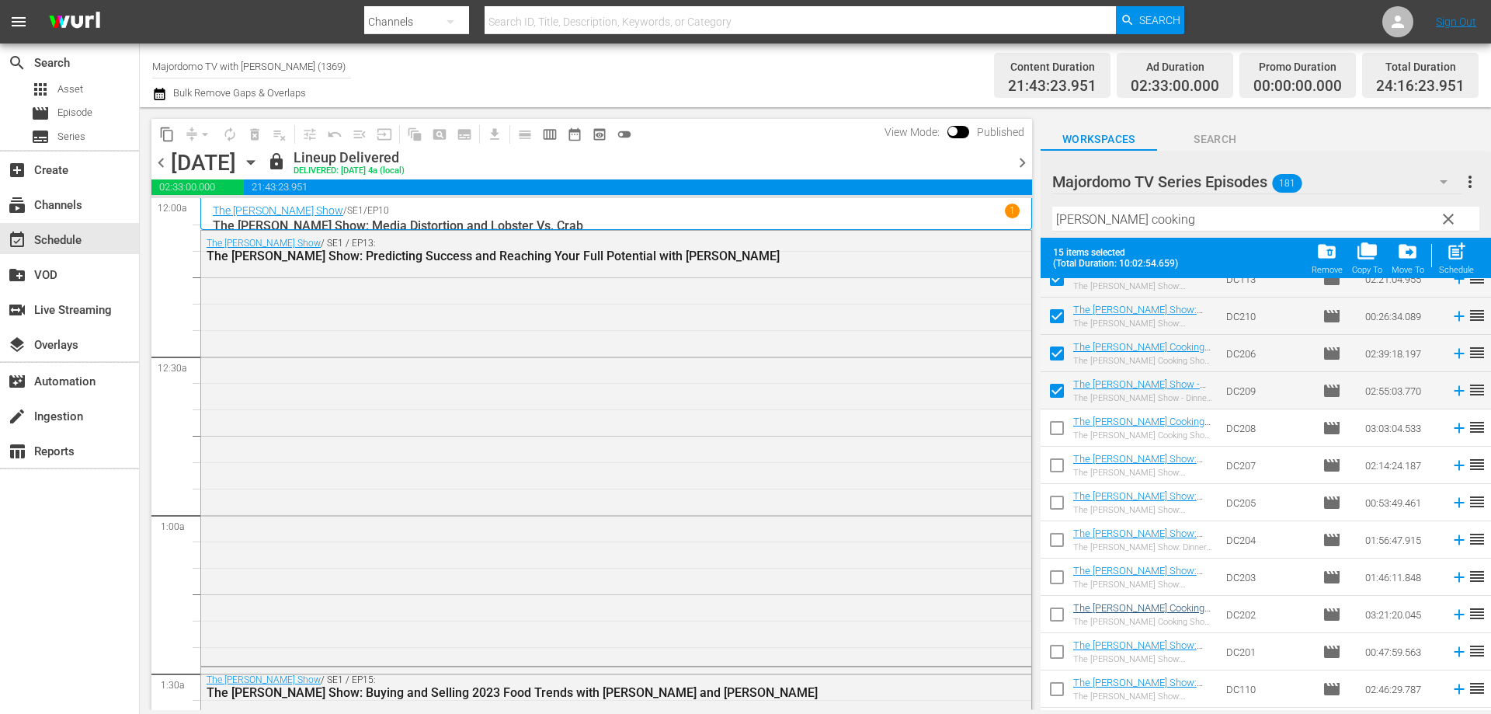
scroll to position [536, 0]
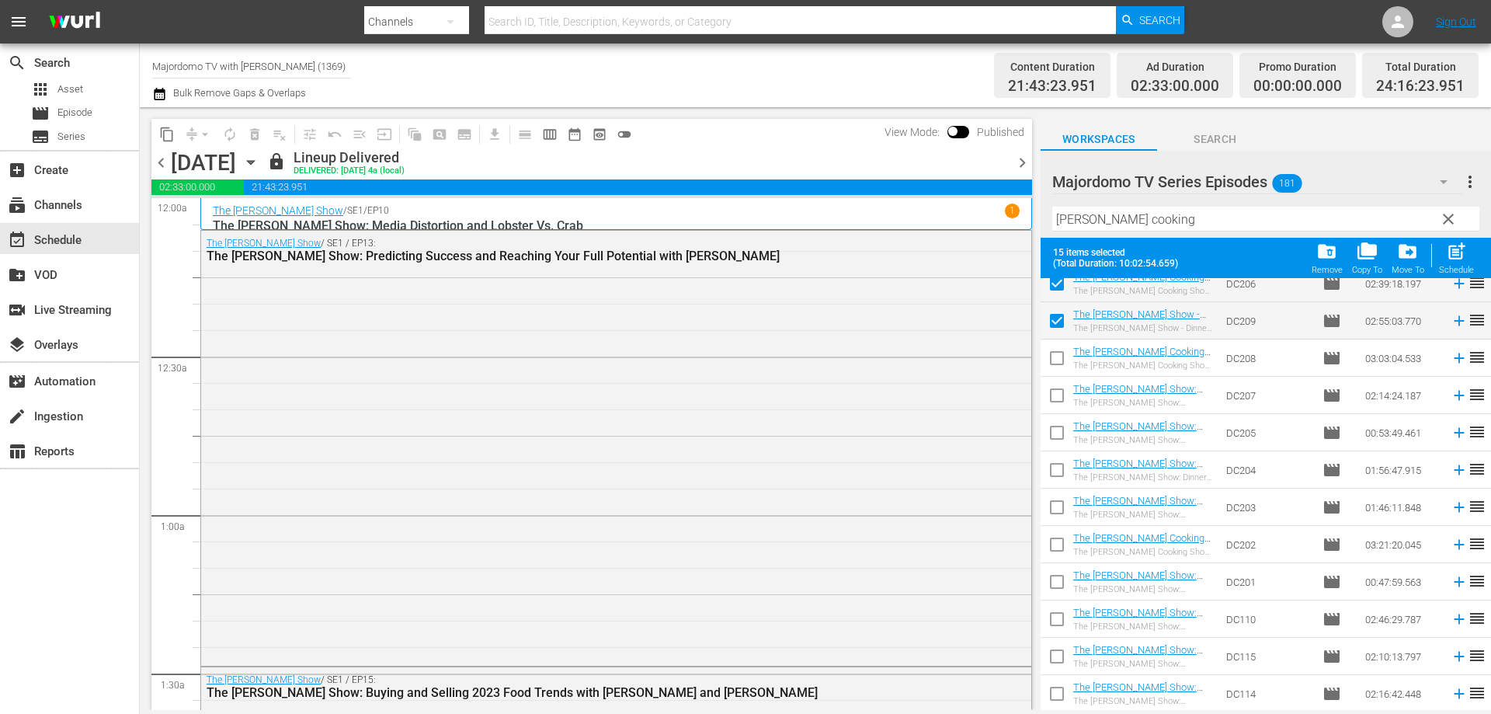
click at [1051, 356] on input "checkbox" at bounding box center [1057, 361] width 33 height 33
checkbox input "true"
click at [1045, 391] on input "checkbox" at bounding box center [1057, 398] width 33 height 33
checkbox input "true"
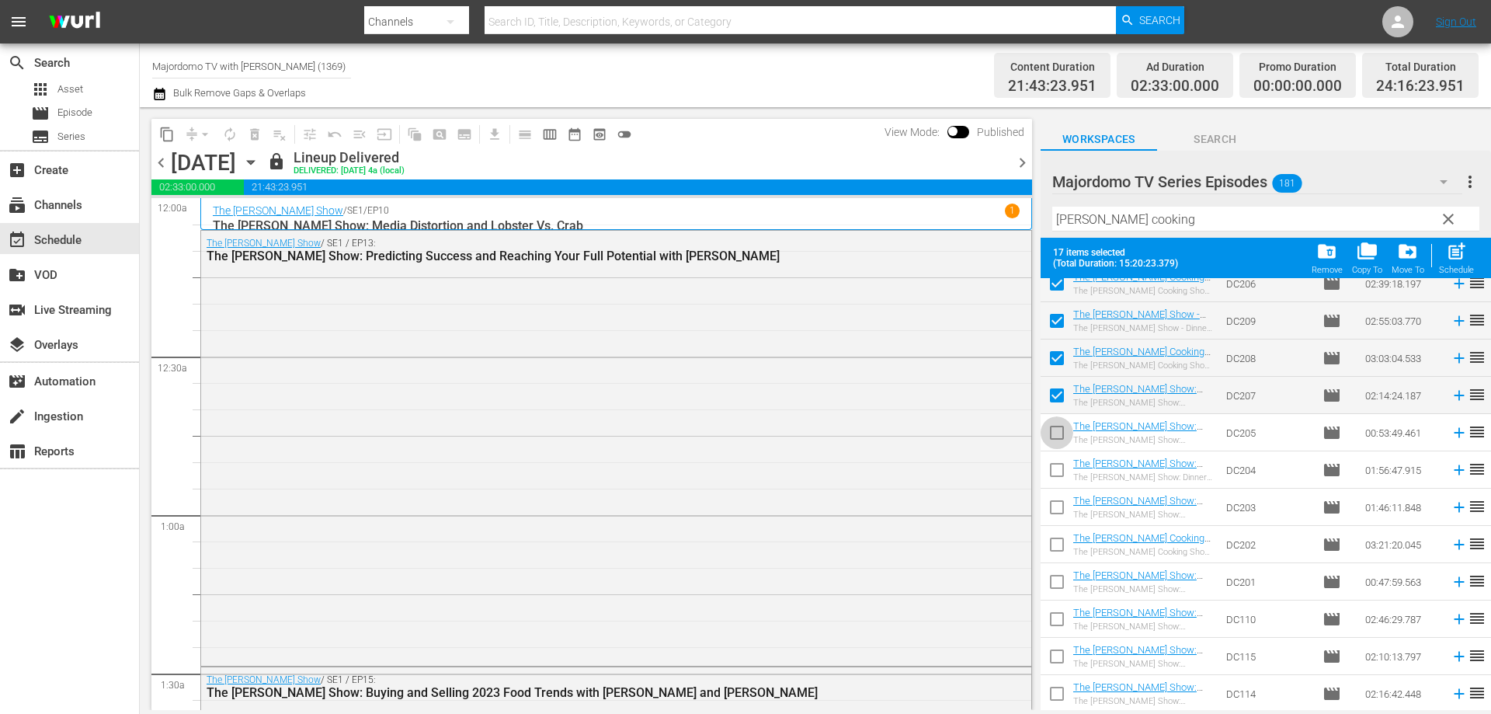
click at [1053, 427] on input "checkbox" at bounding box center [1057, 435] width 33 height 33
checkbox input "true"
click at [1057, 476] on input "checkbox" at bounding box center [1057, 473] width 33 height 33
checkbox input "true"
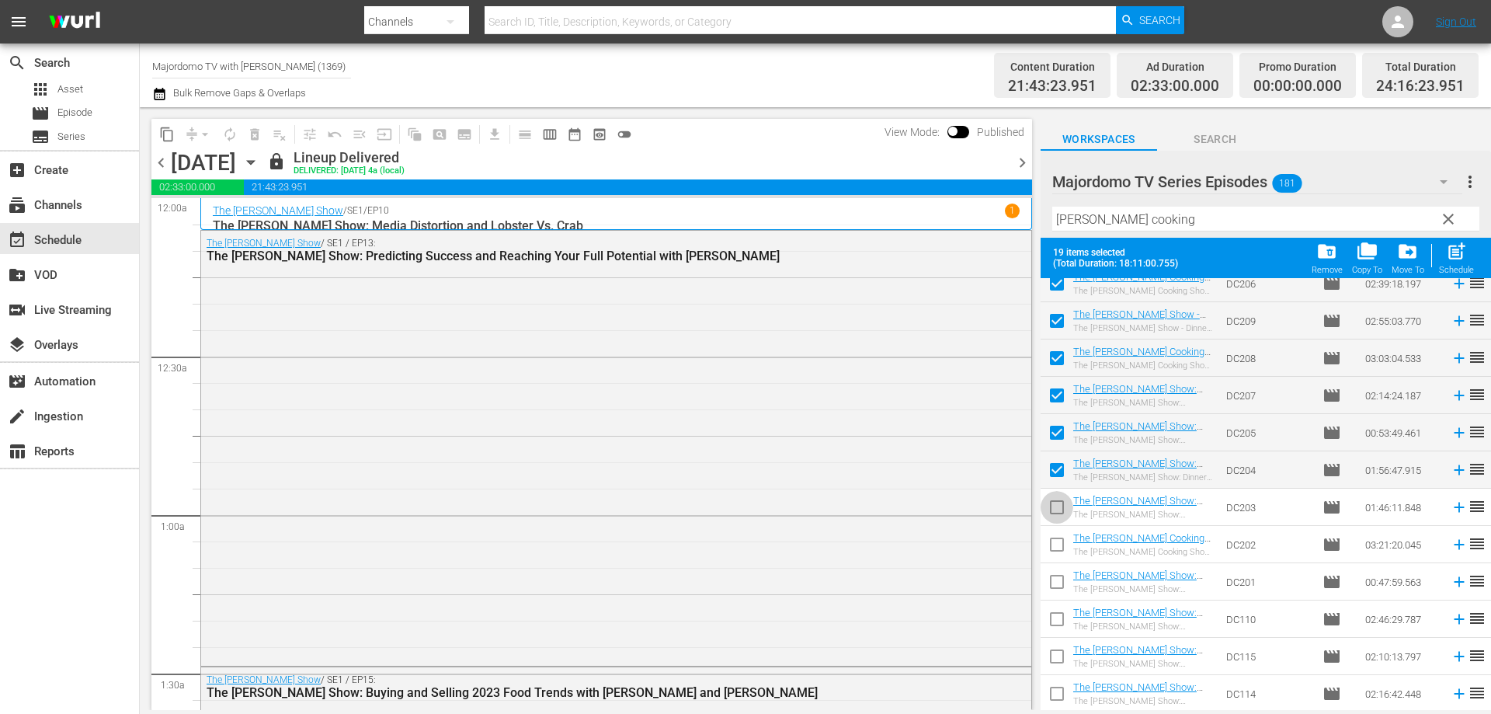
click at [1058, 509] on input "checkbox" at bounding box center [1057, 510] width 33 height 33
checkbox input "true"
click at [1056, 540] on input "checkbox" at bounding box center [1057, 547] width 33 height 33
checkbox input "true"
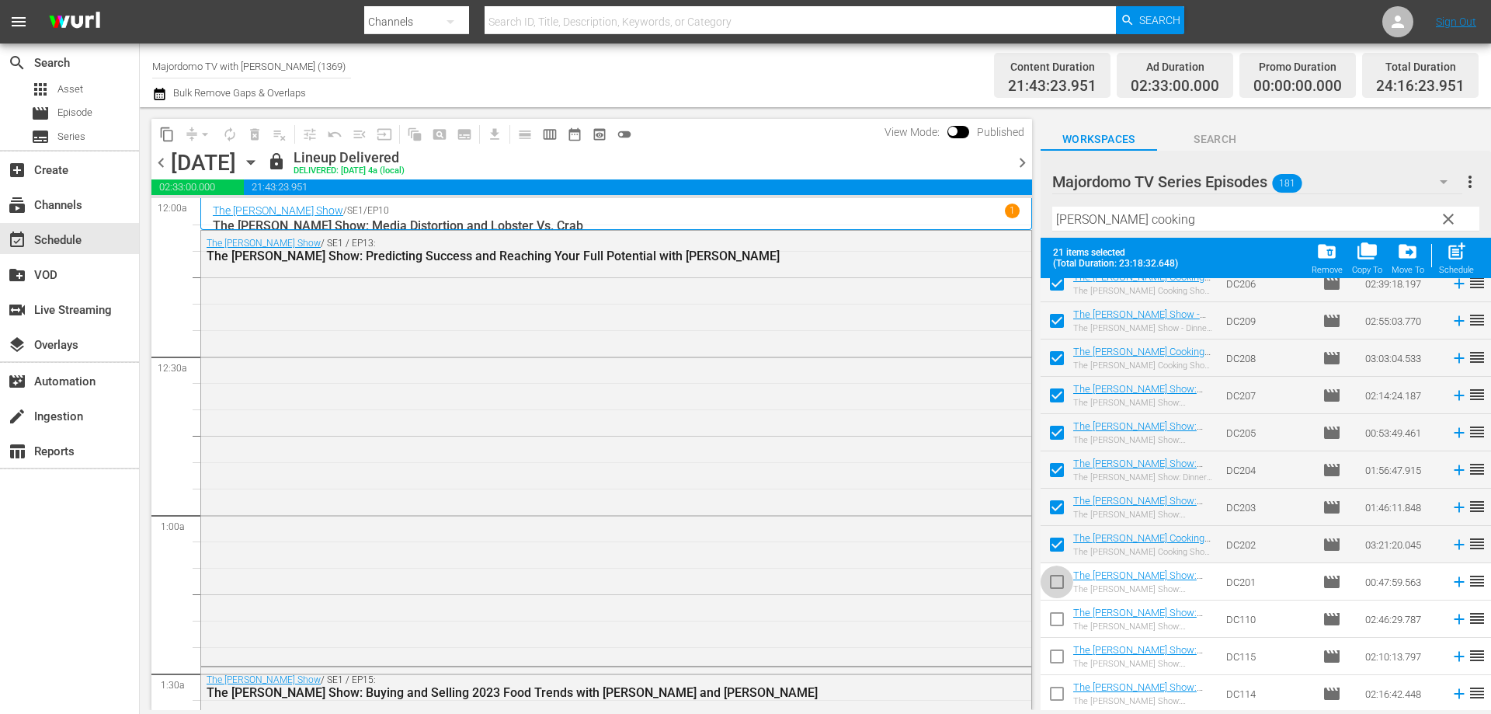
click at [1052, 577] on input "checkbox" at bounding box center [1057, 584] width 33 height 33
checkbox input "true"
click at [1055, 621] on input "checkbox" at bounding box center [1057, 622] width 33 height 33
checkbox input "true"
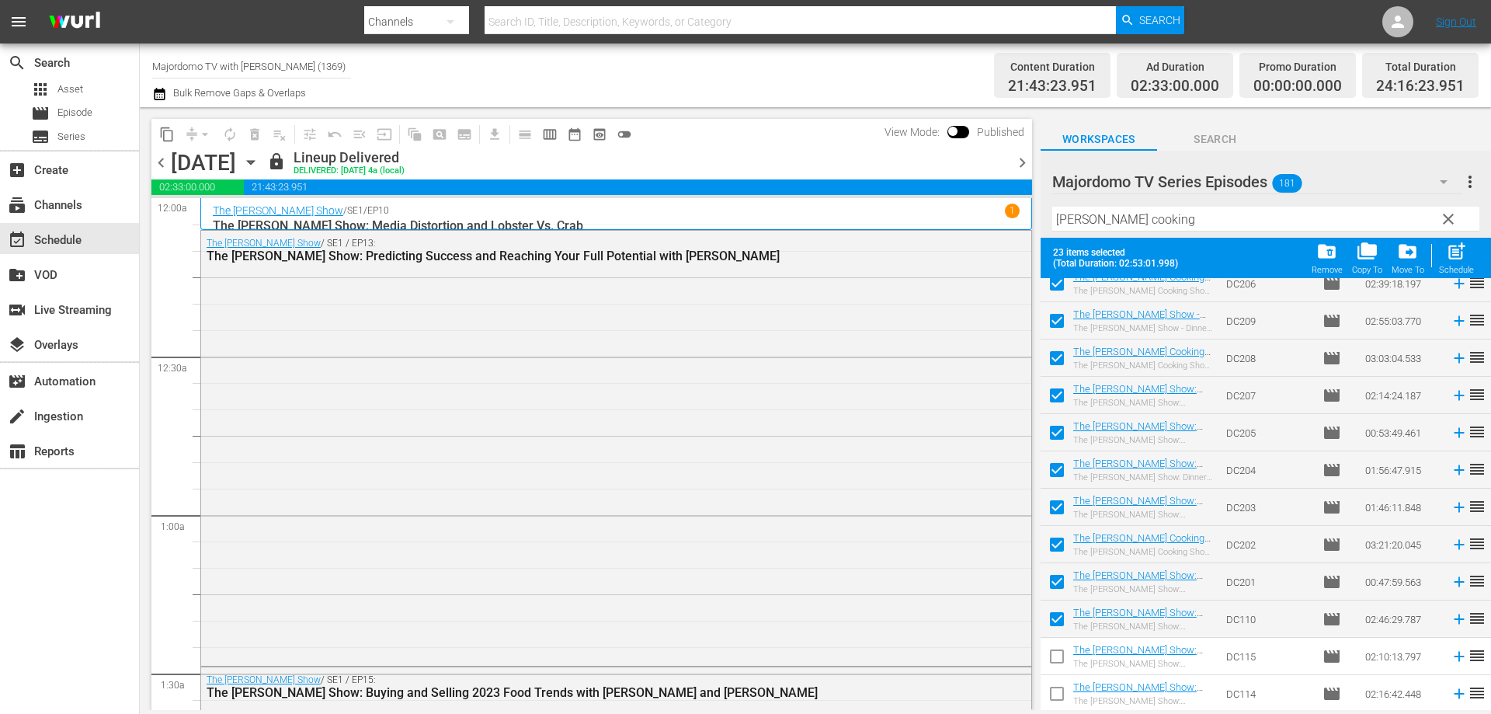
click at [1048, 652] on input "checkbox" at bounding box center [1057, 659] width 33 height 33
checkbox input "true"
click at [1056, 690] on input "checkbox" at bounding box center [1057, 696] width 33 height 33
checkbox input "true"
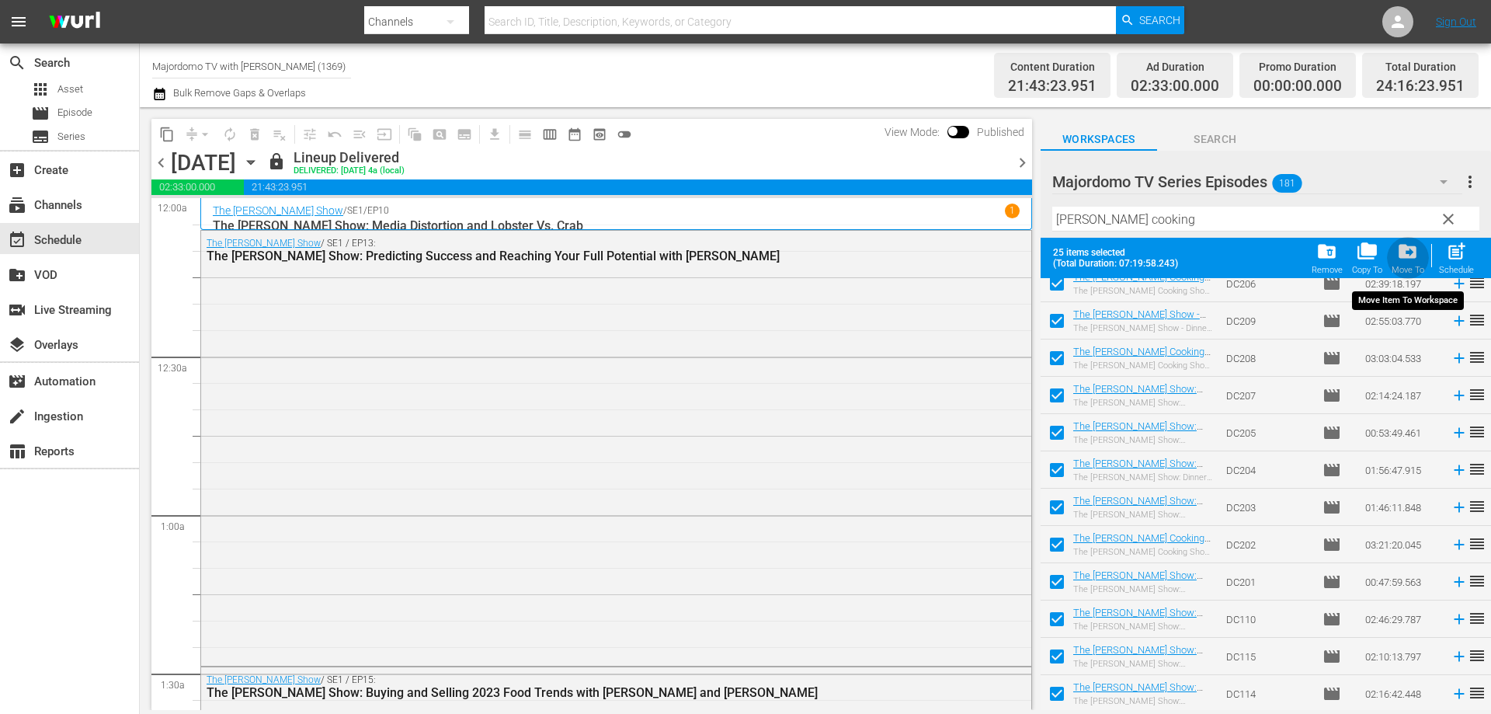
click at [1418, 256] on span "drive_file_move" at bounding box center [1407, 251] width 21 height 21
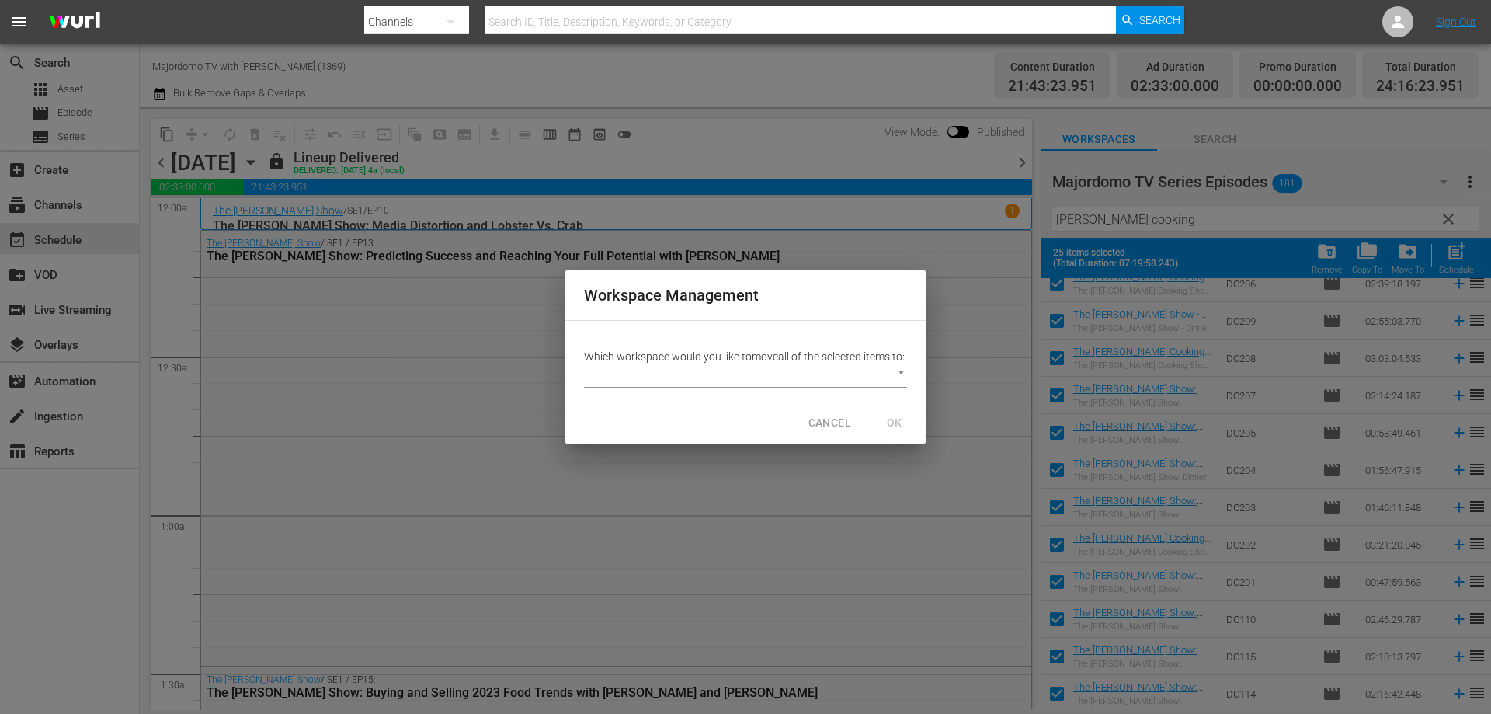
click at [676, 390] on body "menu Search By Channels Search ID, Title, Description, Keywords, or Category Se…" at bounding box center [745, 357] width 1491 height 714
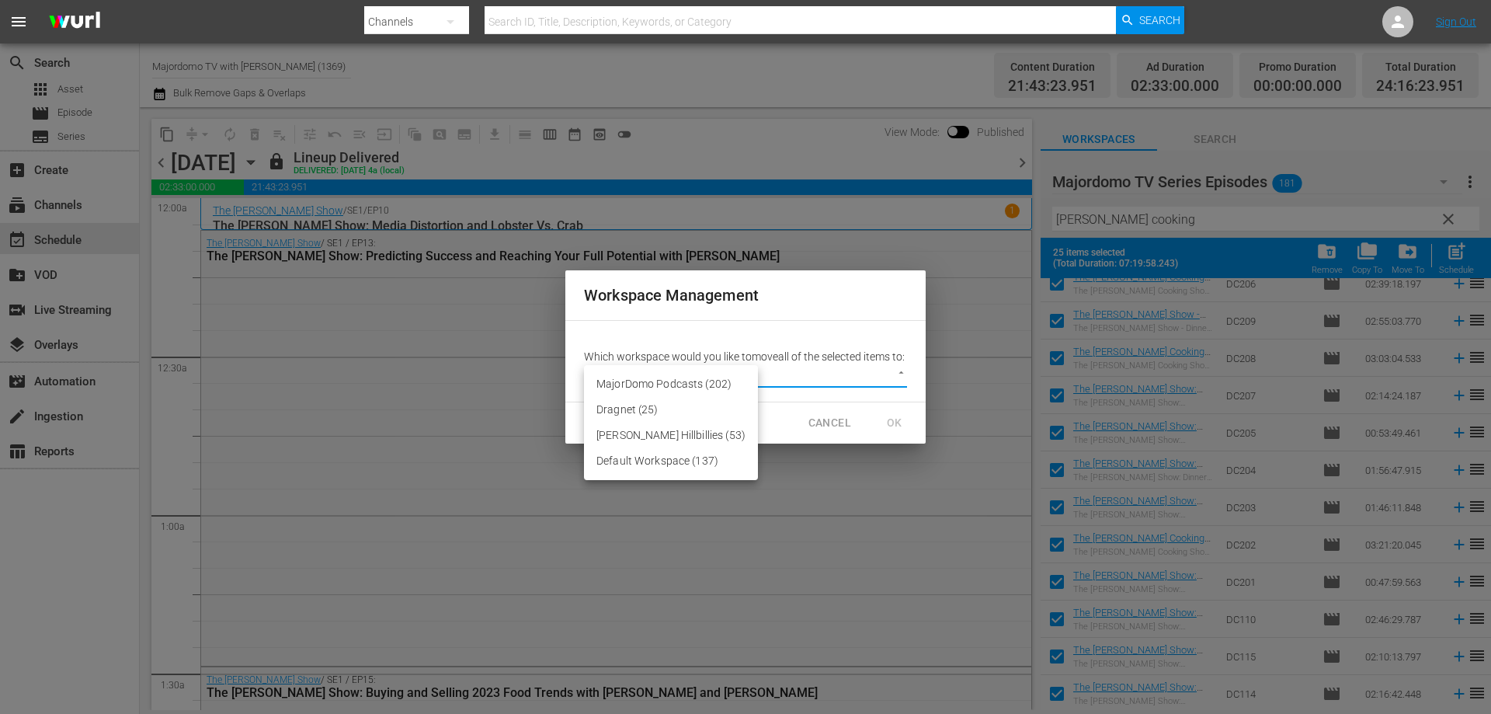
click at [677, 467] on li "Default Workspace (137)" at bounding box center [671, 461] width 174 height 26
type input "1960"
click at [893, 429] on span "OK" at bounding box center [894, 422] width 25 height 19
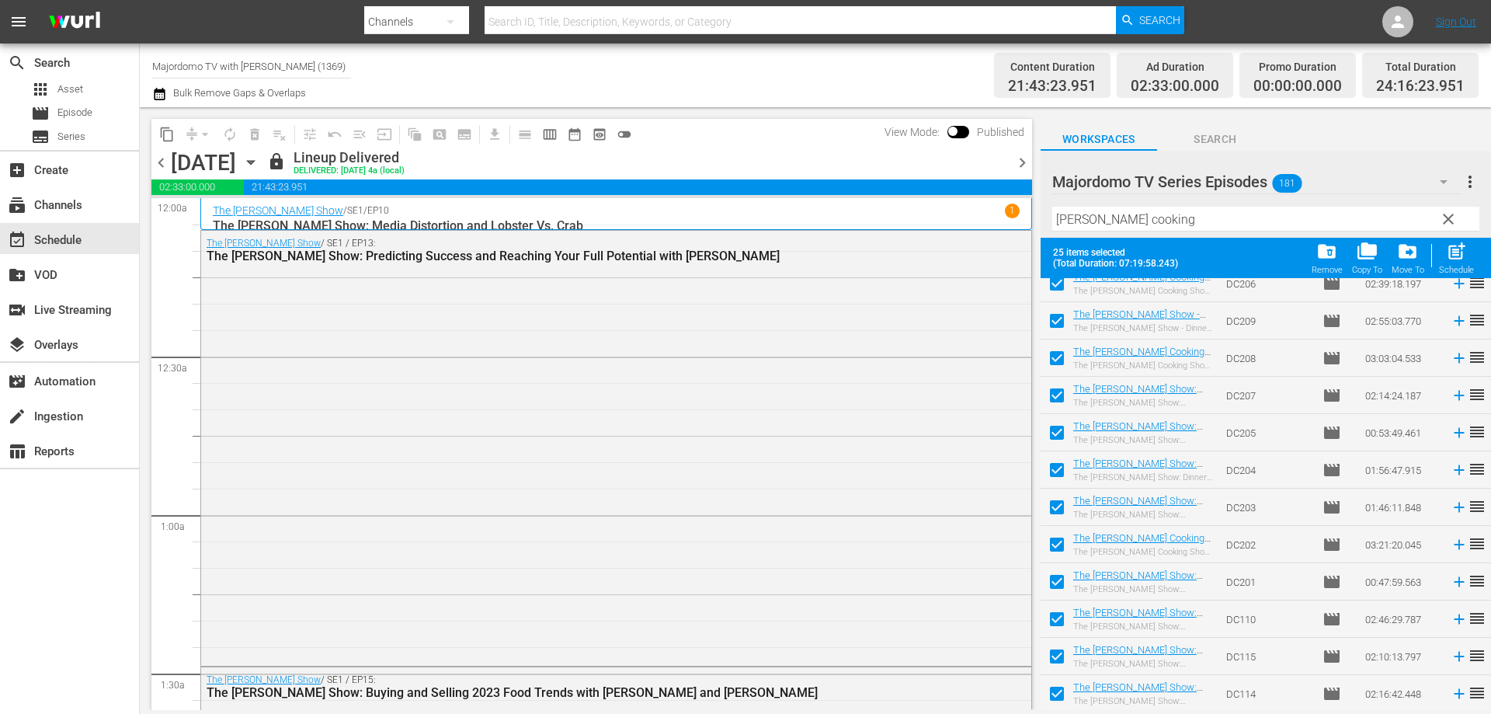
click at [1449, 214] on span "clear" at bounding box center [1448, 219] width 19 height 19
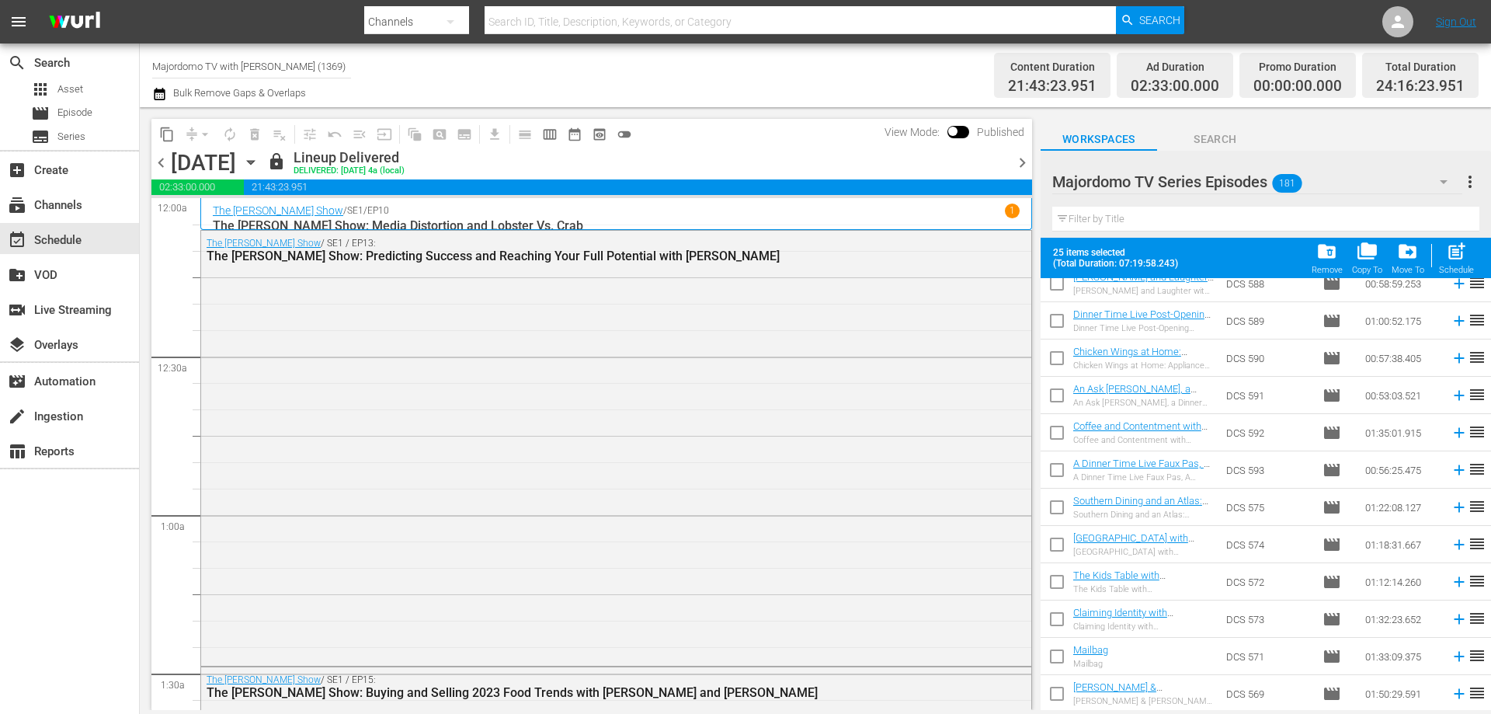
click at [1384, 221] on input "text" at bounding box center [1265, 219] width 427 height 25
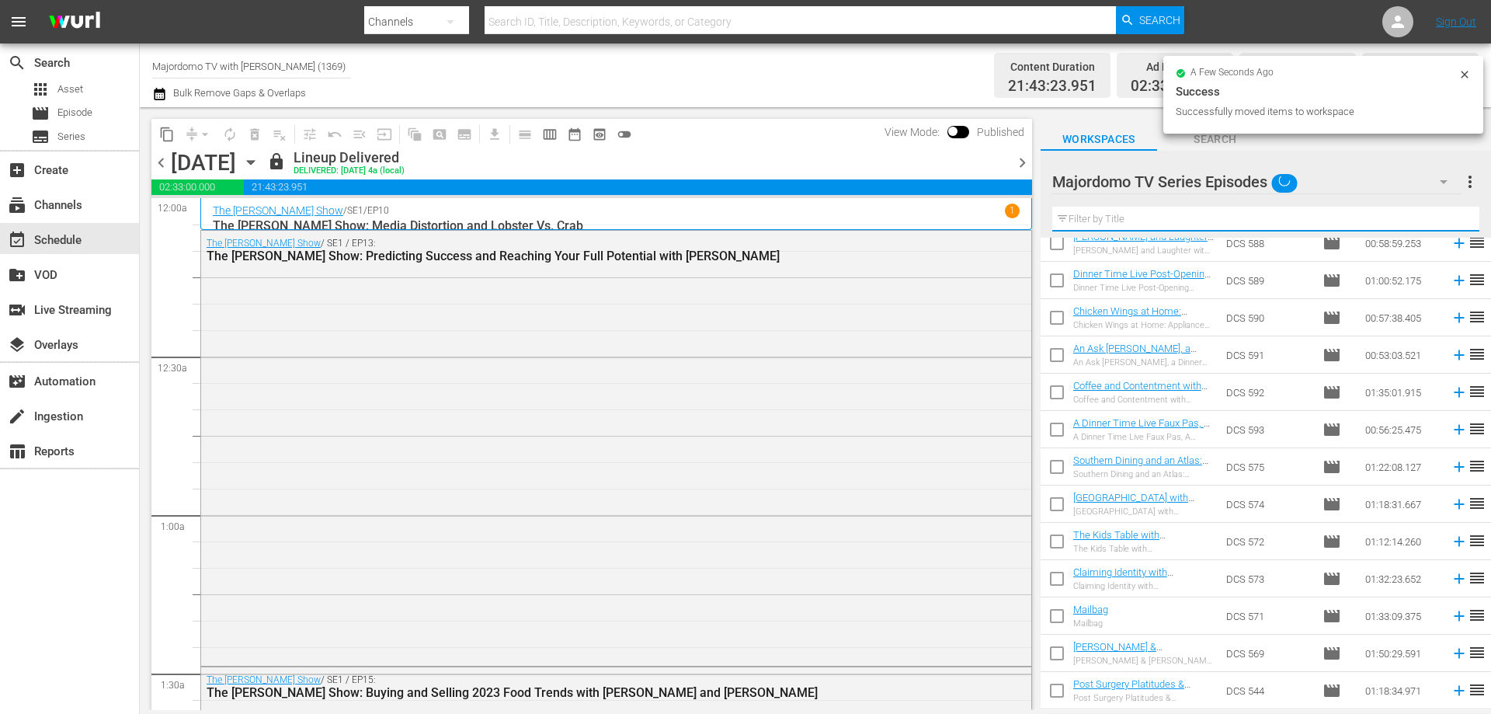
scroll to position [0, 0]
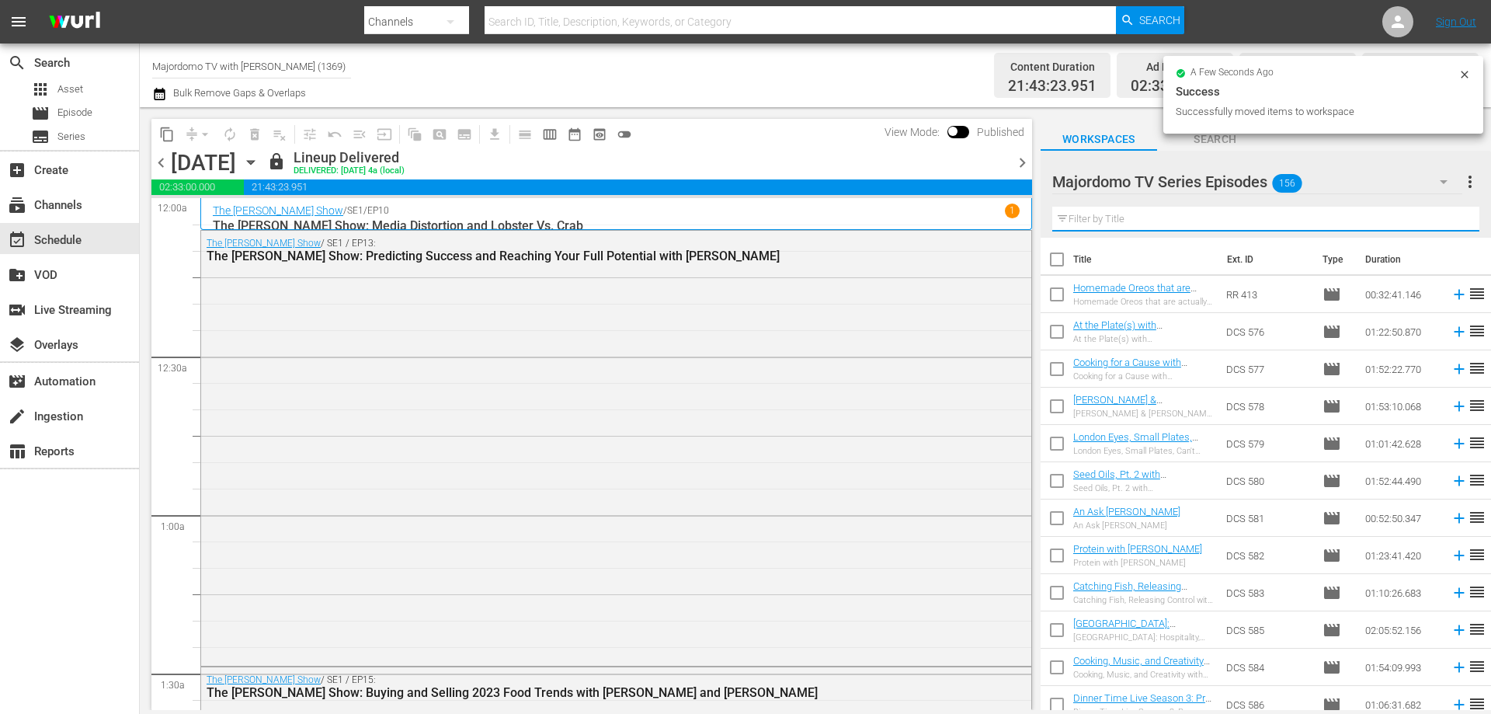
click at [1276, 176] on div at bounding box center [1165, 182] width 227 height 39
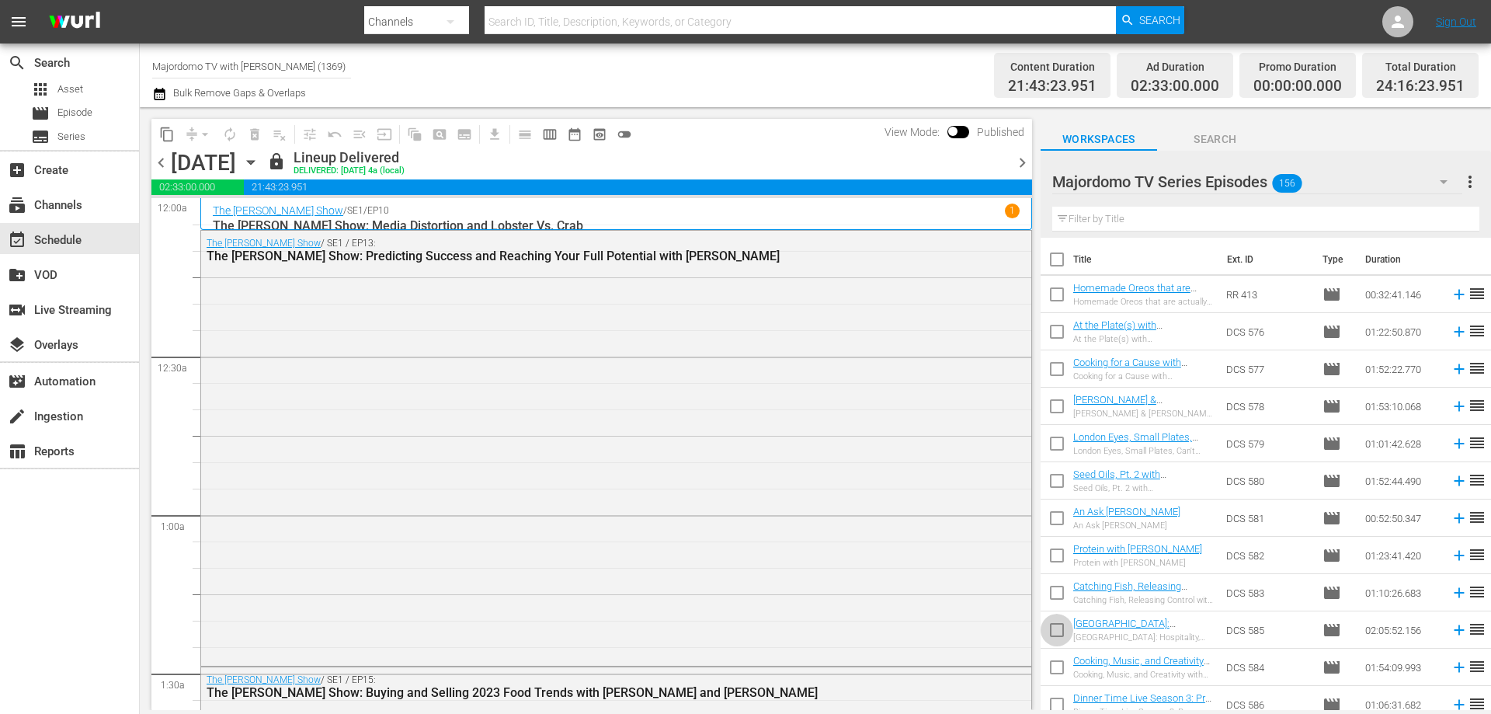
click at [1054, 632] on input "checkbox" at bounding box center [1057, 633] width 33 height 33
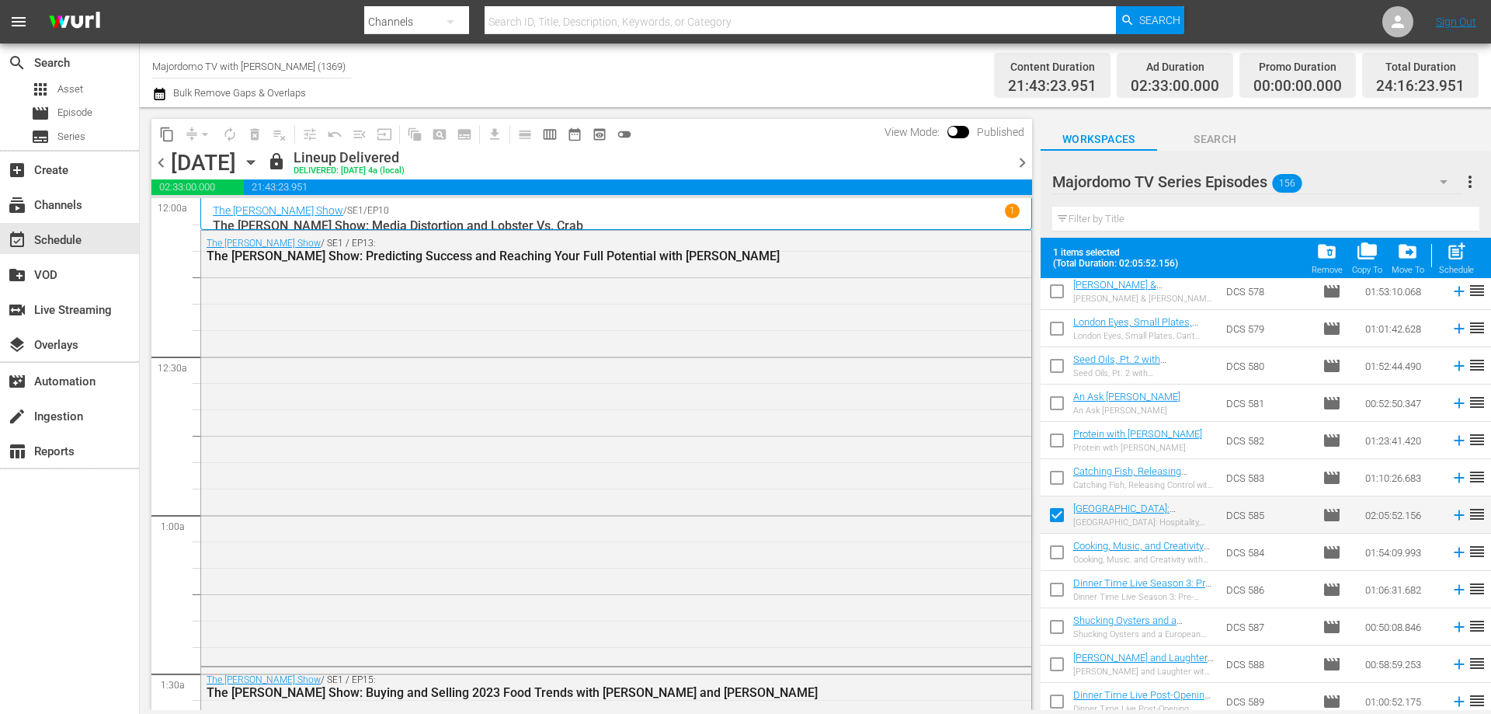
scroll to position [233, 0]
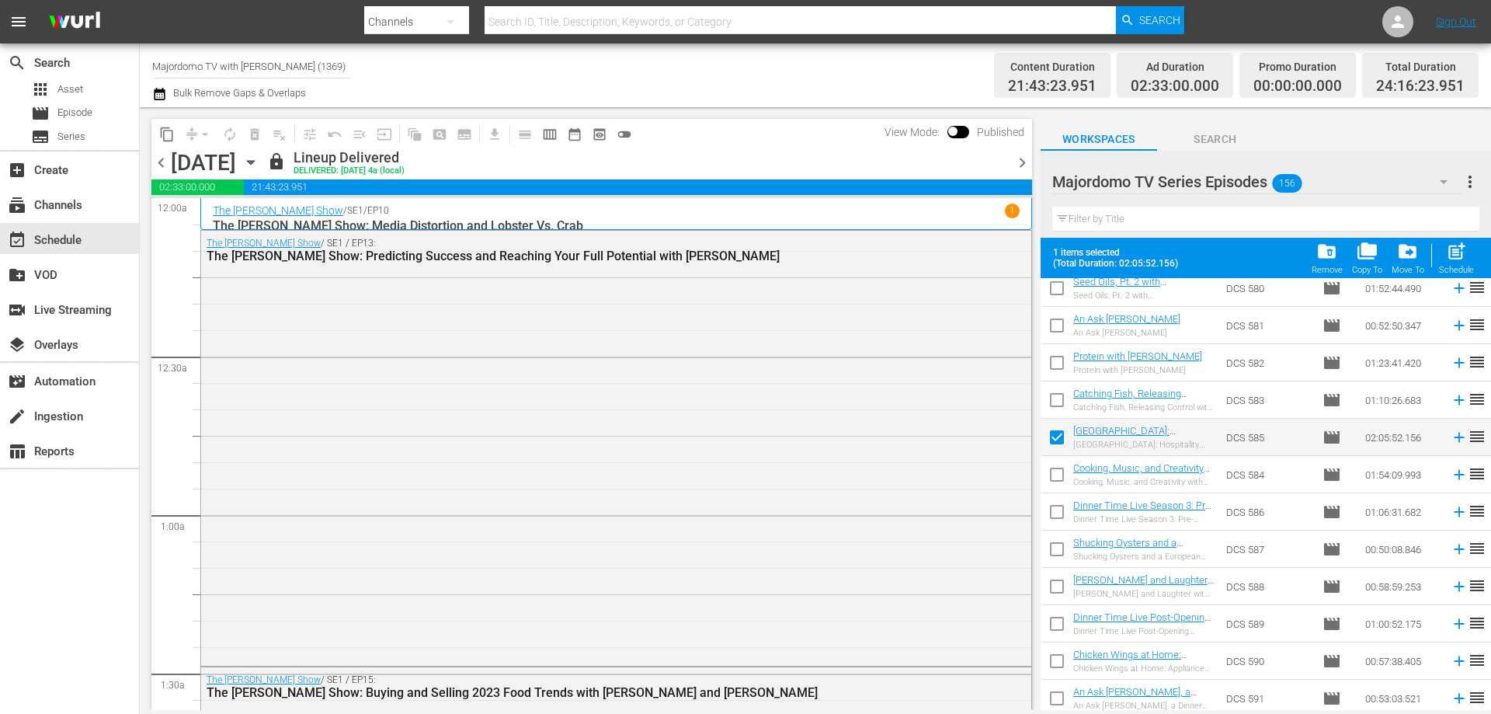
click at [1052, 510] on input "checkbox" at bounding box center [1057, 515] width 33 height 33
click at [1057, 552] on input "checkbox" at bounding box center [1057, 552] width 33 height 33
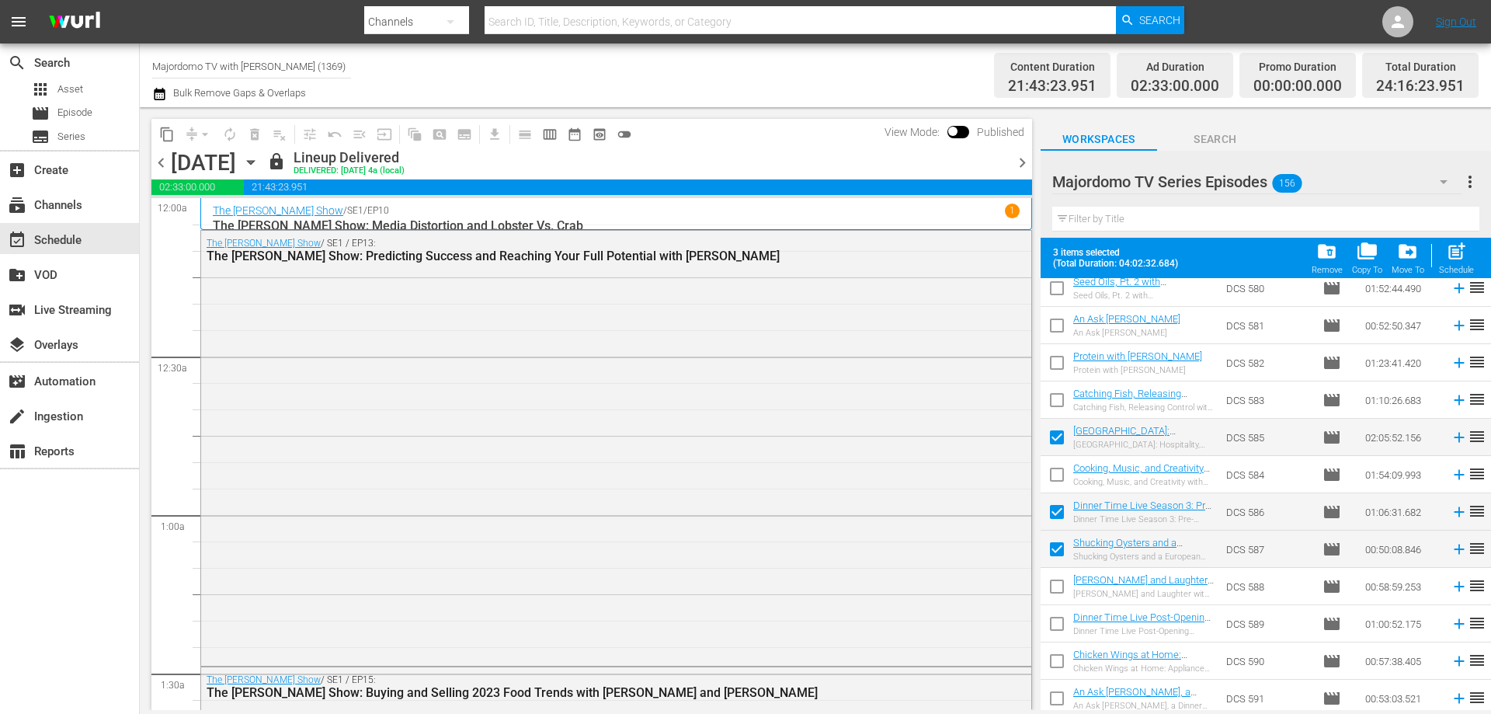
click at [1056, 589] on input "checkbox" at bounding box center [1057, 589] width 33 height 33
click at [1056, 632] on input "checkbox" at bounding box center [1057, 626] width 33 height 33
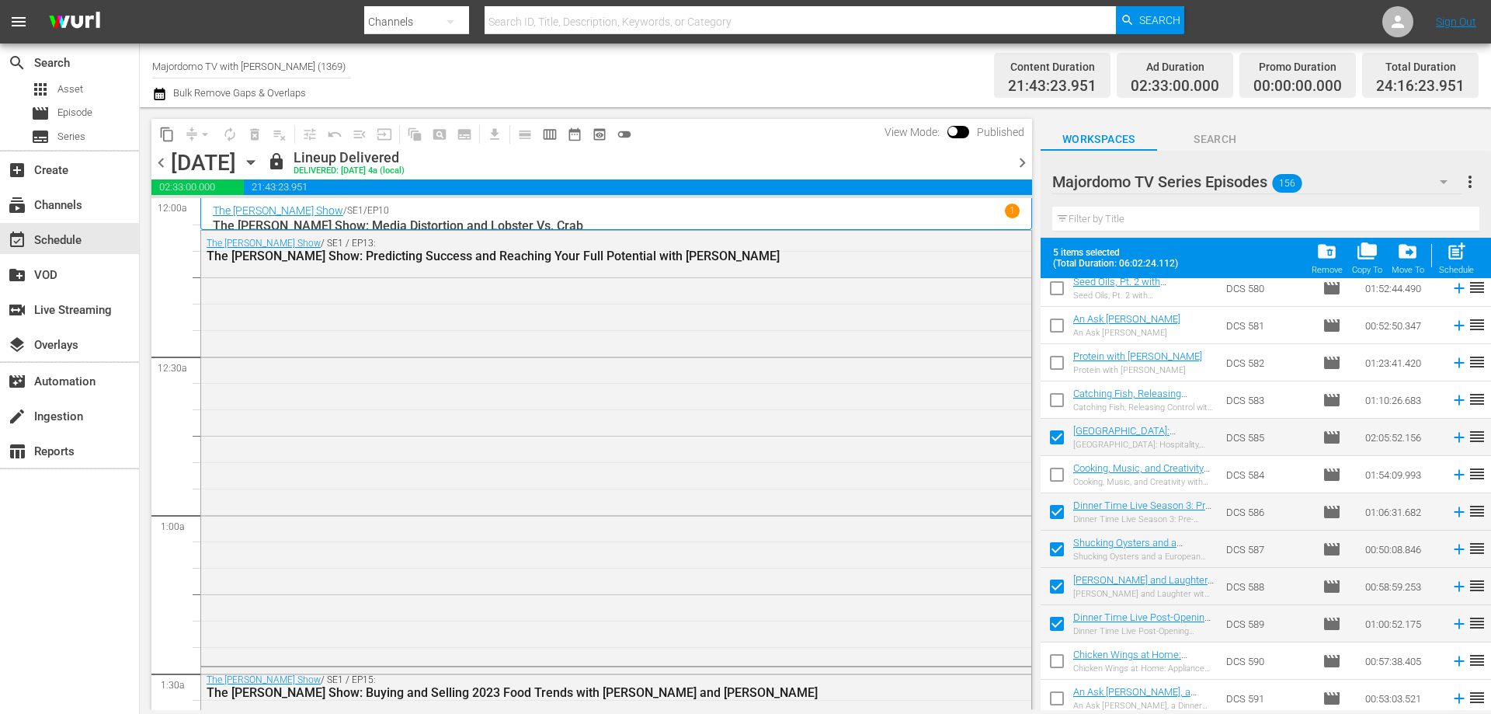
click at [1058, 660] on input "checkbox" at bounding box center [1057, 664] width 33 height 33
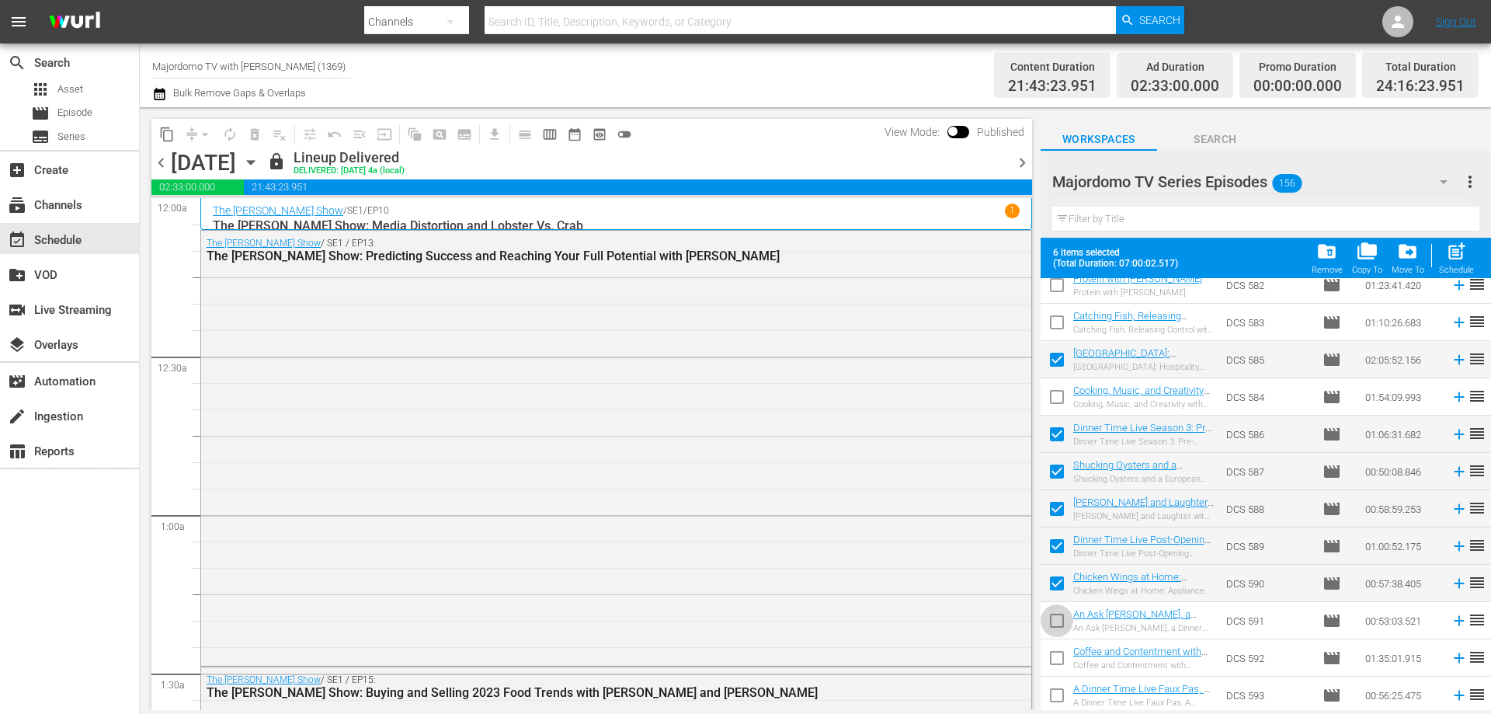
click at [1060, 627] on input "checkbox" at bounding box center [1057, 623] width 33 height 33
click at [1056, 661] on input "checkbox" at bounding box center [1057, 661] width 33 height 33
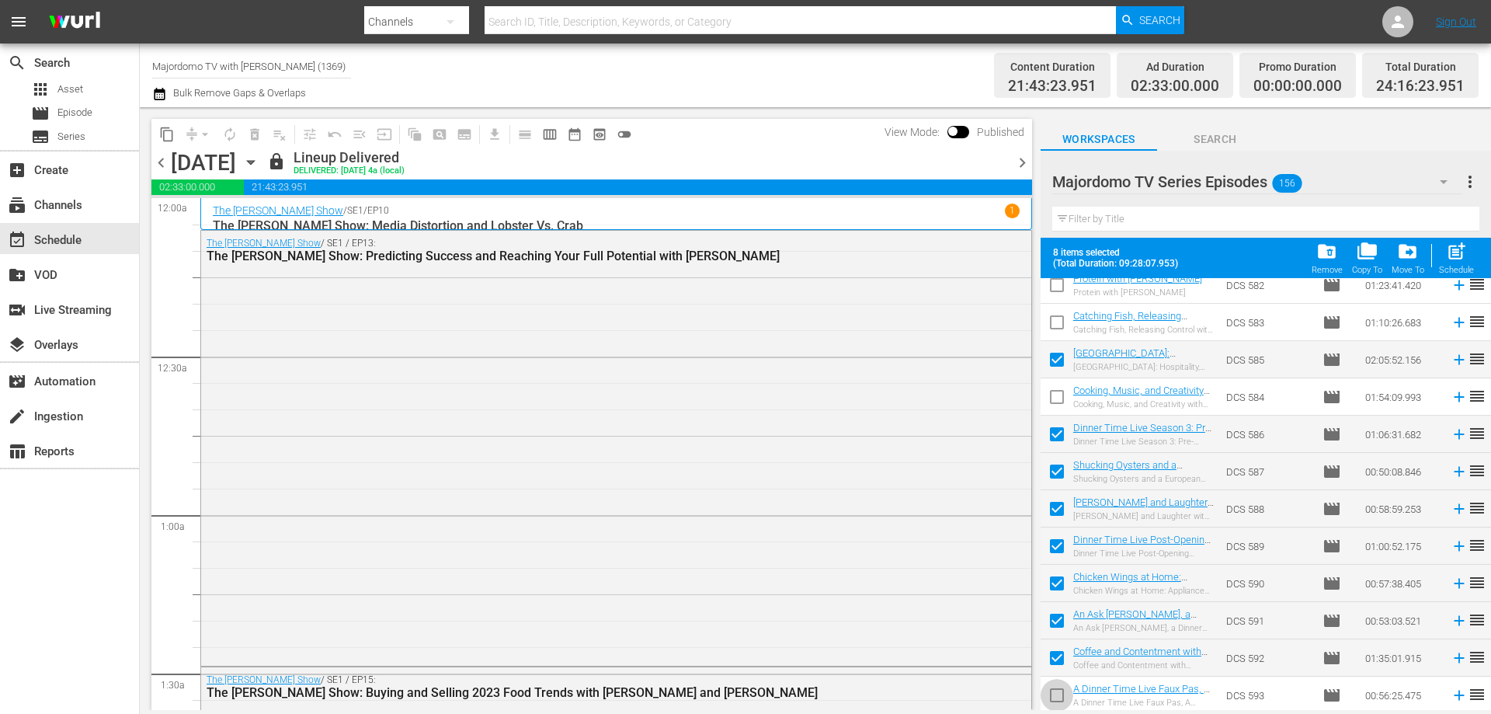
click at [1056, 690] on input "checkbox" at bounding box center [1057, 698] width 33 height 33
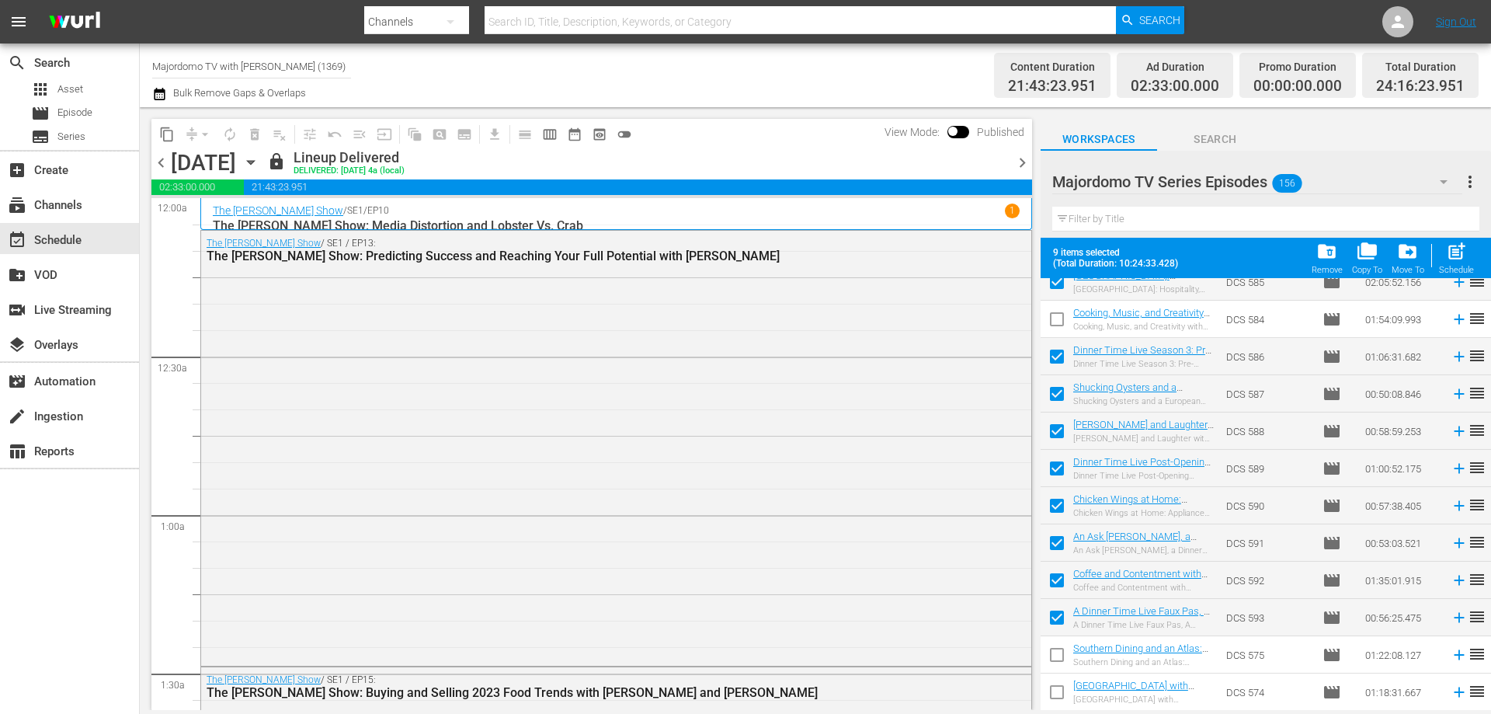
scroll to position [466, 0]
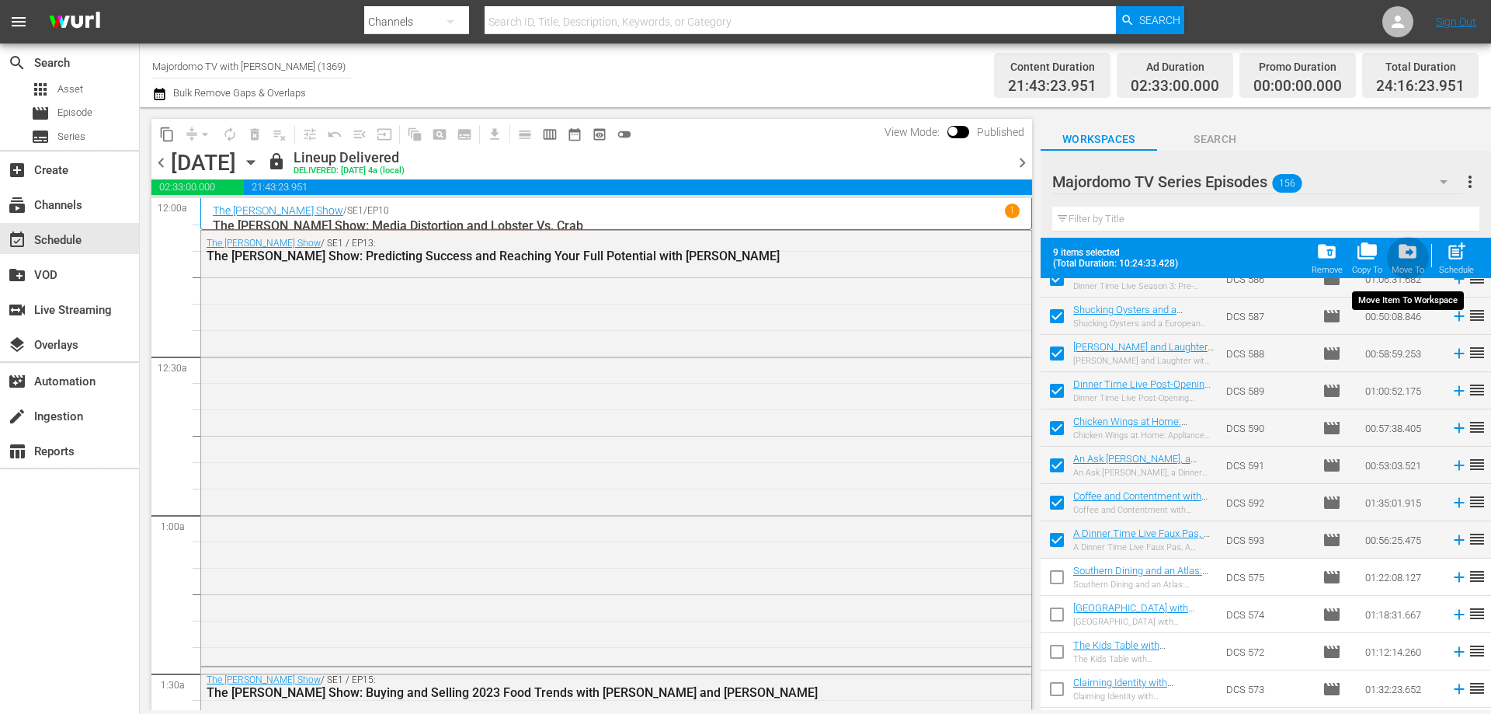
click at [1406, 252] on span "drive_file_move" at bounding box center [1407, 251] width 21 height 21
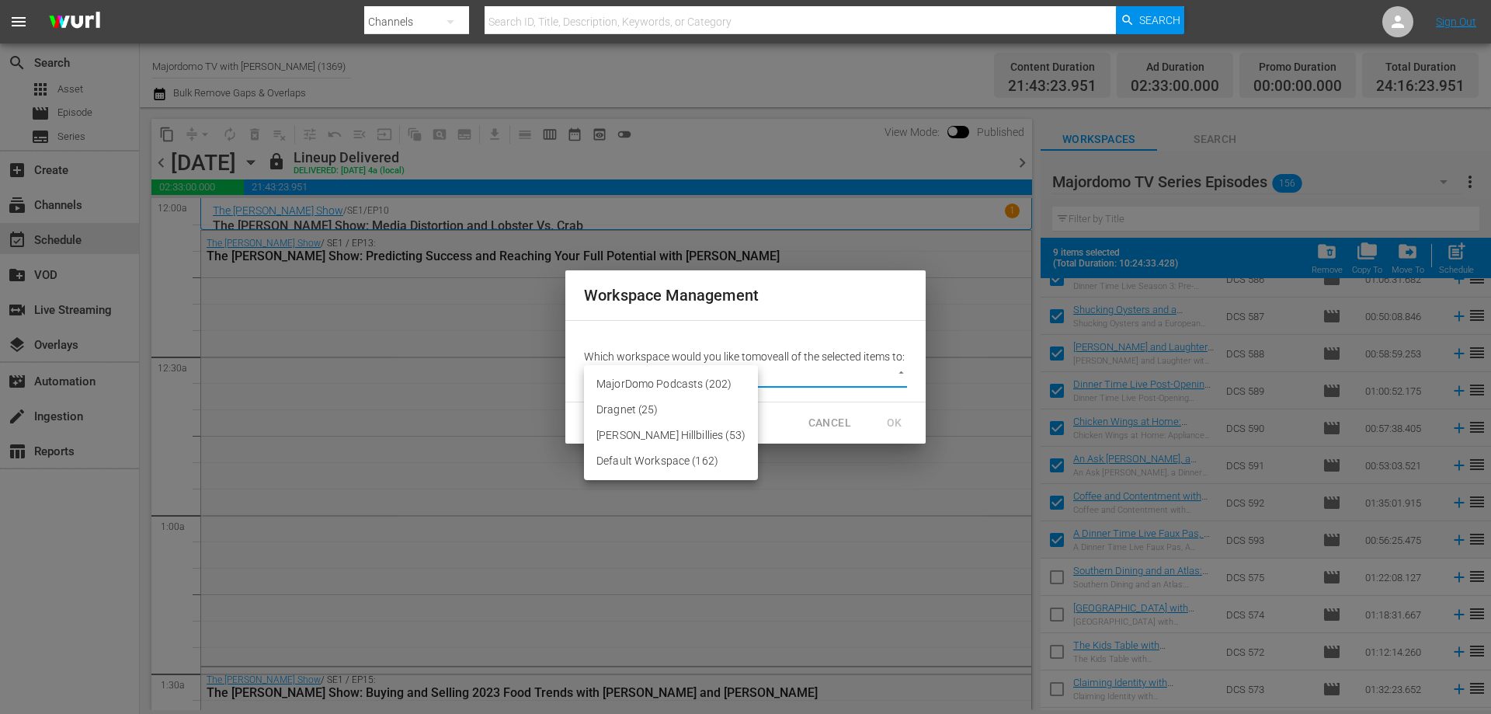
click at [783, 381] on body "menu Search By Channels Search ID, Title, Description, Keywords, or Category Se…" at bounding box center [745, 357] width 1491 height 714
click at [684, 463] on li "Default Workspace (162)" at bounding box center [671, 461] width 174 height 26
click at [898, 433] on span "OK" at bounding box center [894, 422] width 25 height 19
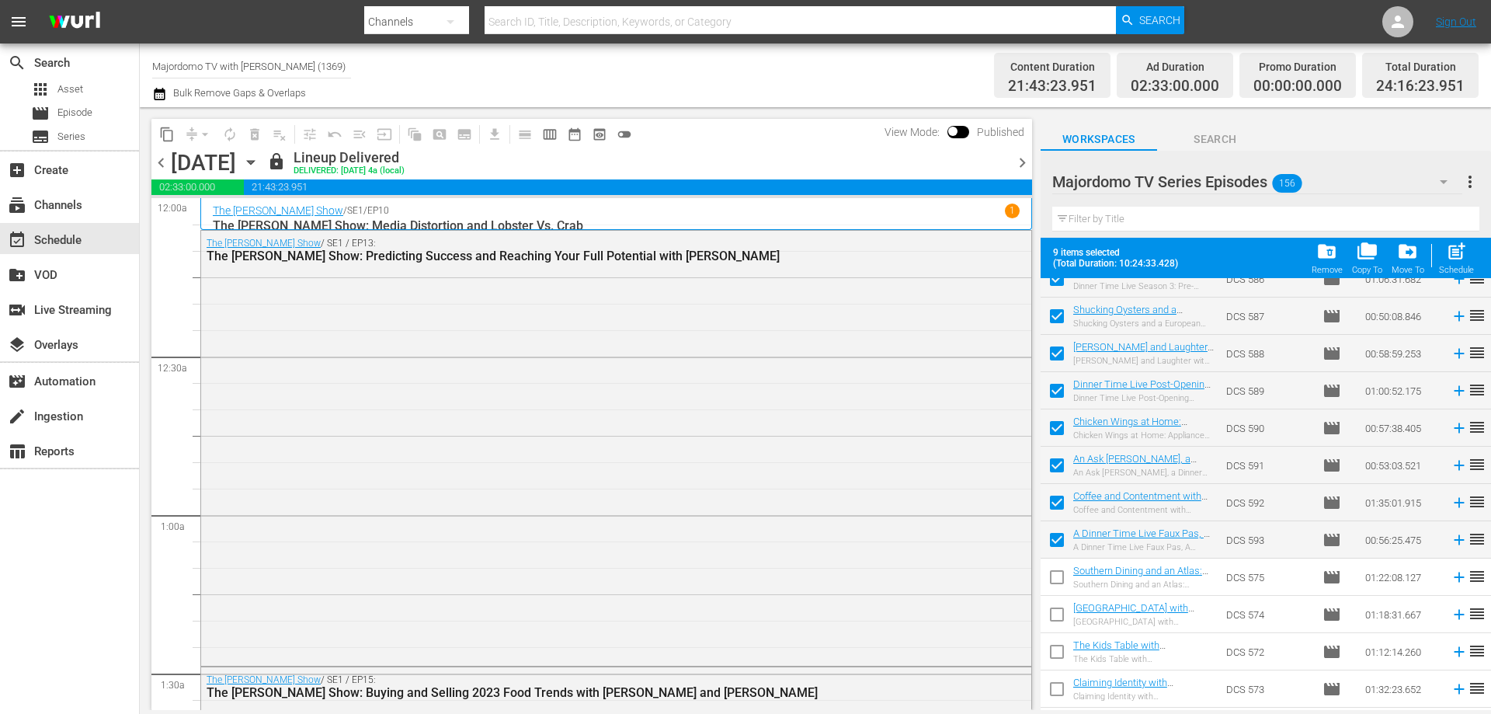
click at [1292, 162] on div "Majordomo TV Series Episodes 156" at bounding box center [1257, 181] width 410 height 43
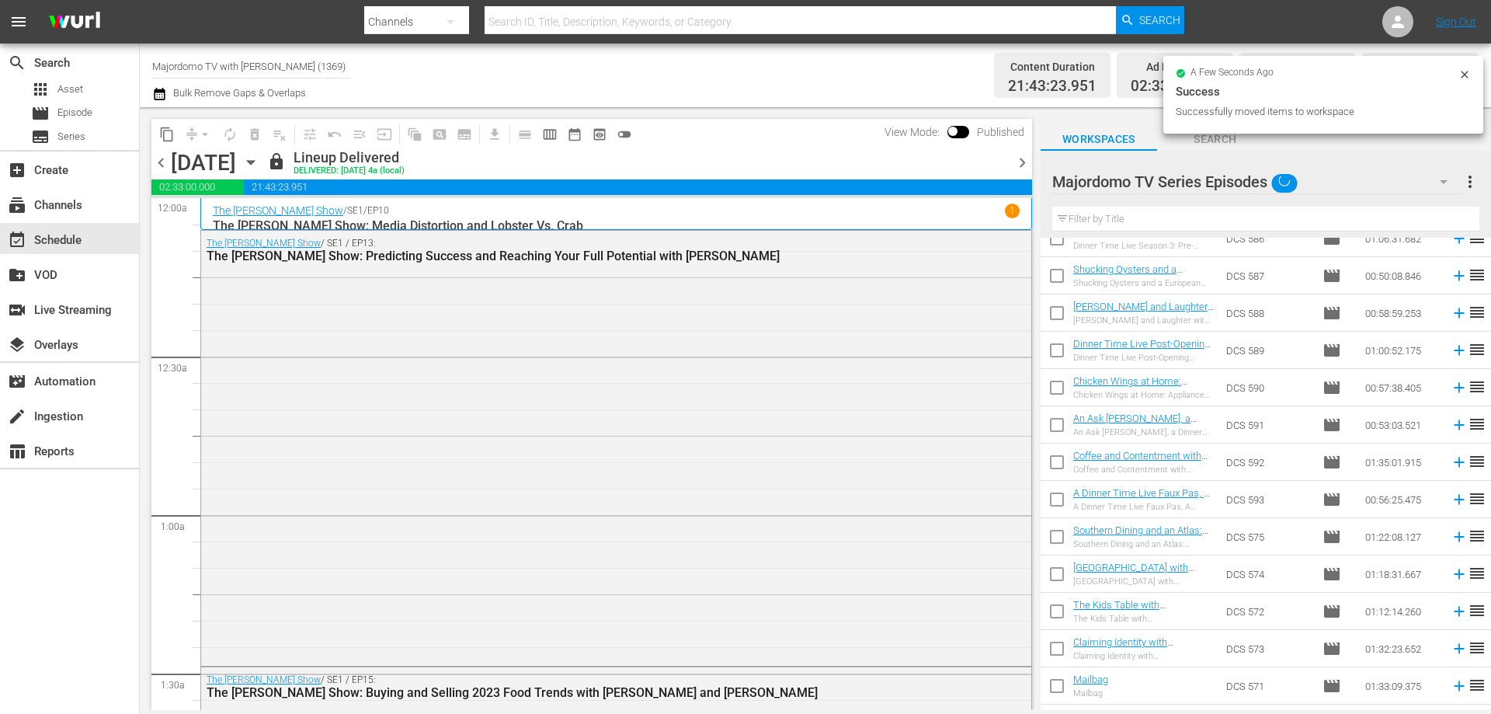
click at [1404, 182] on div "Majordomo TV Series Episodes" at bounding box center [1257, 181] width 410 height 43
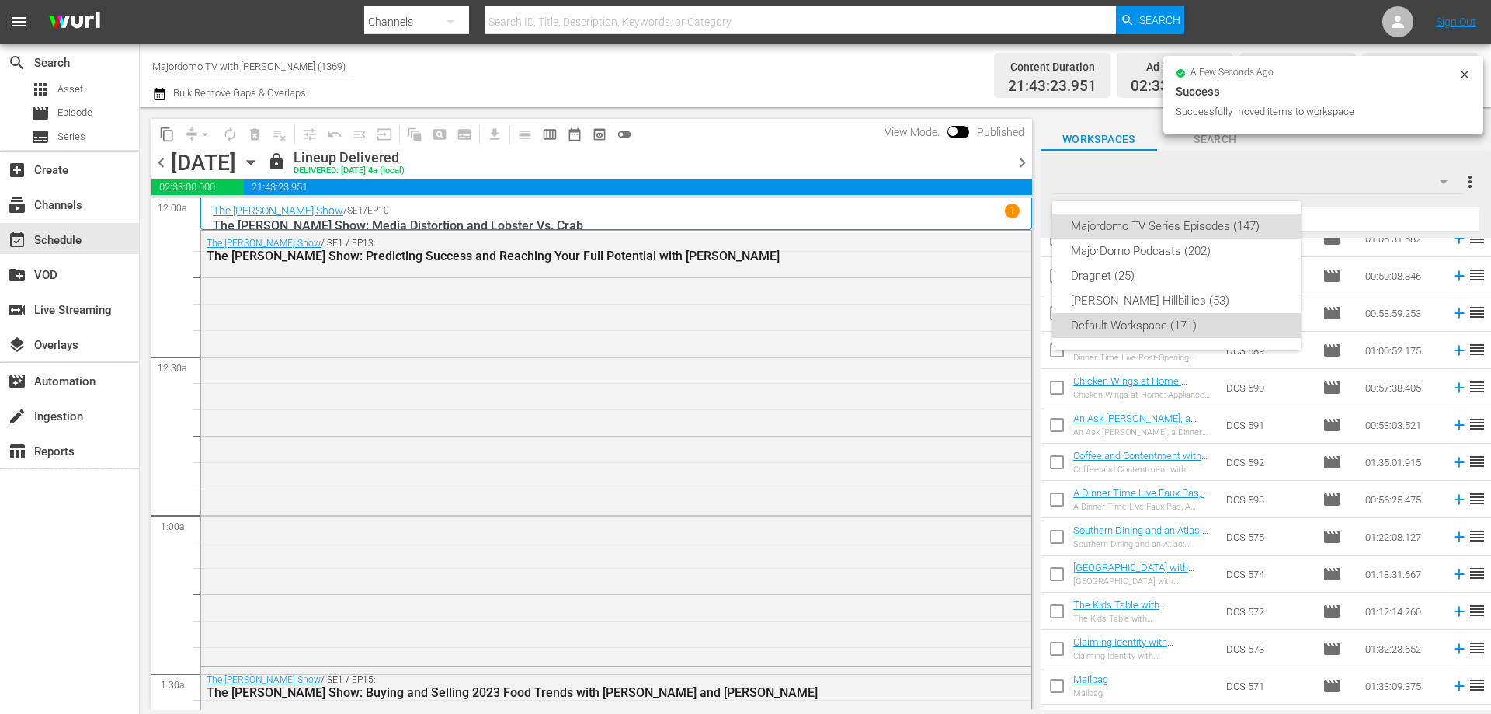
click at [1148, 318] on div "Default Workspace (171)" at bounding box center [1176, 325] width 211 height 25
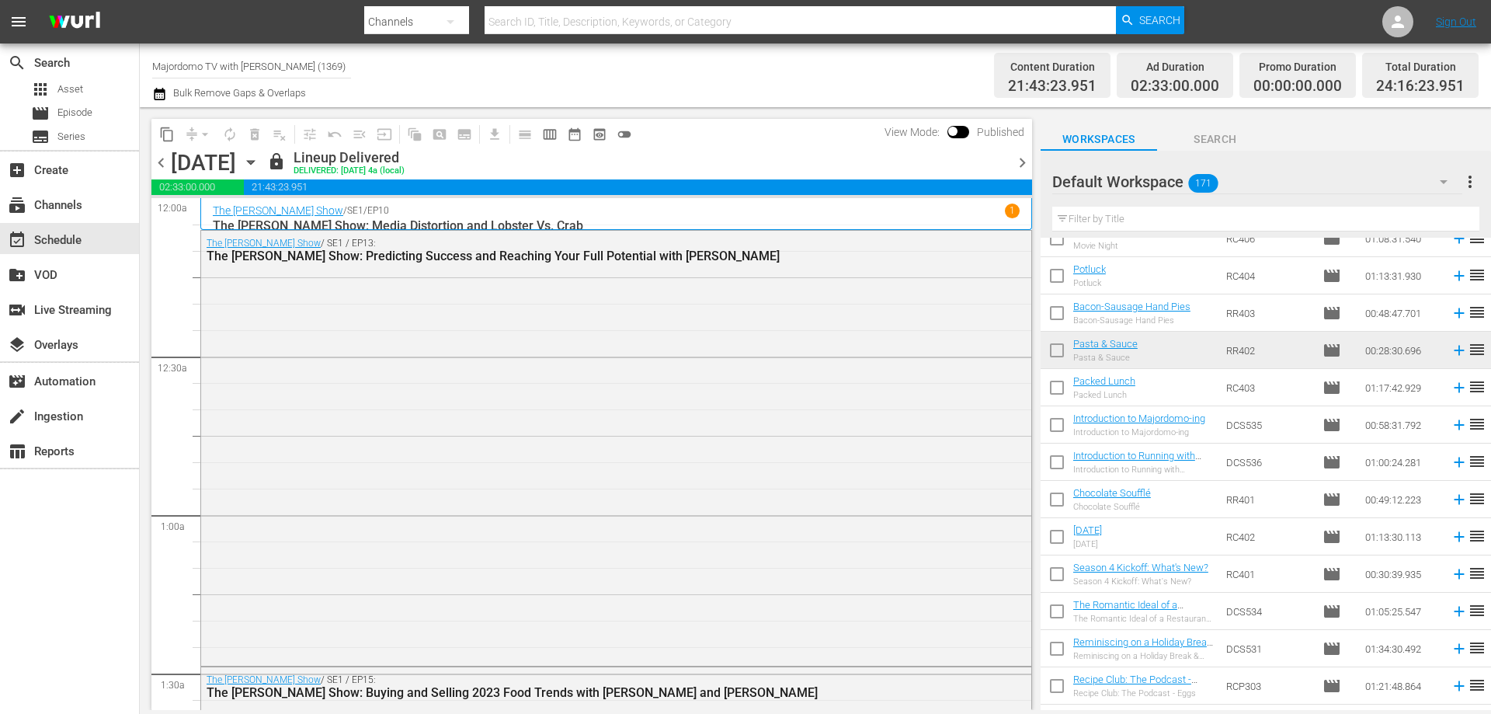
scroll to position [0, 0]
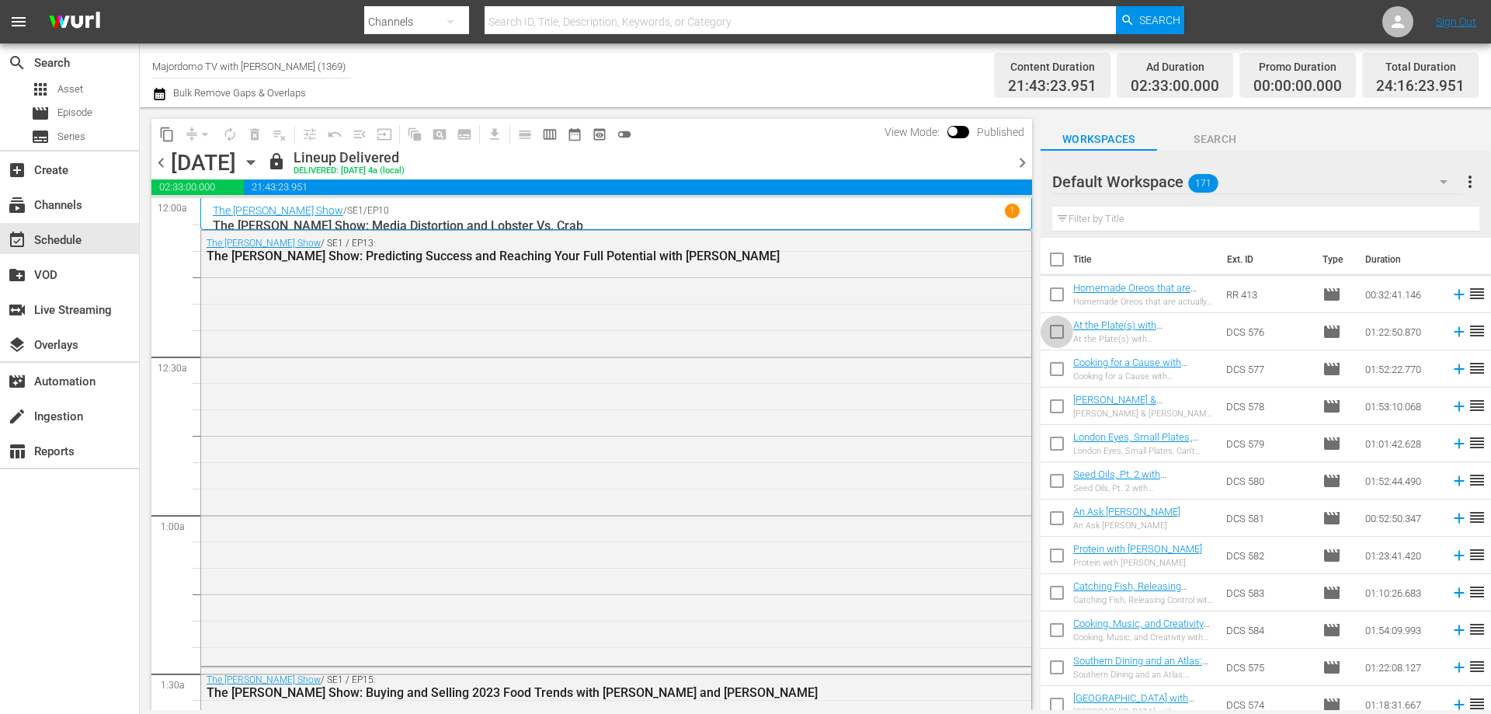
click at [1059, 335] on input "checkbox" at bounding box center [1057, 334] width 33 height 33
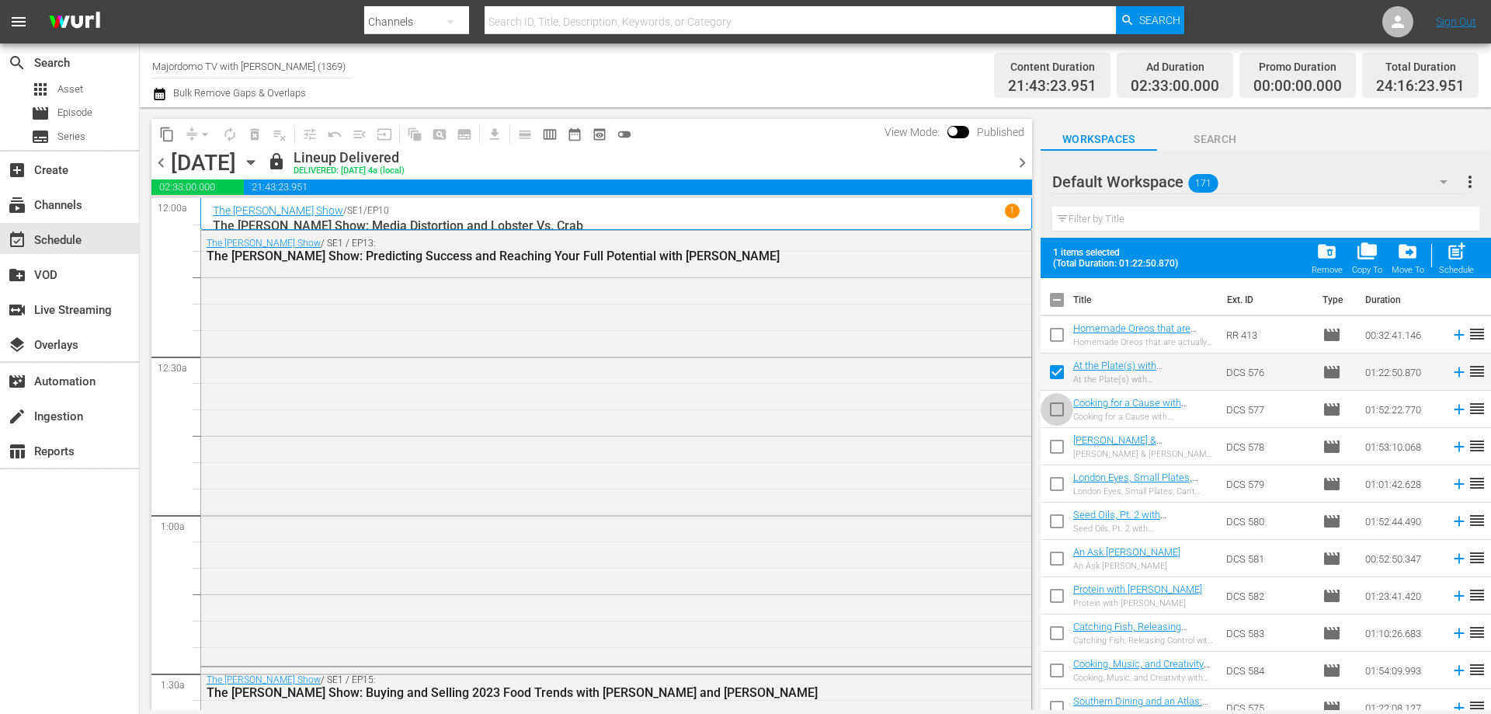
click at [1057, 408] on input "checkbox" at bounding box center [1057, 412] width 33 height 33
click at [1064, 447] on input "checkbox" at bounding box center [1057, 449] width 33 height 33
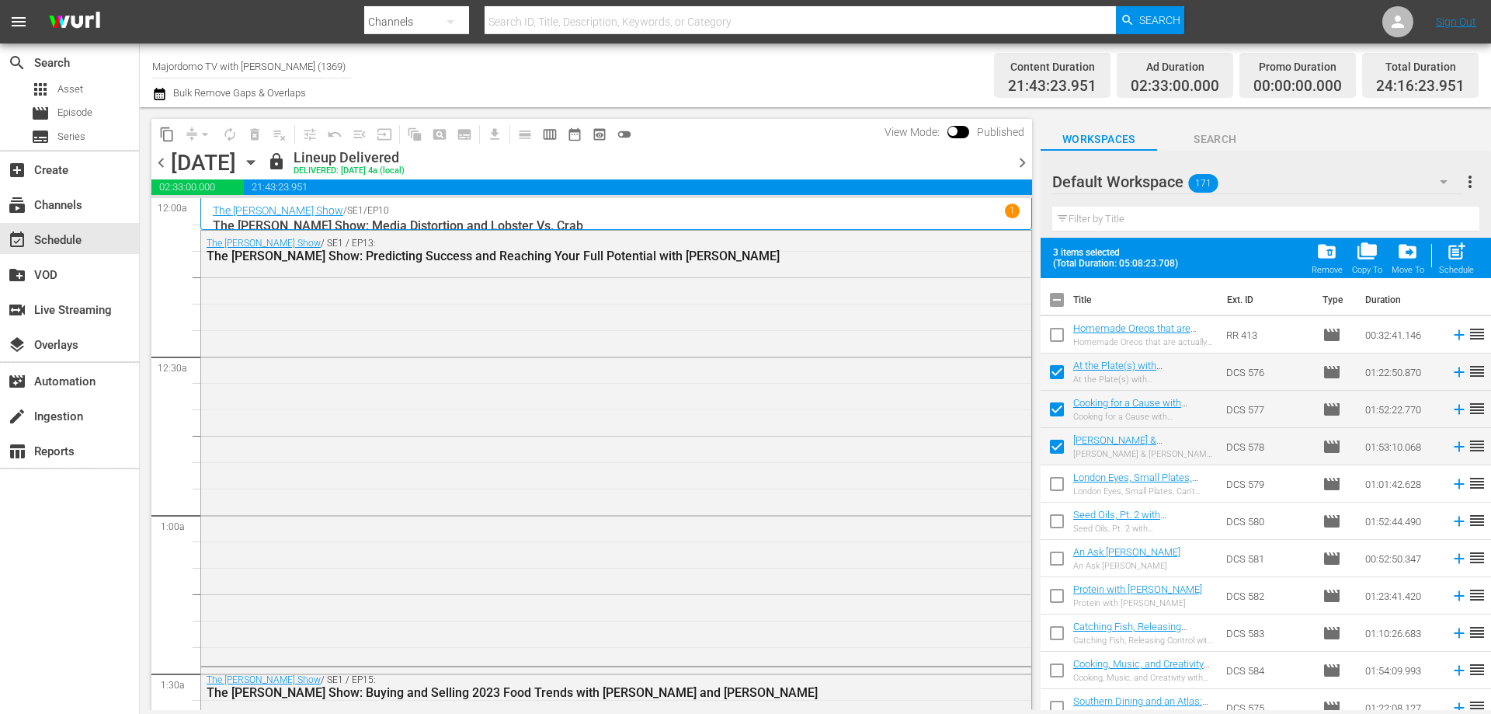
click at [1051, 492] on input "checkbox" at bounding box center [1057, 487] width 33 height 33
click at [1053, 520] on input "checkbox" at bounding box center [1057, 524] width 33 height 33
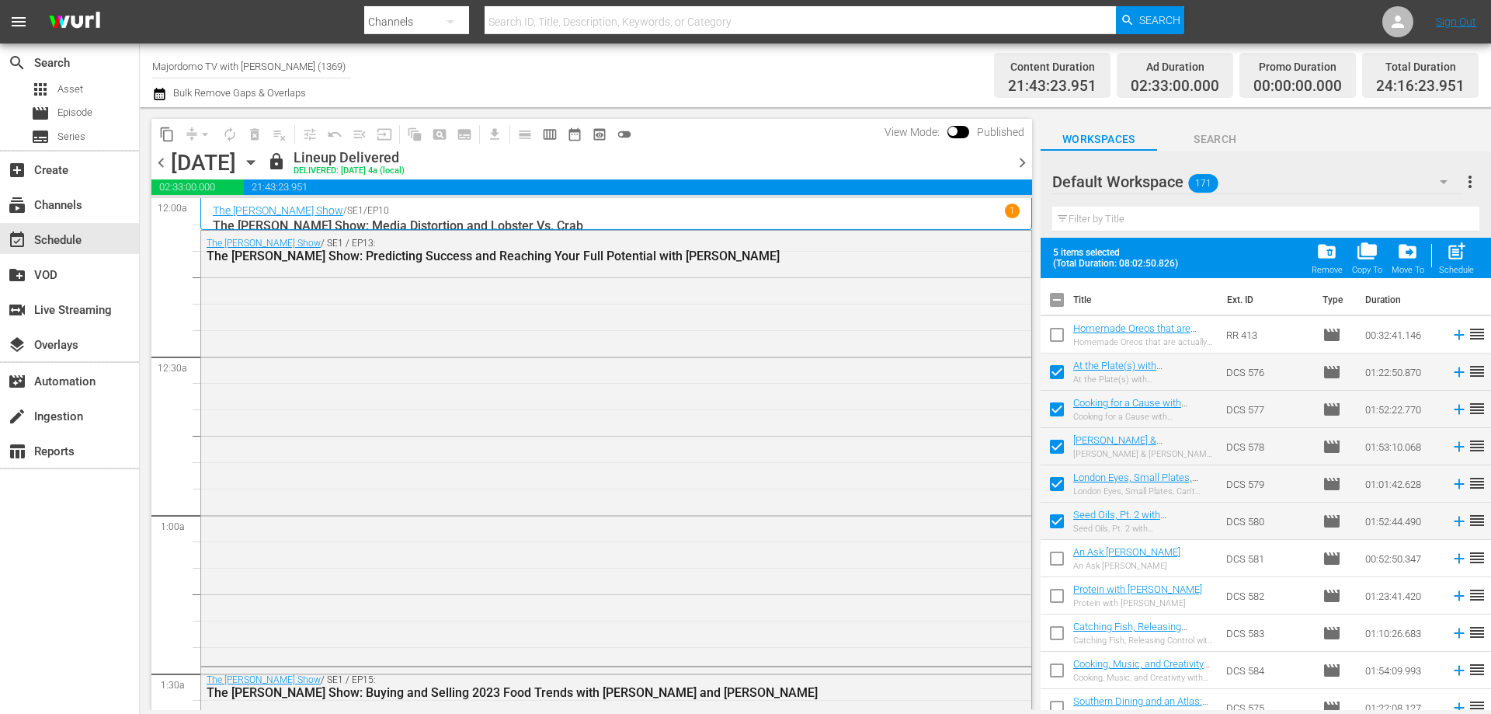
click at [1060, 551] on input "checkbox" at bounding box center [1057, 561] width 33 height 33
click at [1065, 590] on input "checkbox" at bounding box center [1057, 598] width 33 height 33
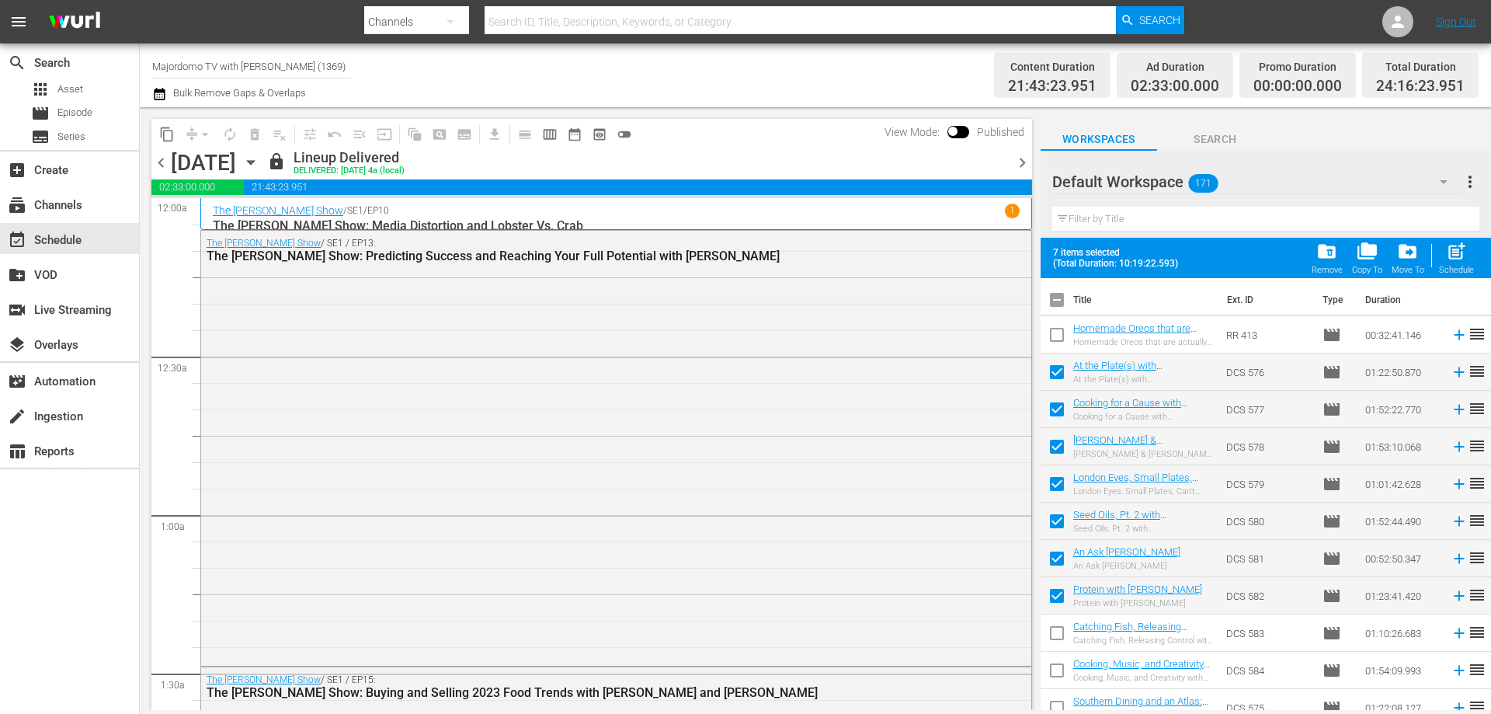
click at [1060, 637] on input "checkbox" at bounding box center [1057, 636] width 33 height 33
click at [1061, 667] on input "checkbox" at bounding box center [1057, 673] width 33 height 33
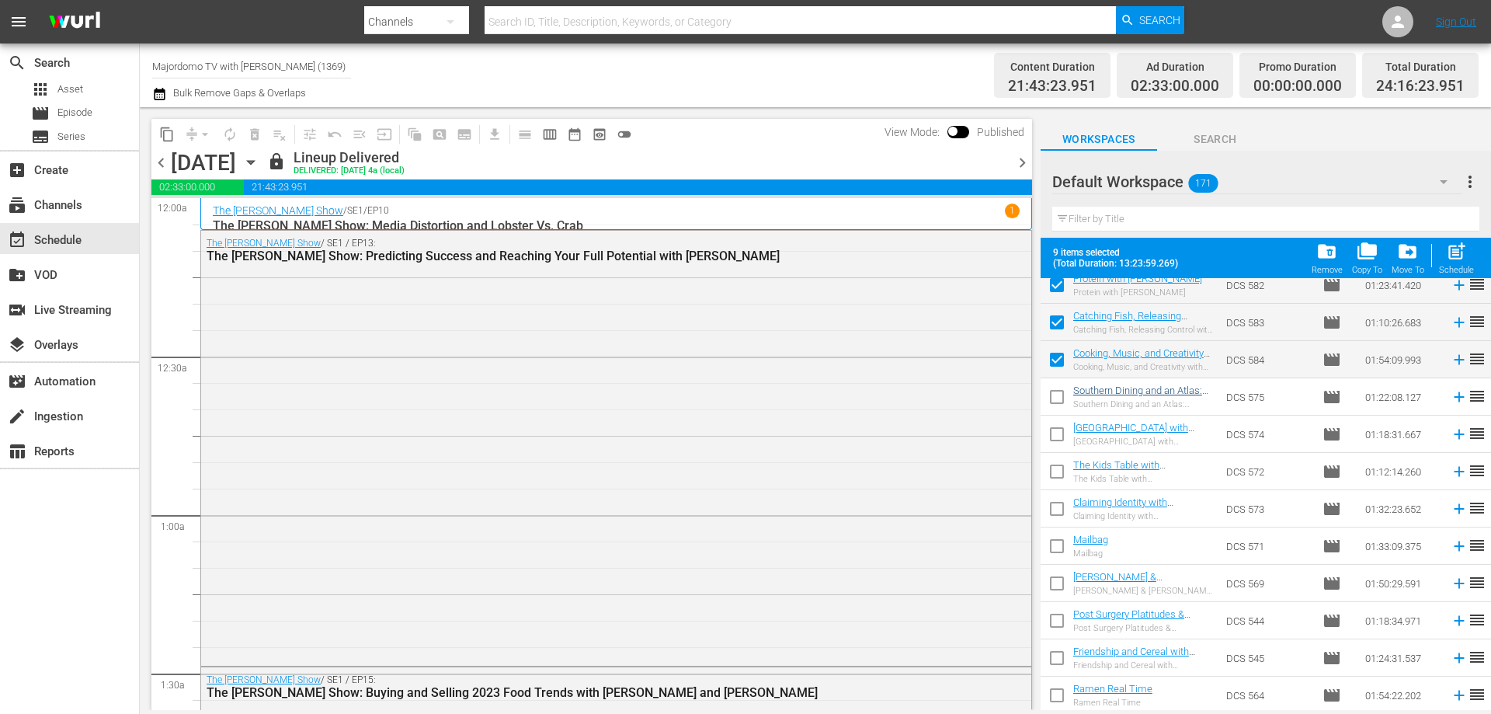
scroll to position [466, 0]
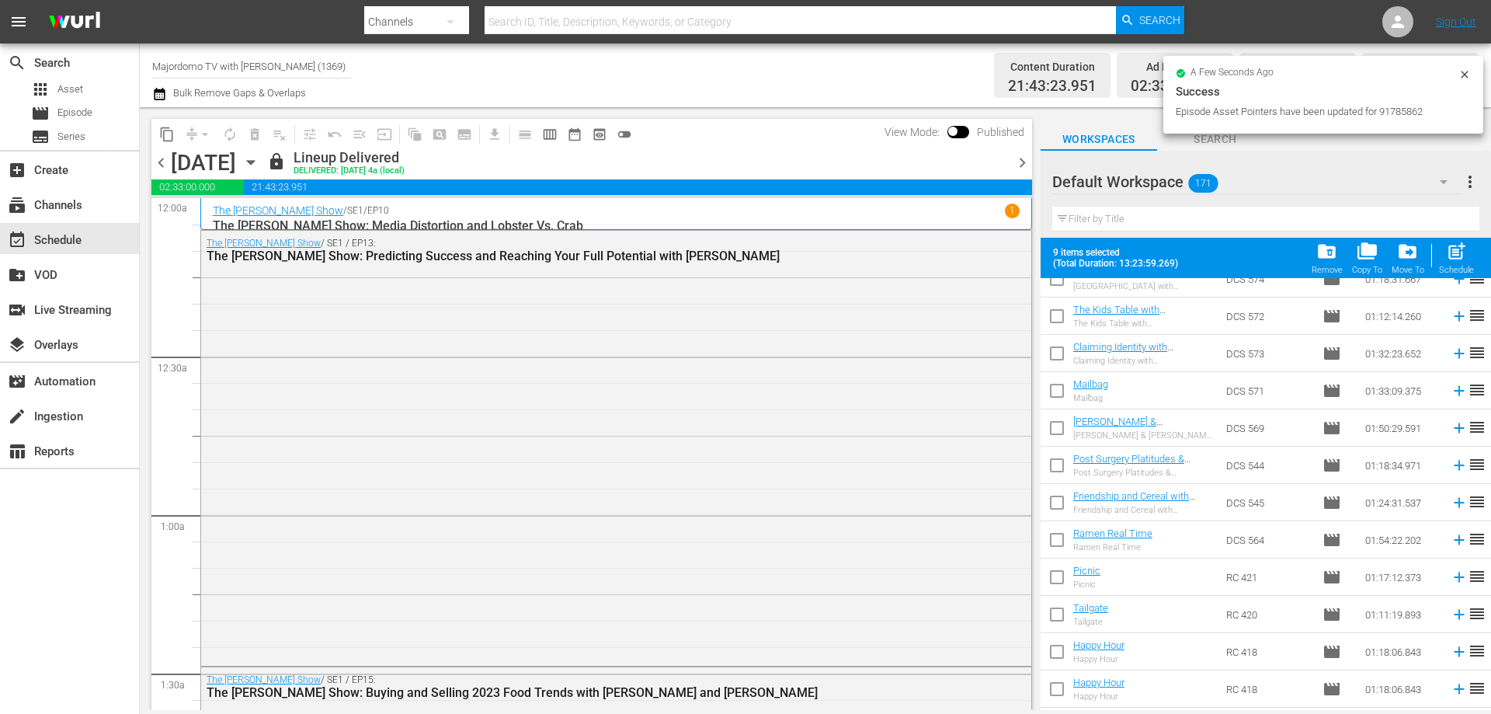
click at [1056, 534] on input "checkbox" at bounding box center [1057, 543] width 33 height 33
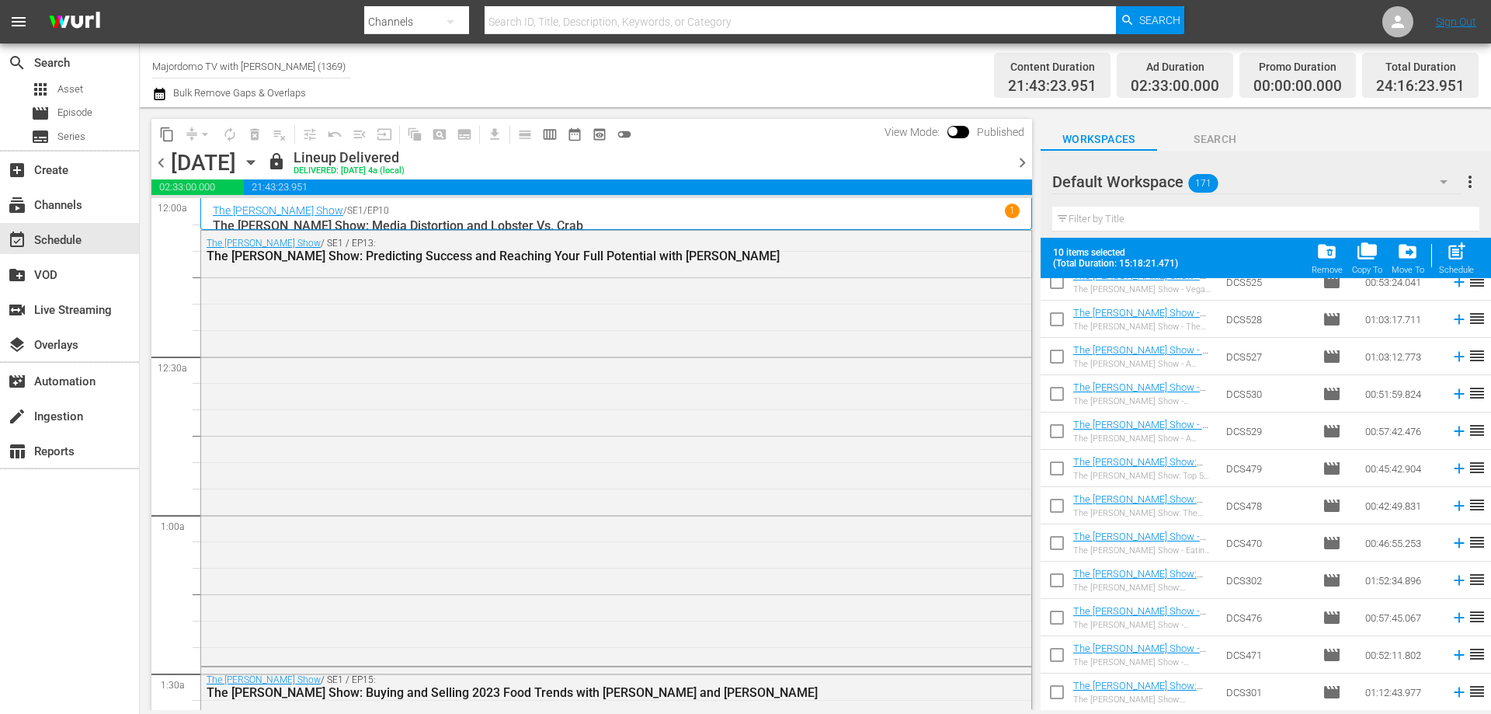
scroll to position [5121, 0]
click at [1121, 187] on div at bounding box center [1108, 182] width 112 height 39
click at [1124, 176] on div at bounding box center [1108, 182] width 112 height 39
click at [1124, 186] on div at bounding box center [1108, 182] width 112 height 39
click at [1410, 174] on div "Default Workspace 171" at bounding box center [1257, 181] width 410 height 43
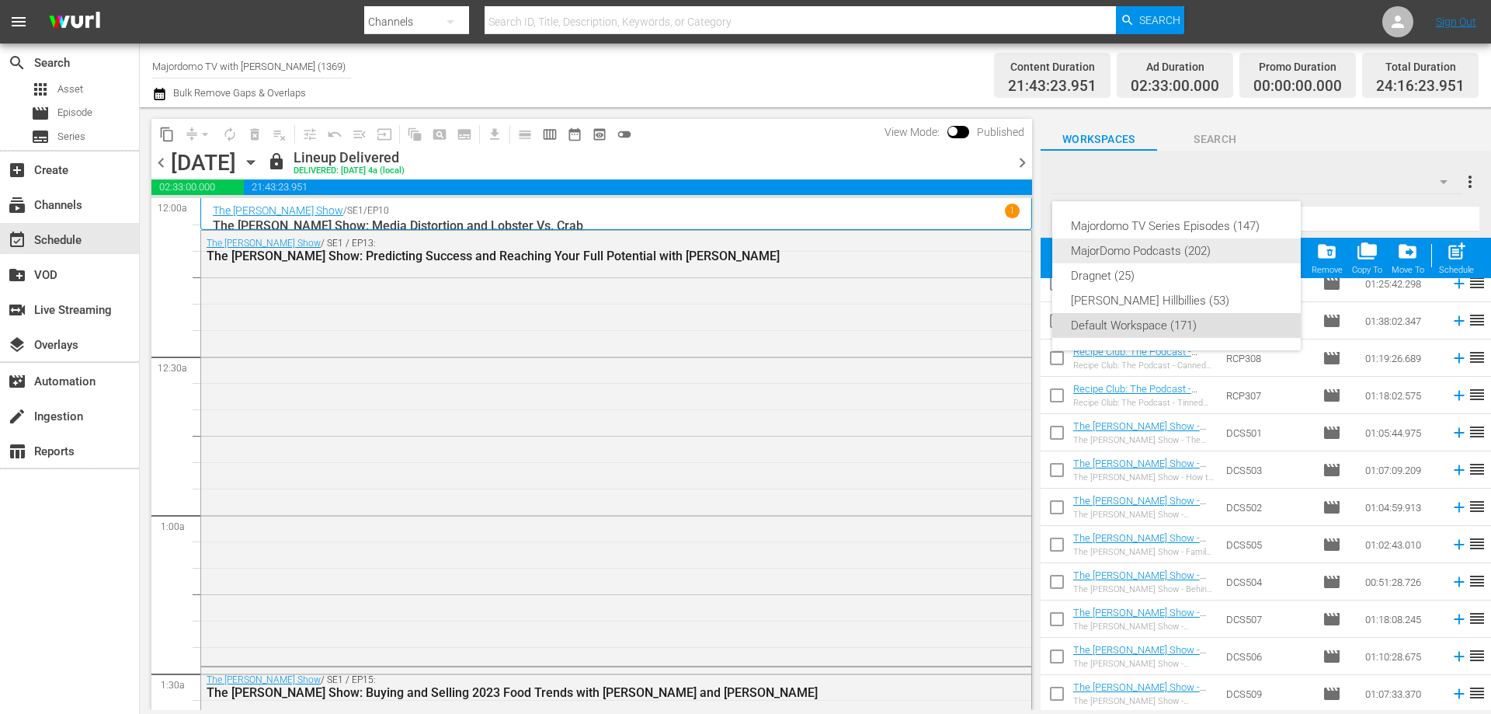
click at [1185, 256] on div "MajorDomo Podcasts (202)" at bounding box center [1176, 250] width 211 height 25
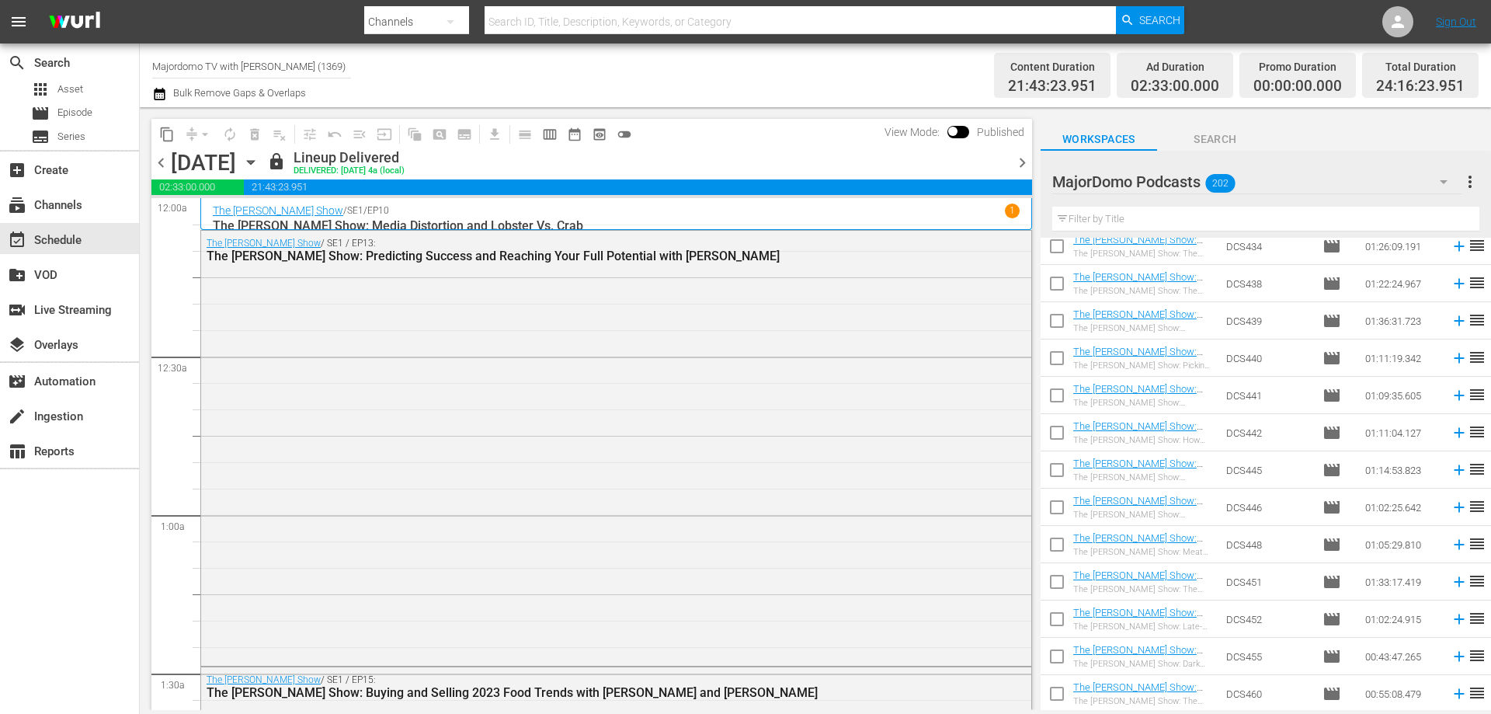
scroll to position [2956, 0]
click at [1409, 196] on div "MajorDomo Podcasts 202" at bounding box center [1257, 181] width 410 height 43
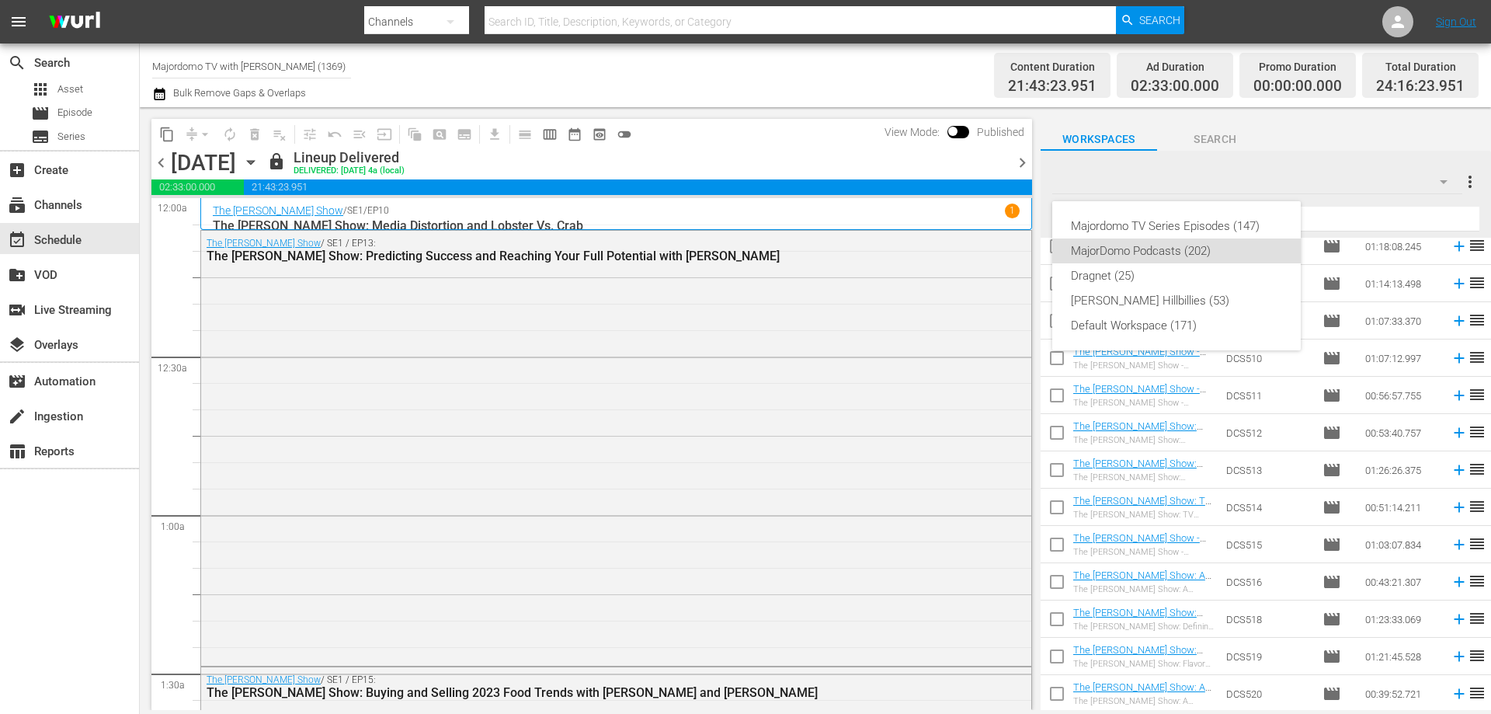
scroll to position [4074, 0]
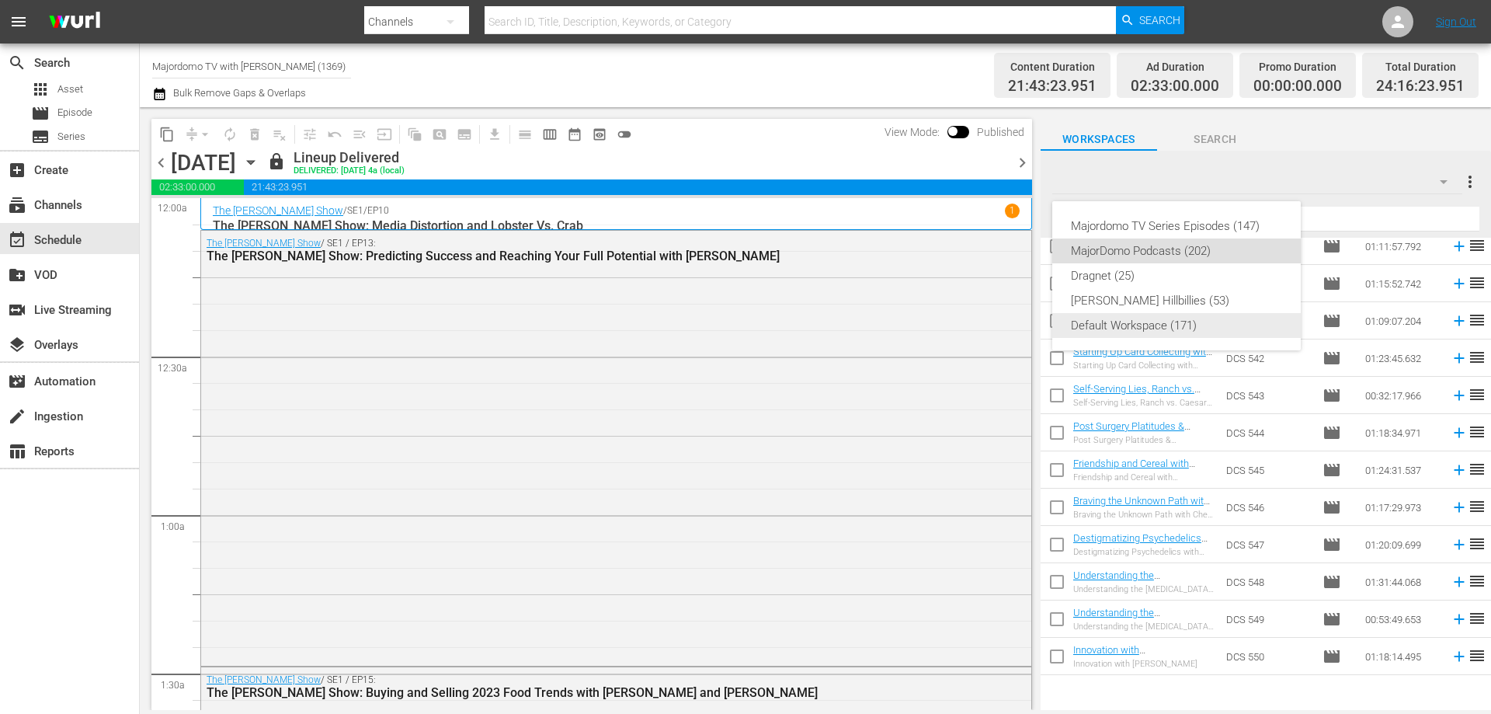
click at [1162, 324] on div "Default Workspace (171)" at bounding box center [1176, 325] width 211 height 25
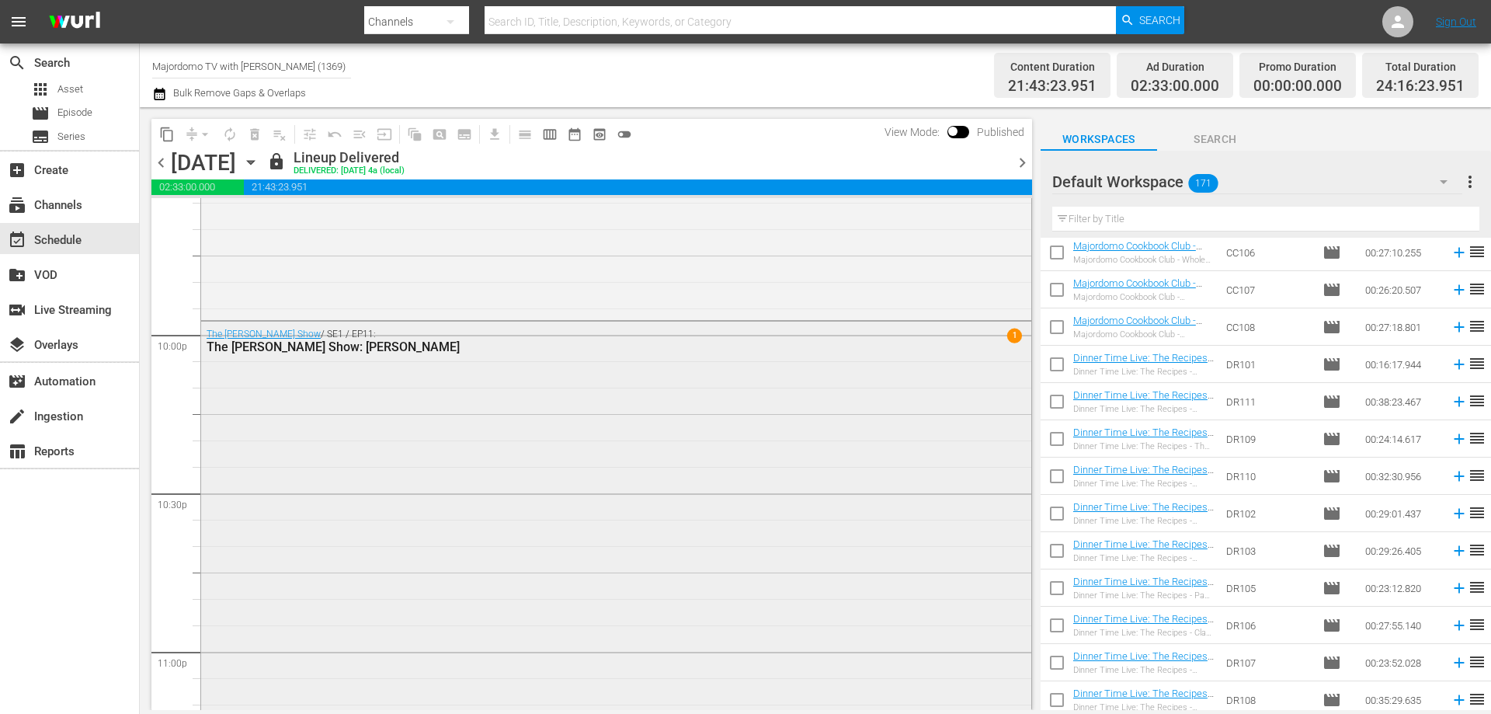
scroll to position [7211, 0]
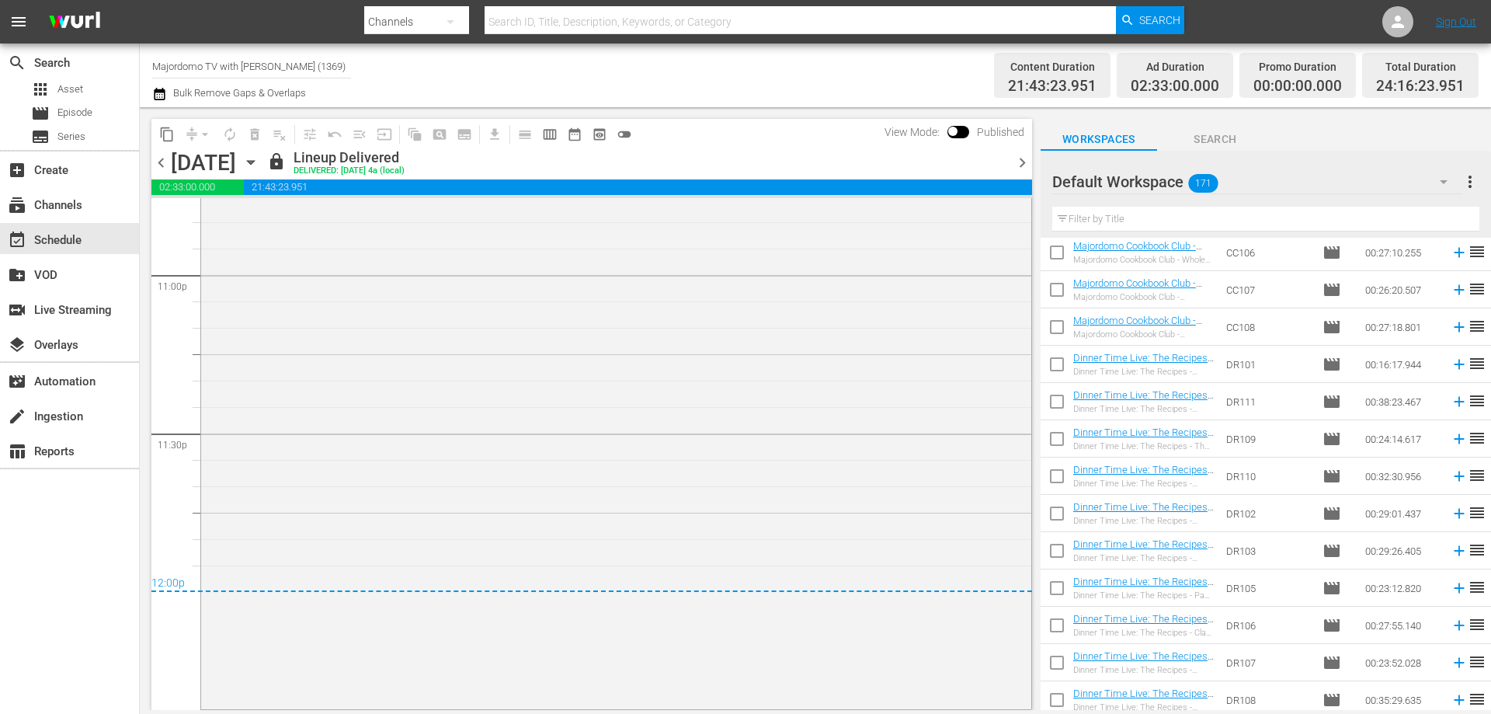
click at [254, 164] on icon "button" at bounding box center [250, 163] width 7 height 4
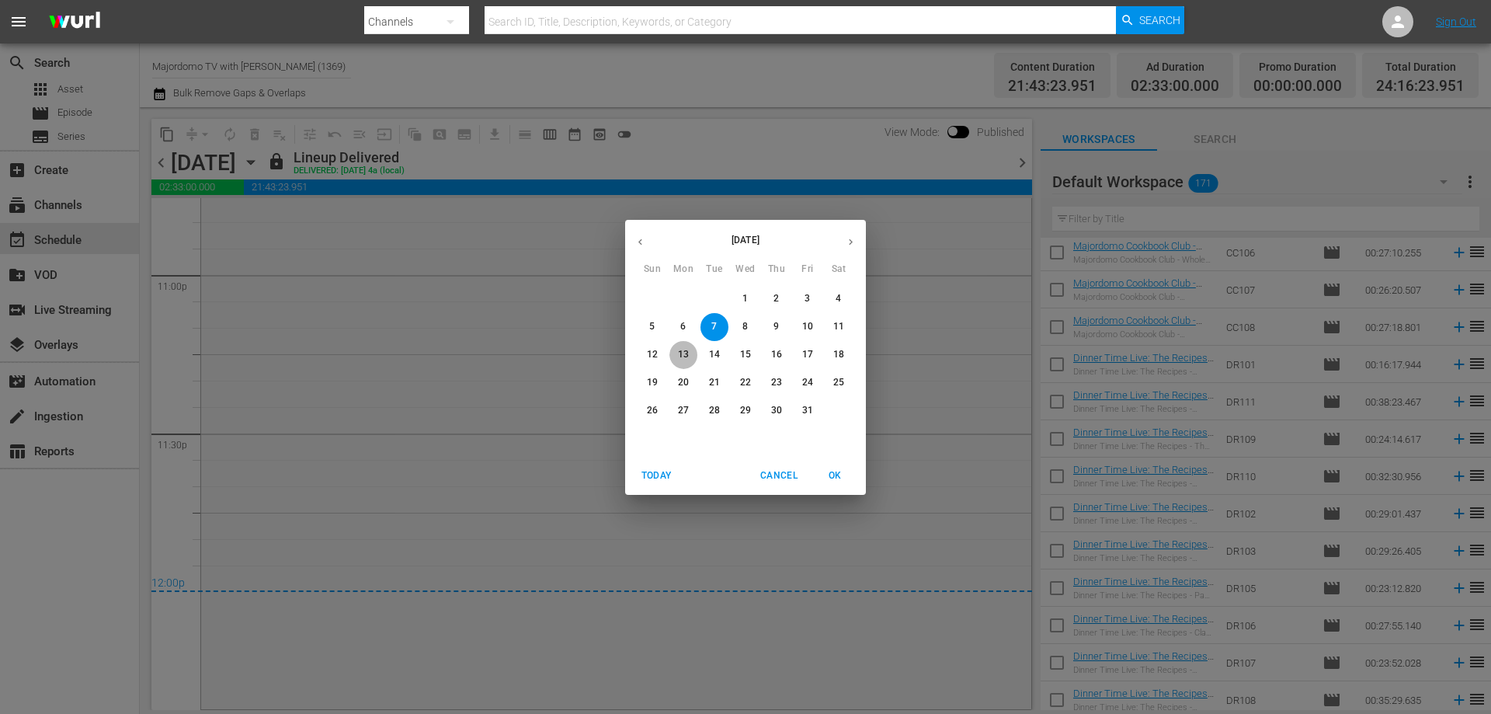
click at [686, 355] on p "13" at bounding box center [683, 354] width 11 height 13
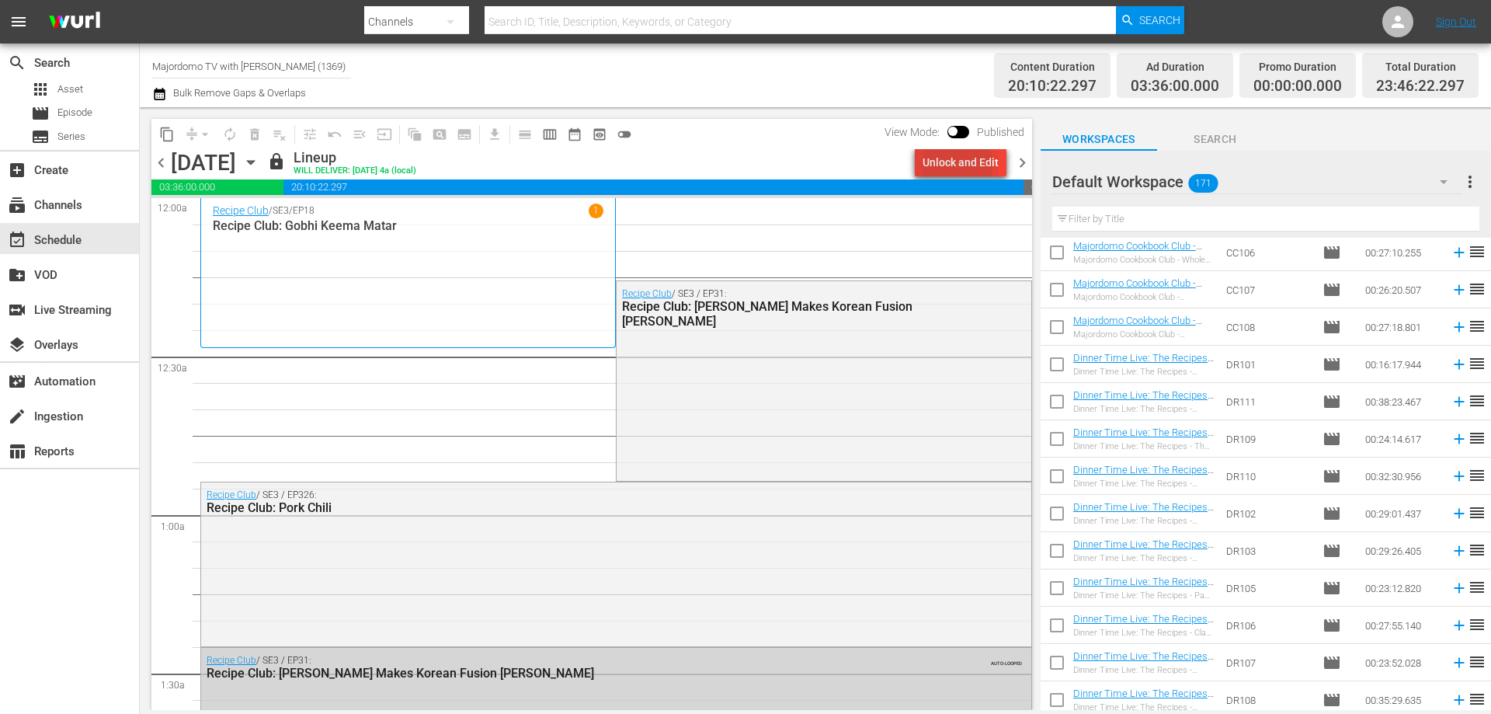
click at [939, 166] on div "Unlock and Edit" at bounding box center [961, 162] width 76 height 28
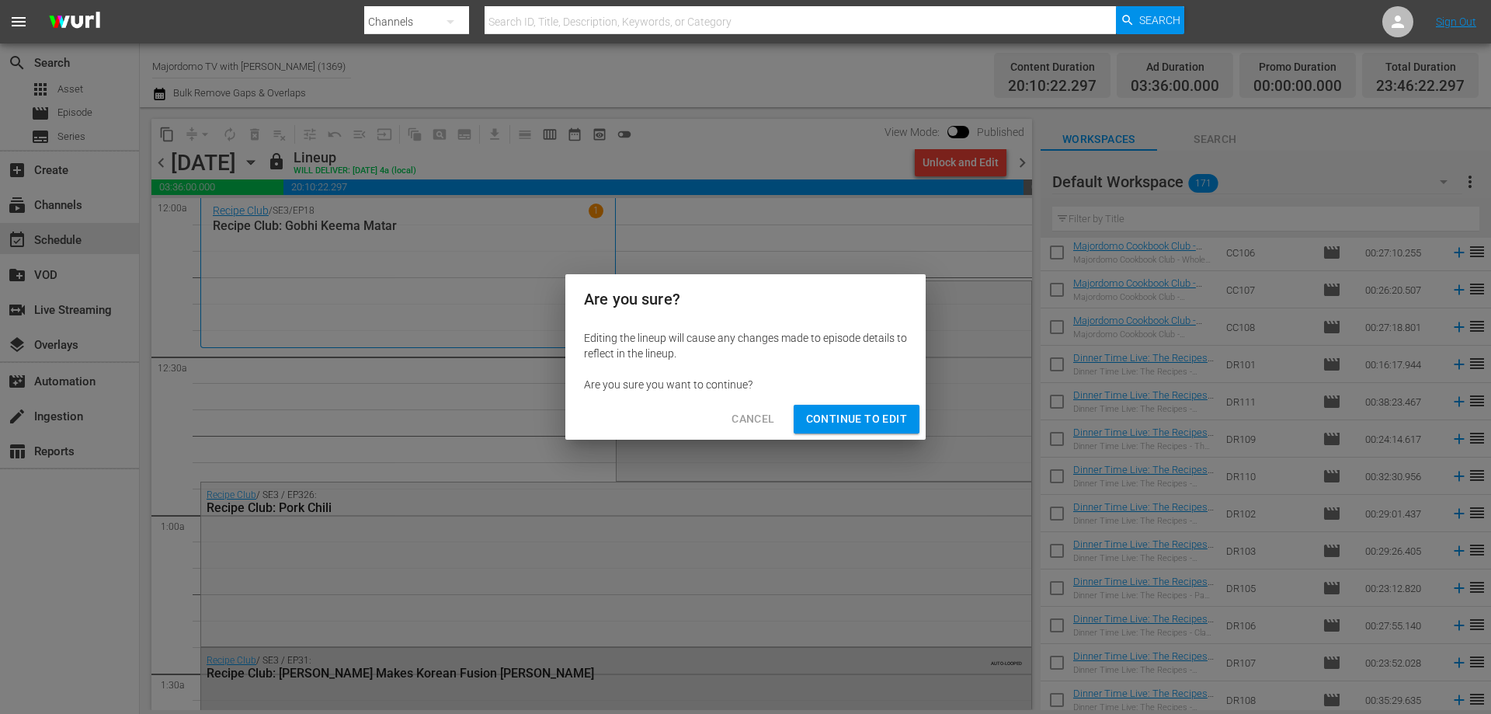
click at [852, 419] on span "Continue to Edit" at bounding box center [856, 418] width 101 height 19
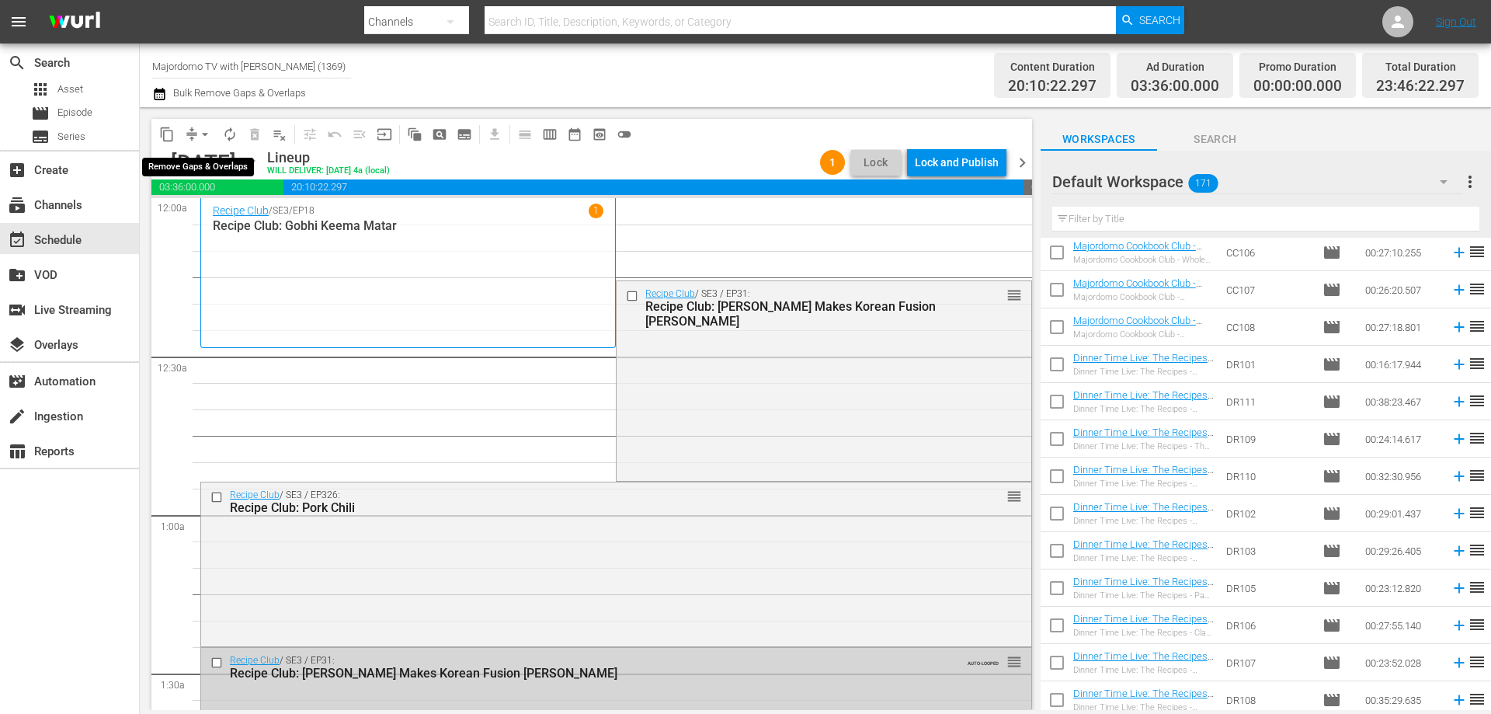
click at [203, 130] on span "arrow_drop_down" at bounding box center [205, 135] width 16 height 16
click at [454, 335] on div "Recipe Club / SE3 / EP18 1 Recipe Club: Gobhi Keema Matar" at bounding box center [408, 272] width 391 height 139
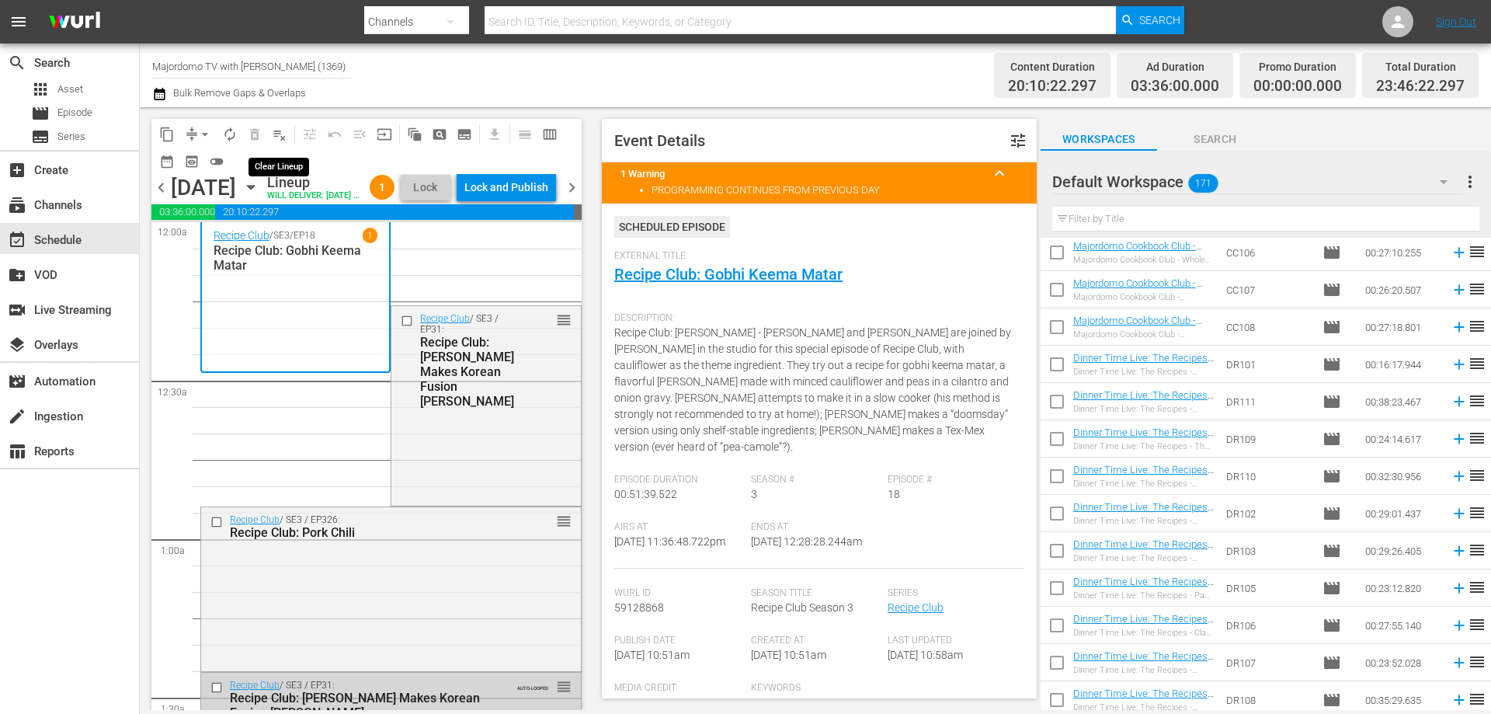
click at [275, 131] on span "playlist_remove_outlined" at bounding box center [280, 135] width 16 height 16
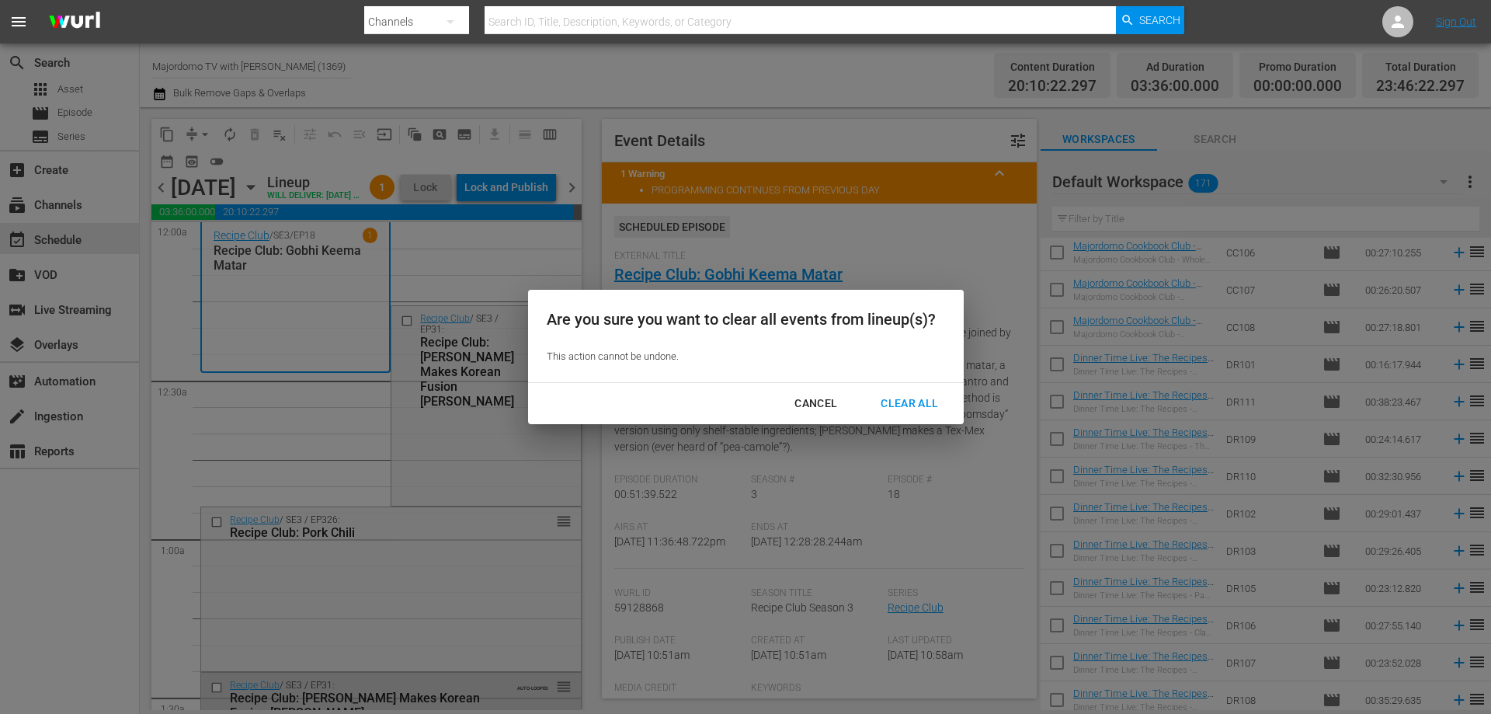
click at [905, 404] on div "Clear All" at bounding box center [909, 403] width 82 height 19
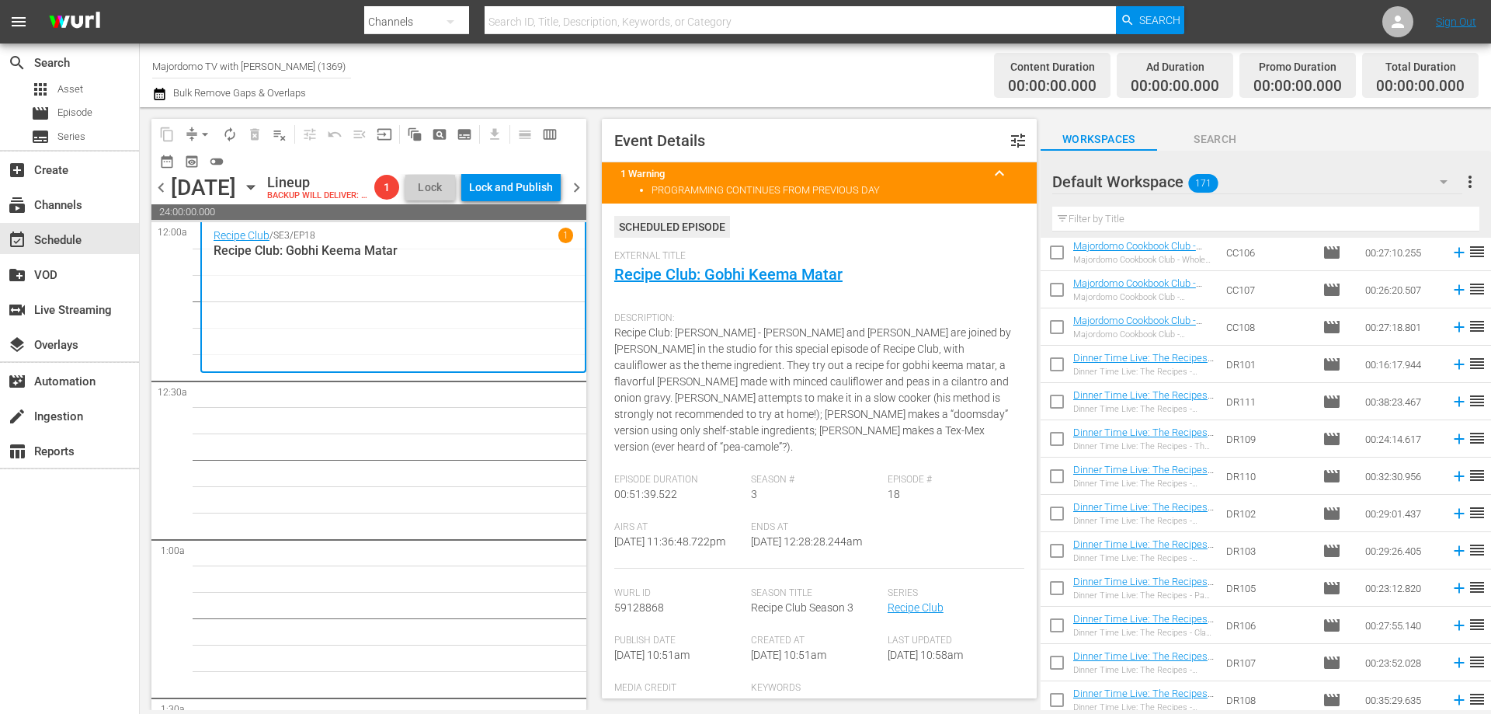
click at [864, 112] on span "Event Details tune 1 Warning keyboard_arrow_up PROGRAMMING CONTINUES FROM PREVI…" at bounding box center [815, 408] width 450 height 603
click at [162, 197] on span "chevron_left" at bounding box center [160, 187] width 19 height 19
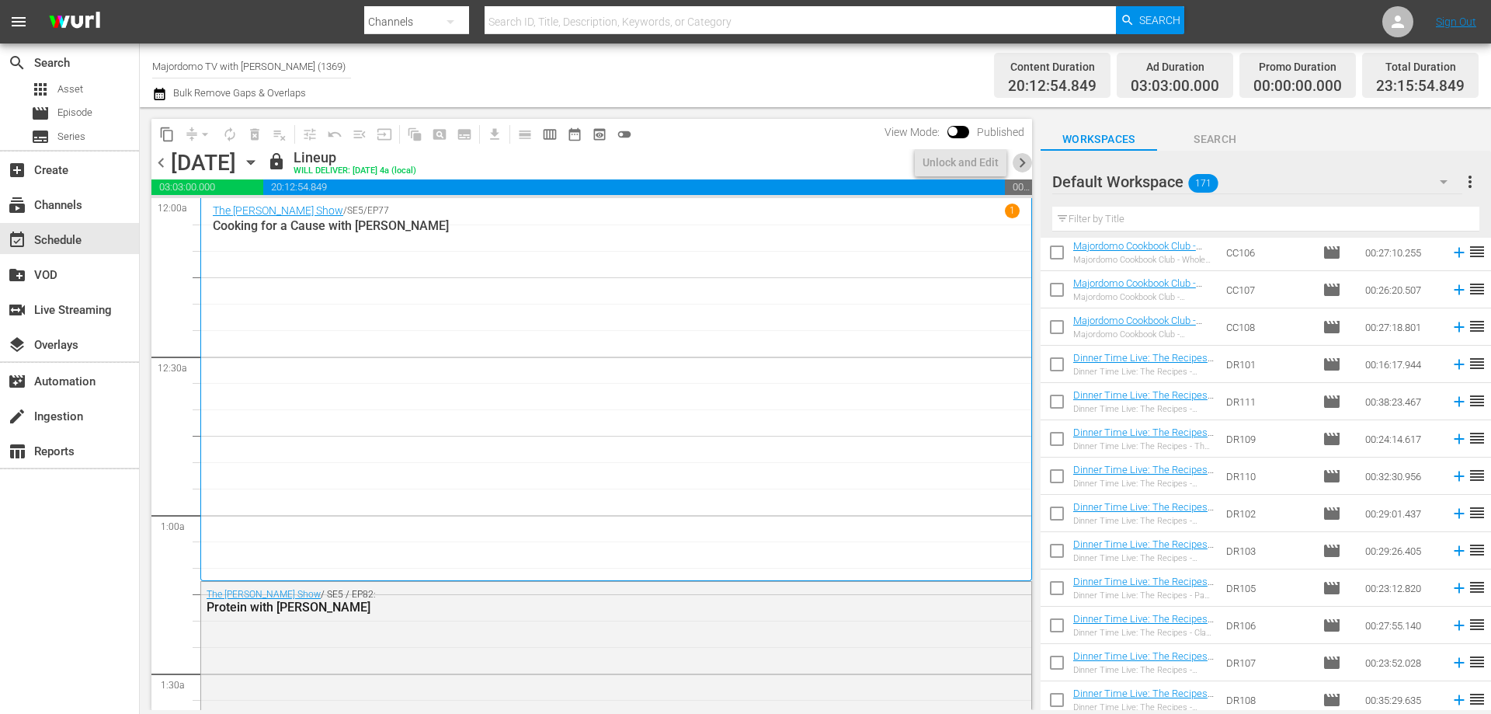
click at [1020, 156] on span "chevron_right" at bounding box center [1022, 162] width 19 height 19
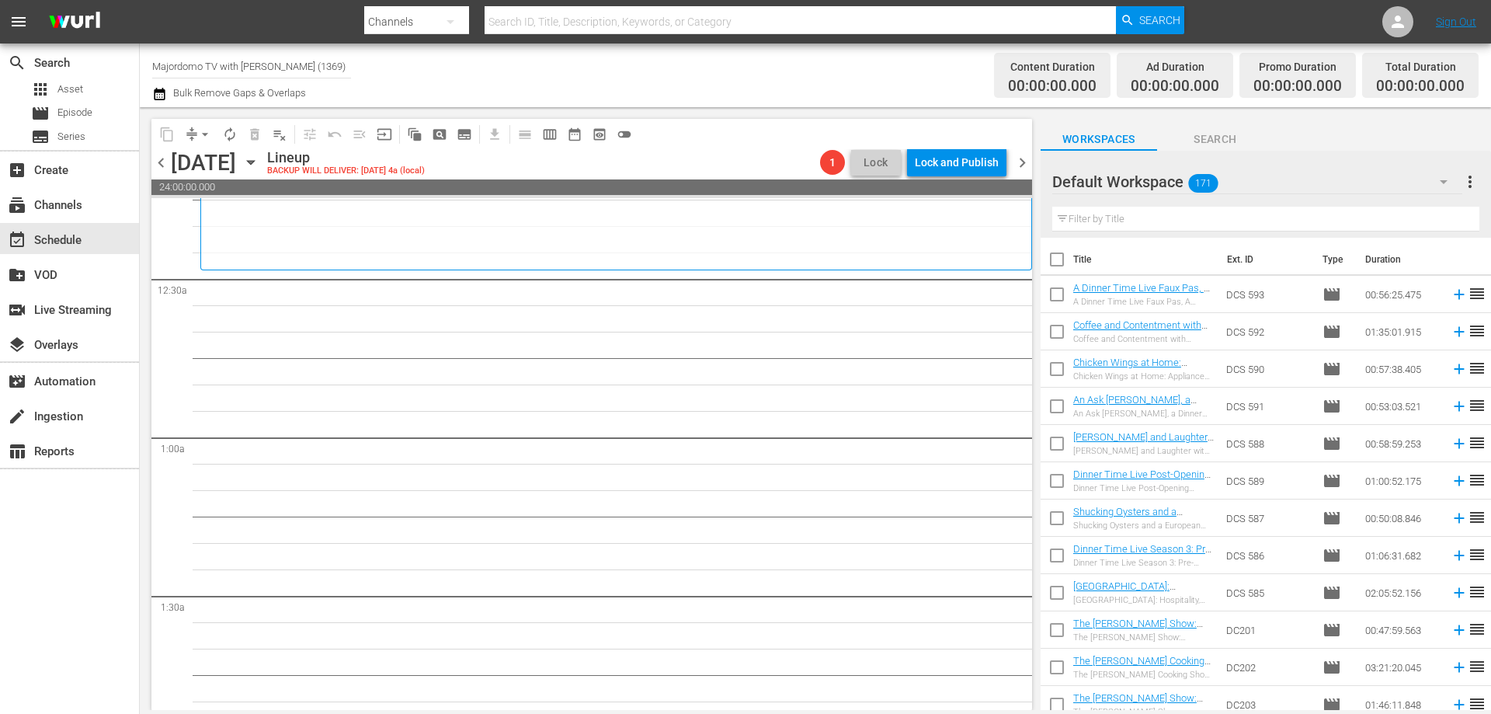
click at [1239, 182] on div "Default Workspace 171" at bounding box center [1257, 181] width 410 height 43
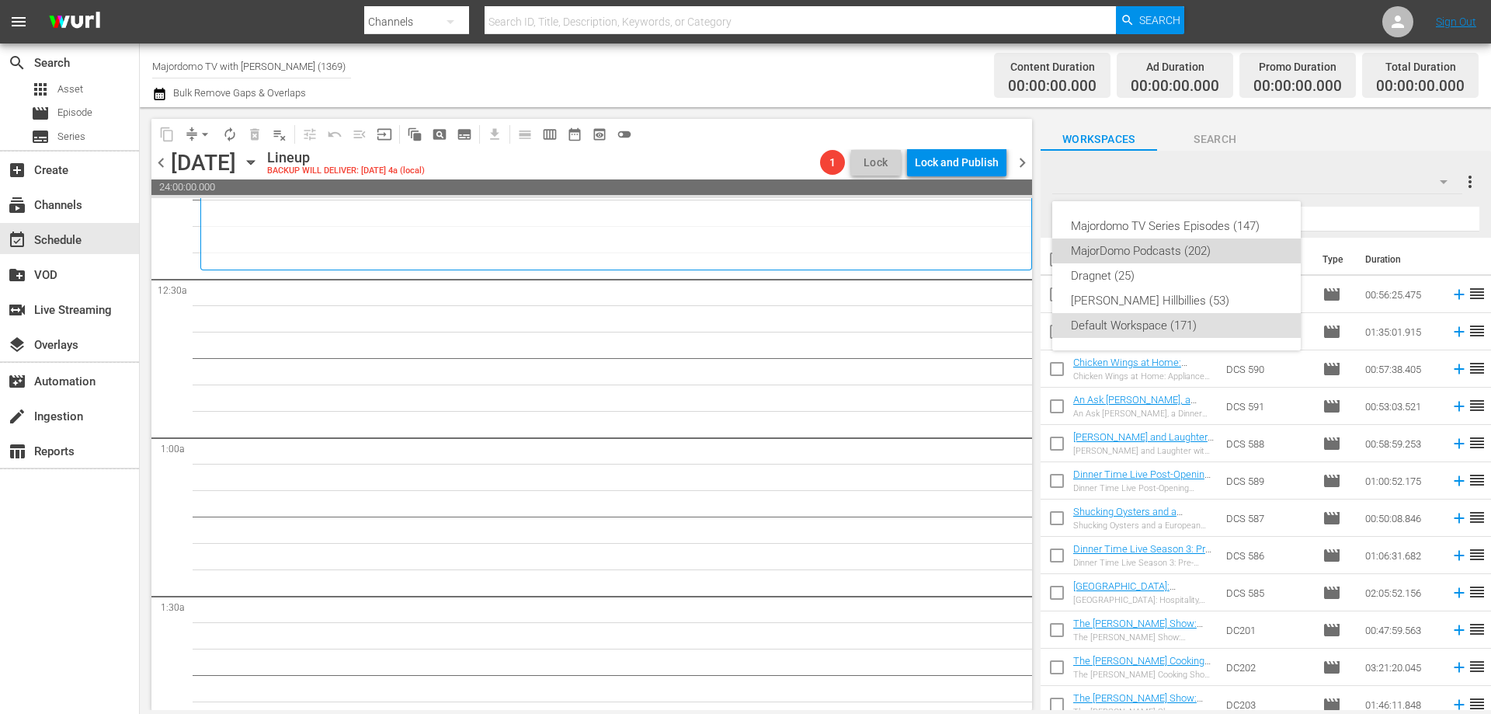
click at [1244, 252] on div "MajorDomo Podcasts (202)" at bounding box center [1176, 250] width 211 height 25
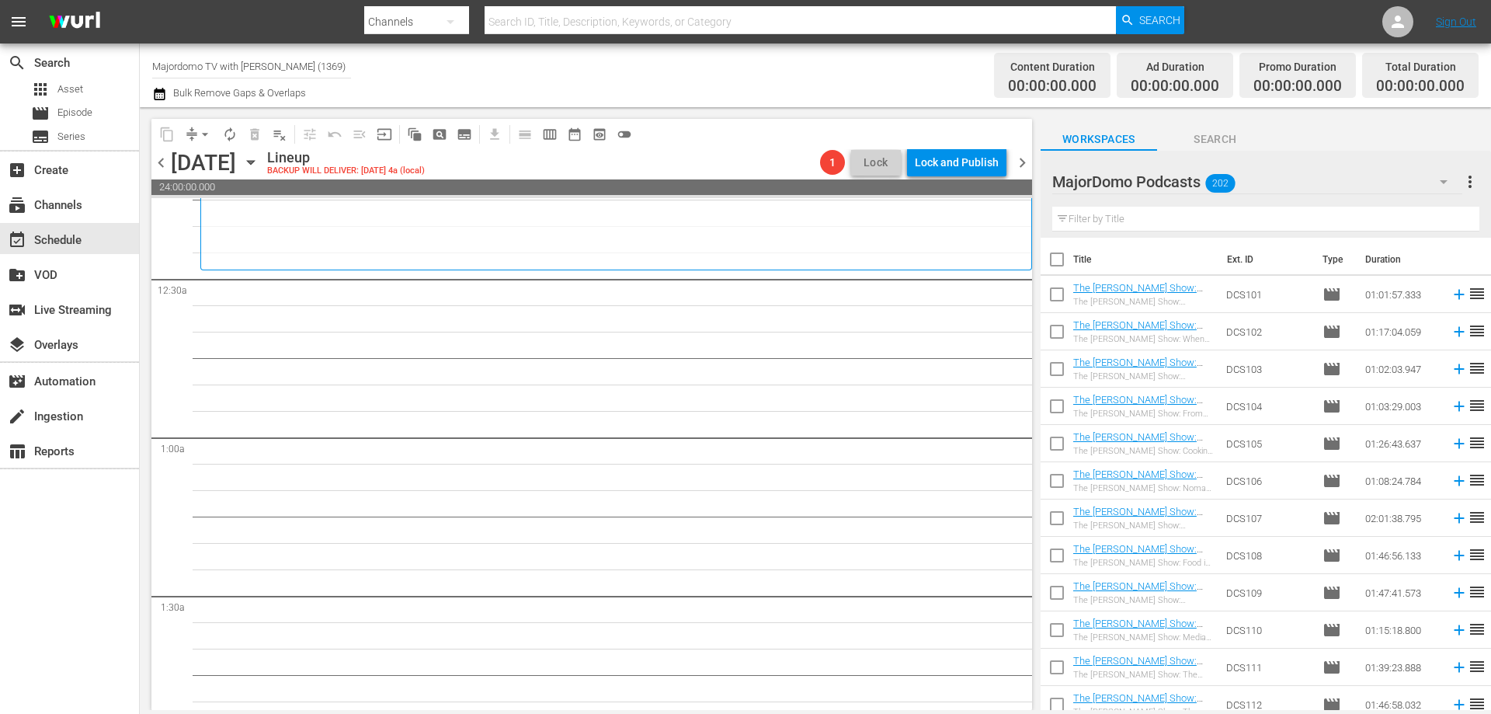
click at [1055, 294] on input "checkbox" at bounding box center [1057, 297] width 33 height 33
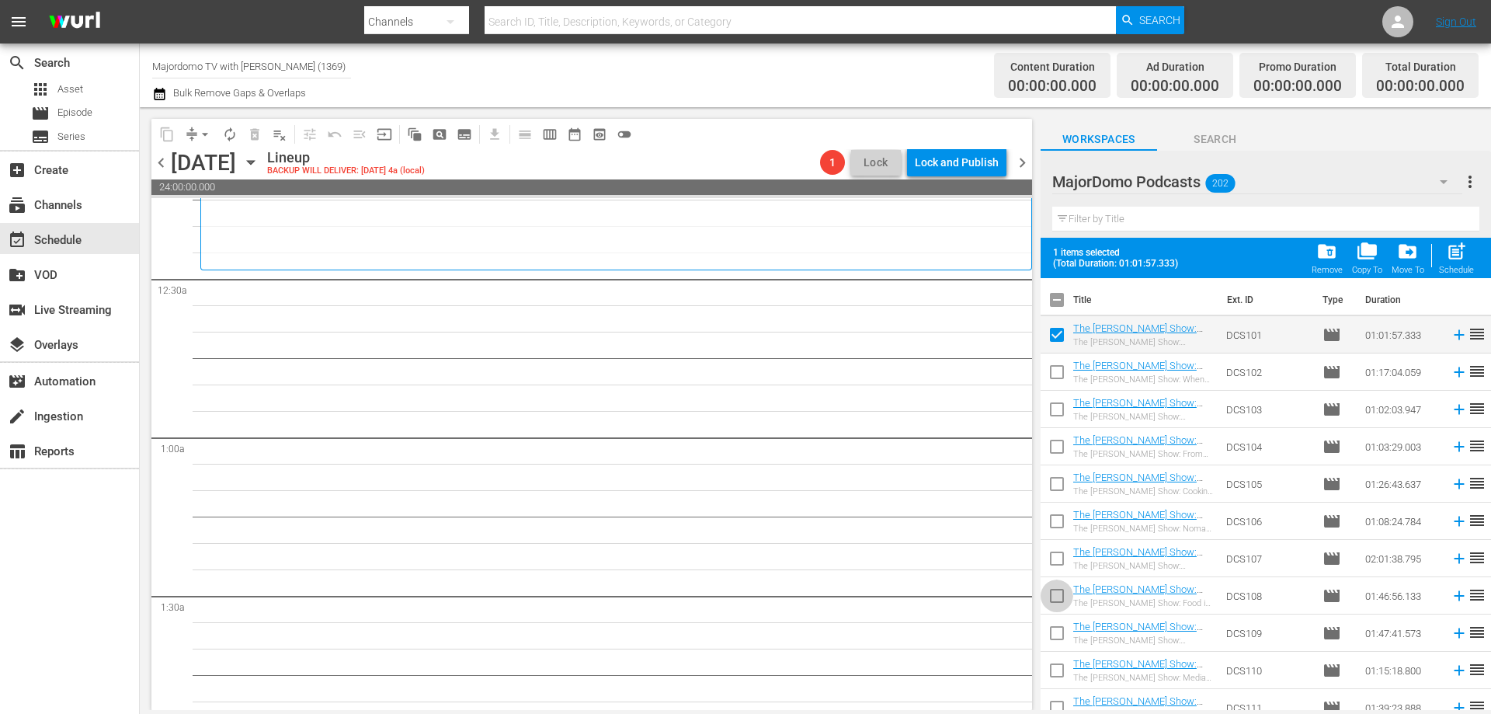
click at [1052, 587] on input "checkbox" at bounding box center [1057, 598] width 33 height 33
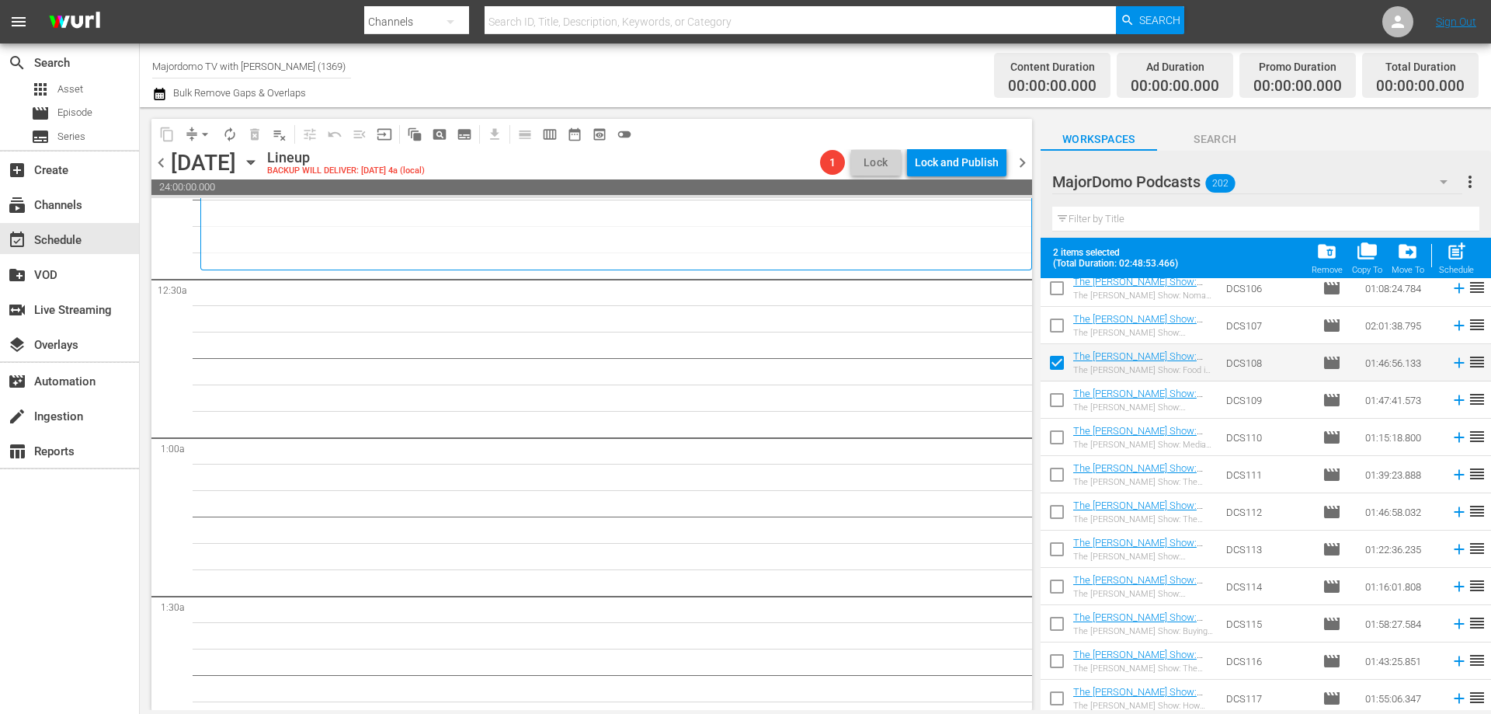
scroll to position [544, 0]
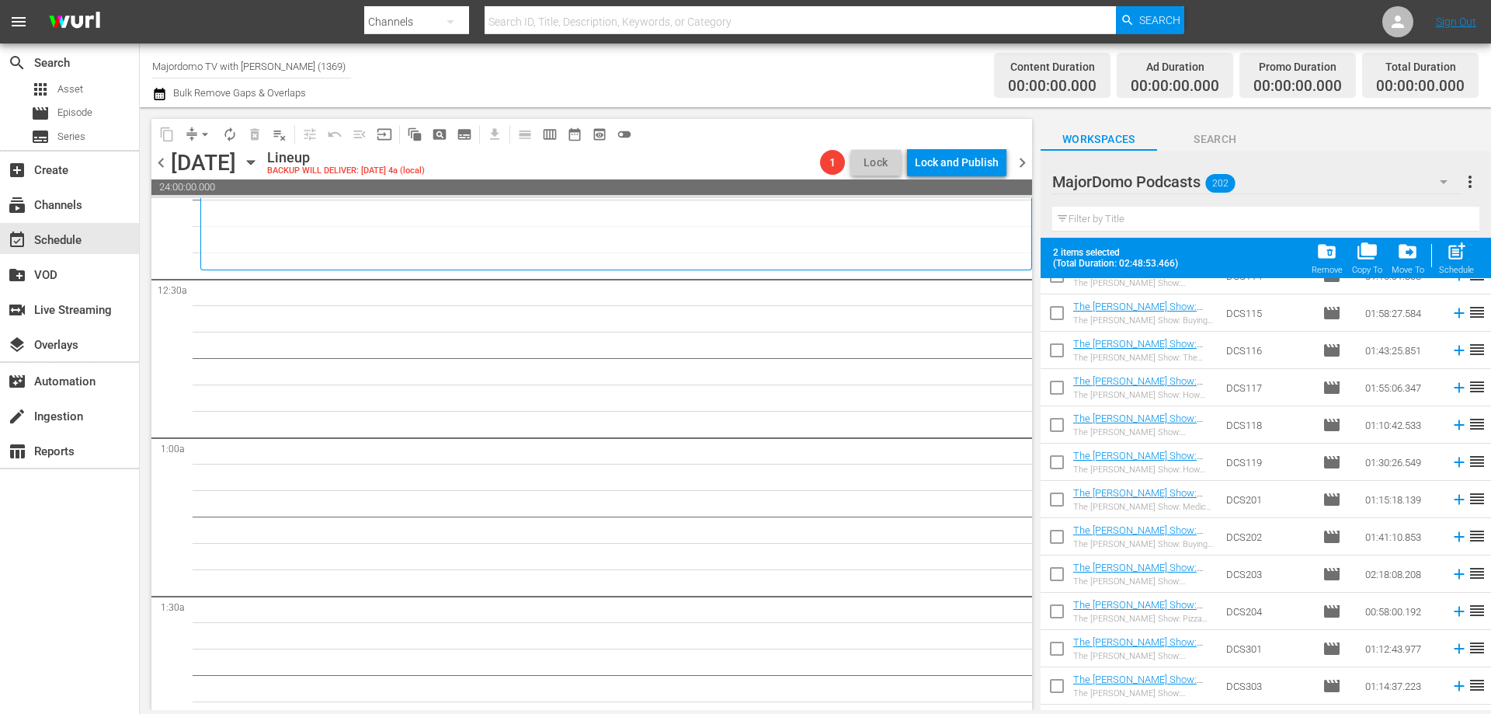
click at [1059, 388] on input "checkbox" at bounding box center [1057, 390] width 33 height 33
click at [1062, 484] on span at bounding box center [1057, 499] width 33 height 33
click at [1060, 423] on input "checkbox" at bounding box center [1057, 428] width 33 height 33
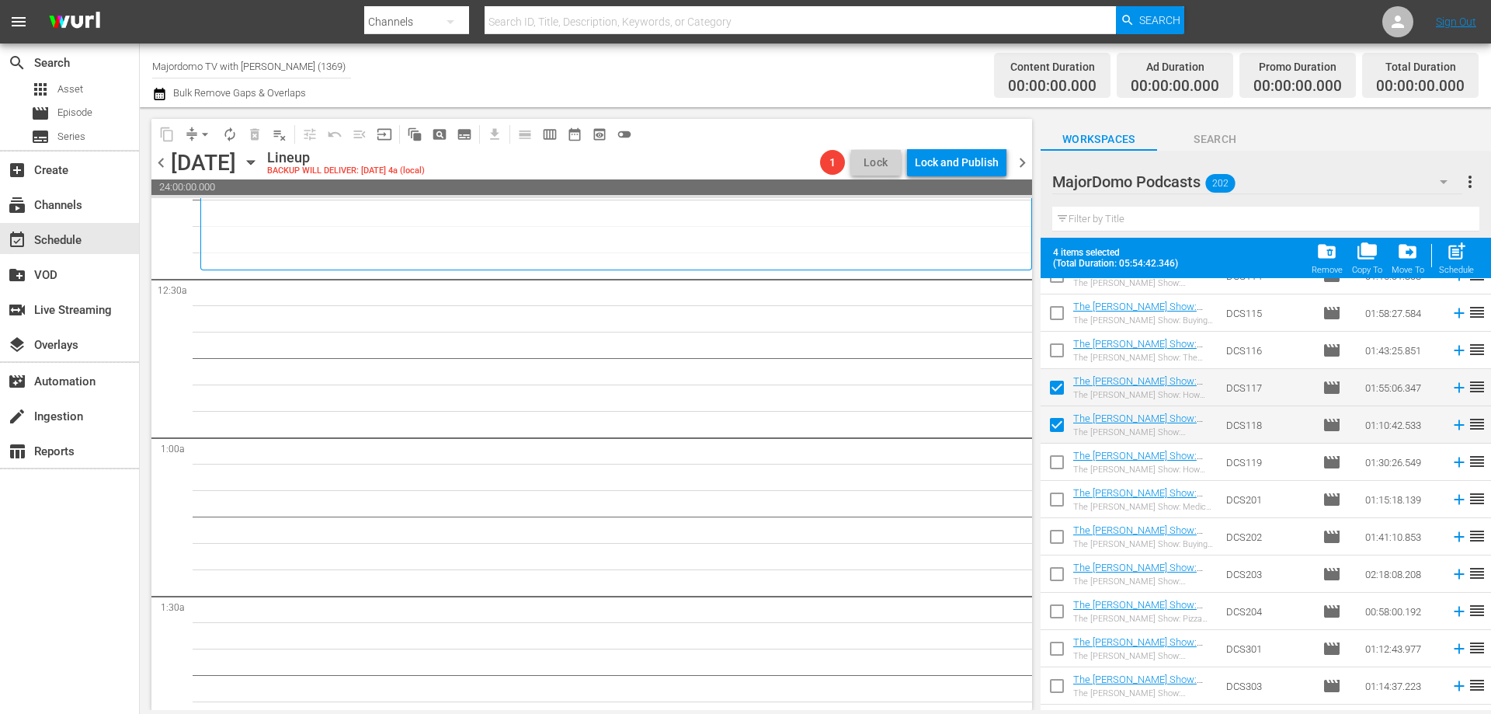
scroll to position [388, 0]
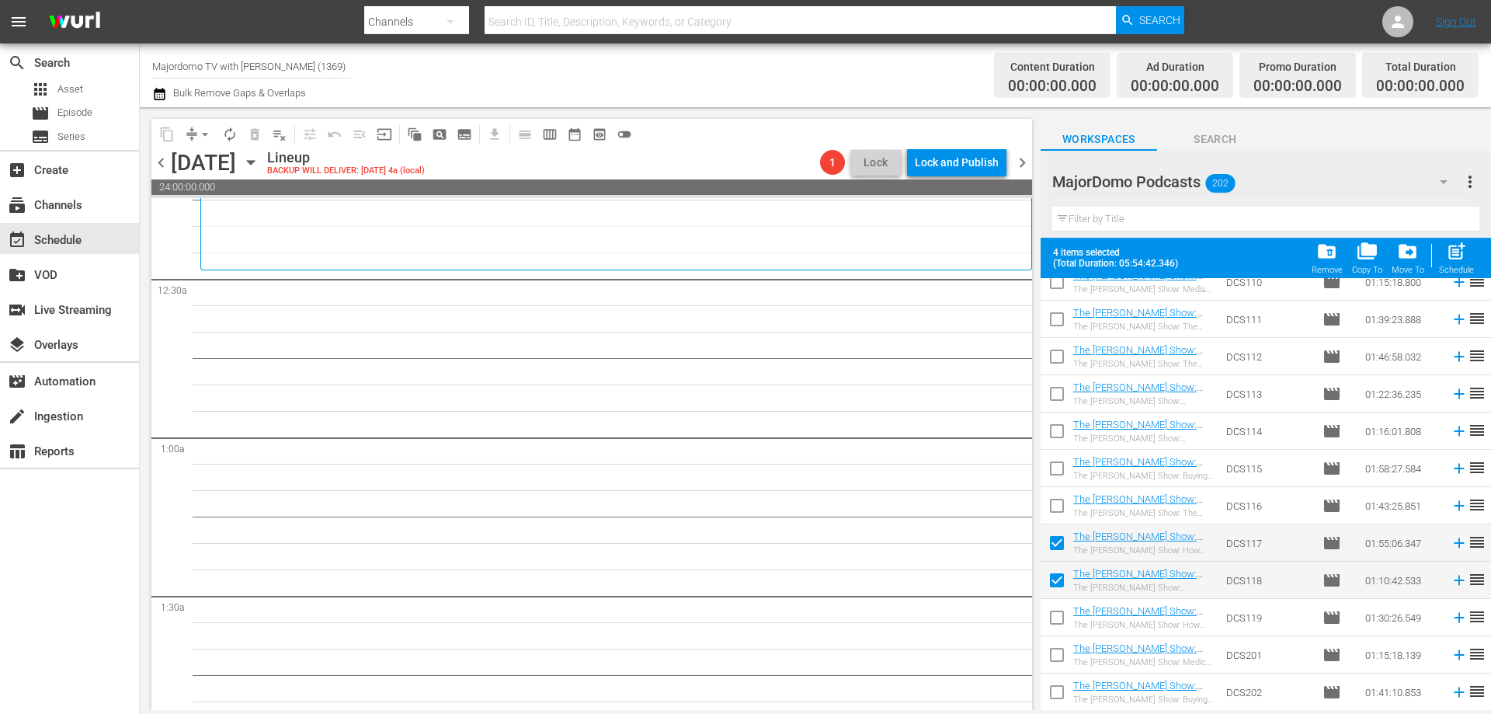
click at [1056, 322] on input "checkbox" at bounding box center [1057, 322] width 33 height 33
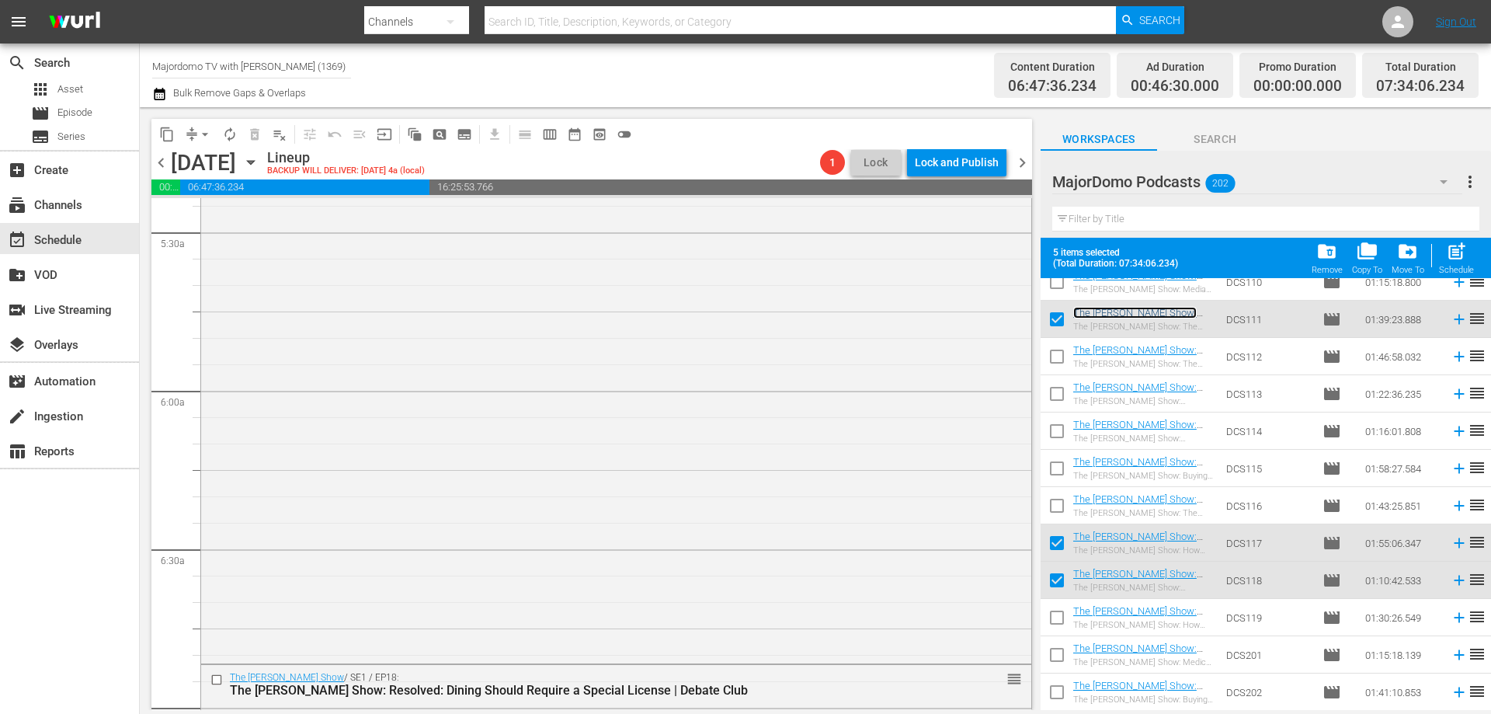
scroll to position [1941, 0]
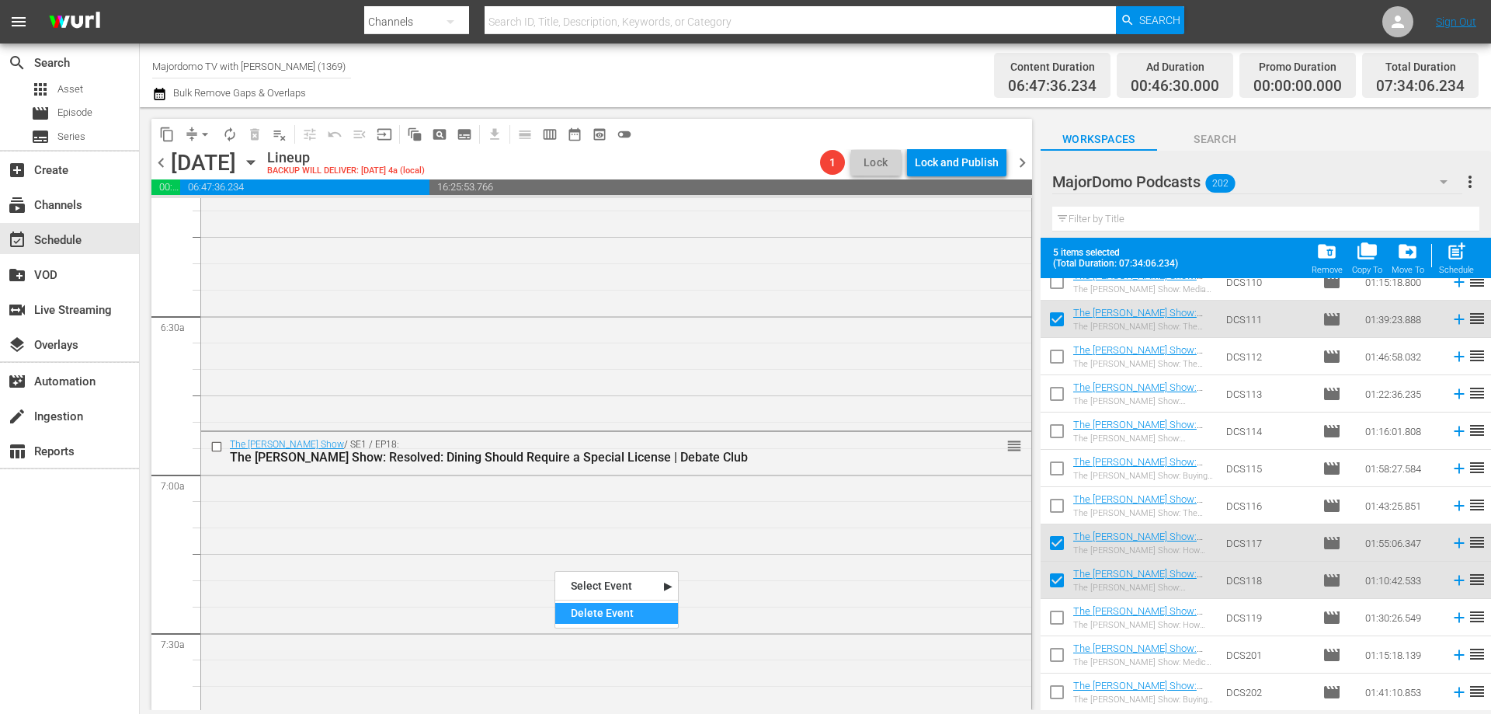
click at [599, 612] on div "Delete Event" at bounding box center [616, 613] width 123 height 21
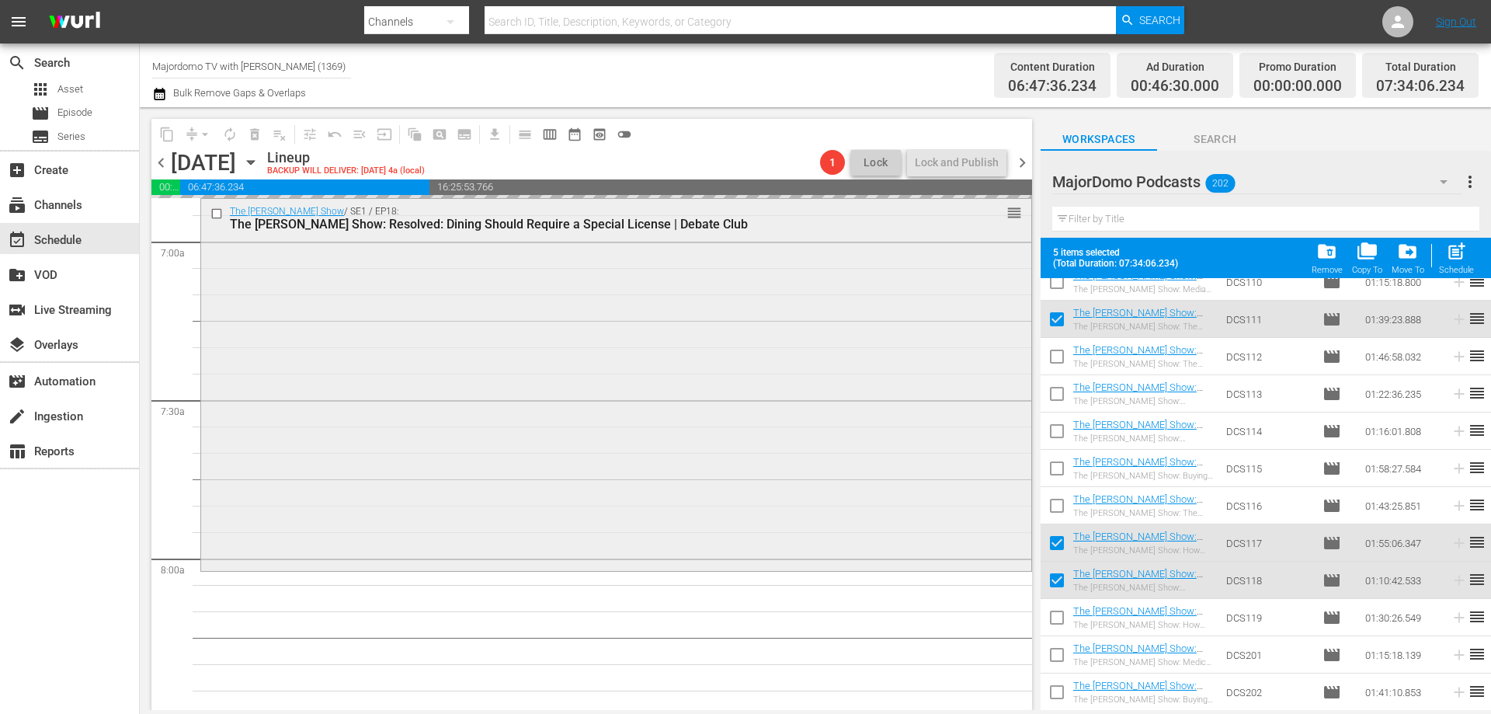
scroll to position [2330, 0]
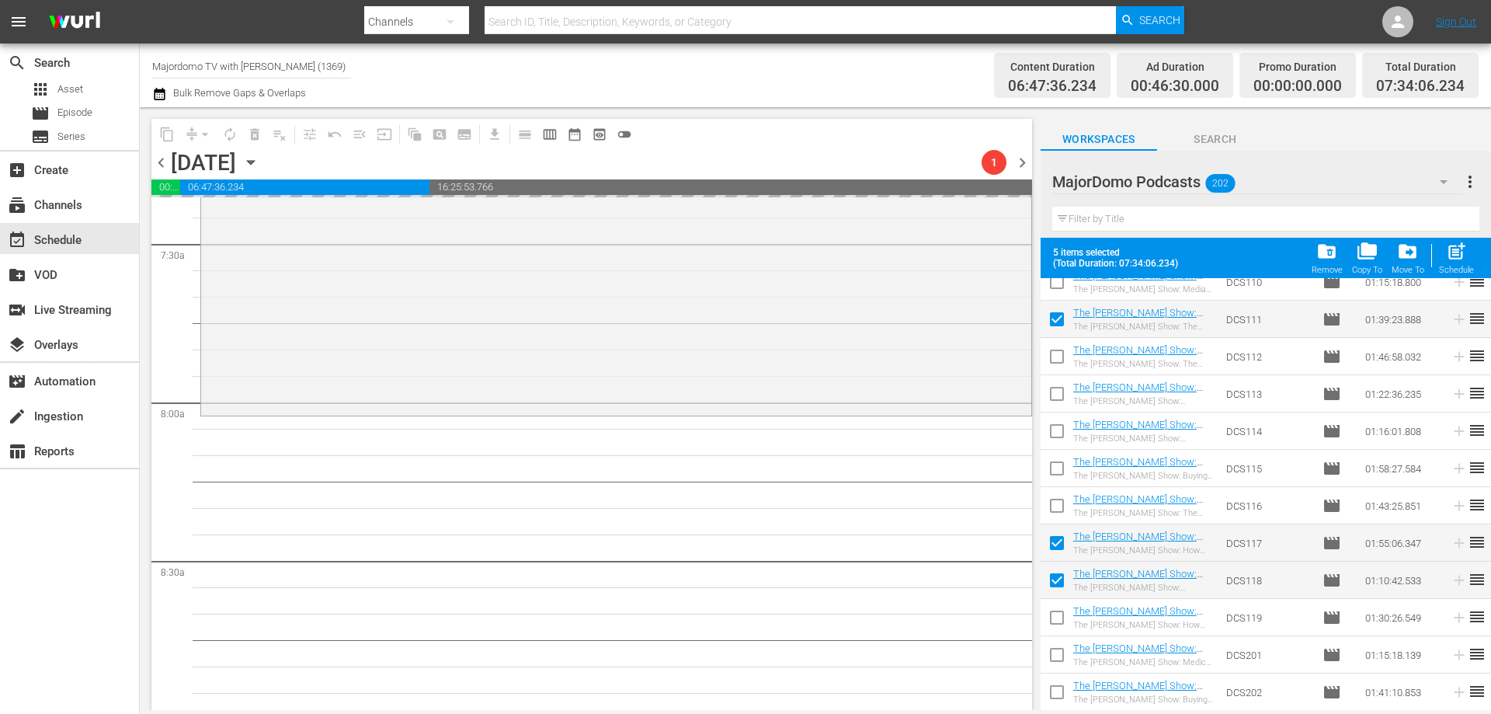
click at [1362, 176] on div "MajorDomo Podcasts 202" at bounding box center [1257, 181] width 410 height 43
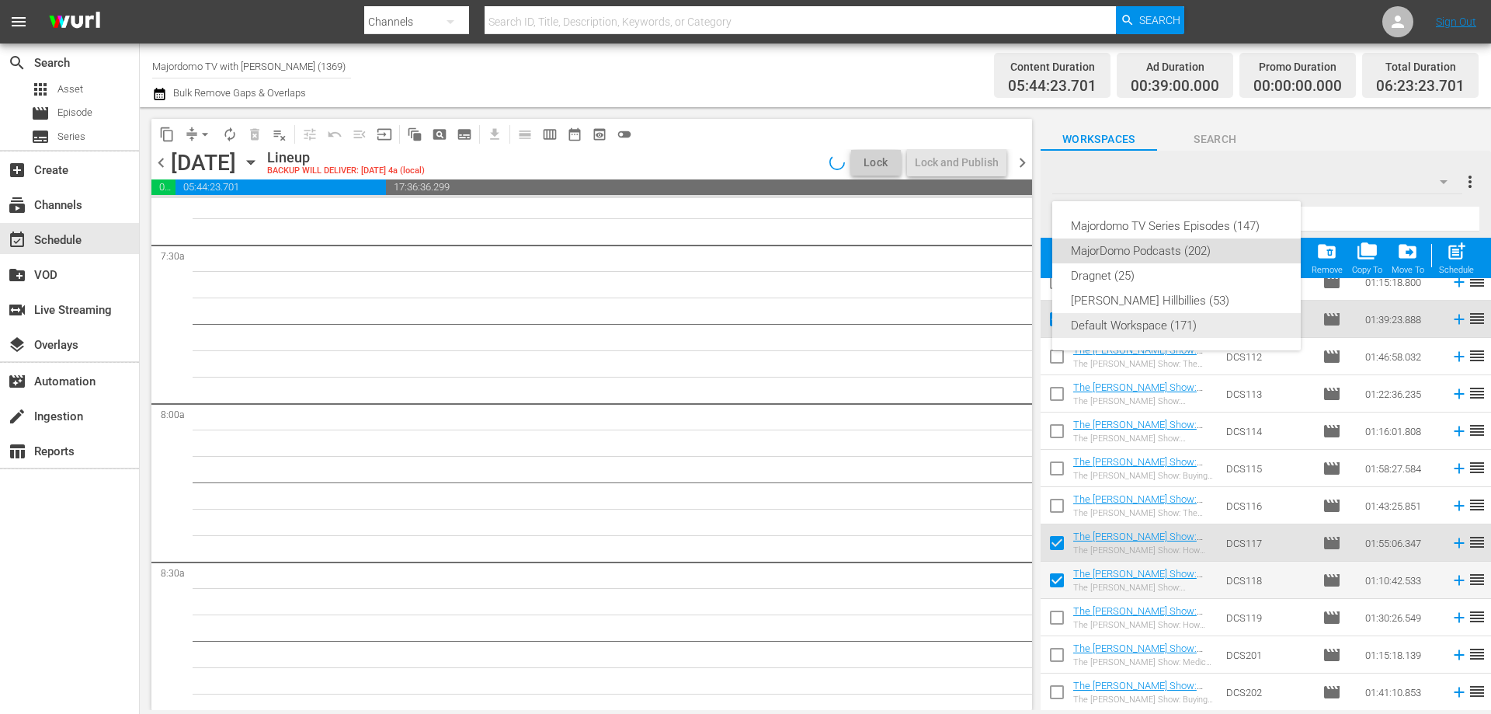
click at [1145, 324] on div "Default Workspace (171)" at bounding box center [1176, 325] width 211 height 25
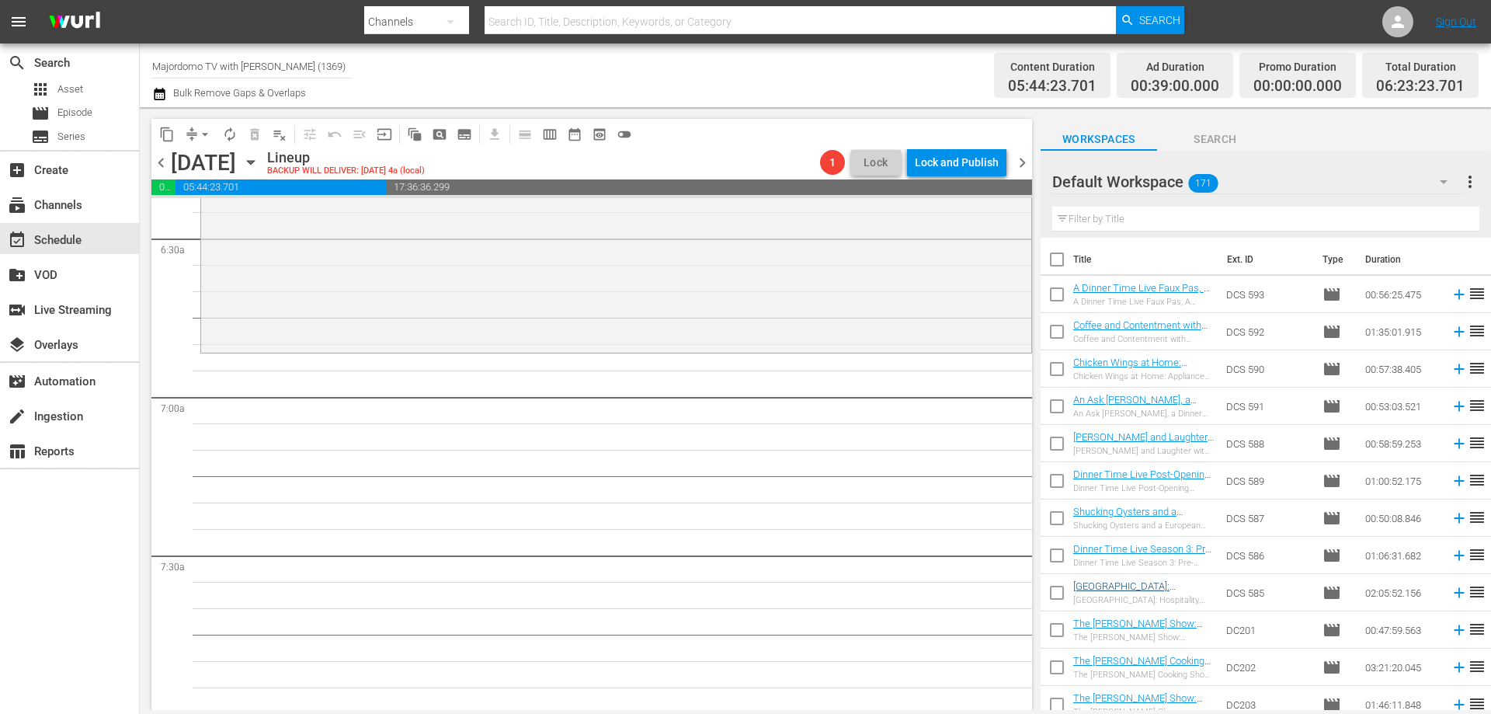
scroll to position [233, 0]
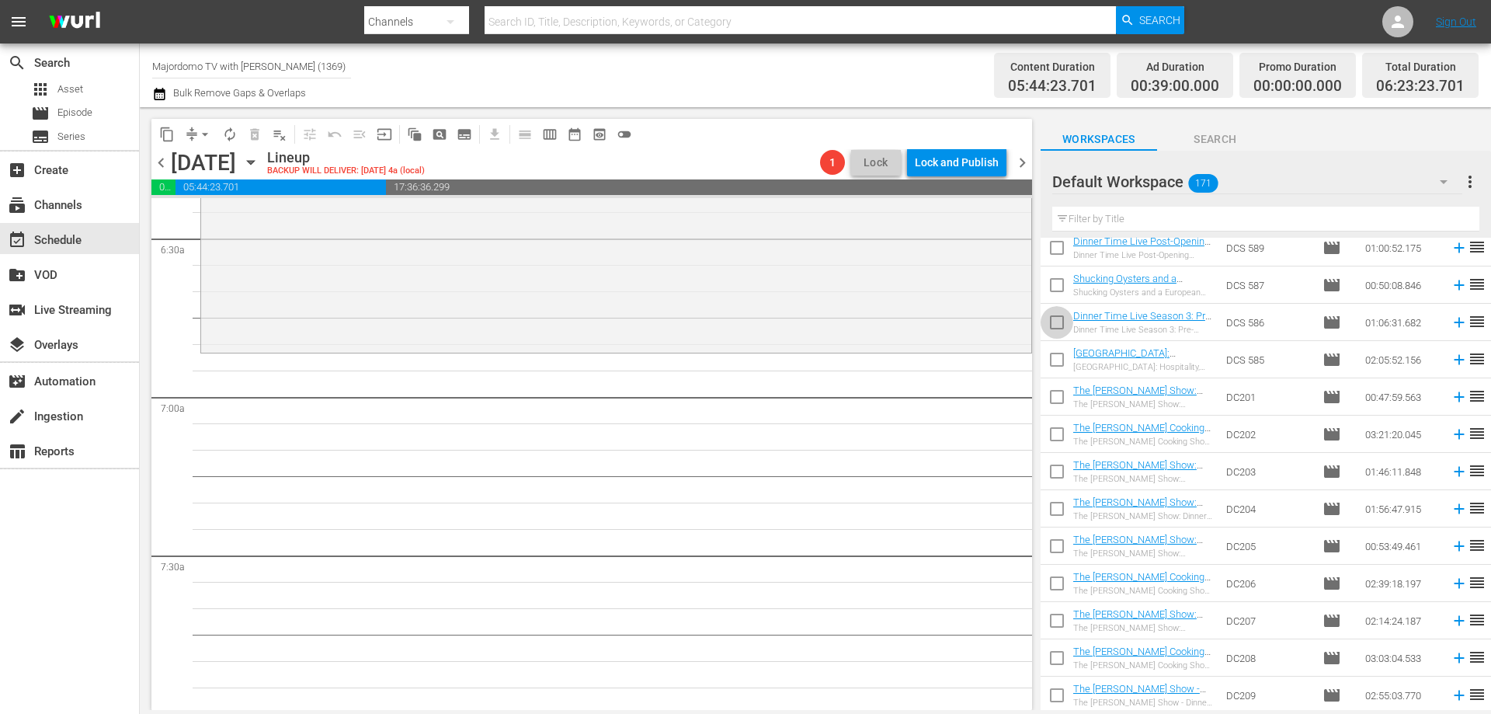
click at [1054, 329] on input "checkbox" at bounding box center [1057, 325] width 33 height 33
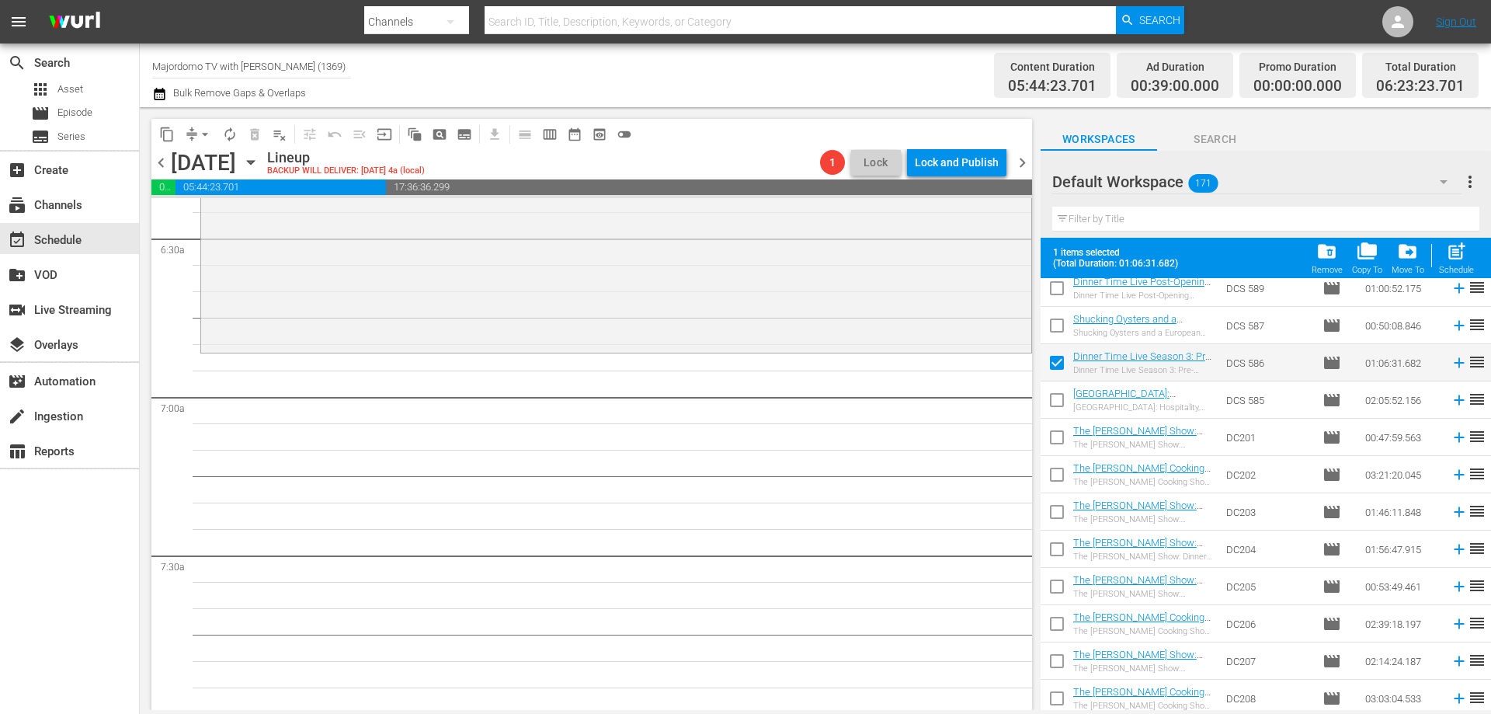
scroll to position [155, 0]
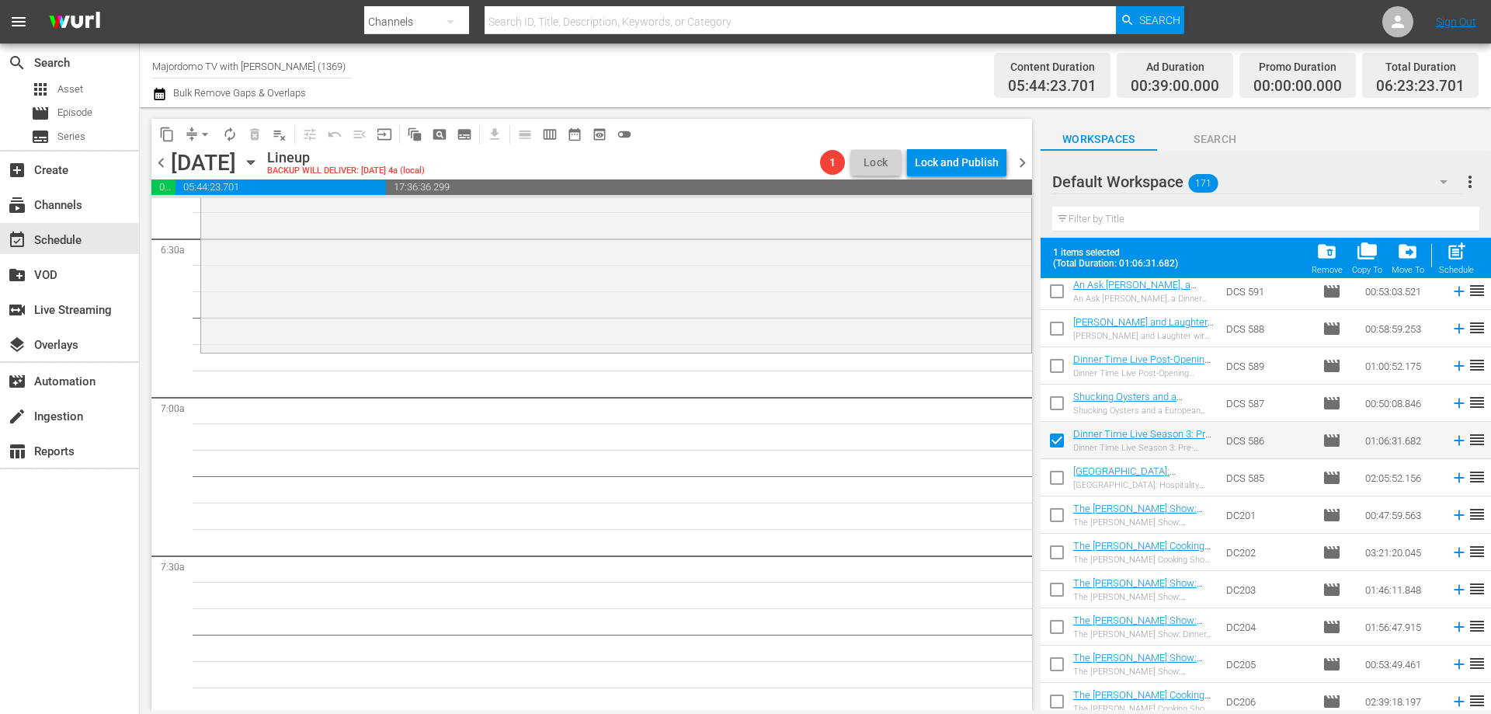
click at [1055, 439] on input "checkbox" at bounding box center [1057, 443] width 33 height 33
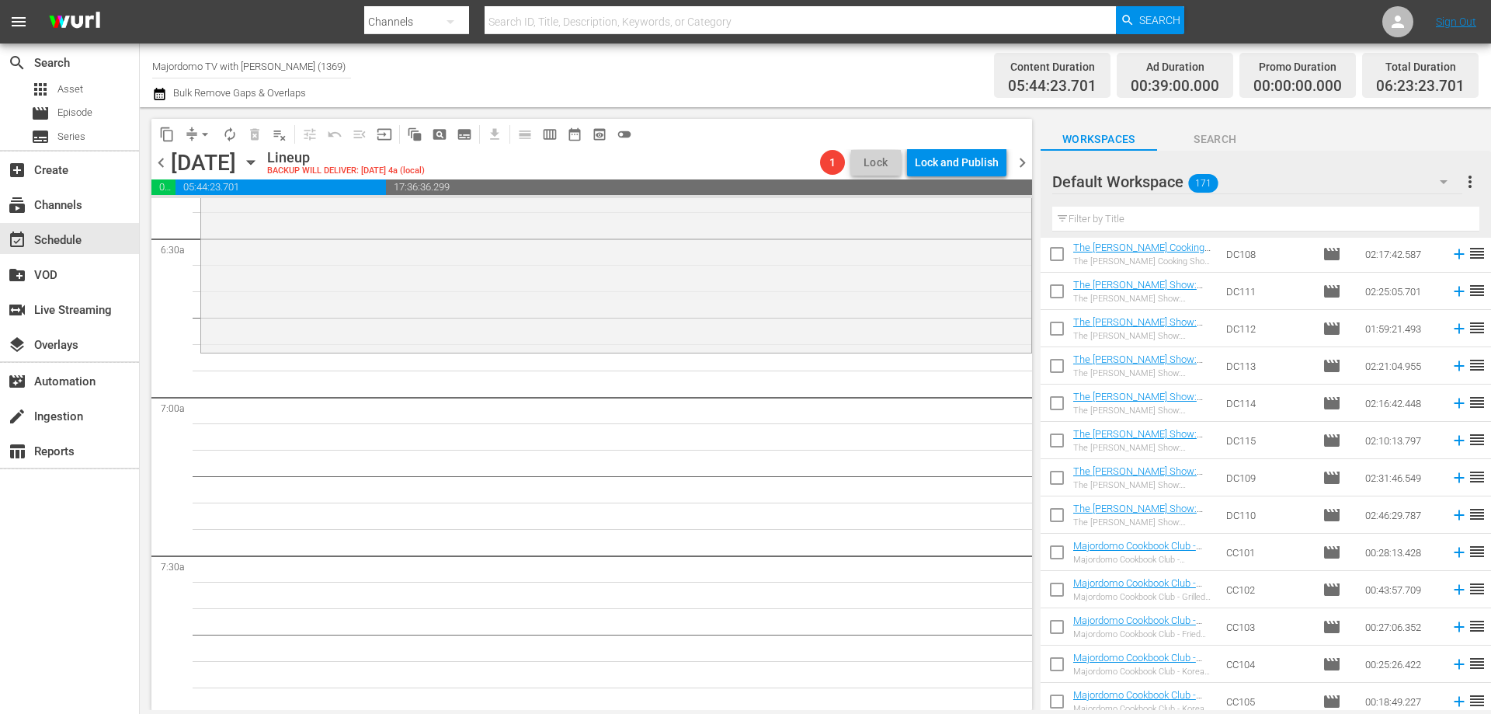
scroll to position [1165, 0]
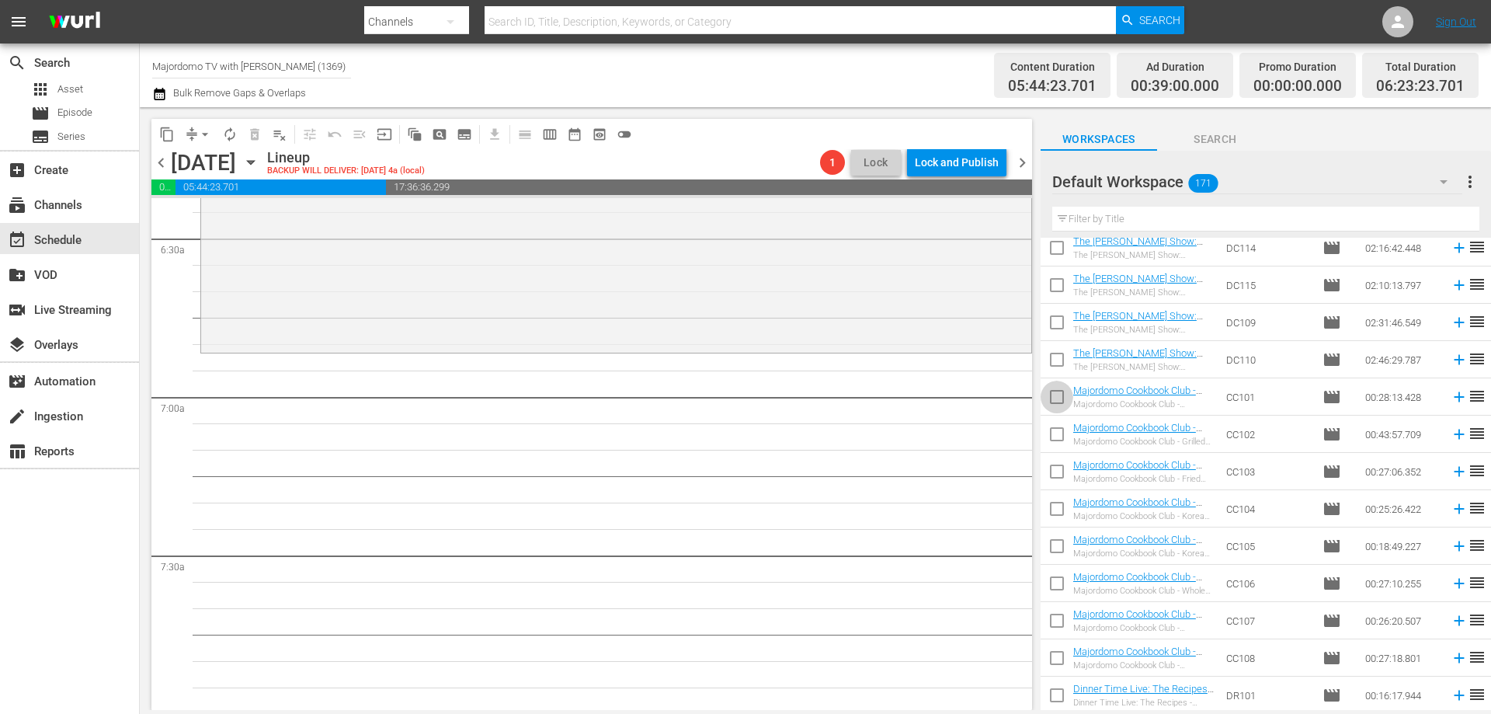
click at [1055, 395] on input "checkbox" at bounding box center [1057, 400] width 33 height 33
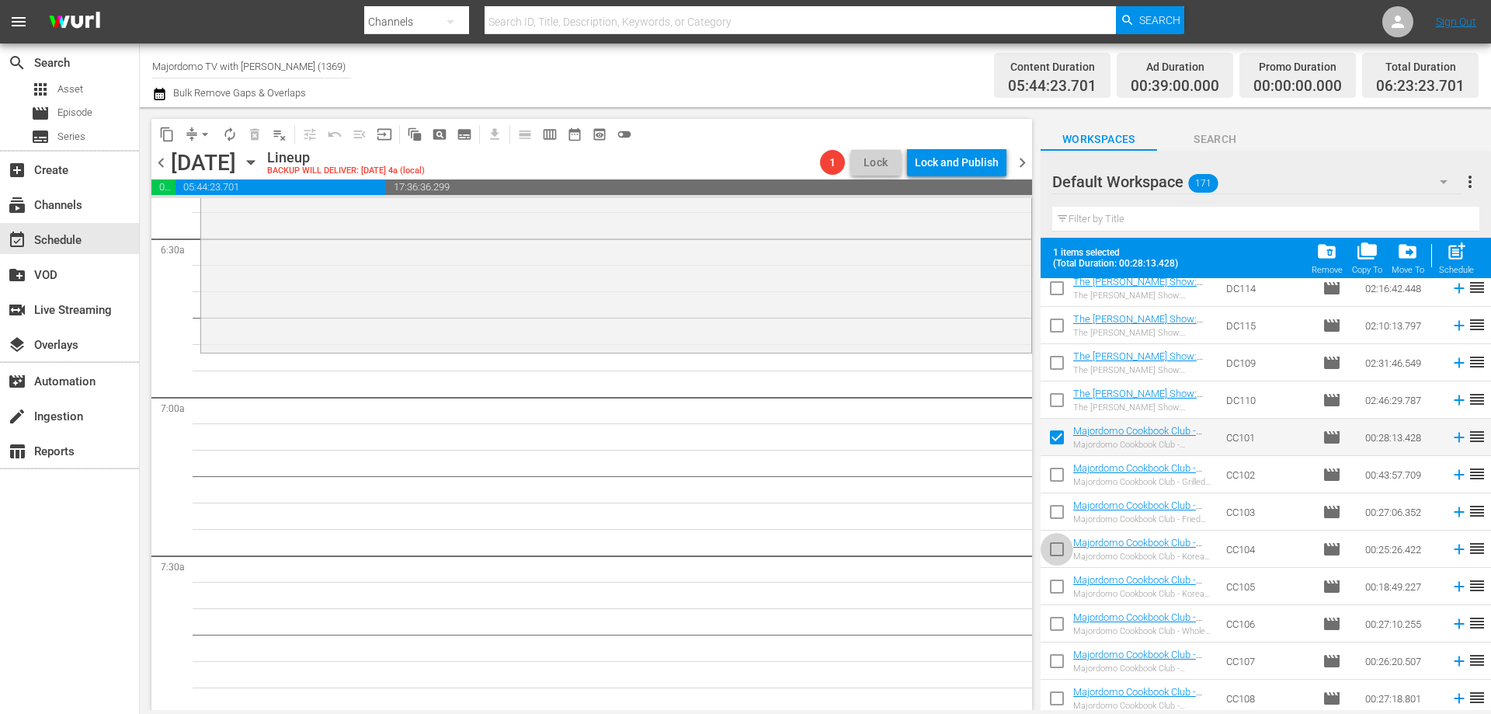
click at [1059, 554] on input "checkbox" at bounding box center [1057, 552] width 33 height 33
click at [1058, 665] on input "checkbox" at bounding box center [1057, 664] width 33 height 33
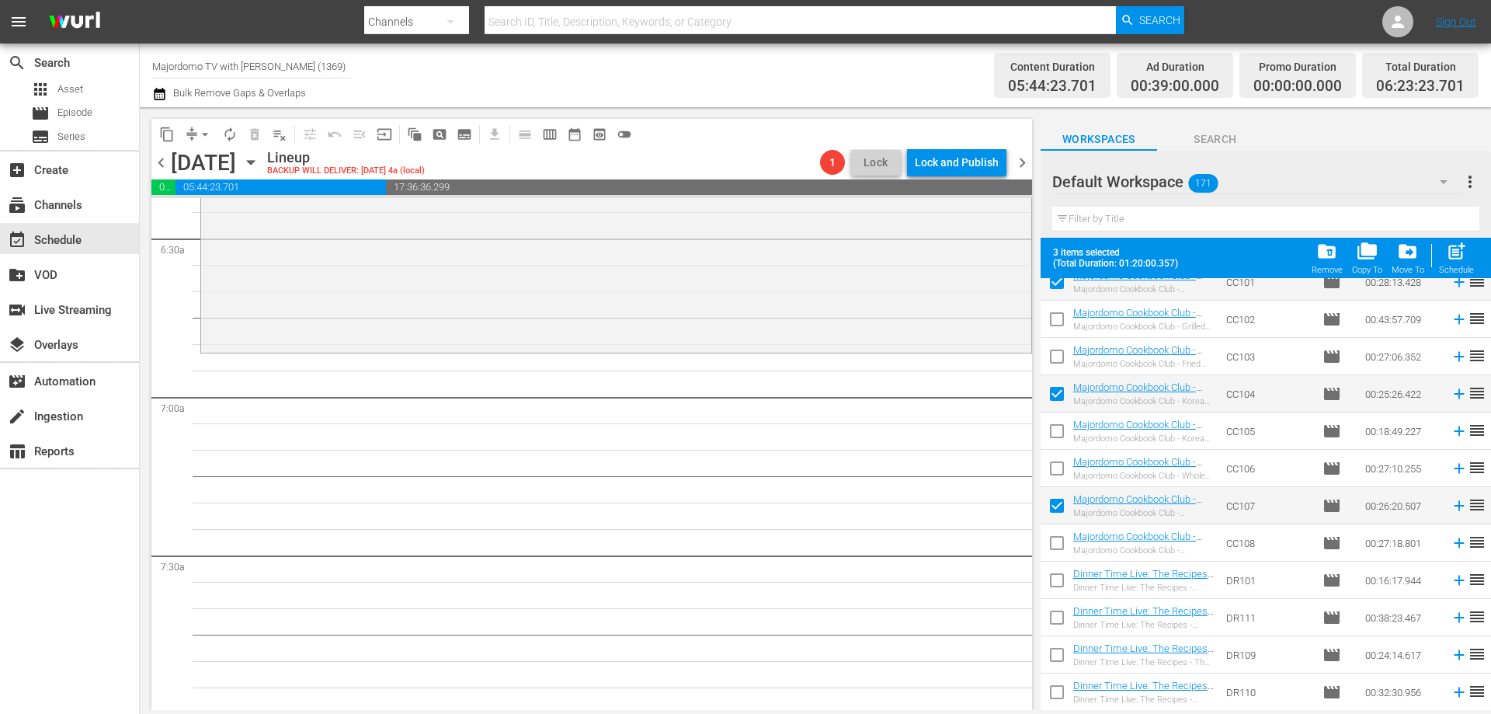
scroll to position [1398, 0]
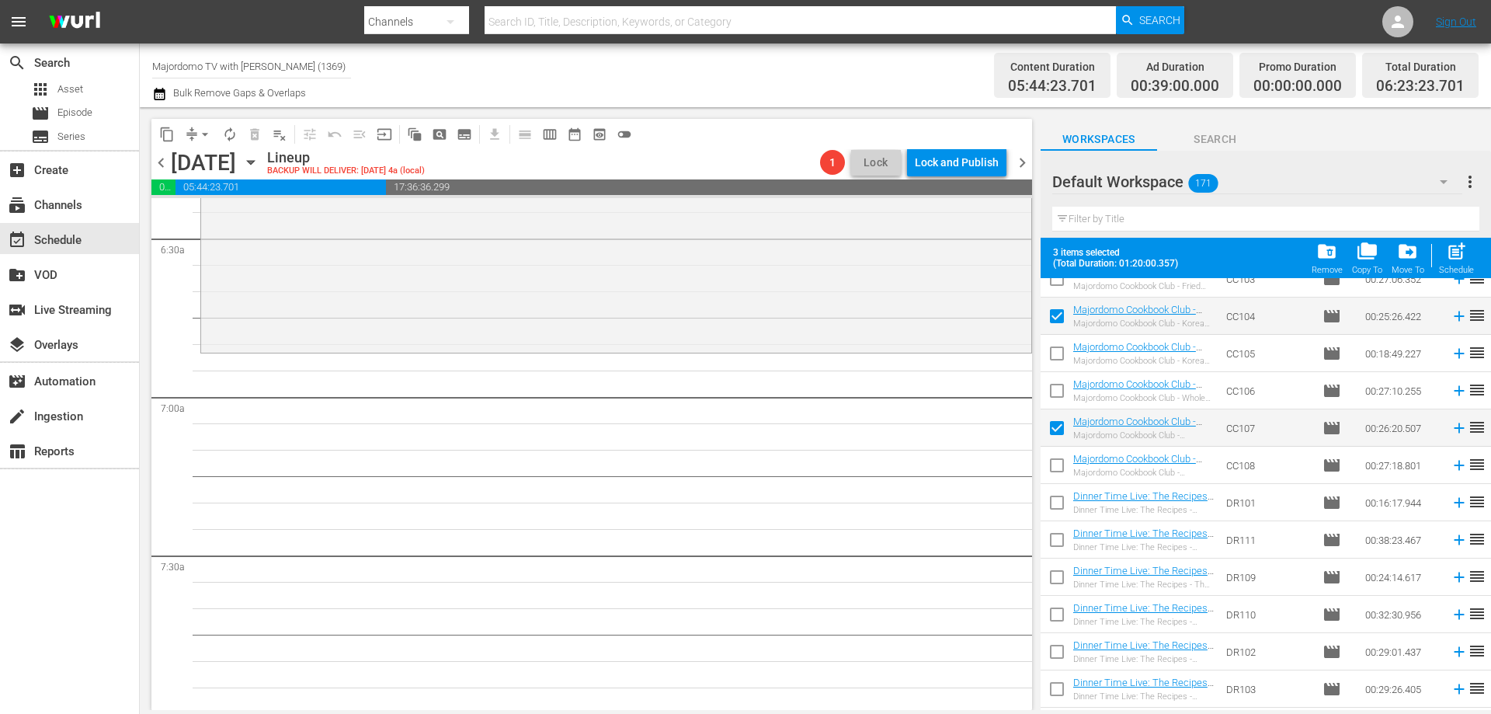
click at [1057, 538] on input "checkbox" at bounding box center [1057, 543] width 33 height 33
click at [1060, 652] on input "checkbox" at bounding box center [1057, 654] width 33 height 33
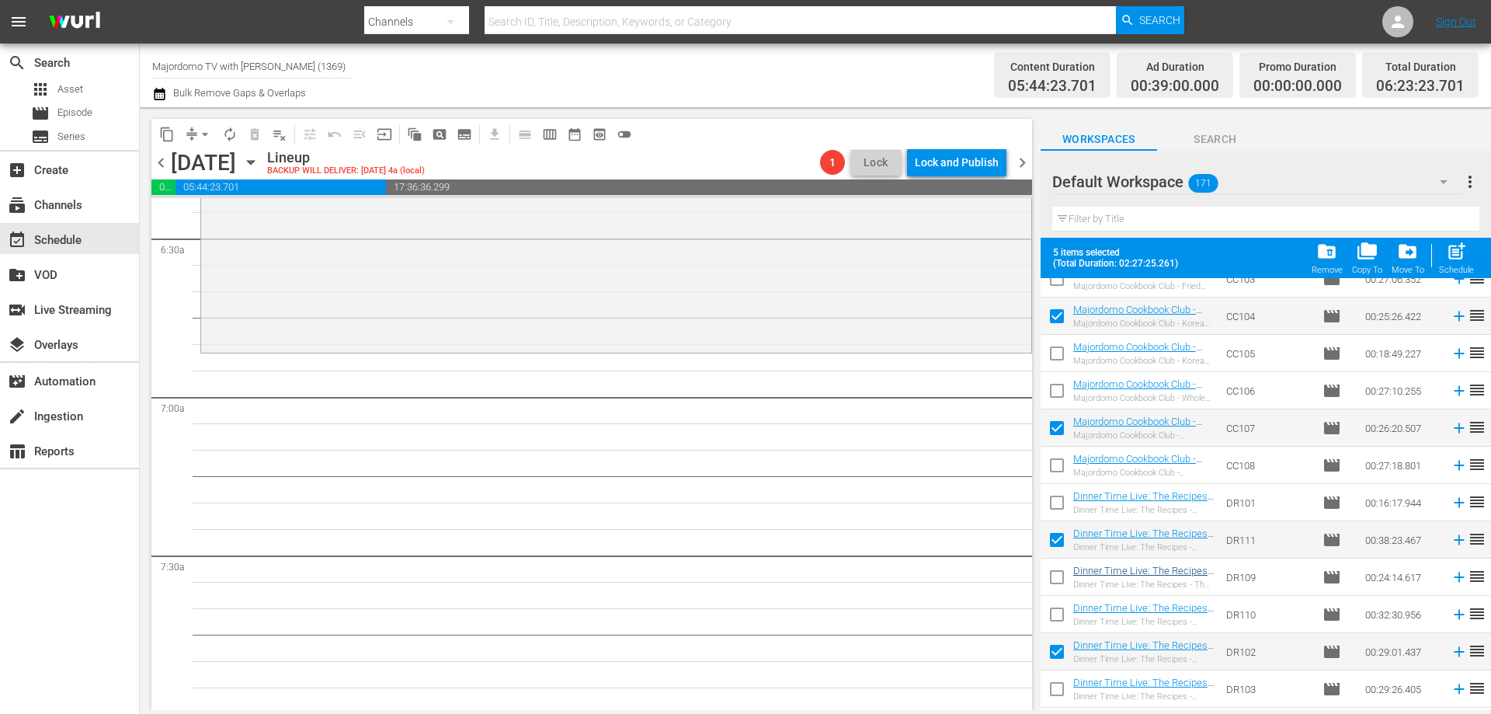
scroll to position [1631, 0]
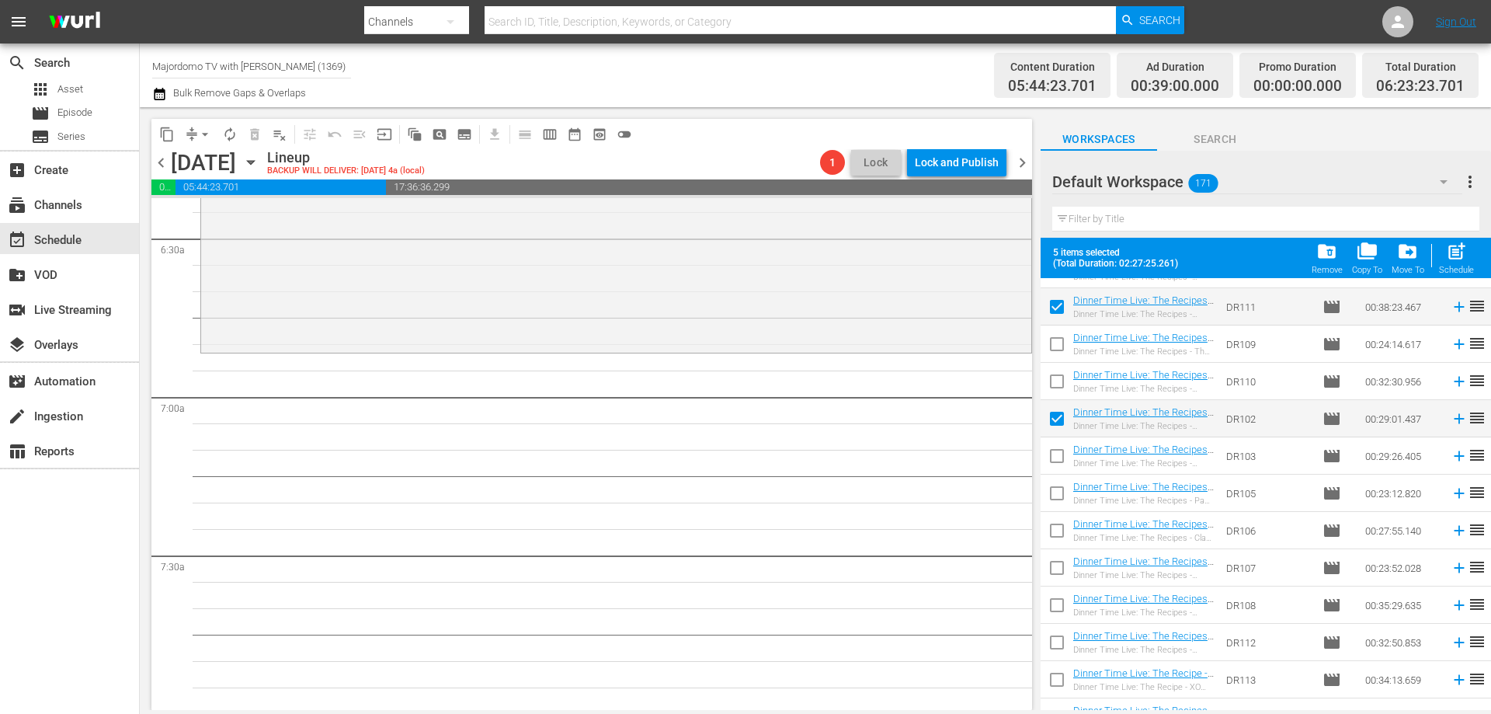
click at [1055, 485] on input "checkbox" at bounding box center [1057, 496] width 33 height 33
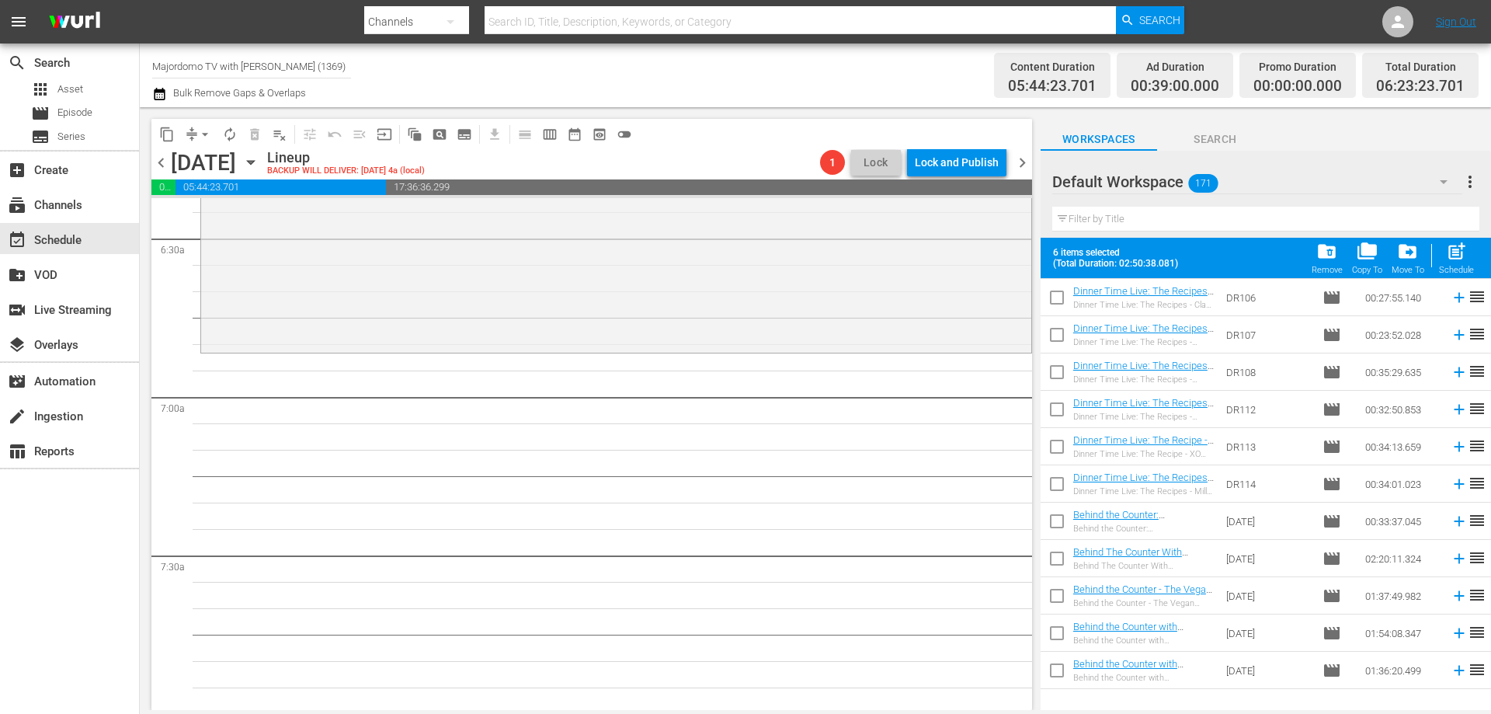
scroll to position [1878, 0]
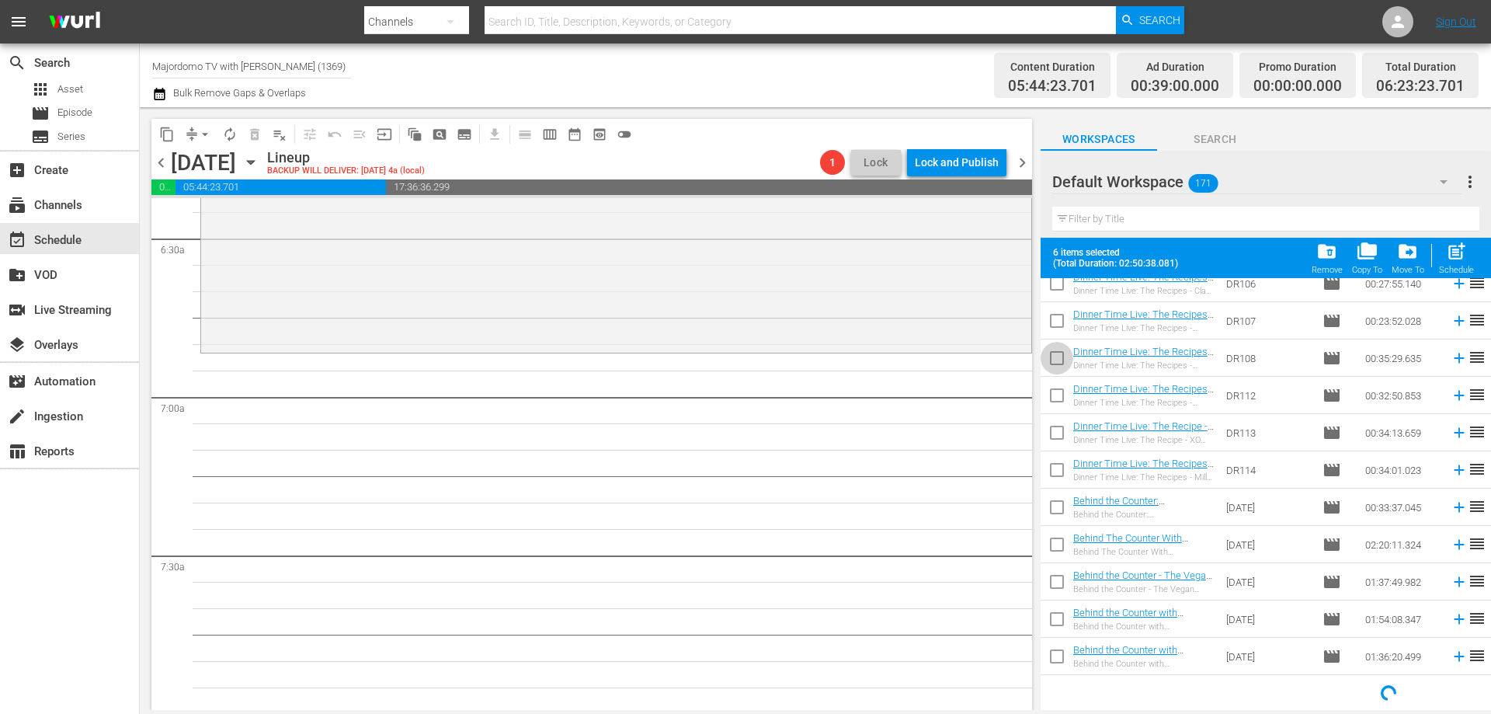
click at [1059, 359] on input "checkbox" at bounding box center [1057, 361] width 33 height 33
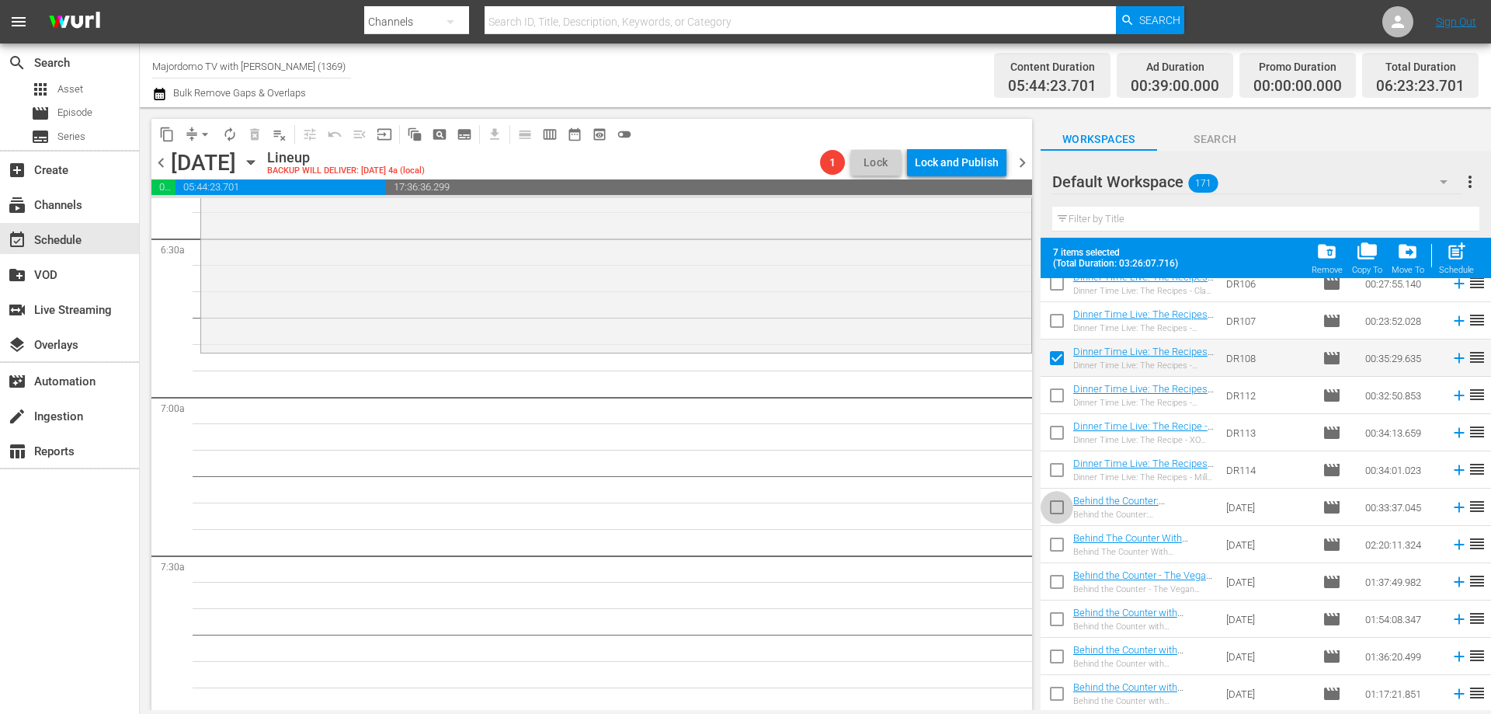
click at [1059, 506] on input "checkbox" at bounding box center [1057, 510] width 33 height 33
click at [1062, 653] on input "checkbox" at bounding box center [1057, 659] width 33 height 33
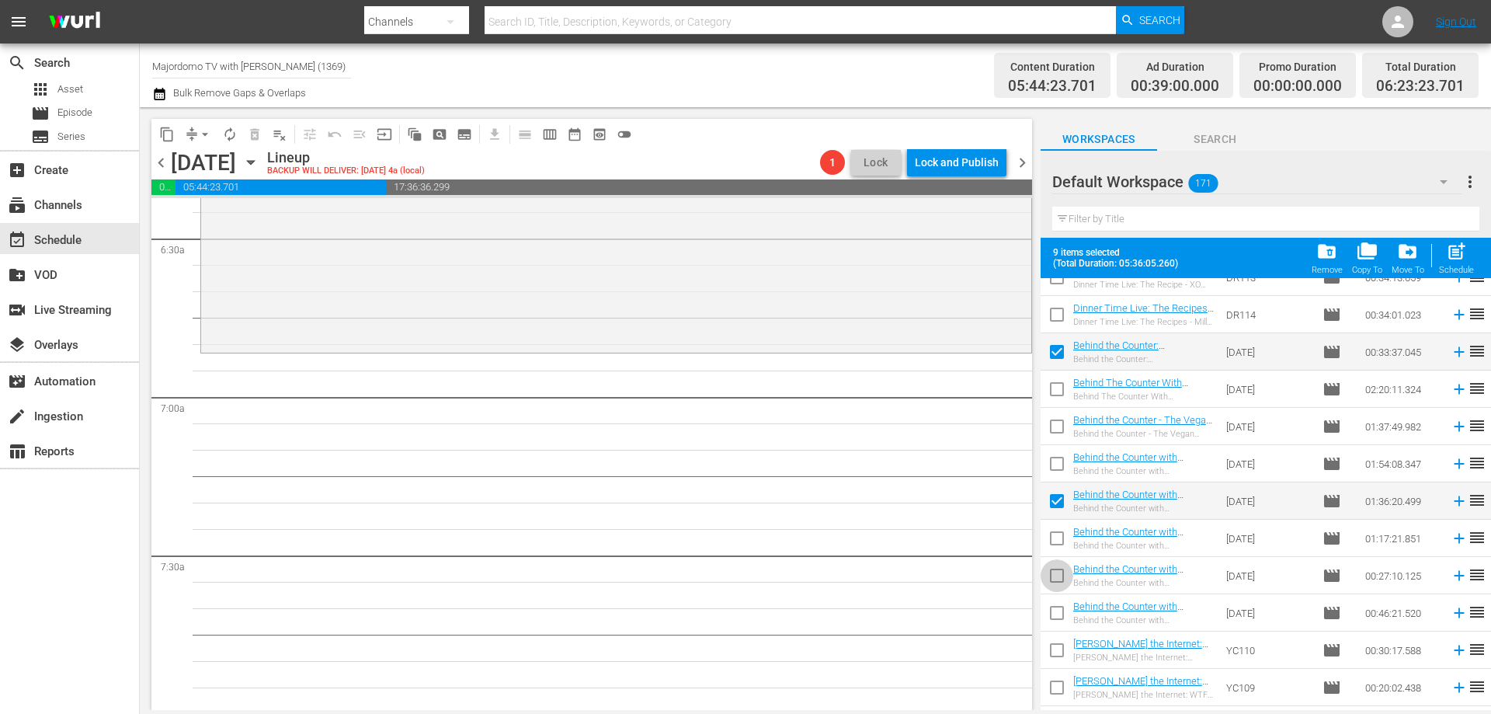
click at [1058, 571] on input "checkbox" at bounding box center [1057, 578] width 33 height 33
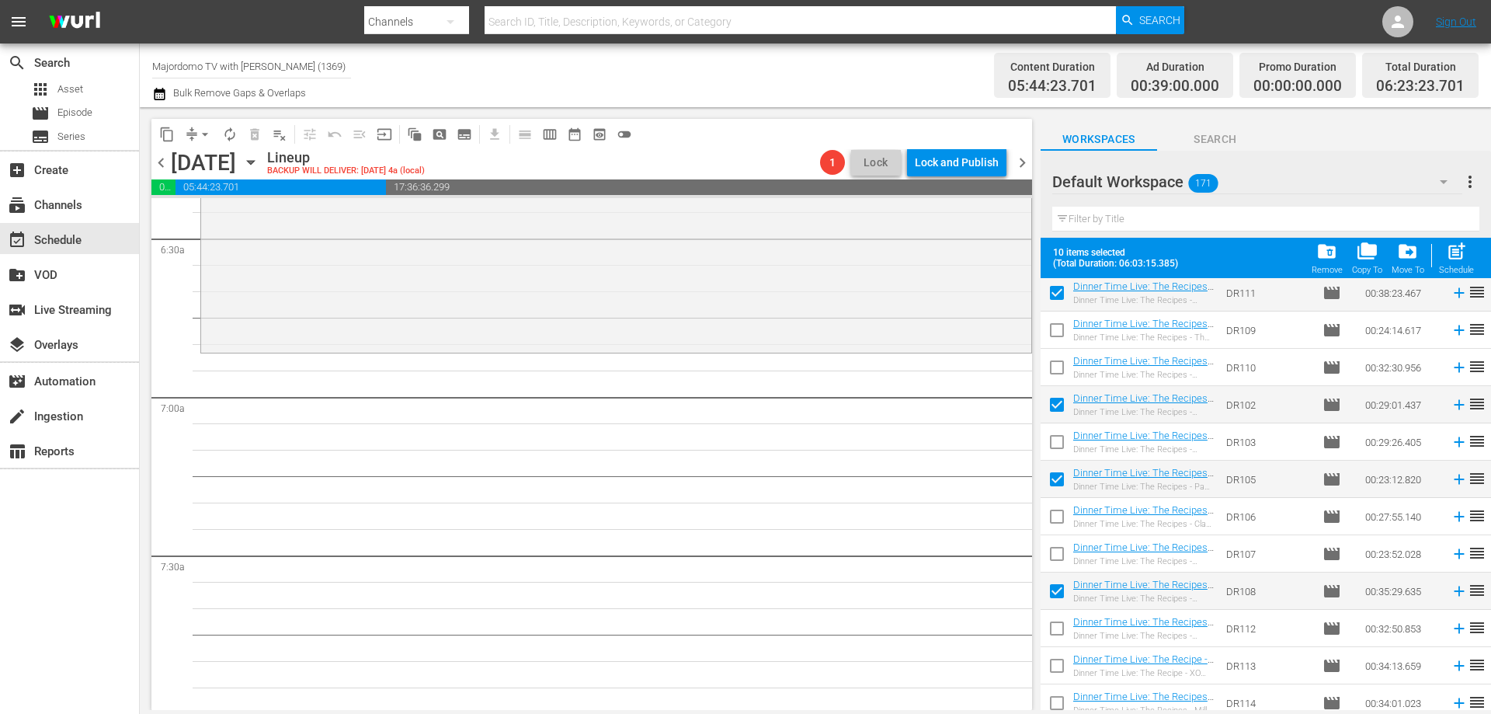
scroll to position [1567, 0]
